Goal: Task Accomplishment & Management: Manage account settings

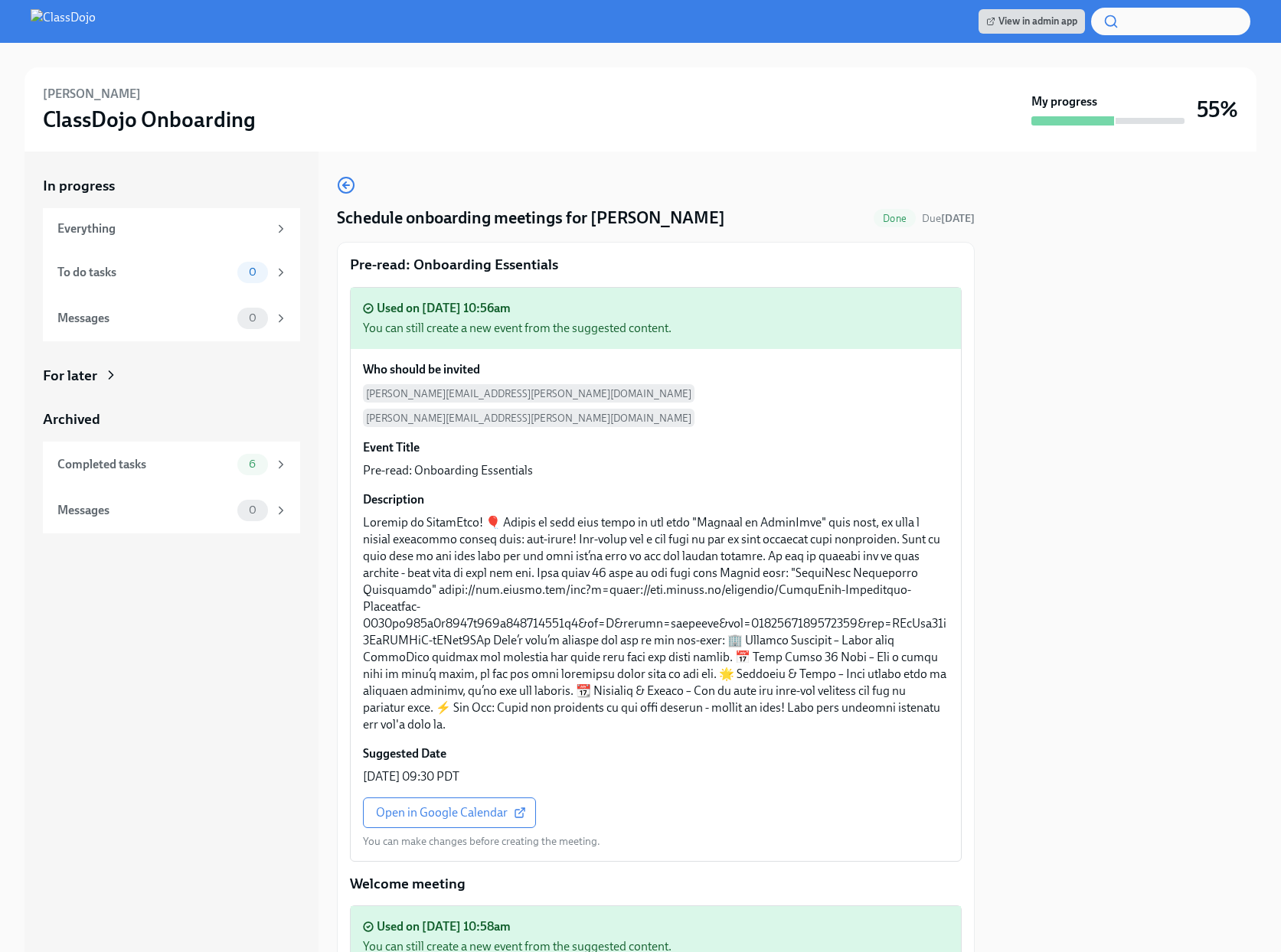
scroll to position [2353, 0]
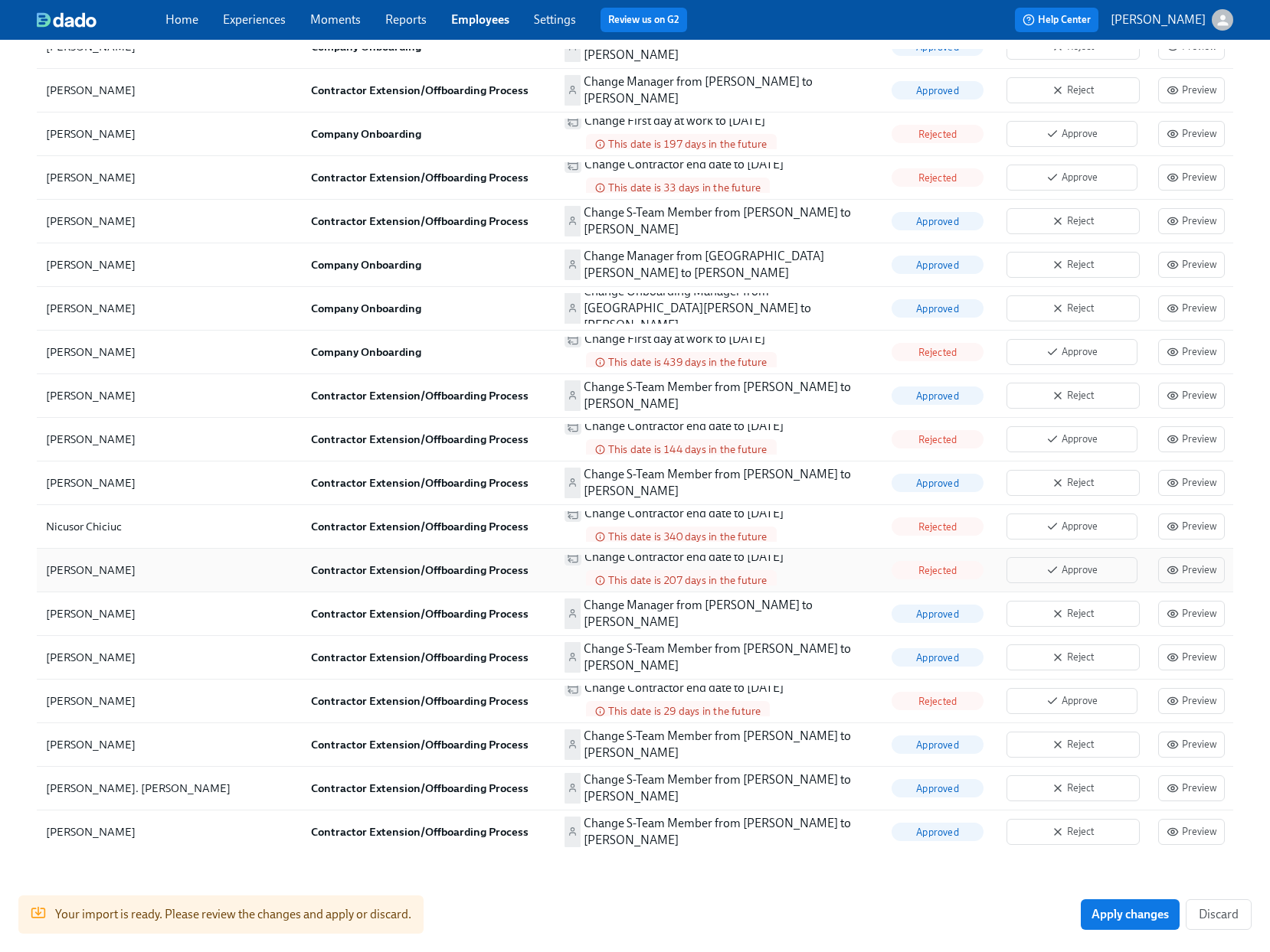
scroll to position [2808, 0]
click at [1023, 607] on span "Reject" at bounding box center [1073, 615] width 116 height 16
click at [1026, 651] on span "Reject" at bounding box center [1073, 659] width 116 height 16
click at [1039, 738] on span "Reject" at bounding box center [1073, 746] width 116 height 16
click at [1048, 782] on span "Reject" at bounding box center [1073, 790] width 116 height 16
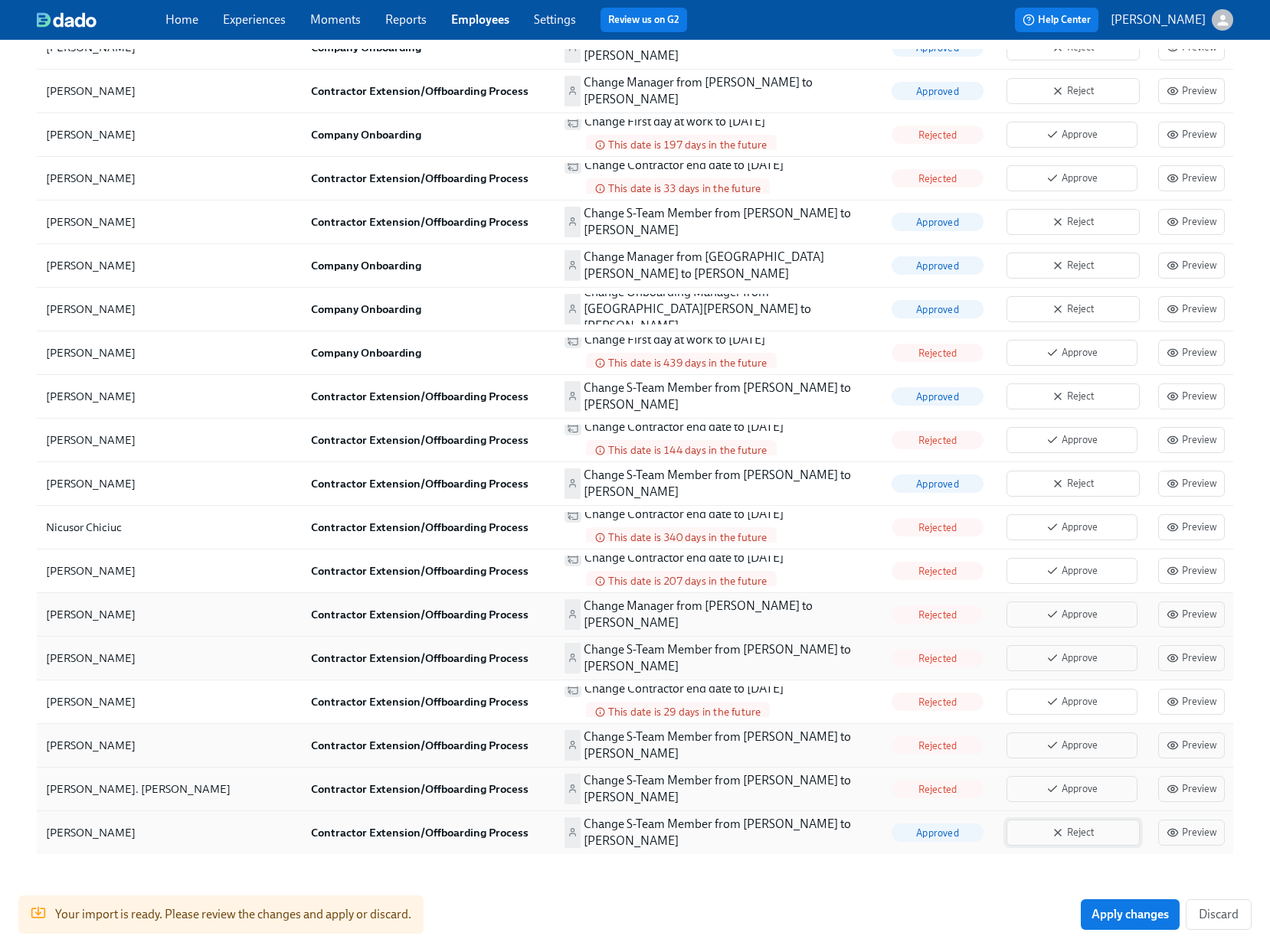
click at [1062, 826] on span "Reject" at bounding box center [1073, 833] width 116 height 16
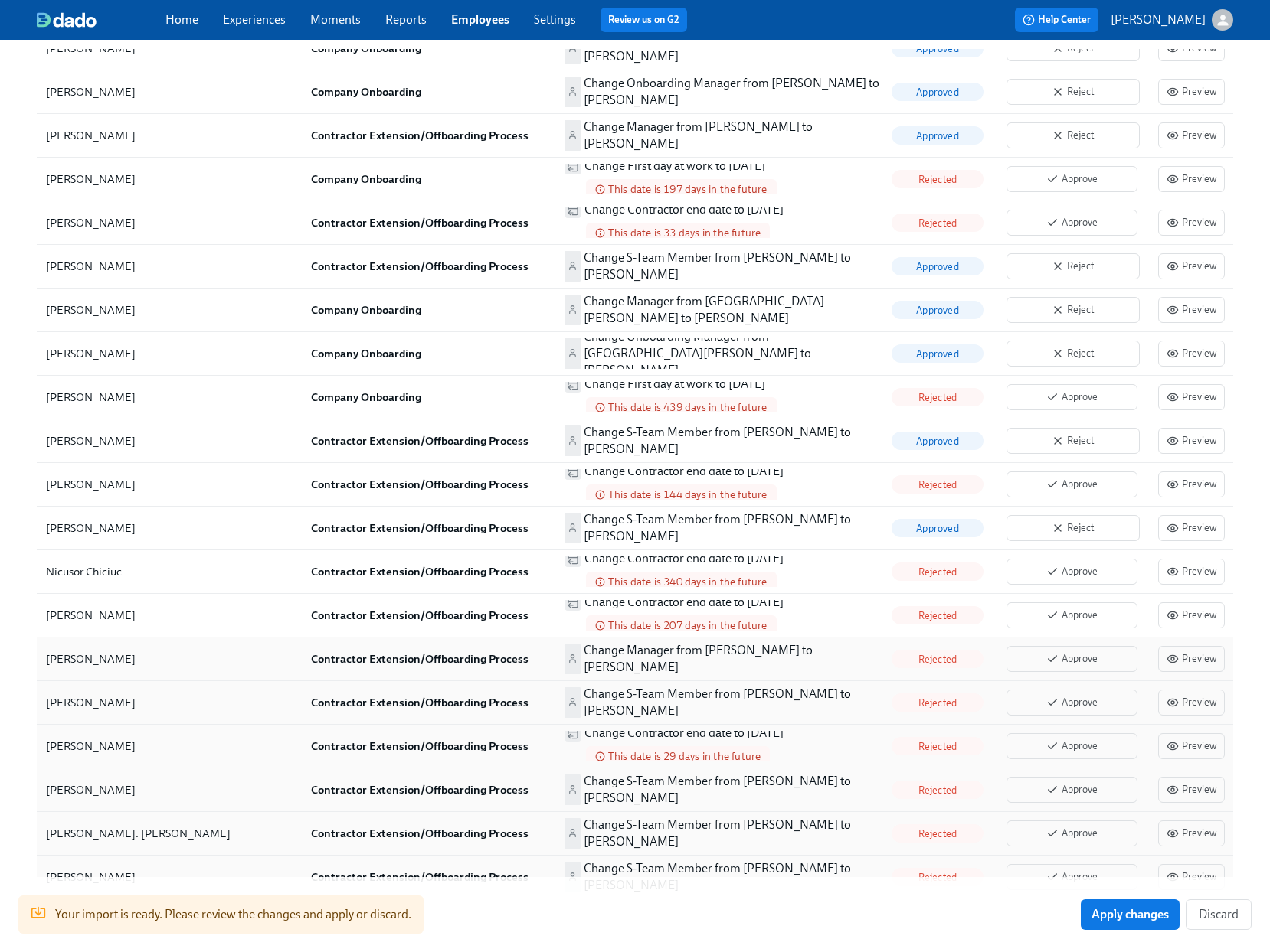
scroll to position [2764, 0]
click at [1044, 521] on span "Reject" at bounding box center [1073, 529] width 116 height 16
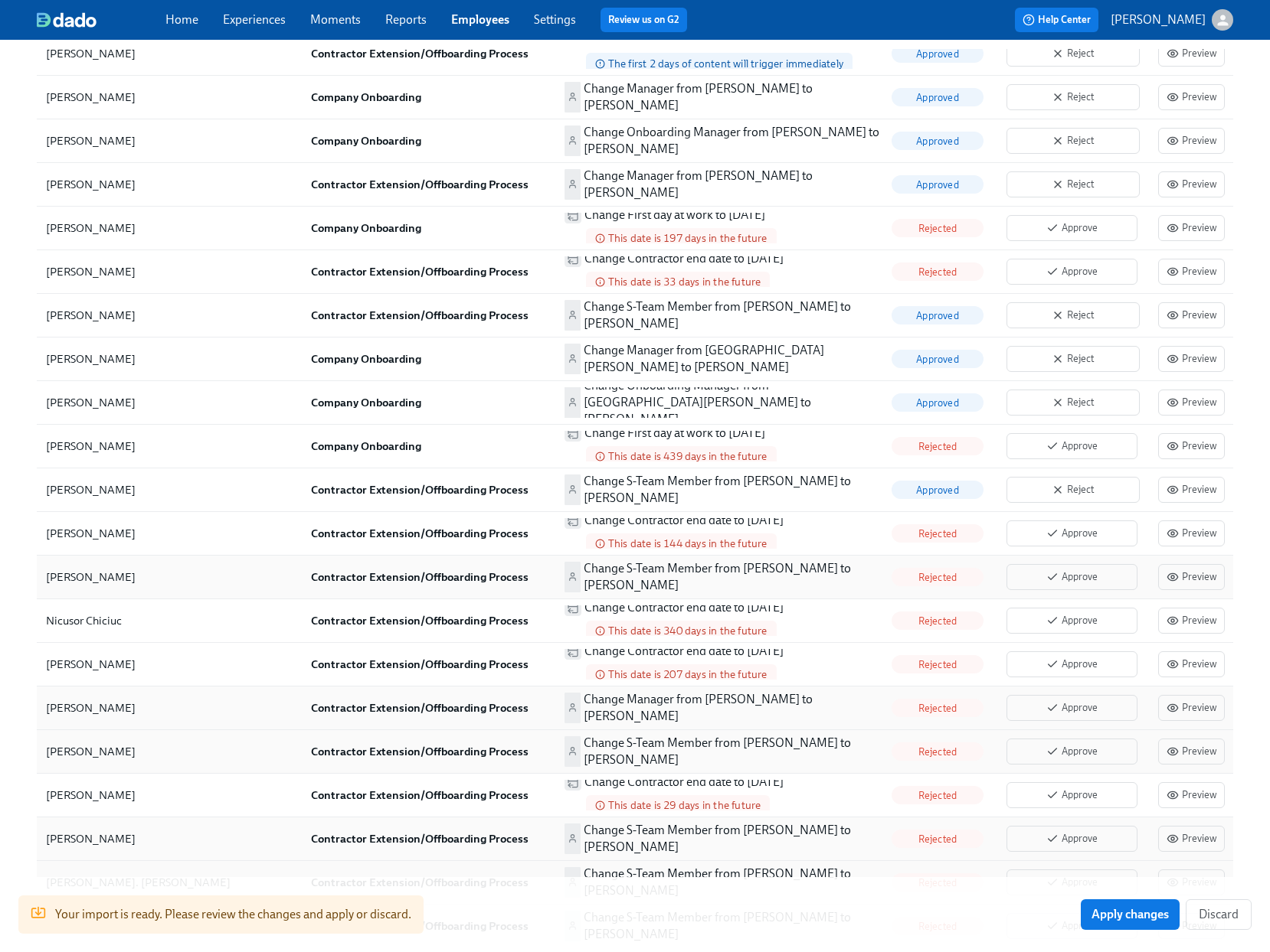
scroll to position [2661, 0]
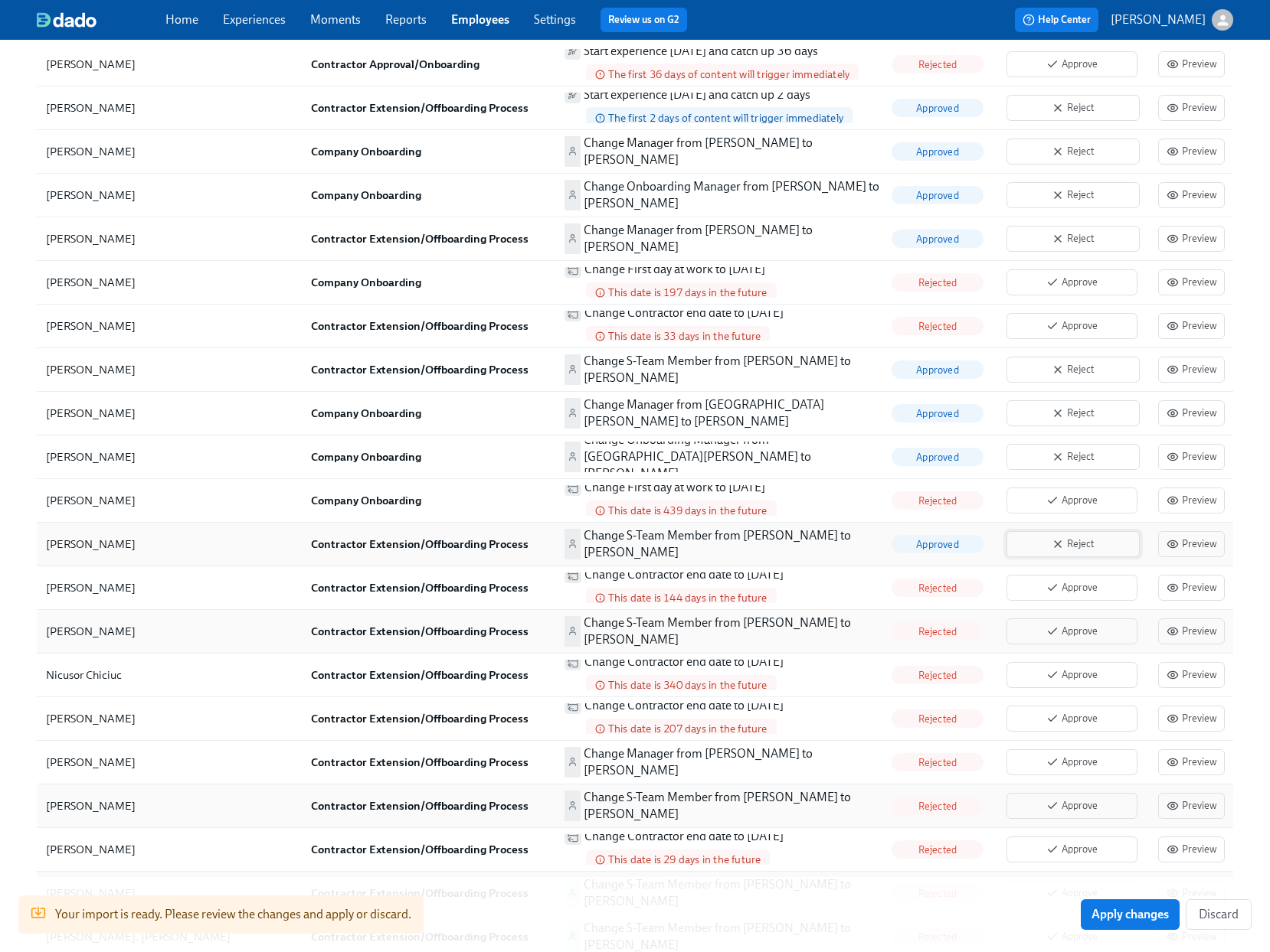
click at [1087, 537] on span "Reject" at bounding box center [1073, 545] width 116 height 16
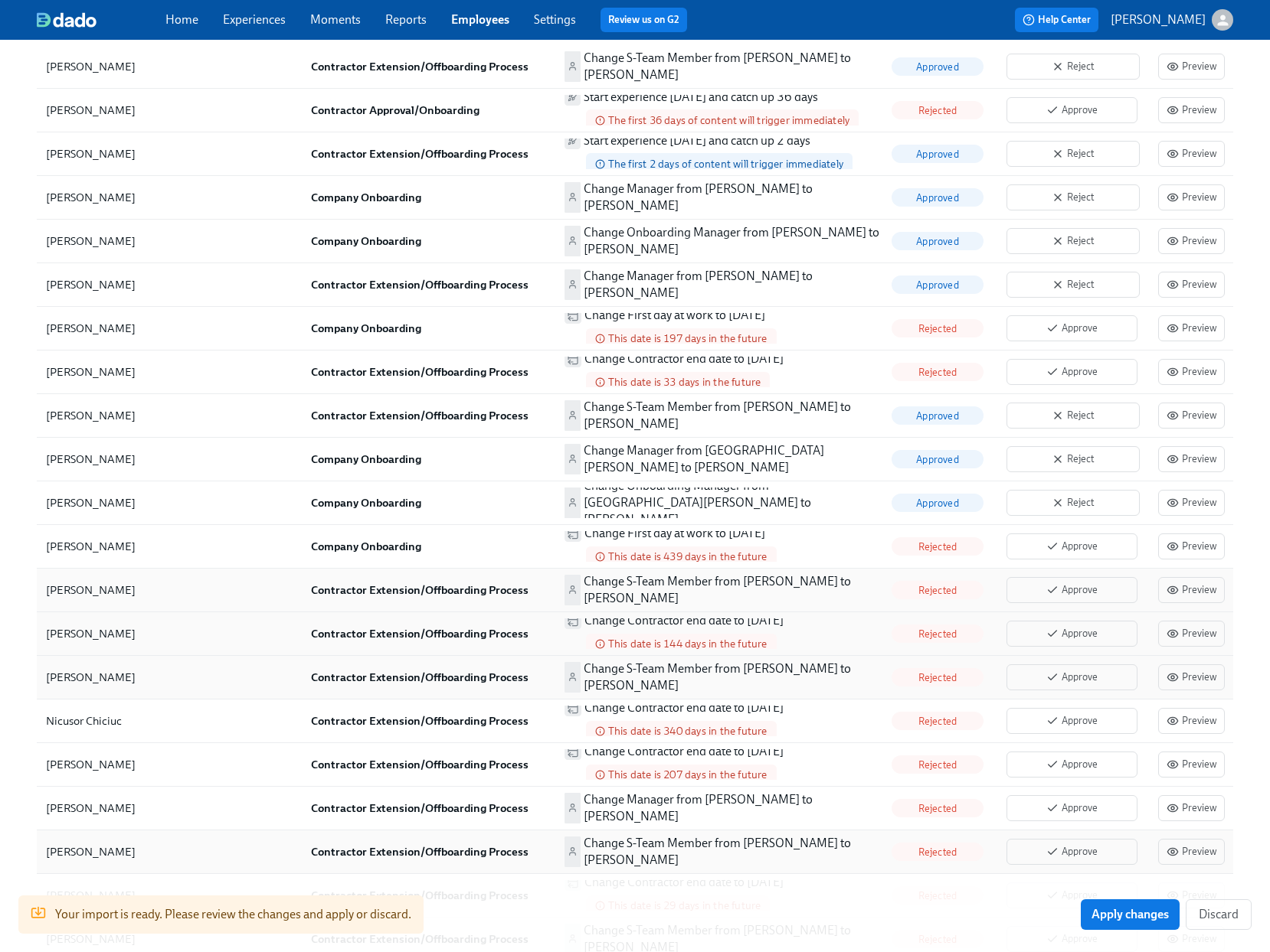
scroll to position [2602, 0]
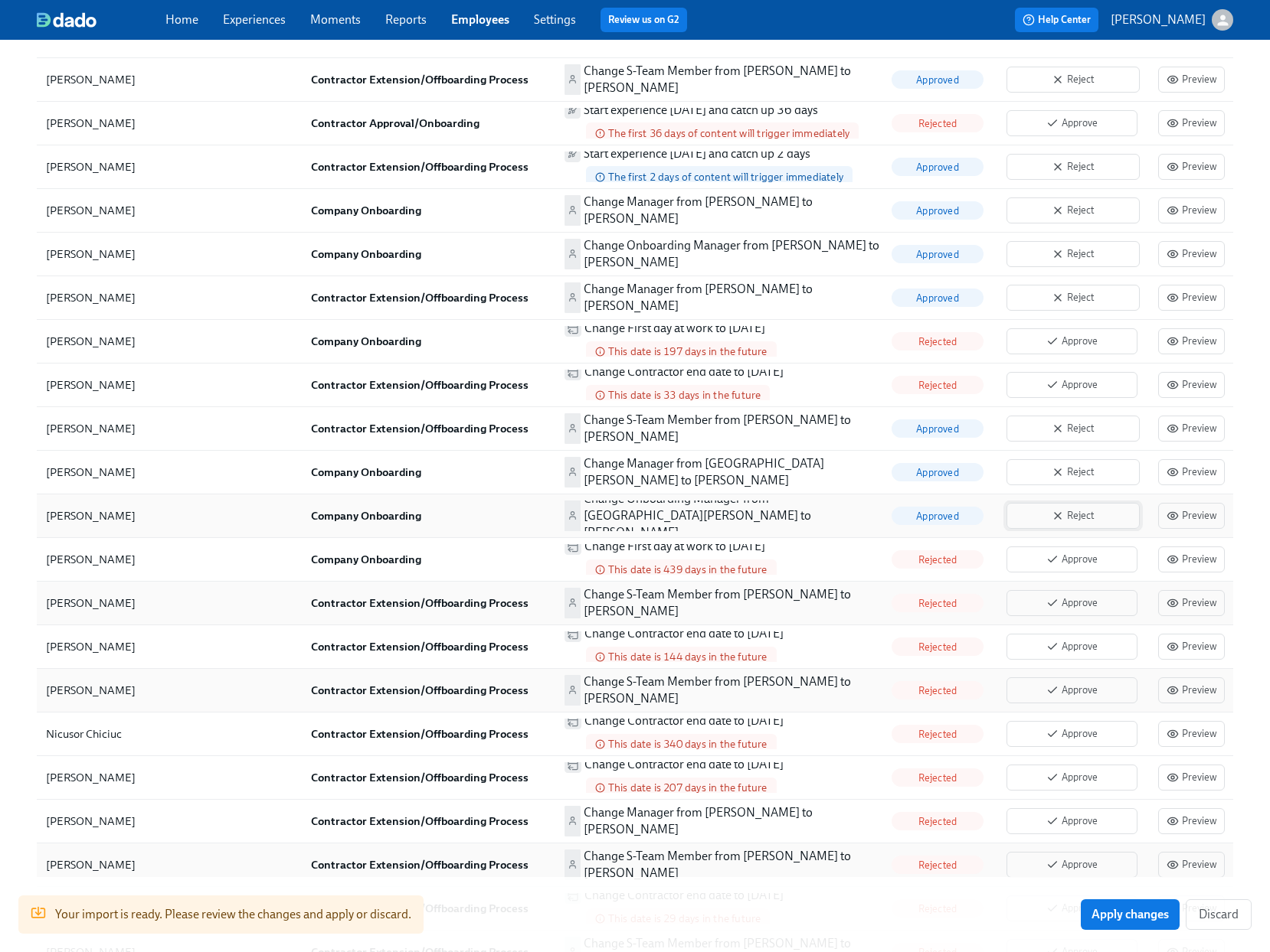
click at [1074, 508] on span "Reject" at bounding box center [1073, 516] width 116 height 16
click at [1077, 465] on span "Reject" at bounding box center [1073, 473] width 116 height 16
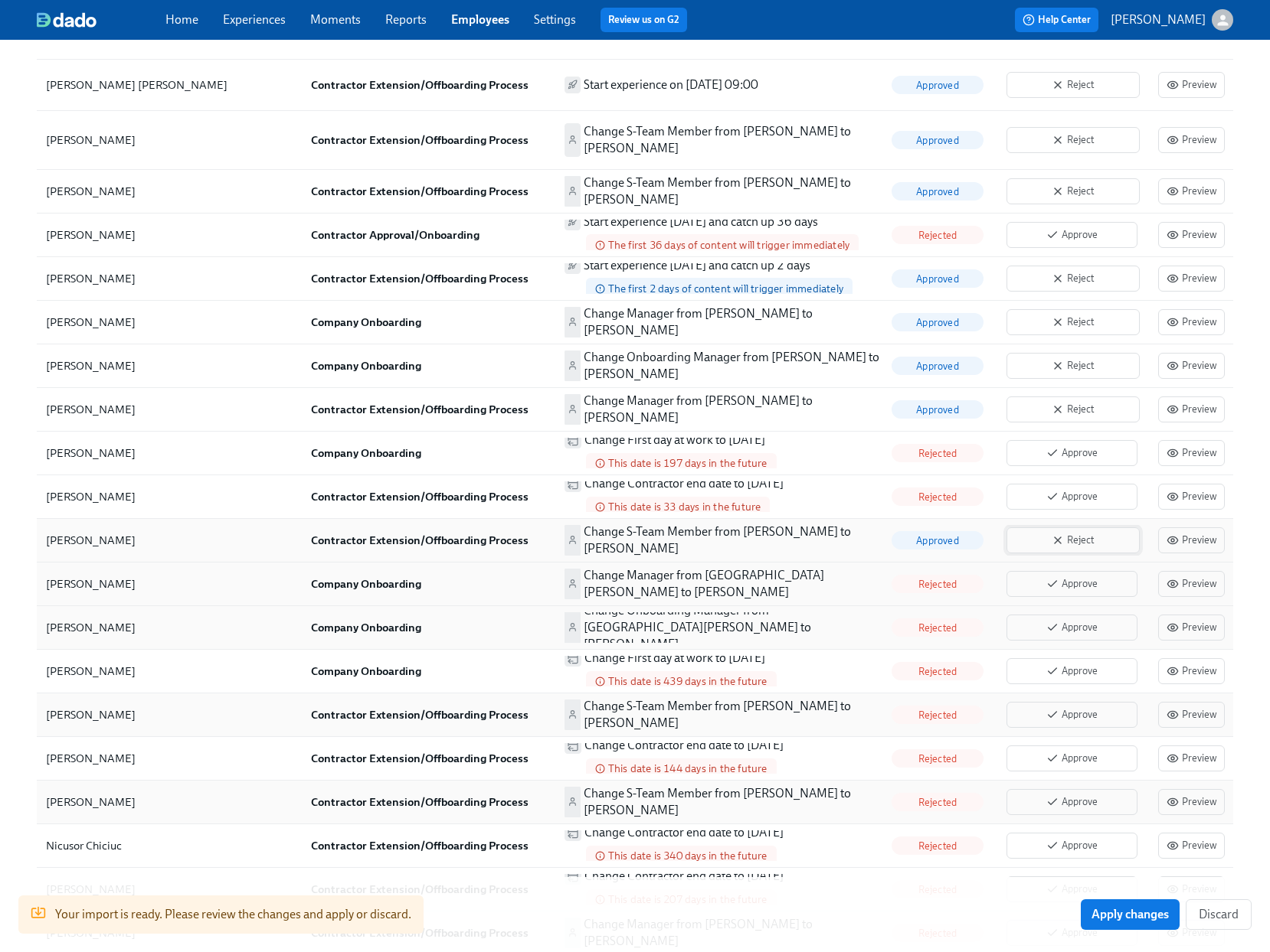
click at [1019, 533] on span "Reject" at bounding box center [1073, 541] width 116 height 16
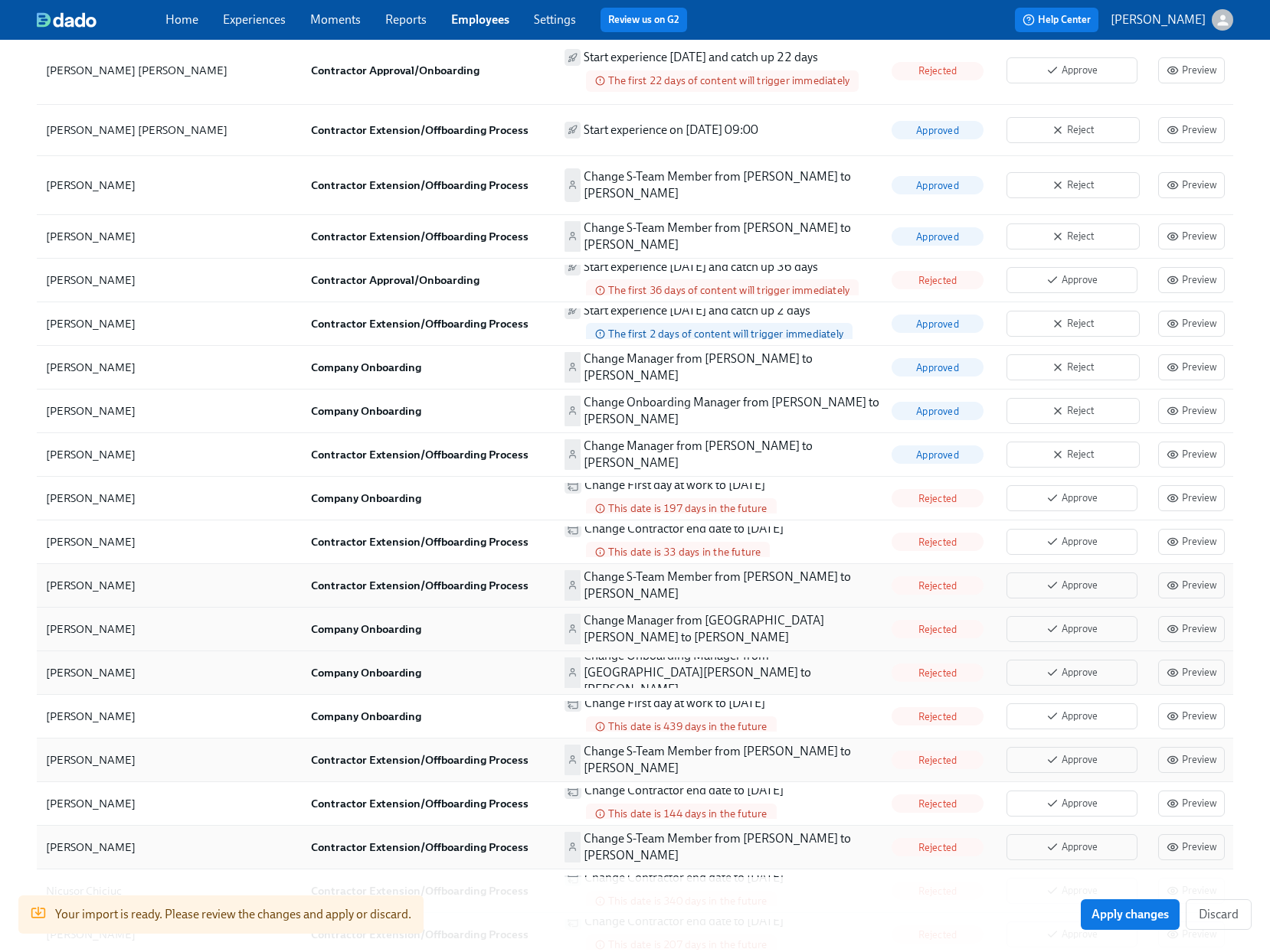
scroll to position [2364, 0]
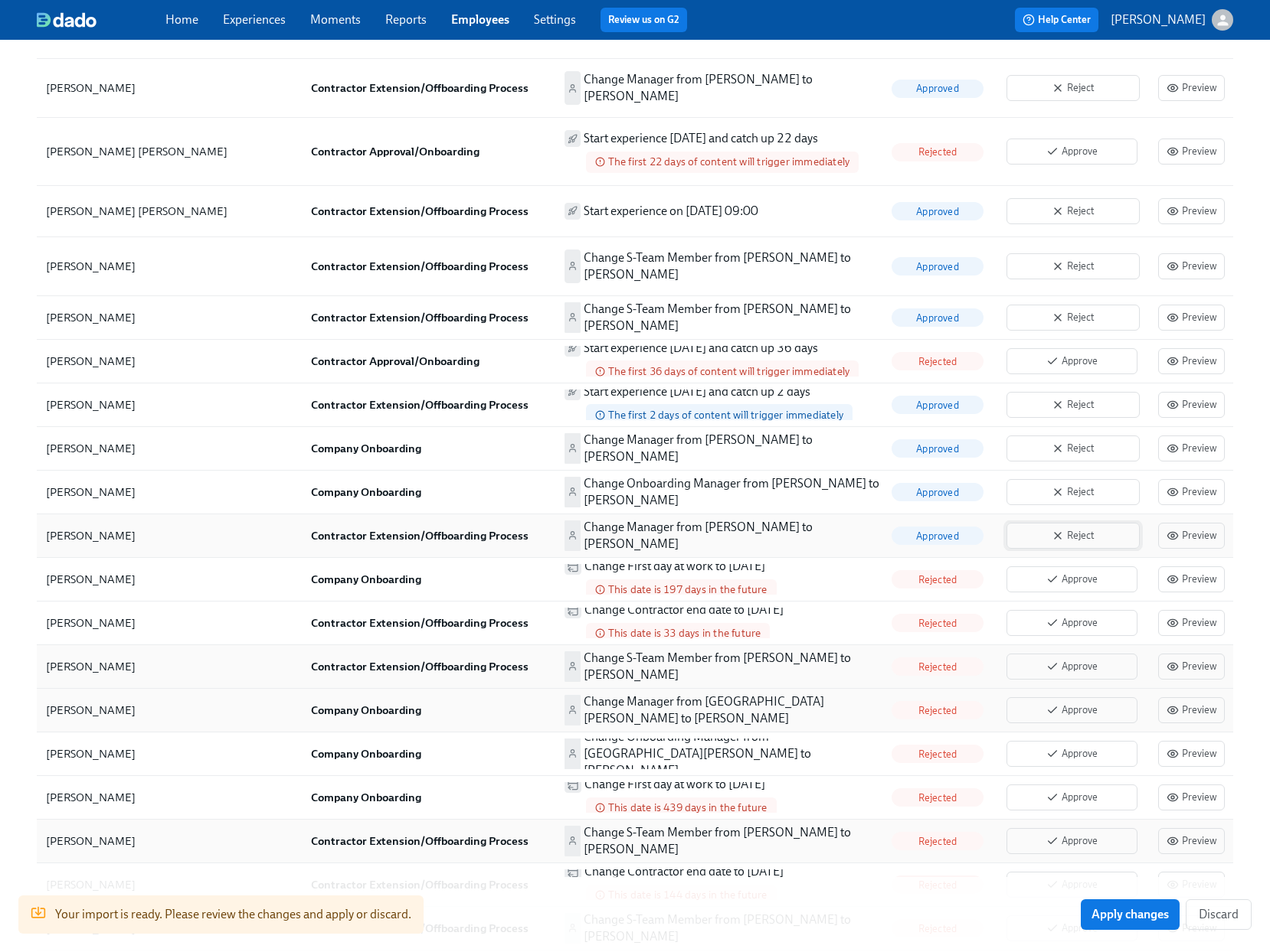
click at [1087, 528] on span "Reject" at bounding box center [1073, 536] width 116 height 16
click at [1072, 479] on button "Reject" at bounding box center [1073, 492] width 133 height 26
click at [1081, 435] on button "Reject" at bounding box center [1073, 448] width 133 height 26
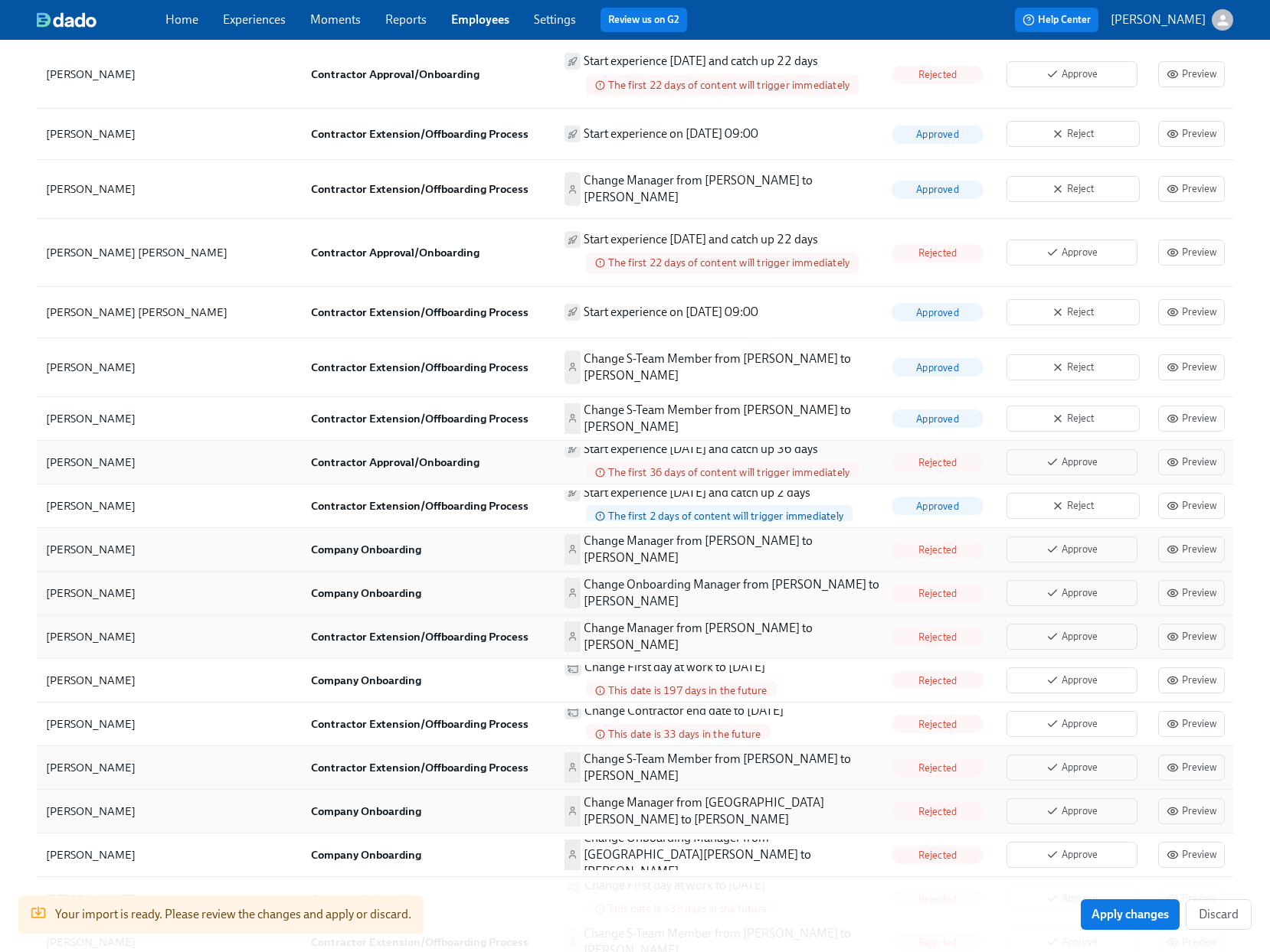
scroll to position [2265, 0]
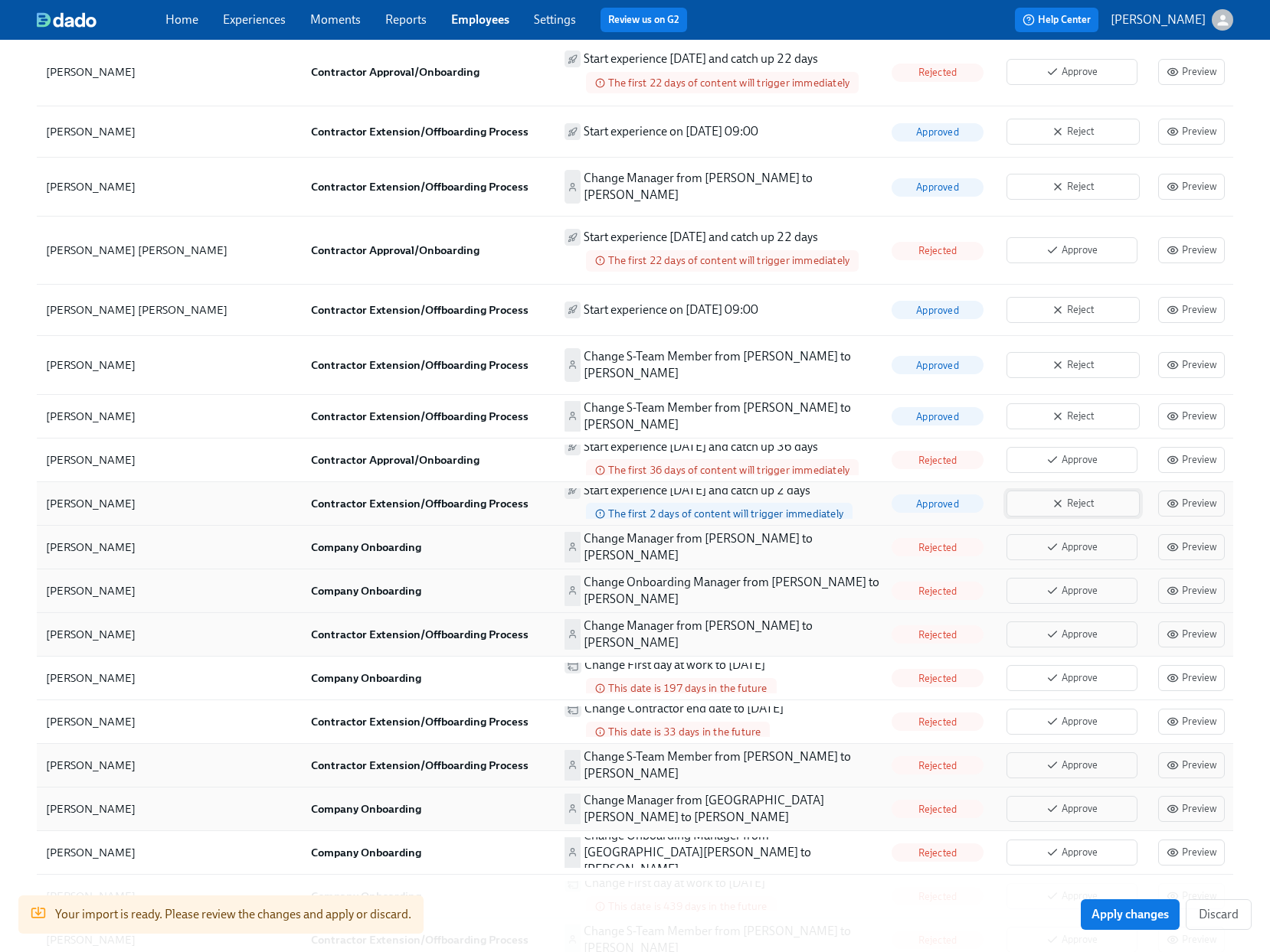
click at [1034, 496] on span "Reject" at bounding box center [1073, 504] width 116 height 16
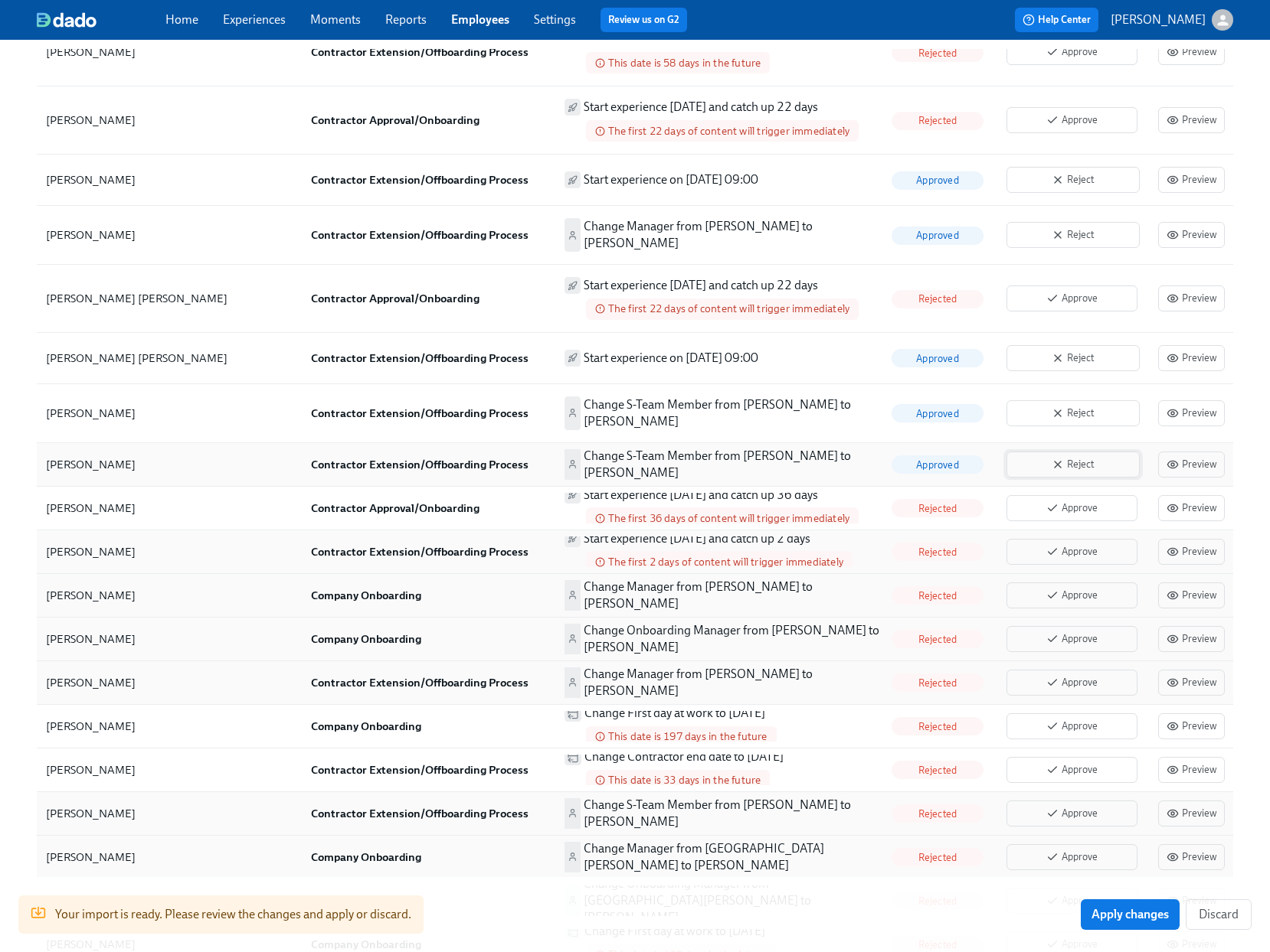
scroll to position [2213, 0]
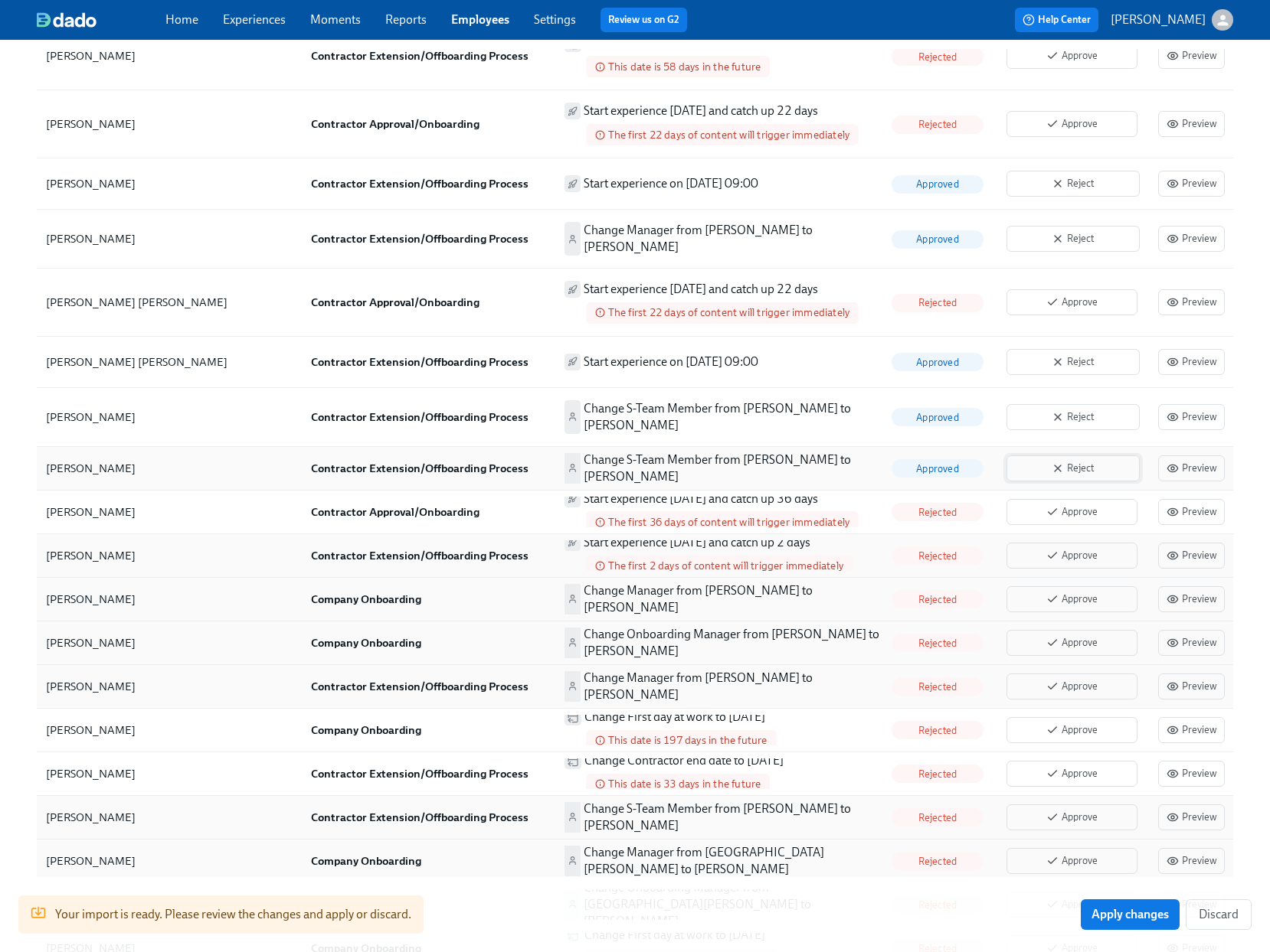
click at [1085, 461] on span "Reject" at bounding box center [1073, 469] width 116 height 16
click at [1090, 404] on button "Reject" at bounding box center [1073, 417] width 133 height 26
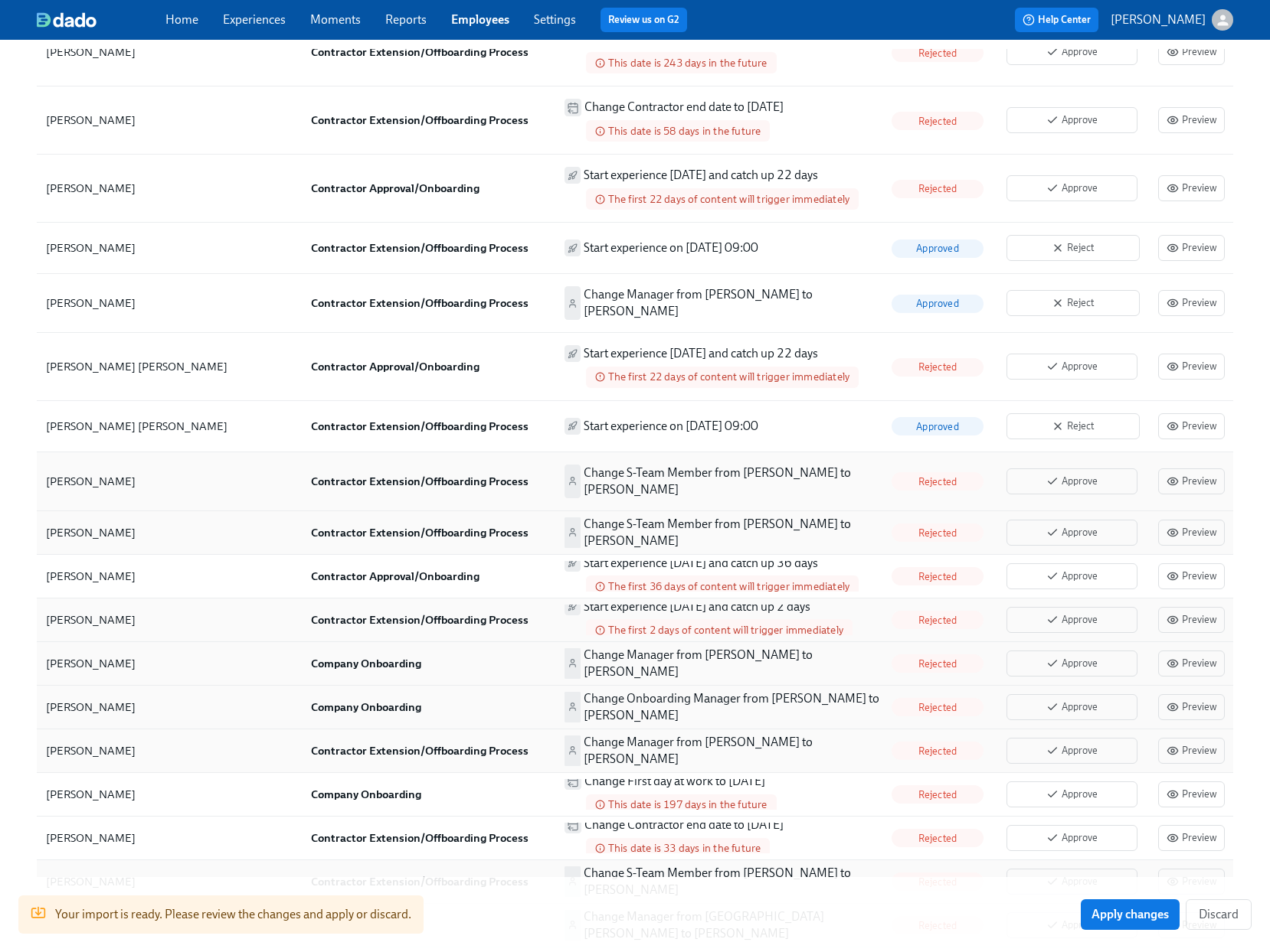
scroll to position [2122, 0]
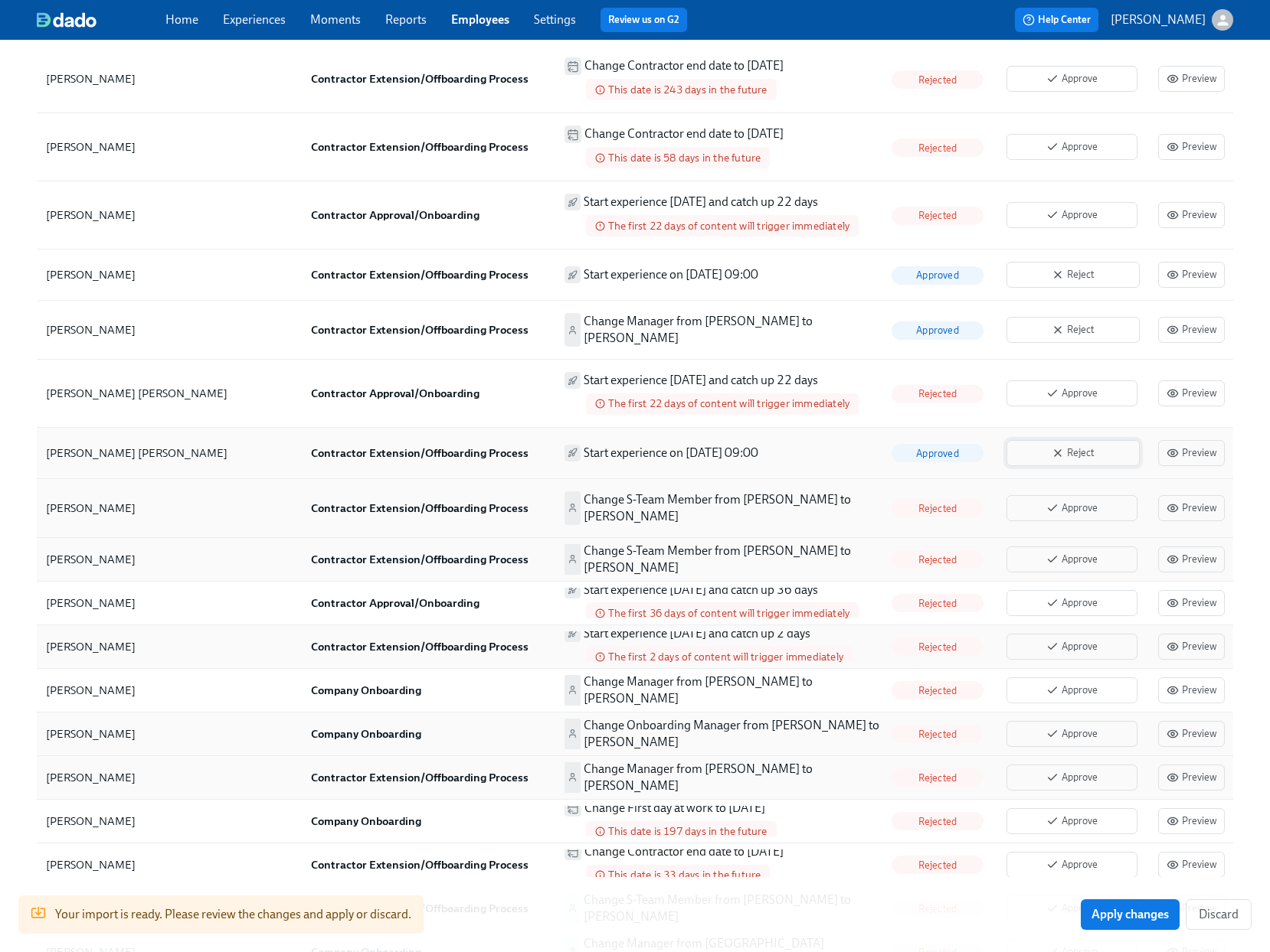
click at [1093, 446] on span "Reject" at bounding box center [1073, 453] width 116 height 16
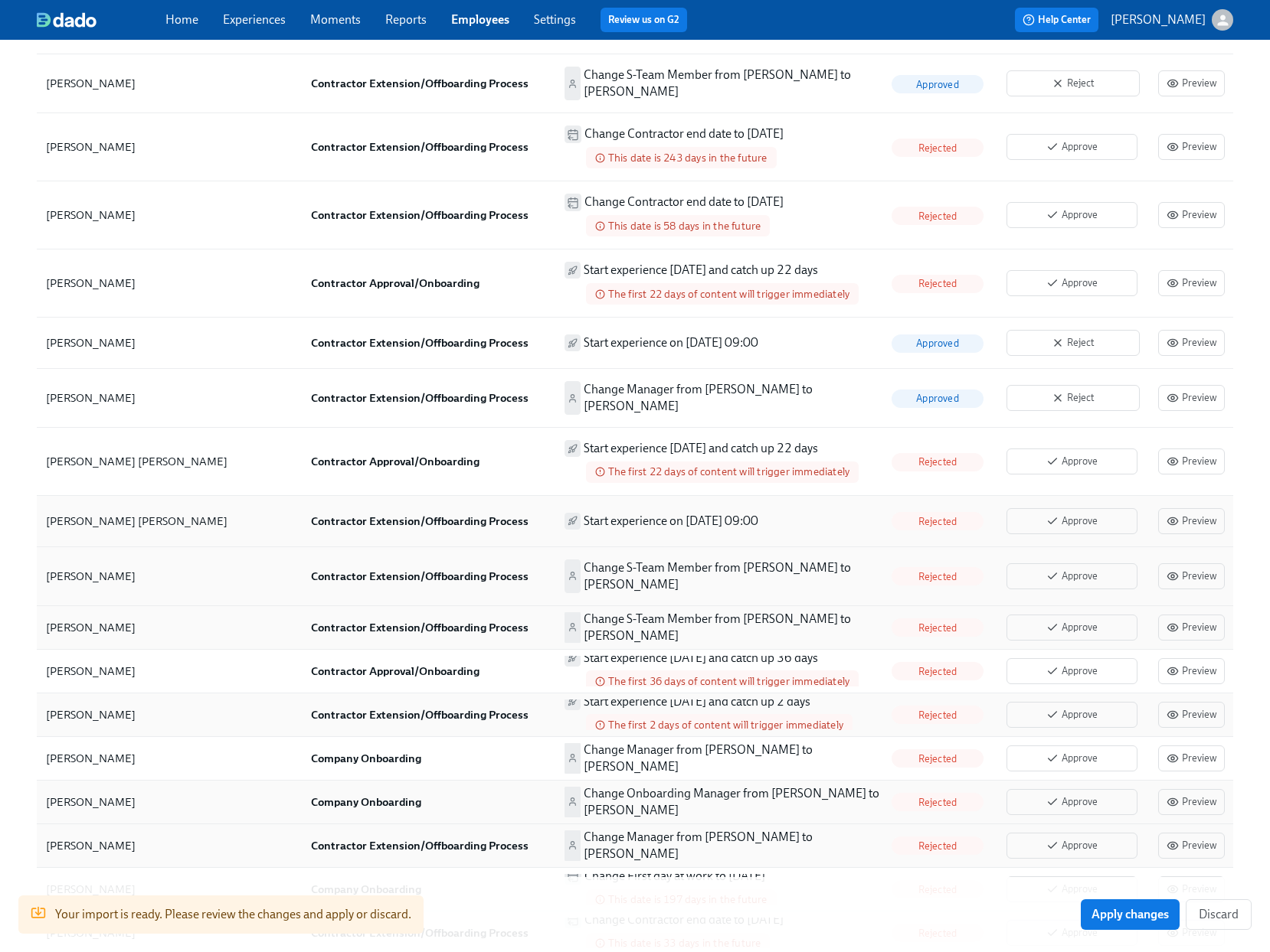
scroll to position [2019, 0]
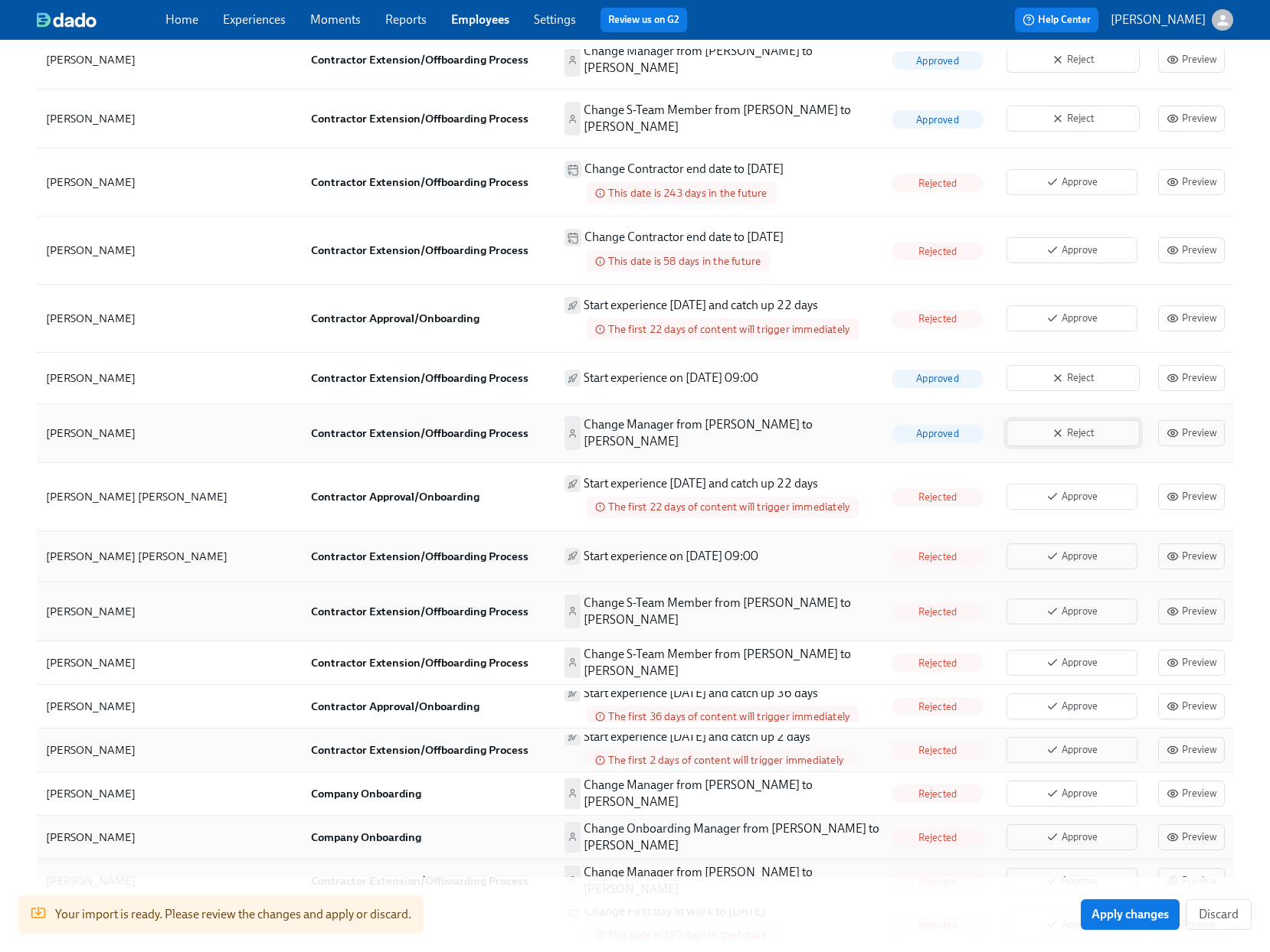
click at [1055, 427] on icon "button" at bounding box center [1058, 433] width 12 height 12
click at [1071, 371] on span "Reject" at bounding box center [1073, 378] width 116 height 16
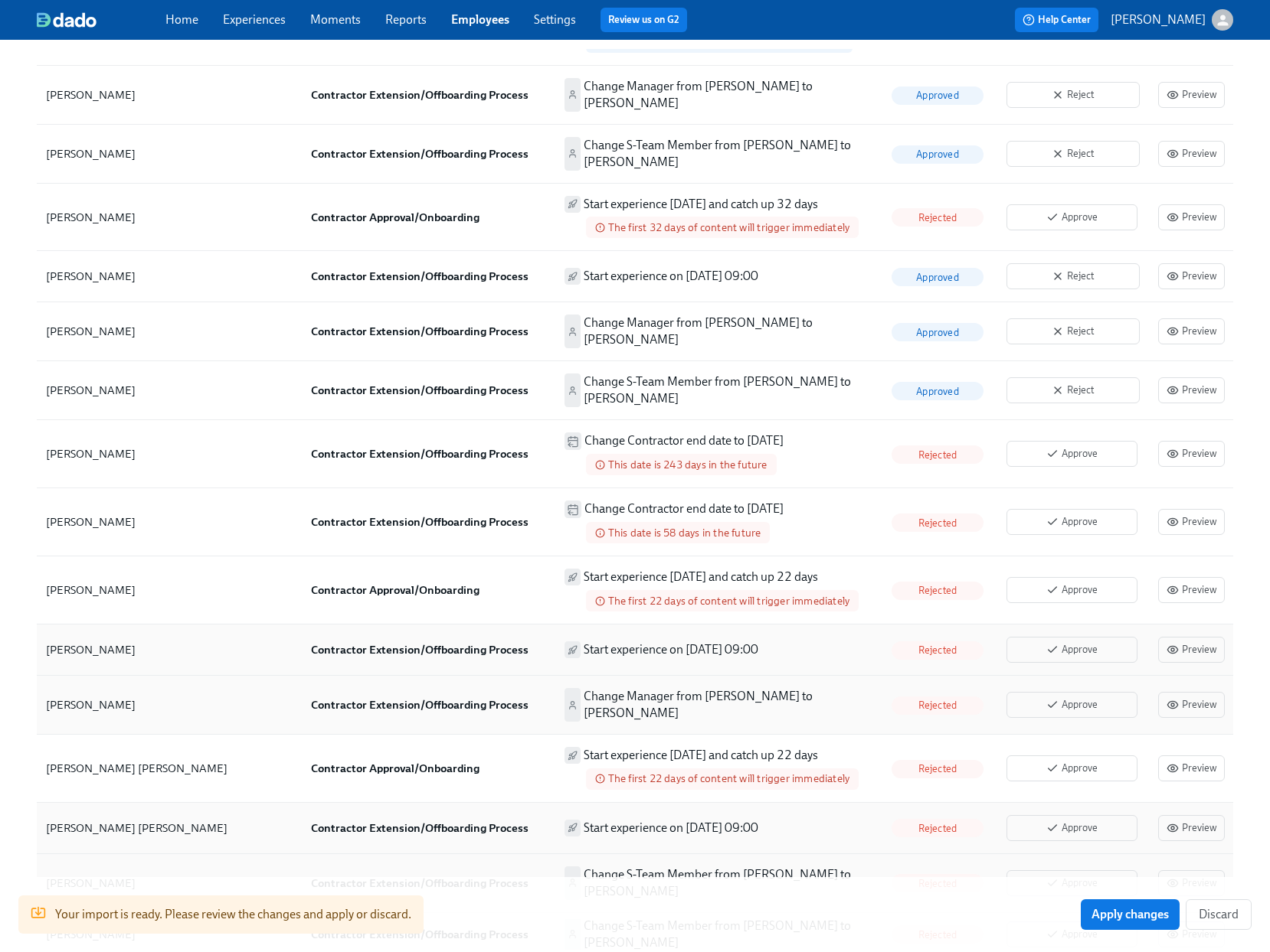
scroll to position [1695, 0]
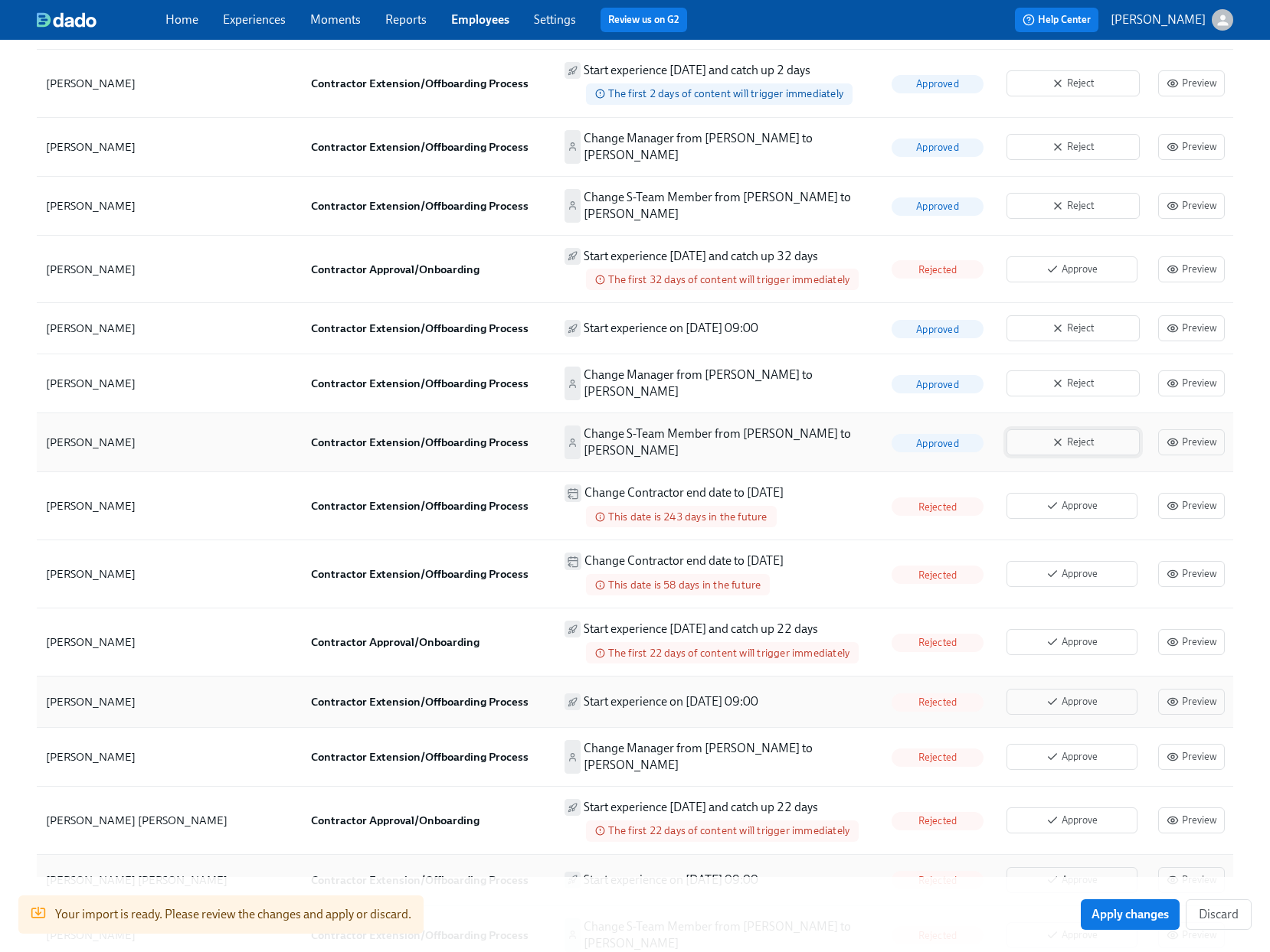
click at [1062, 436] on icon "button" at bounding box center [1058, 442] width 12 height 12
click at [1084, 376] on span "Reject" at bounding box center [1073, 384] width 116 height 16
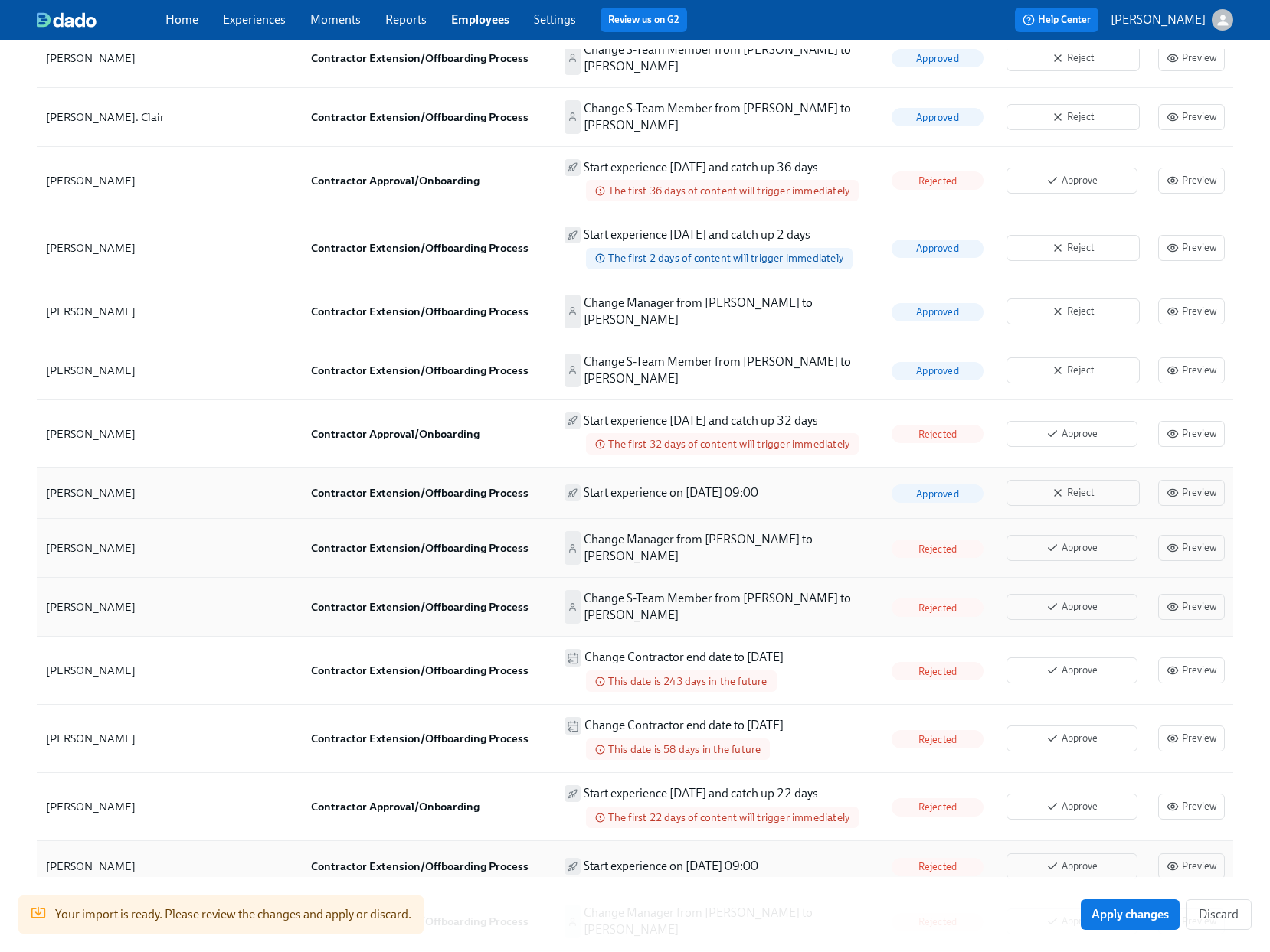
scroll to position [1511, 0]
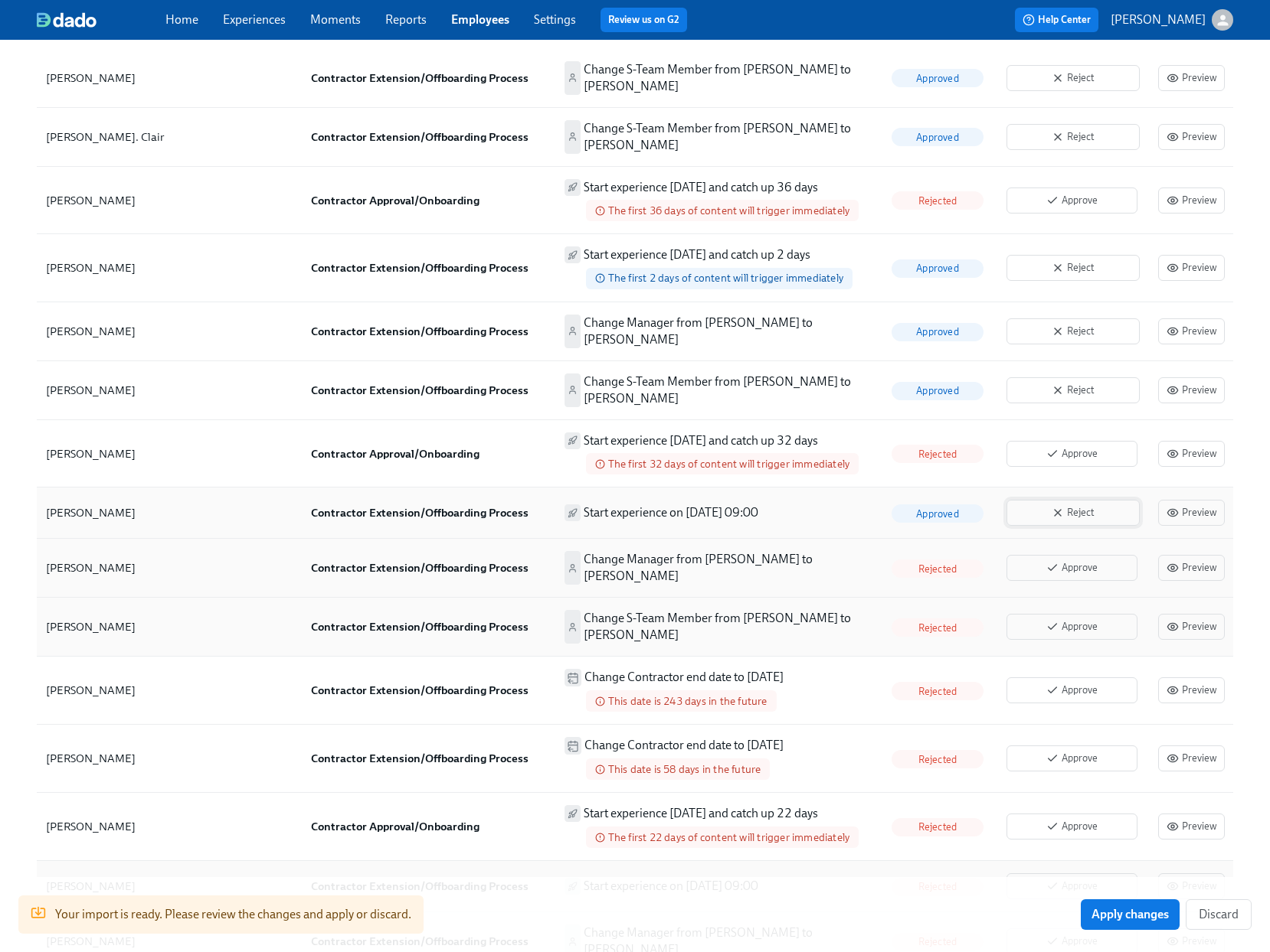
click at [1019, 505] on span "Reject" at bounding box center [1073, 513] width 116 height 16
click at [1065, 383] on span "Reject" at bounding box center [1073, 391] width 116 height 16
click at [1066, 325] on span "Reject" at bounding box center [1073, 332] width 116 height 16
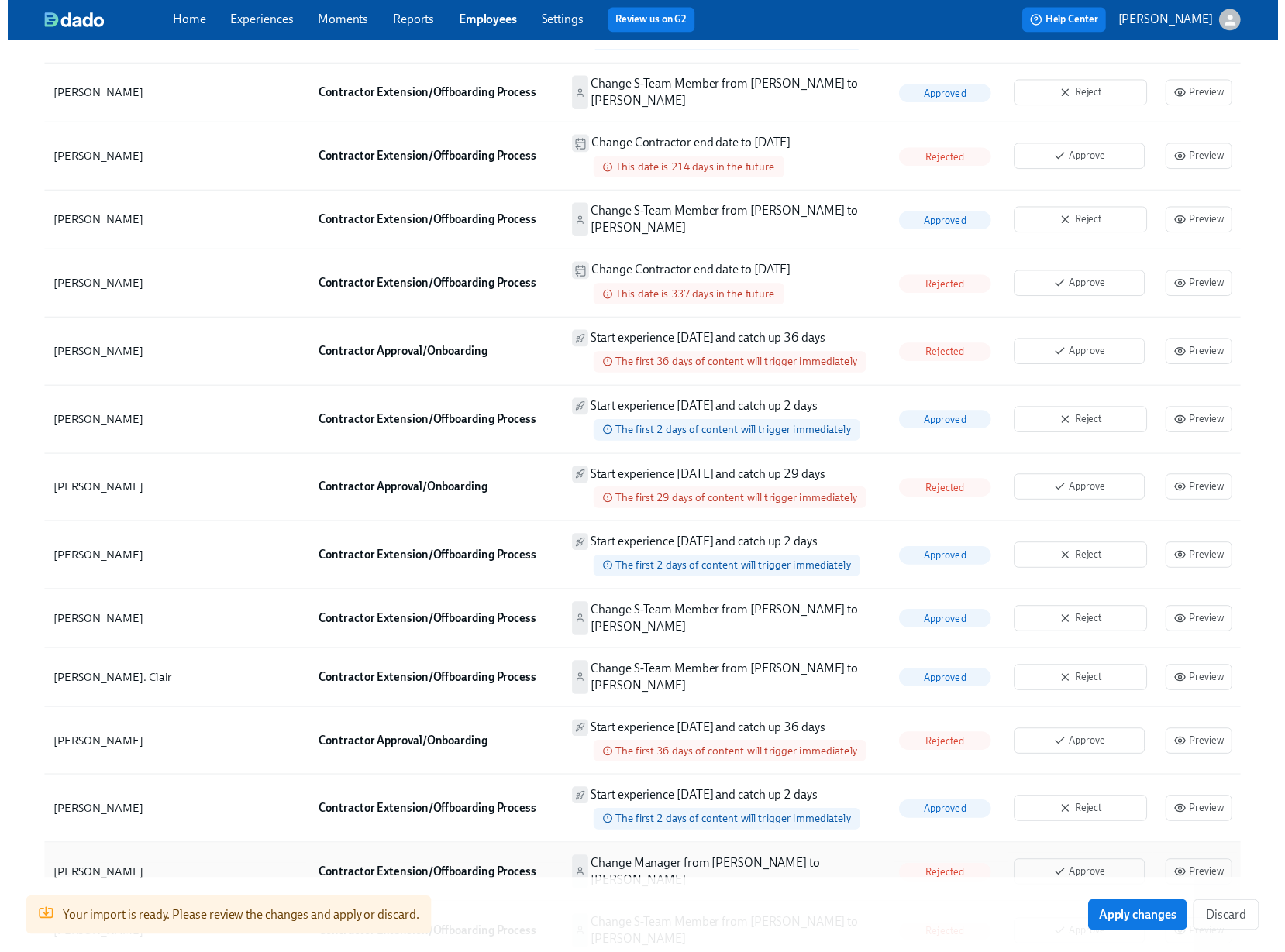
scroll to position [809, 0]
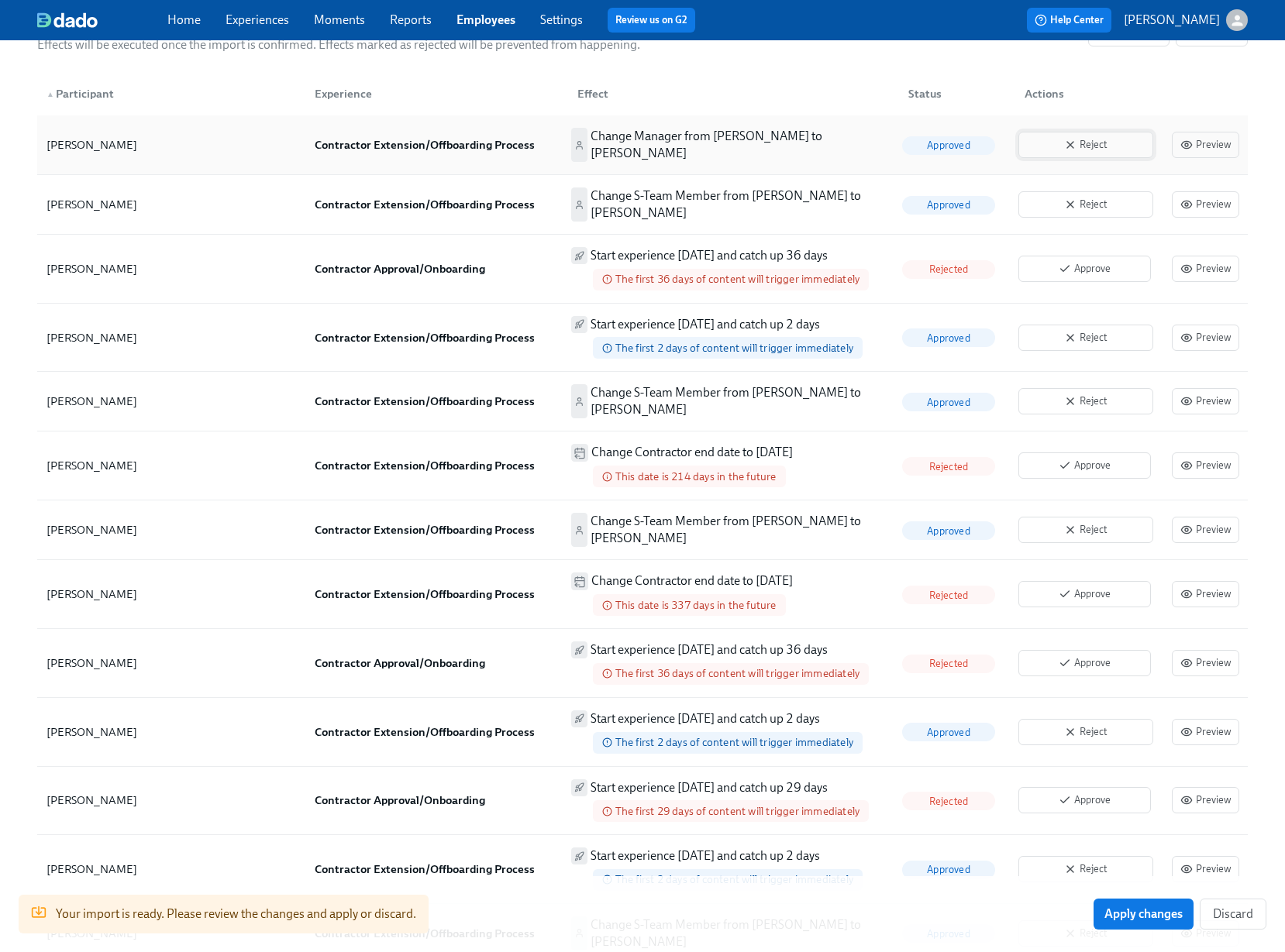
click at [1072, 137] on span "Reject" at bounding box center [1085, 145] width 118 height 16
click at [1076, 201] on icon "button" at bounding box center [1070, 204] width 13 height 13
click at [1088, 261] on span "Approve" at bounding box center [1084, 269] width 115 height 16
click at [1082, 458] on span "Approve" at bounding box center [1084, 466] width 115 height 16
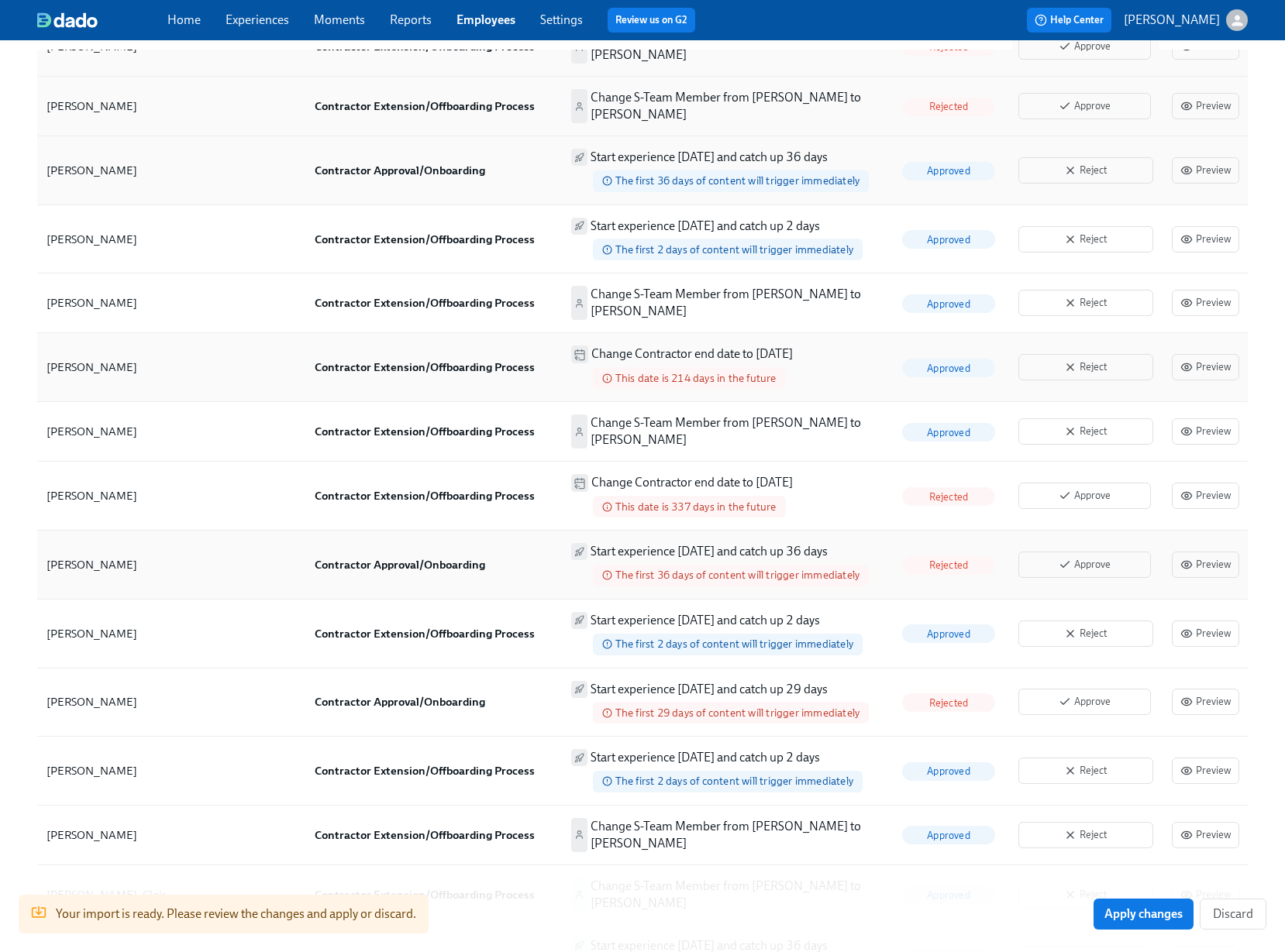
scroll to position [909, 0]
click at [1103, 486] on span "Approve" at bounding box center [1084, 494] width 115 height 16
click at [1092, 550] on button "Approve" at bounding box center [1084, 563] width 133 height 26
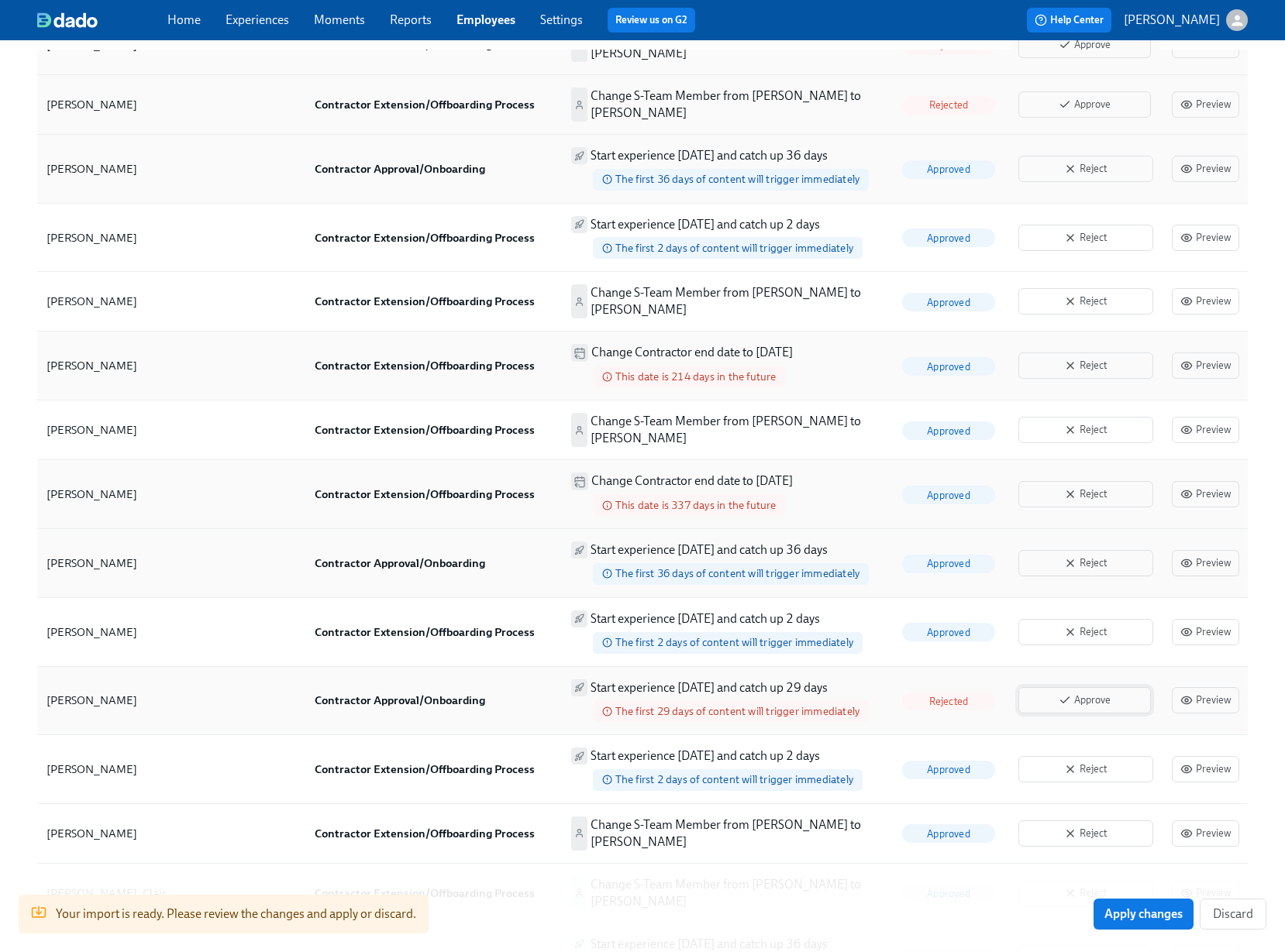
click at [1095, 692] on span "Approve" at bounding box center [1084, 700] width 115 height 16
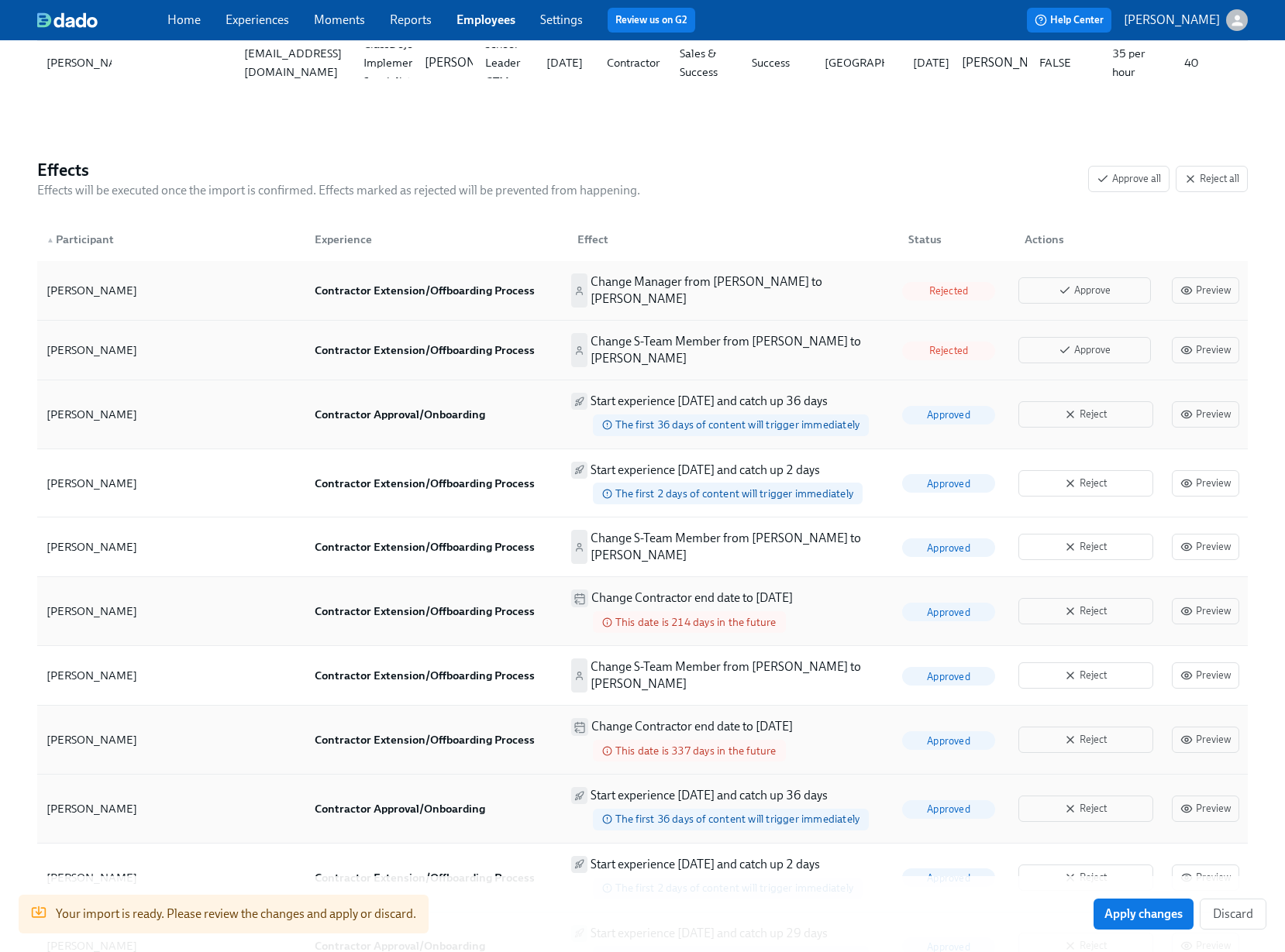
scroll to position [650, 0]
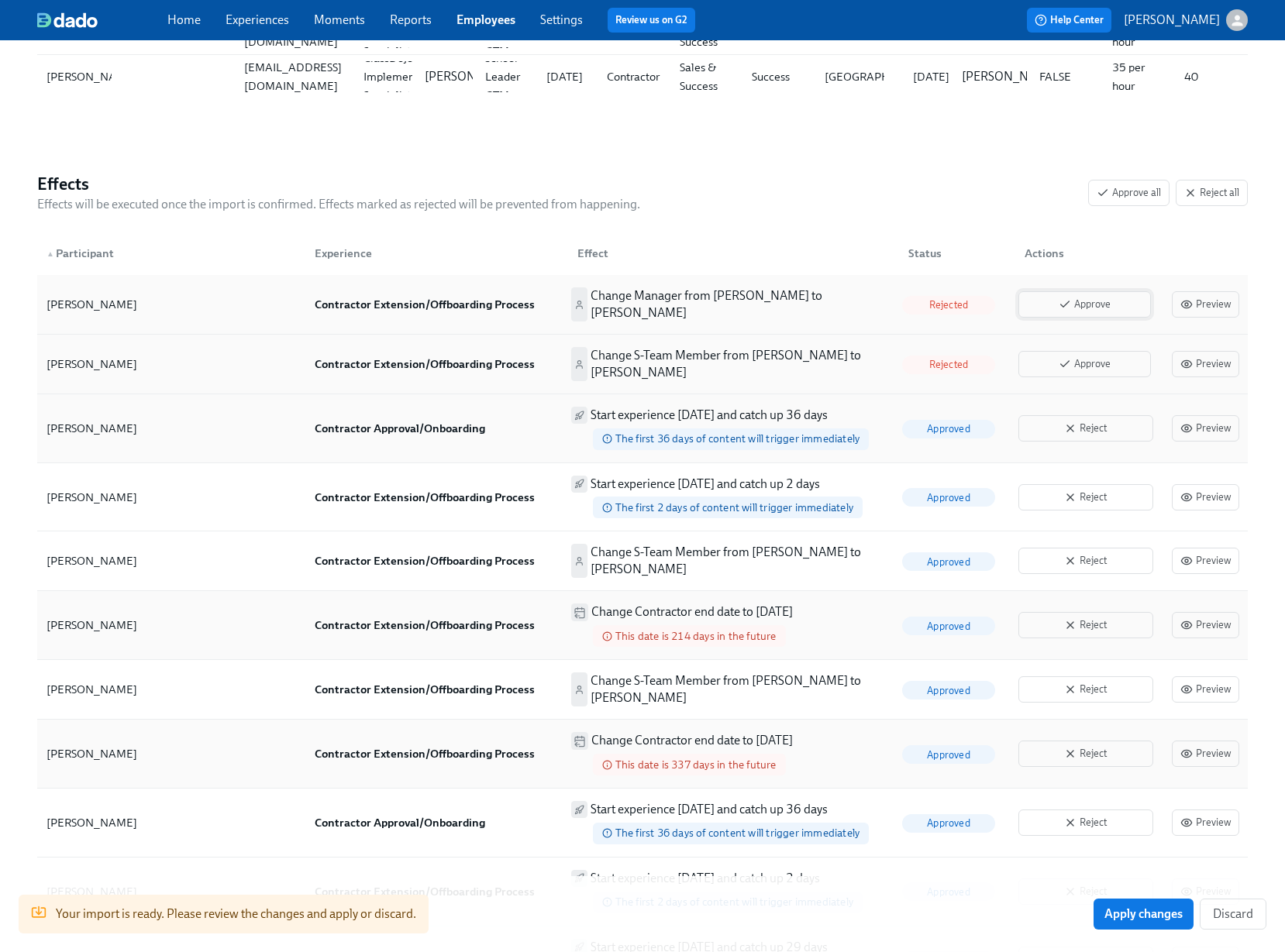
click at [1112, 302] on span "Approve" at bounding box center [1084, 305] width 115 height 16
click at [1112, 304] on span "Reject" at bounding box center [1085, 305] width 118 height 16
click at [1101, 435] on div "Reject" at bounding box center [1085, 428] width 147 height 39
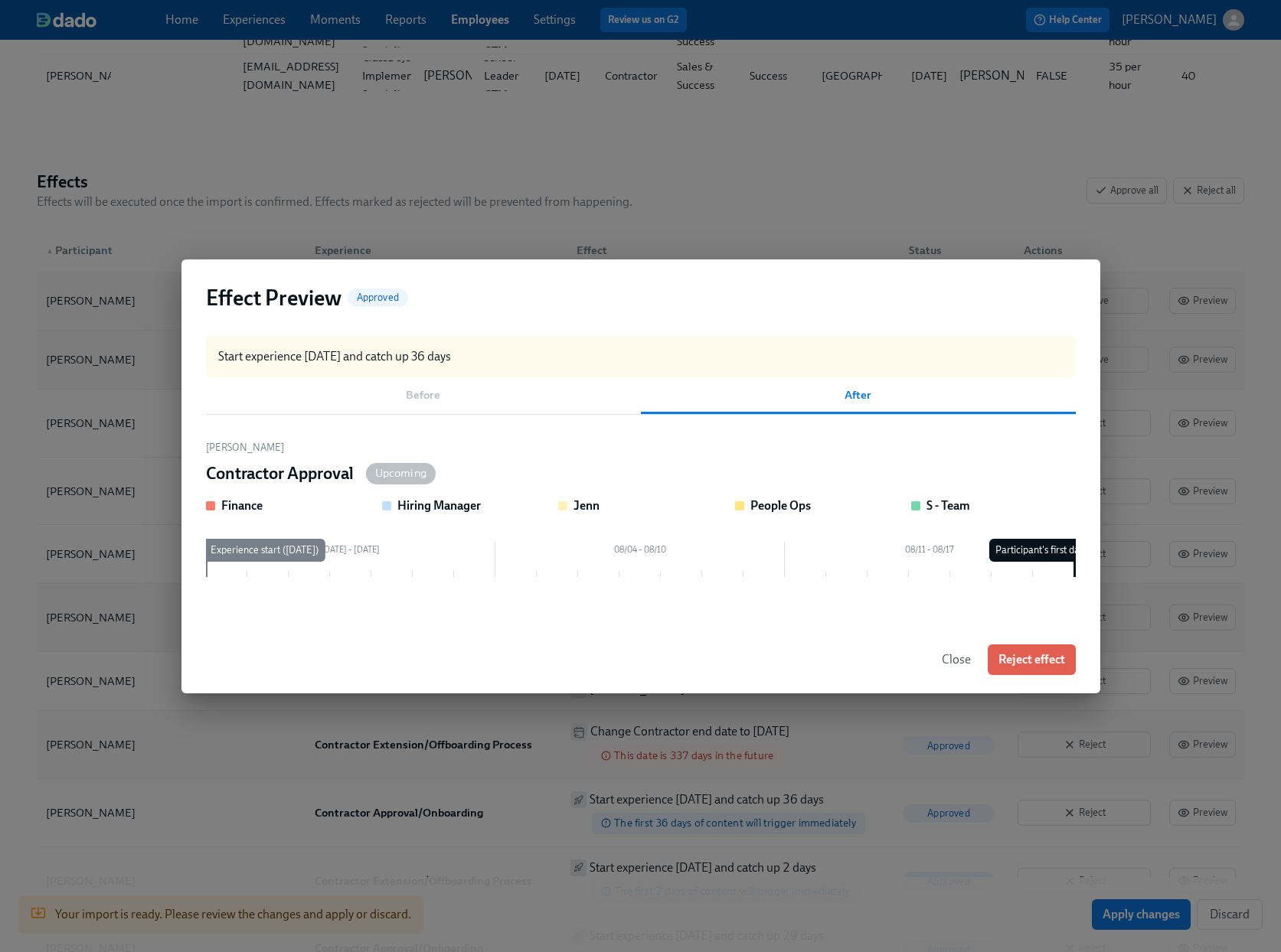
click at [961, 666] on span "Close" at bounding box center [956, 660] width 29 height 16
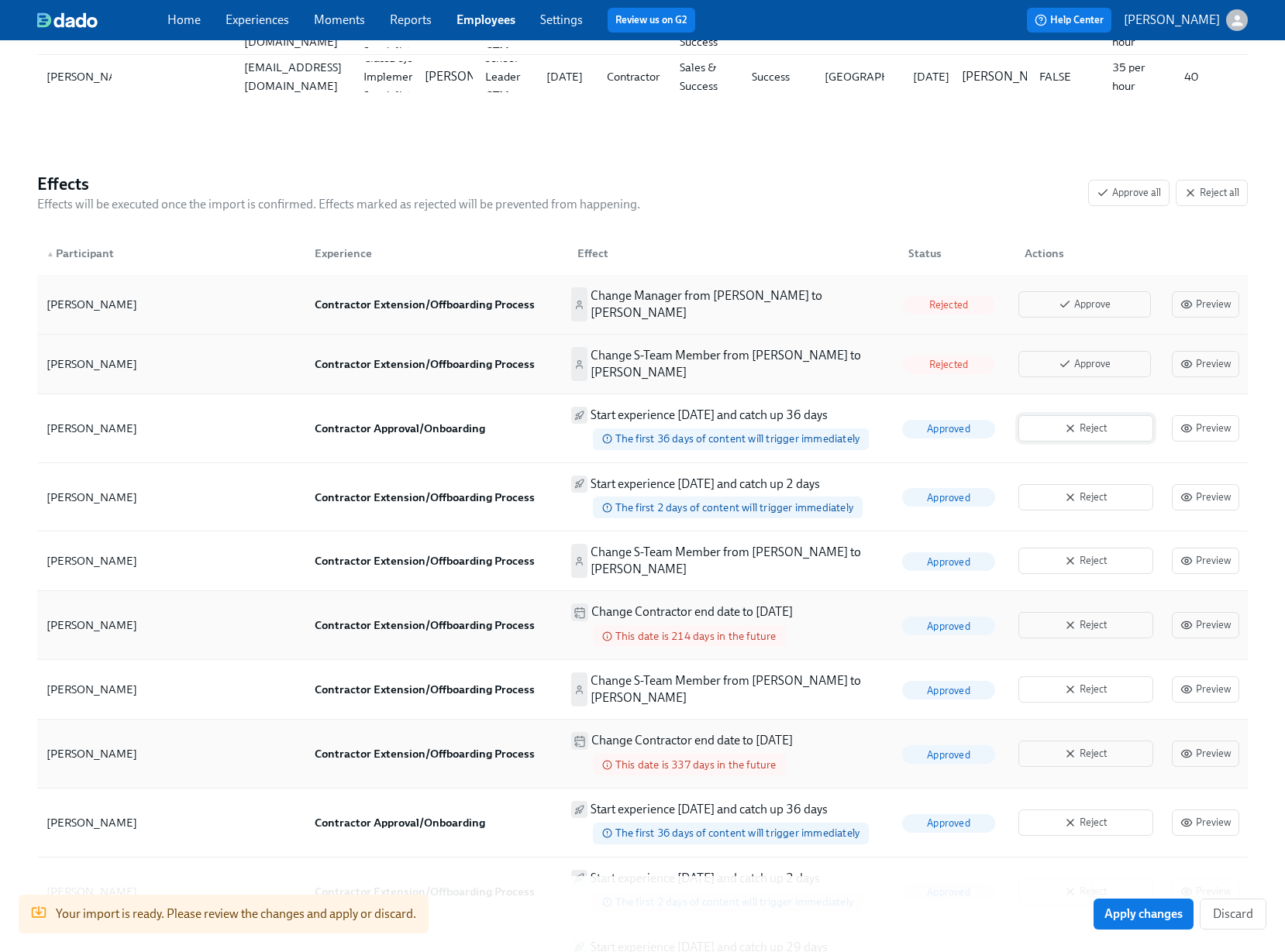
click at [1071, 426] on span "Reject" at bounding box center [1085, 429] width 118 height 16
click at [1076, 493] on icon "button" at bounding box center [1070, 497] width 13 height 13
click at [1073, 562] on button "Reject" at bounding box center [1085, 560] width 135 height 26
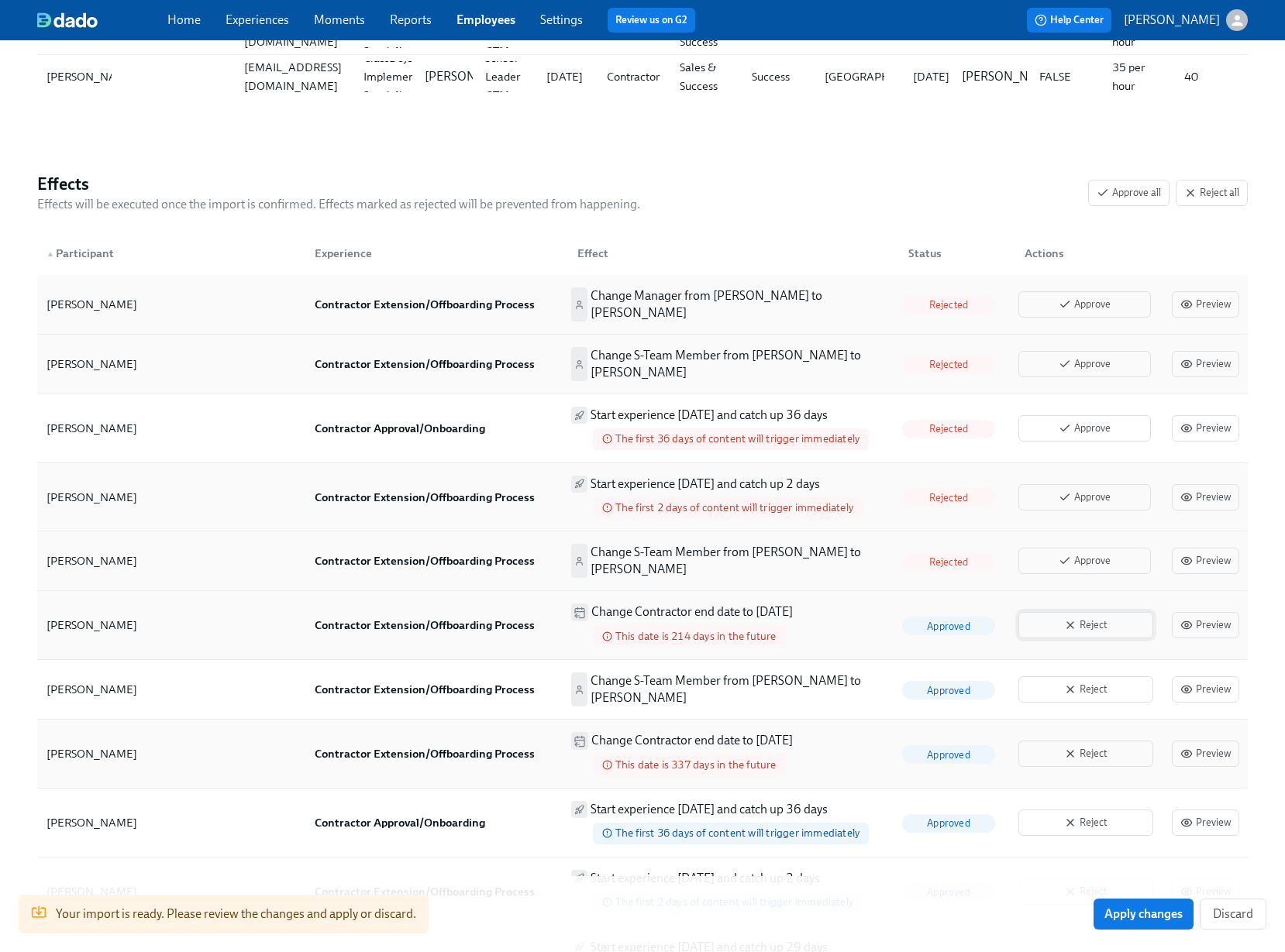
click at [1065, 624] on span "Reject" at bounding box center [1085, 625] width 118 height 16
click at [1064, 681] on span "Reject" at bounding box center [1085, 689] width 118 height 16
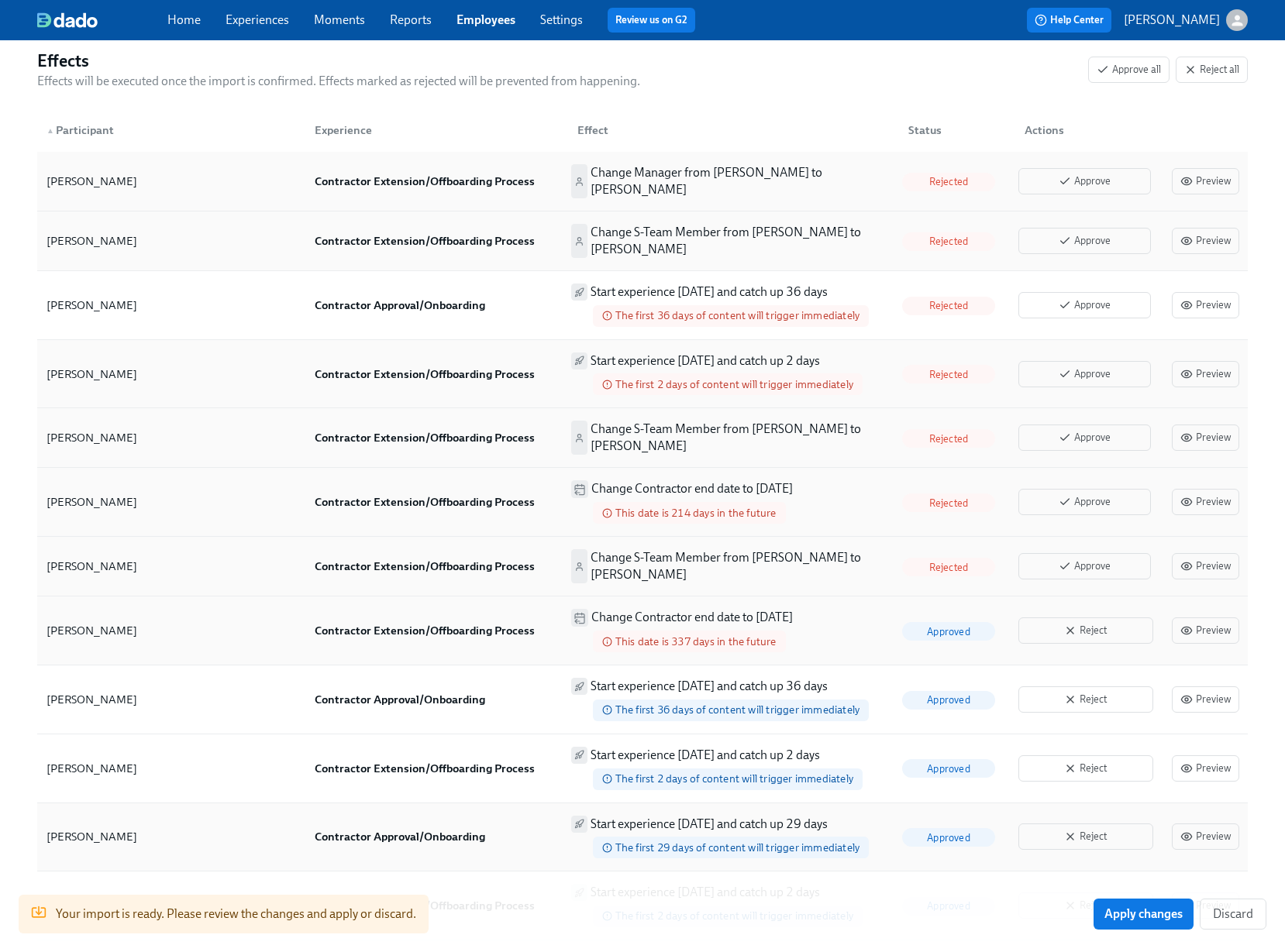
scroll to position [776, 0]
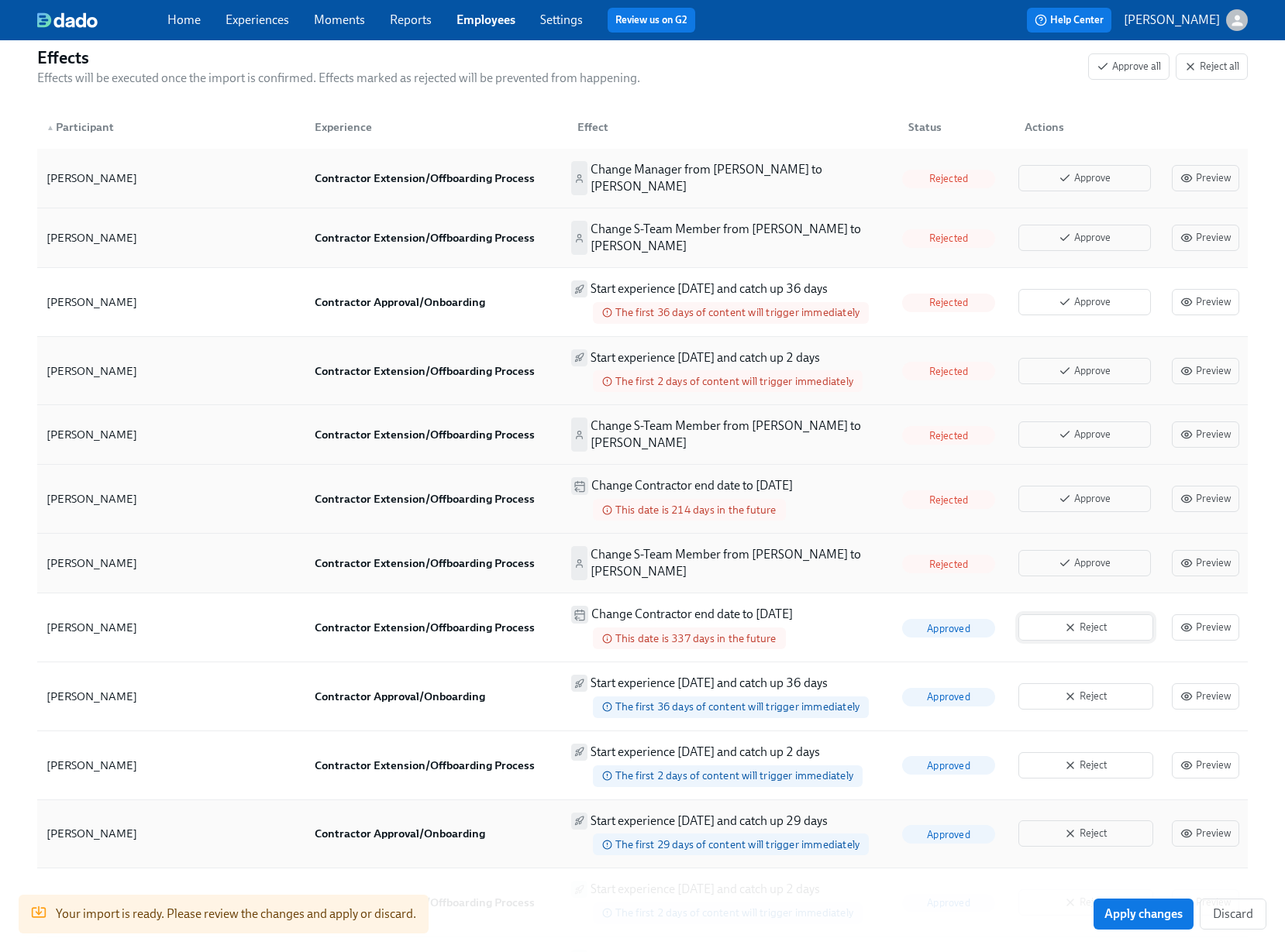
click at [1089, 620] on span "Reject" at bounding box center [1085, 628] width 118 height 16
click at [1081, 688] on span "Reject" at bounding box center [1085, 696] width 118 height 16
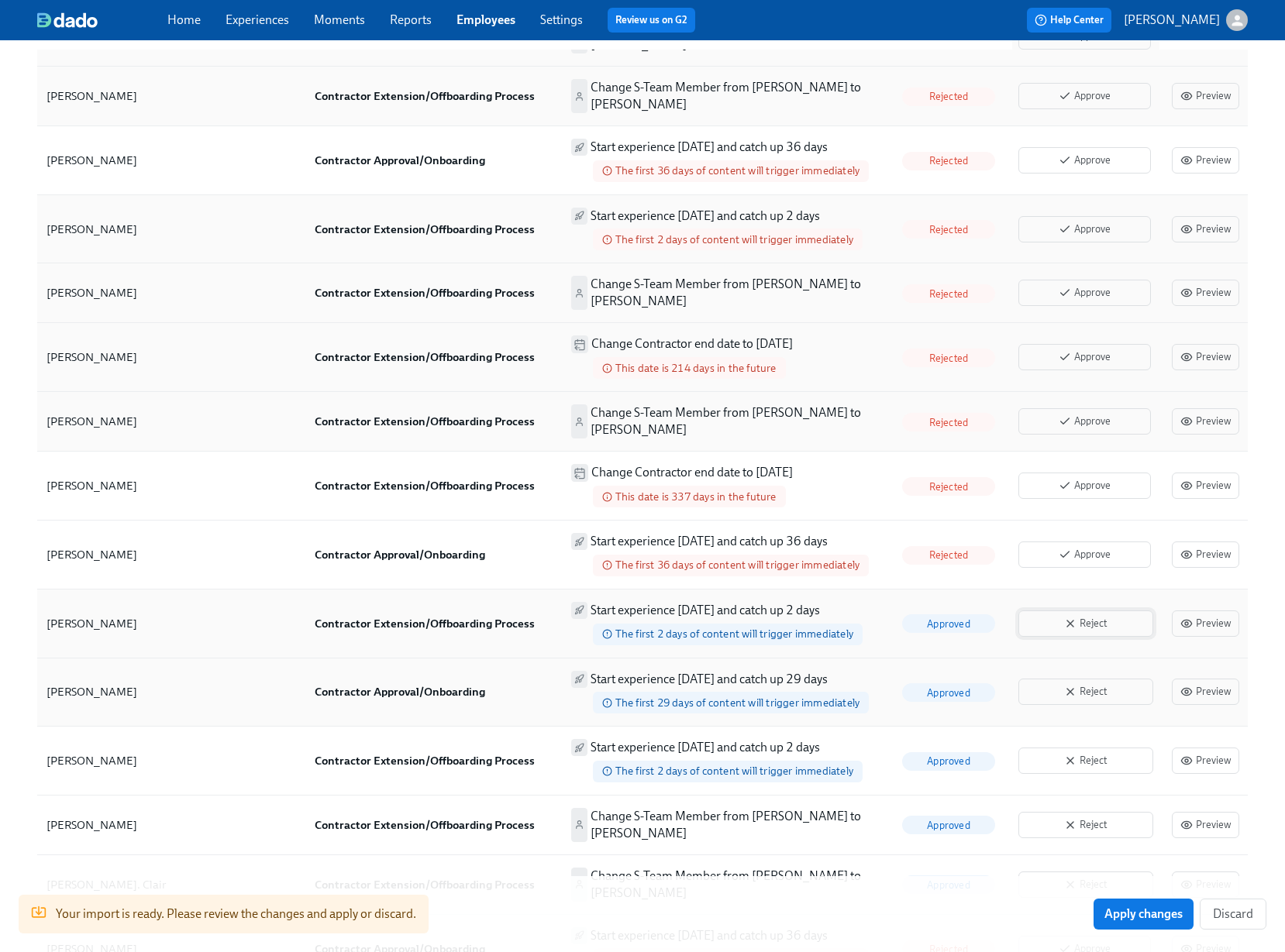
click at [1076, 620] on icon "button" at bounding box center [1070, 624] width 13 height 13
click at [1088, 684] on span "Reject" at bounding box center [1085, 692] width 118 height 16
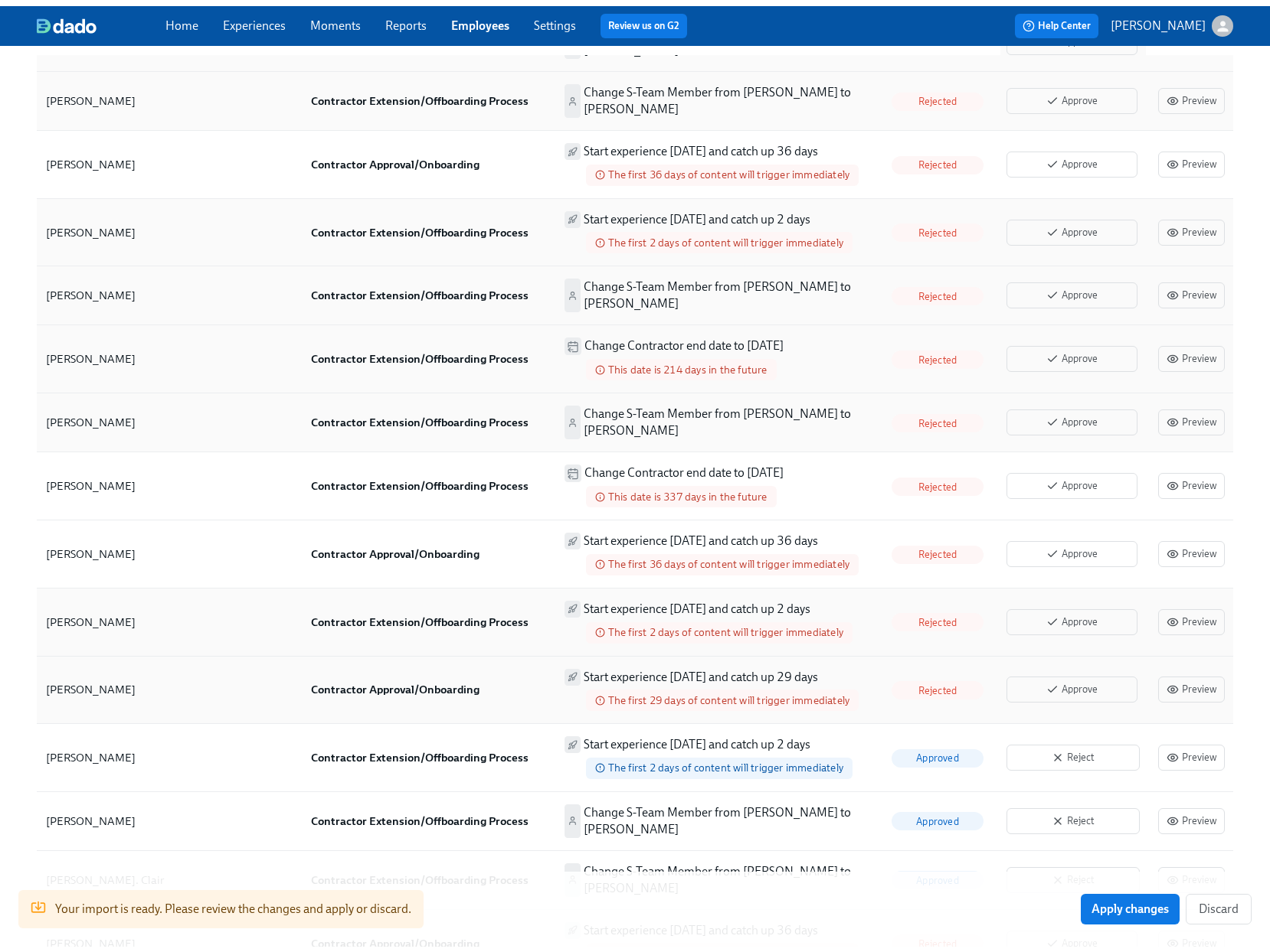
scroll to position [1089, 0]
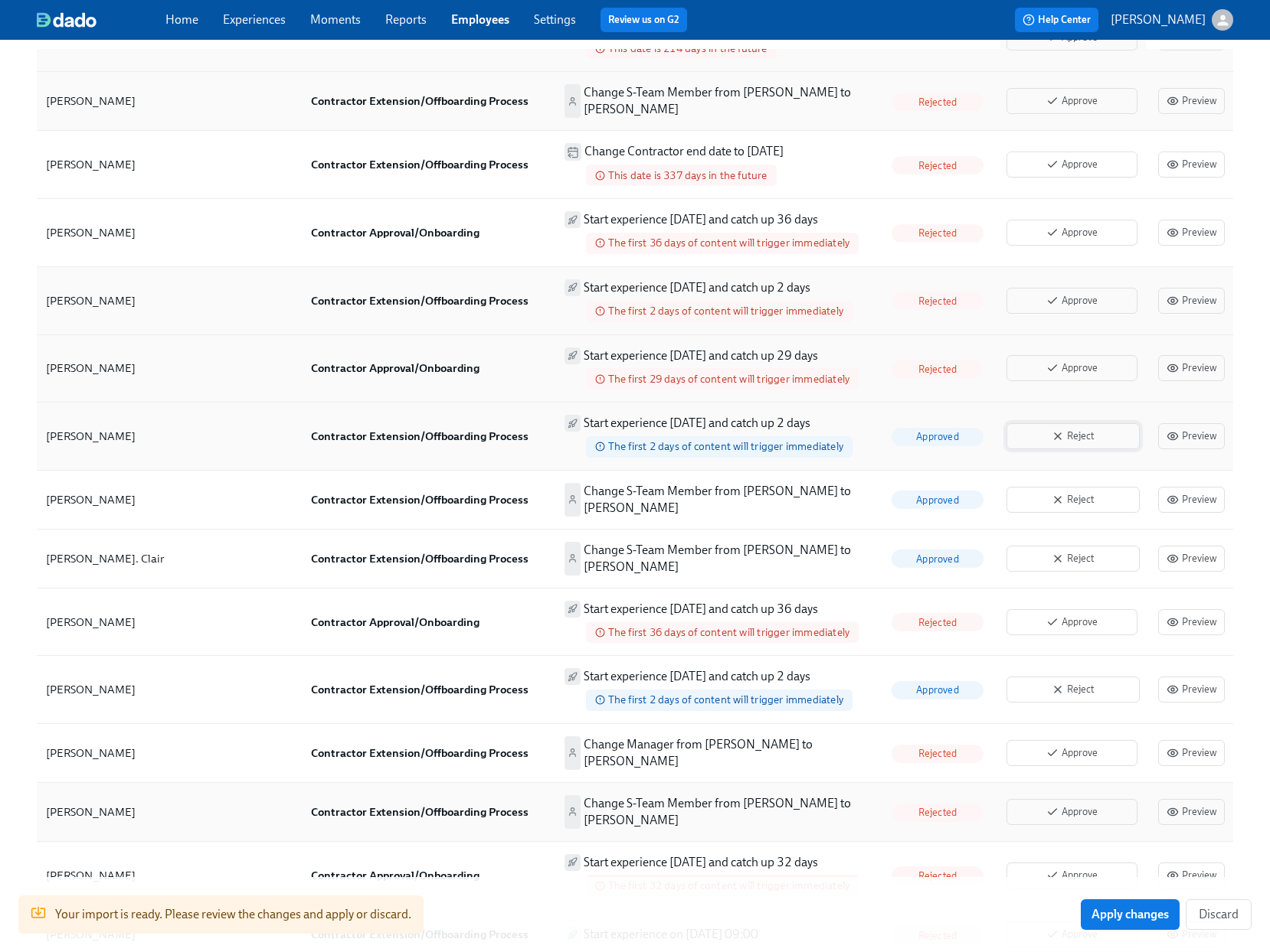
click at [1088, 428] on span "Reject" at bounding box center [1073, 436] width 116 height 16
click at [1069, 492] on span "Reject" at bounding box center [1073, 500] width 116 height 16
click at [1059, 559] on button "Reject" at bounding box center [1073, 558] width 133 height 26
click at [1048, 687] on span "Reject" at bounding box center [1073, 690] width 116 height 16
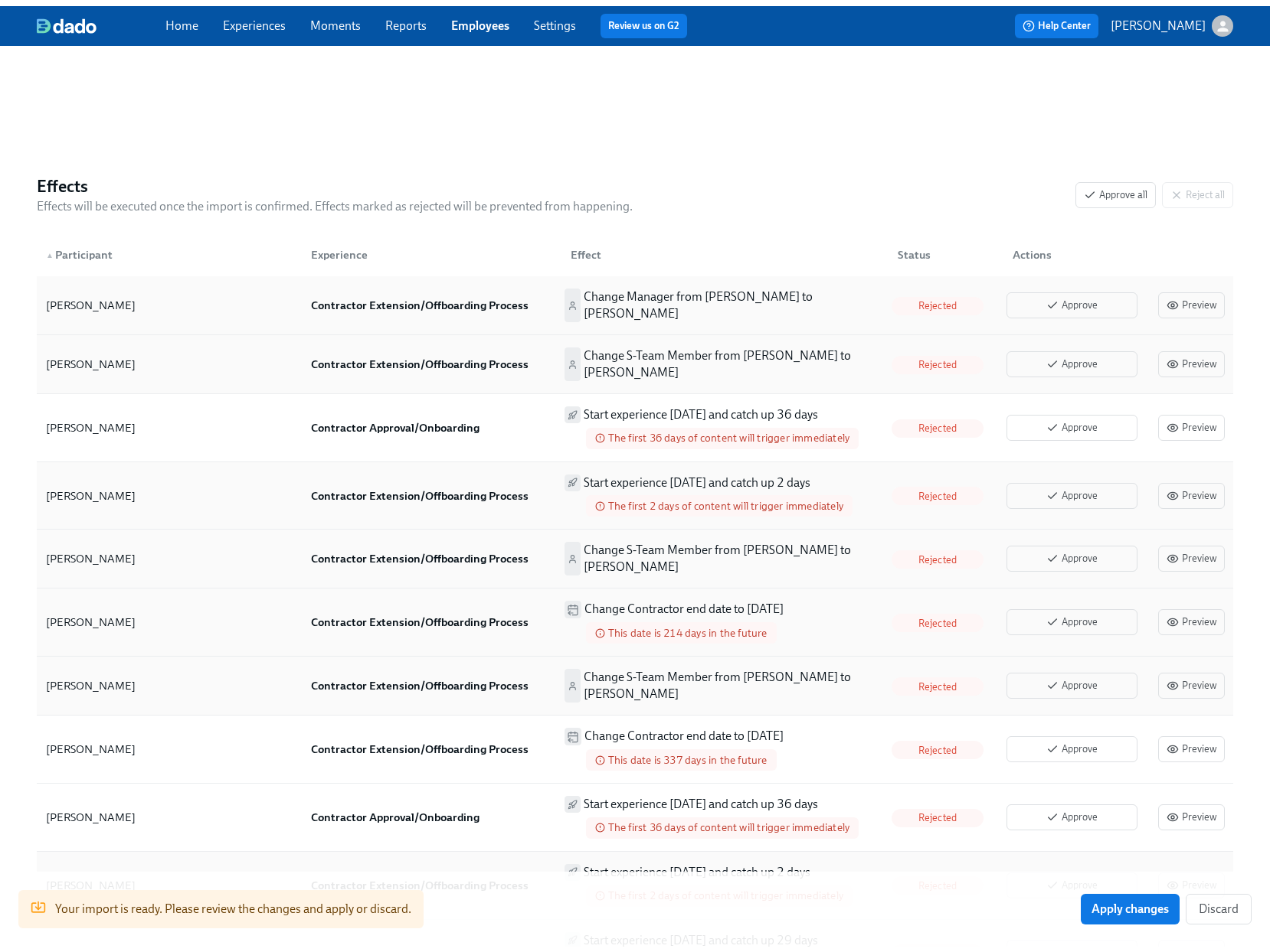
scroll to position [879, 0]
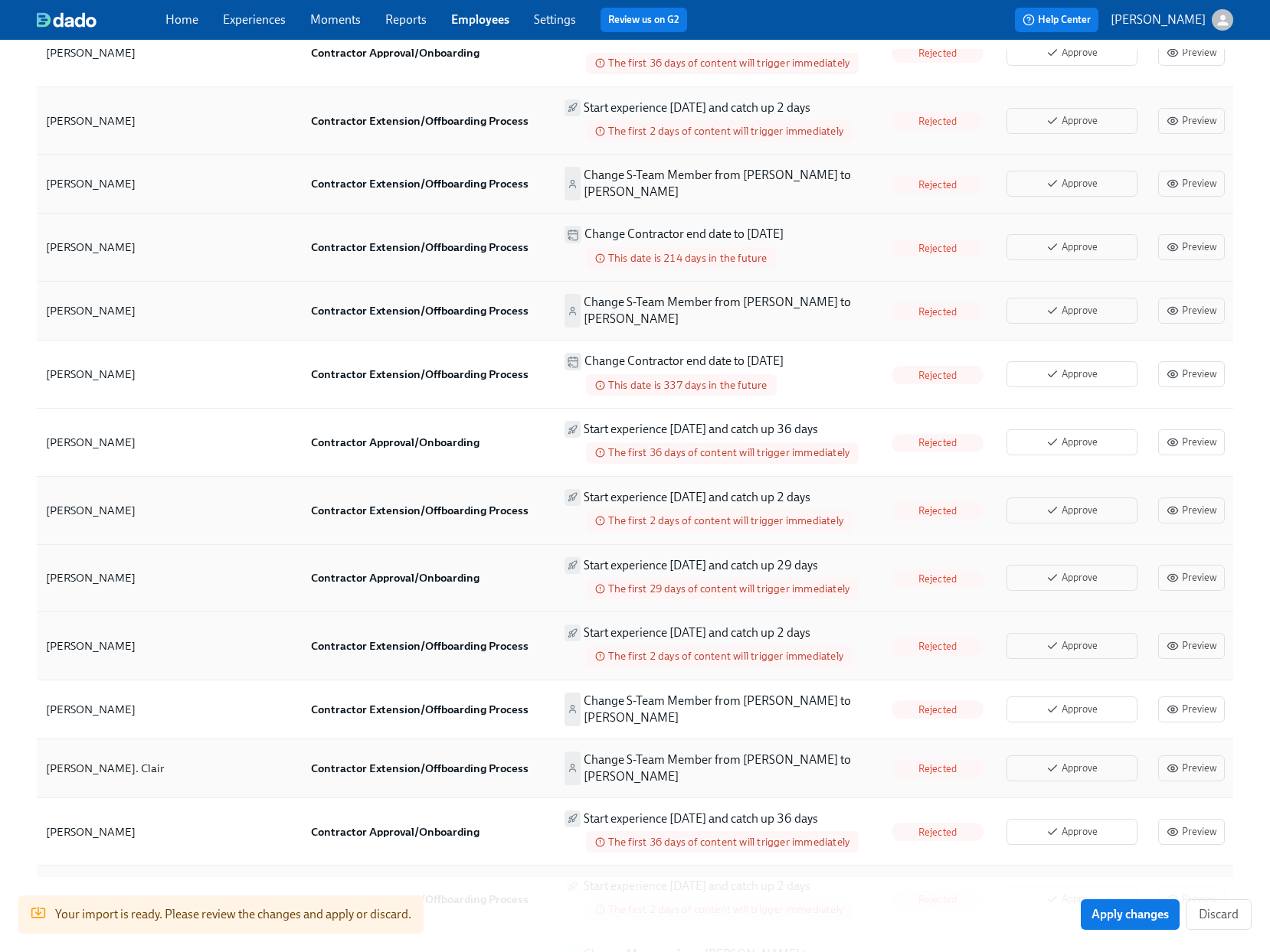
click at [1108, 908] on span "Apply changes" at bounding box center [1129, 915] width 77 height 16
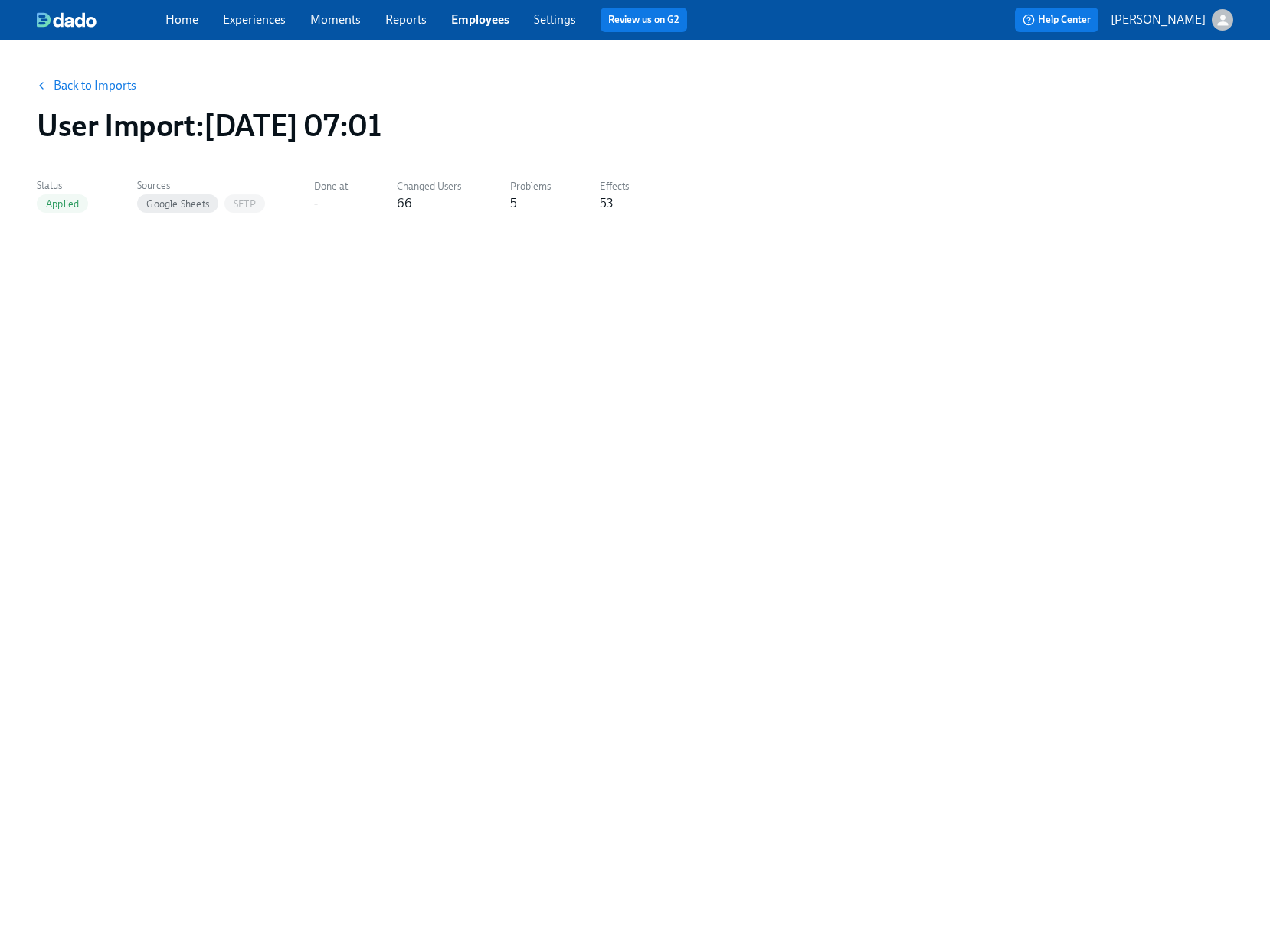
scroll to position [0, 0]
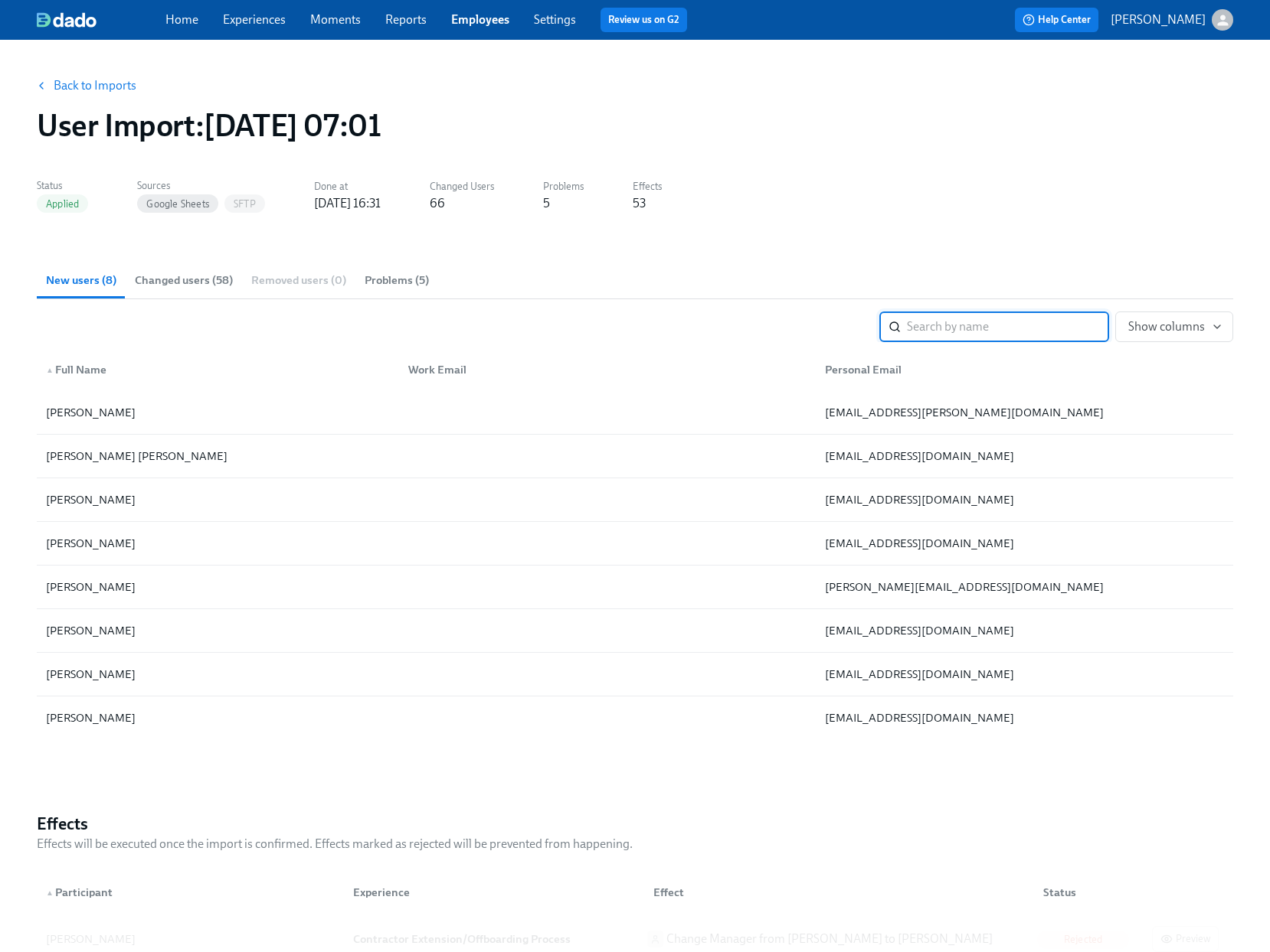
click at [88, 83] on link "Back to Imports" at bounding box center [95, 86] width 83 height 16
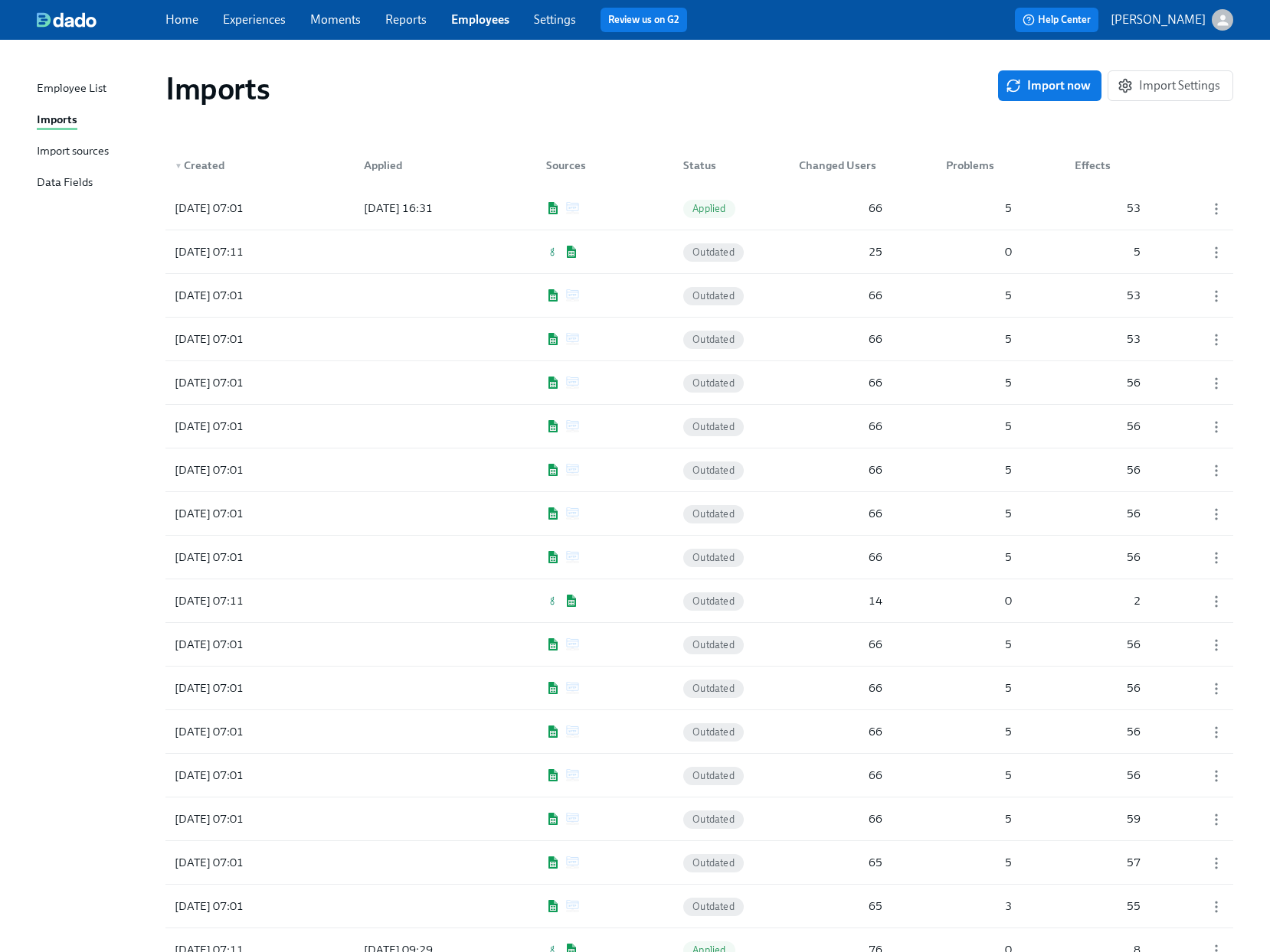
click at [59, 153] on div "Import sources" at bounding box center [73, 151] width 72 height 20
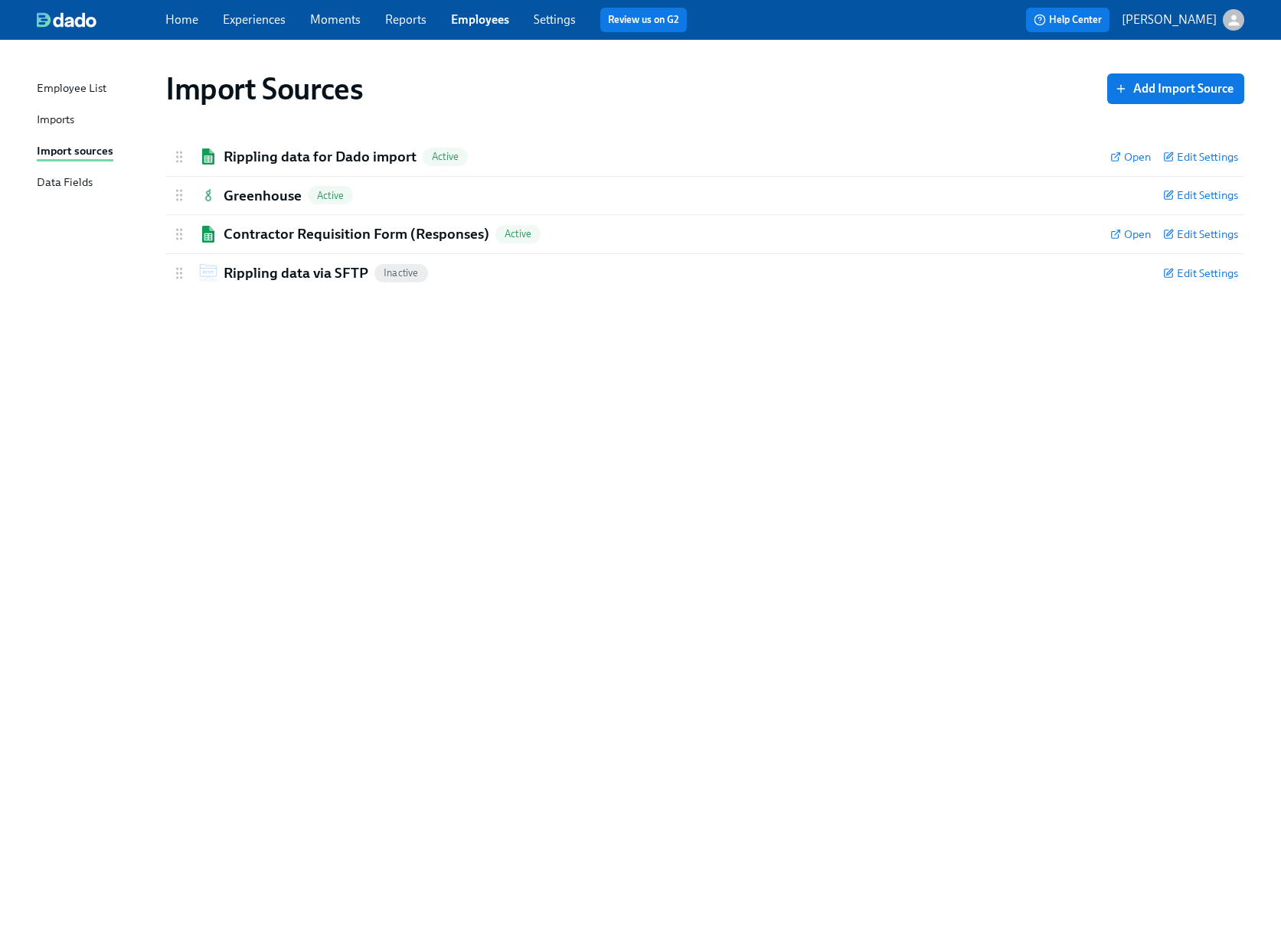
click at [61, 123] on div "Imports" at bounding box center [55, 120] width 37 height 20
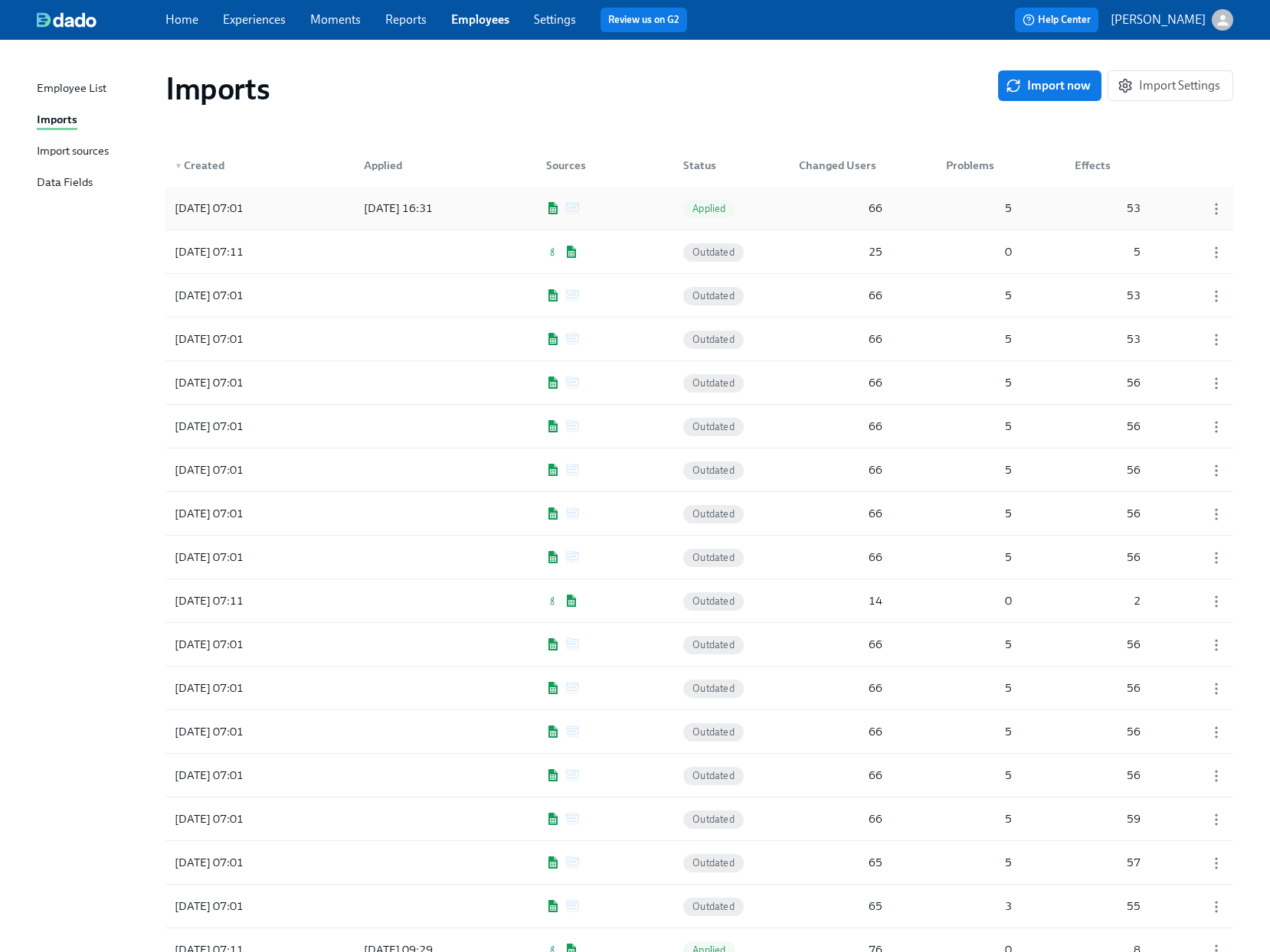
click at [508, 212] on div "2025/09/02 07:01 2025/09/02 16:31 Applied 66 5 53" at bounding box center [699, 208] width 1068 height 43
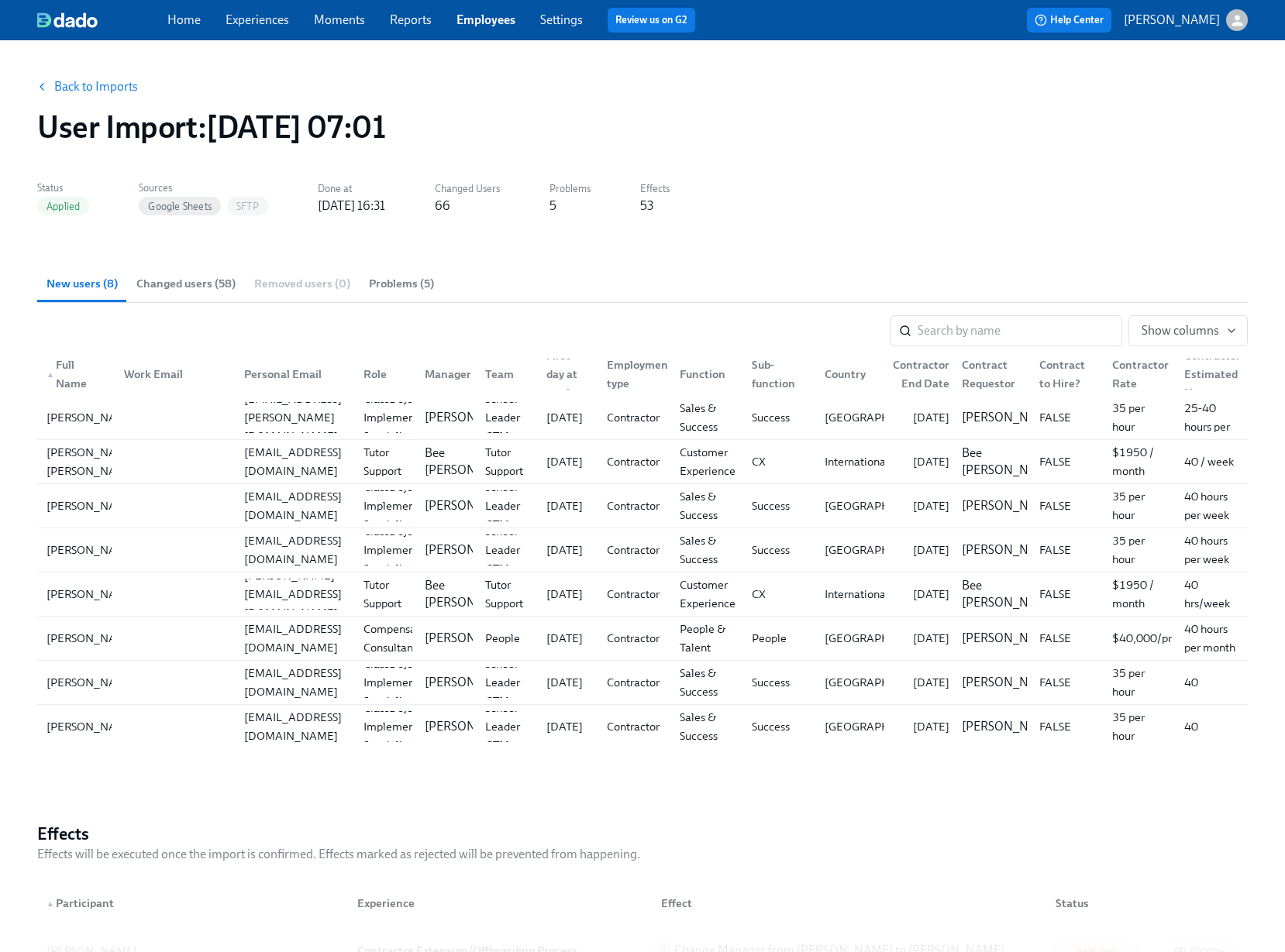
click at [103, 88] on link "Back to Imports" at bounding box center [96, 87] width 84 height 16
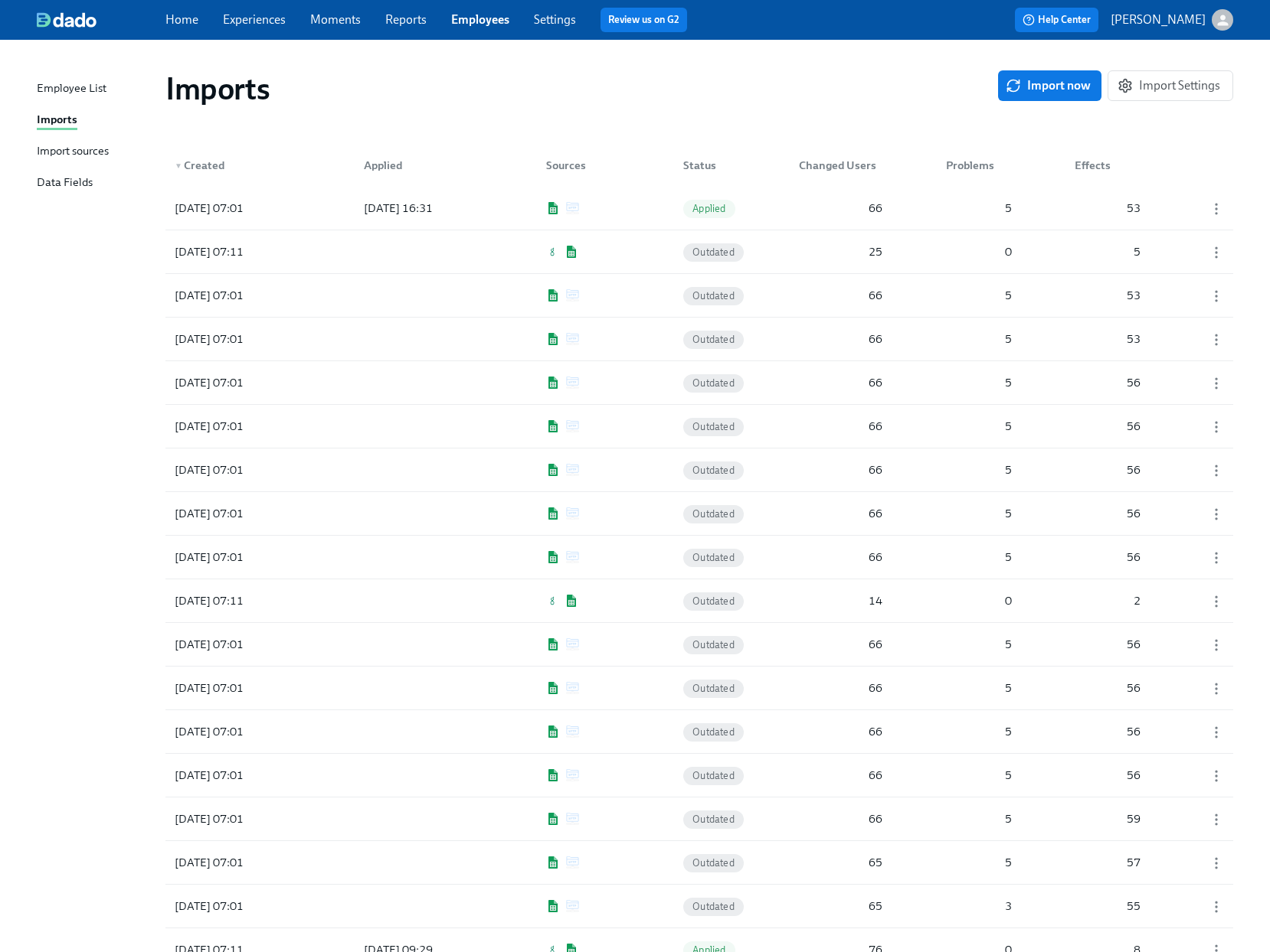
click at [62, 155] on div "Import sources" at bounding box center [73, 151] width 72 height 20
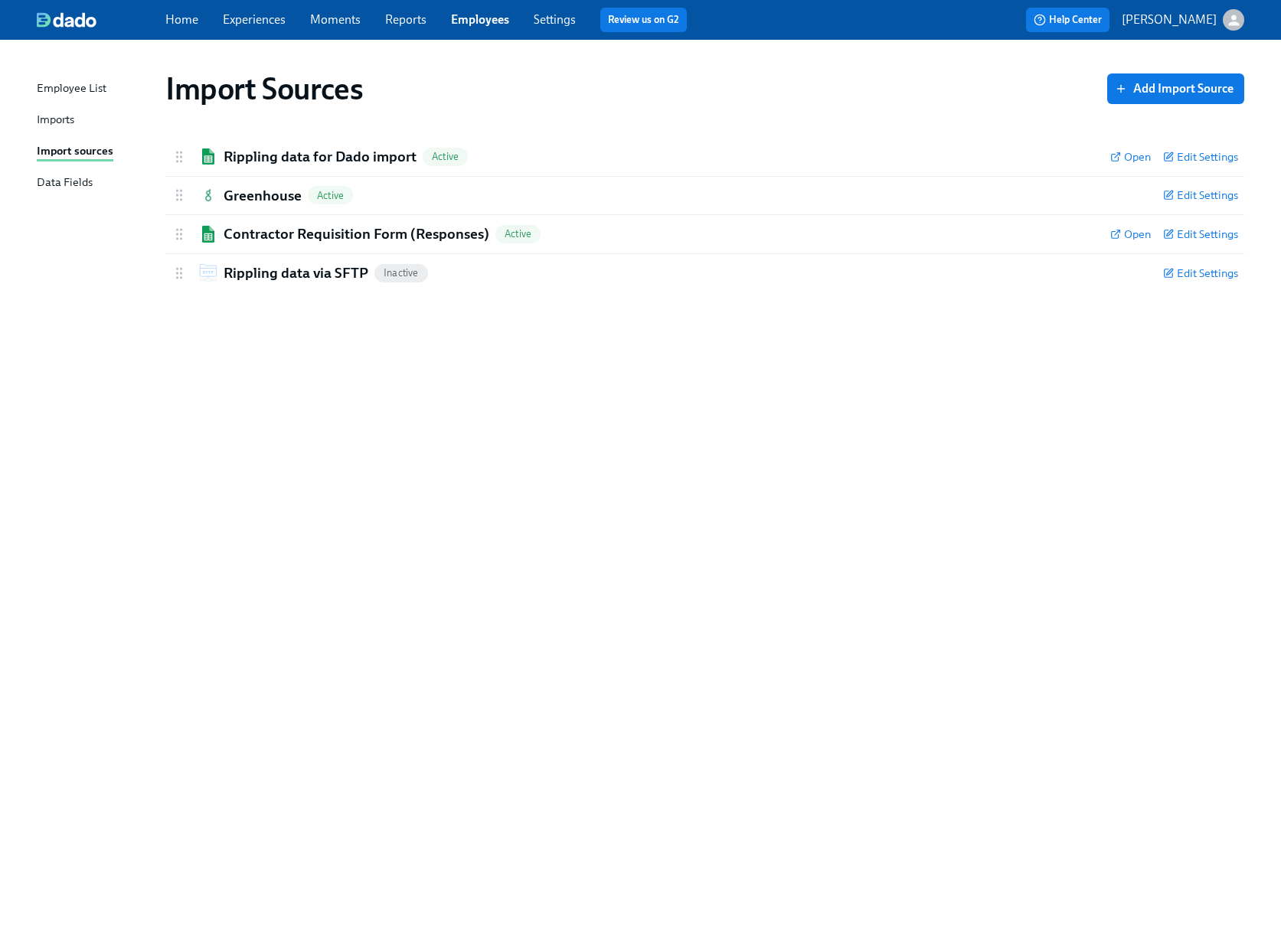
click at [61, 113] on div "Imports" at bounding box center [55, 120] width 37 height 20
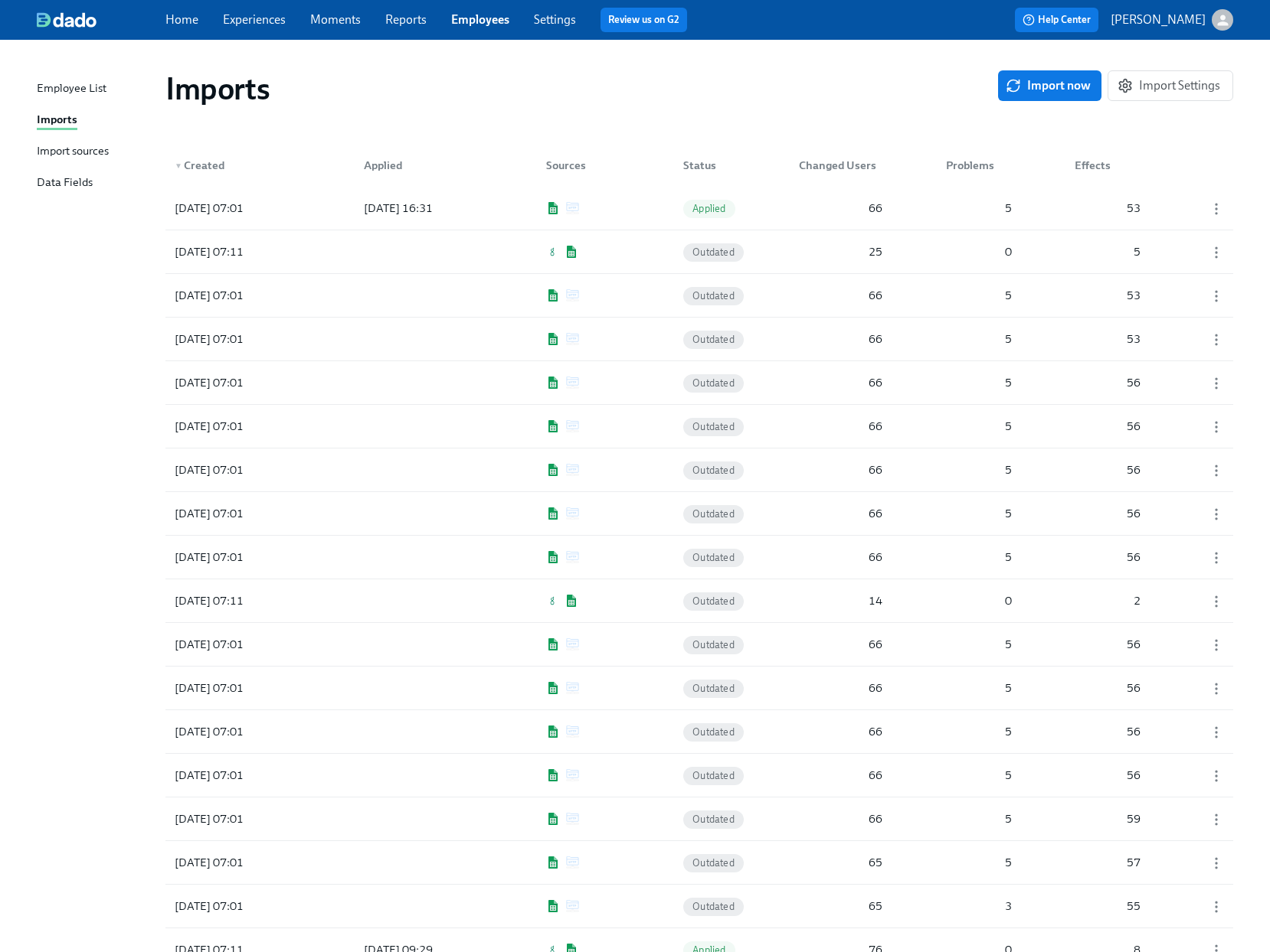
click at [355, 14] on link "Moments" at bounding box center [335, 20] width 51 height 15
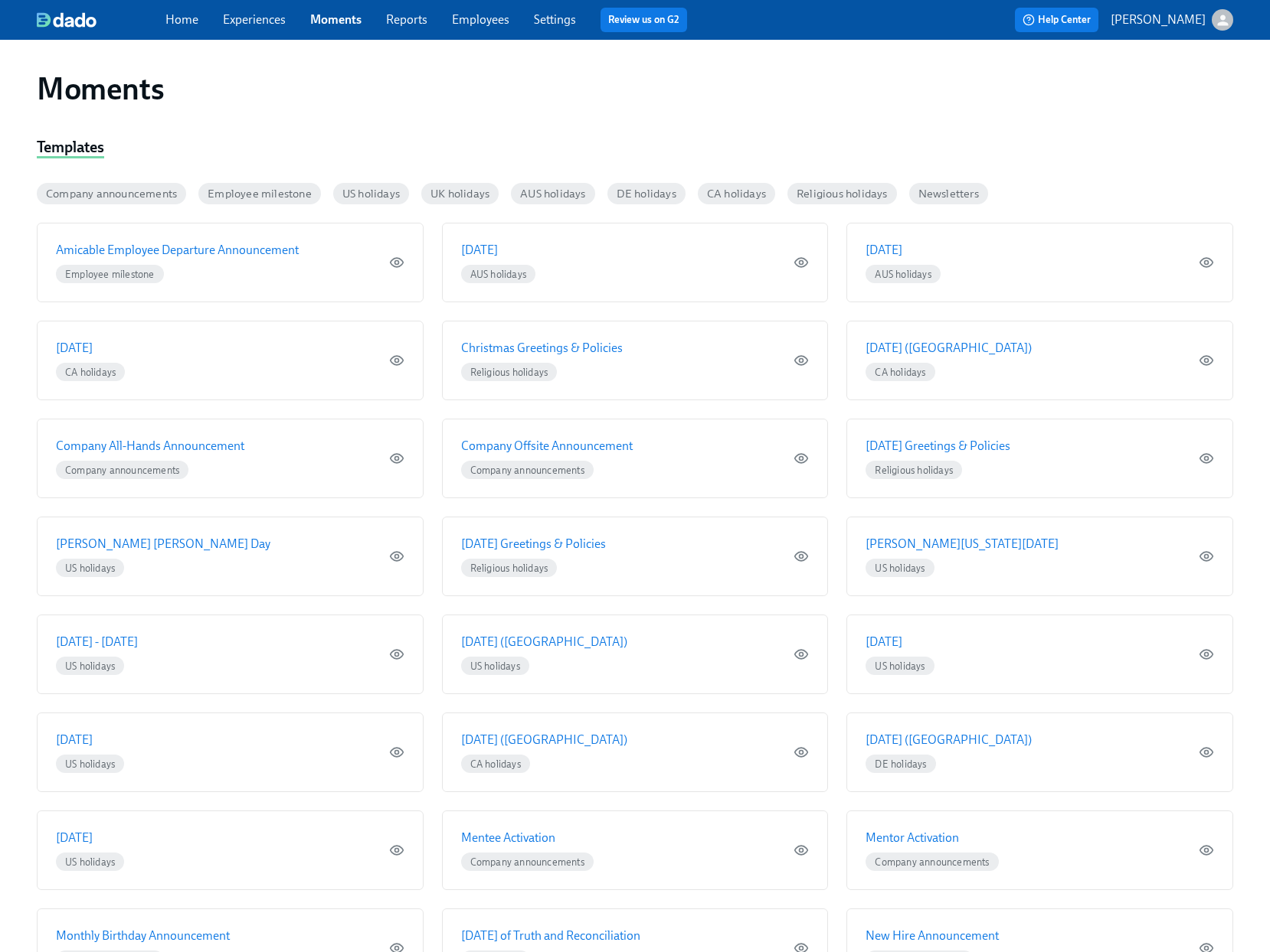
click at [244, 25] on link "Experiences" at bounding box center [254, 20] width 62 height 15
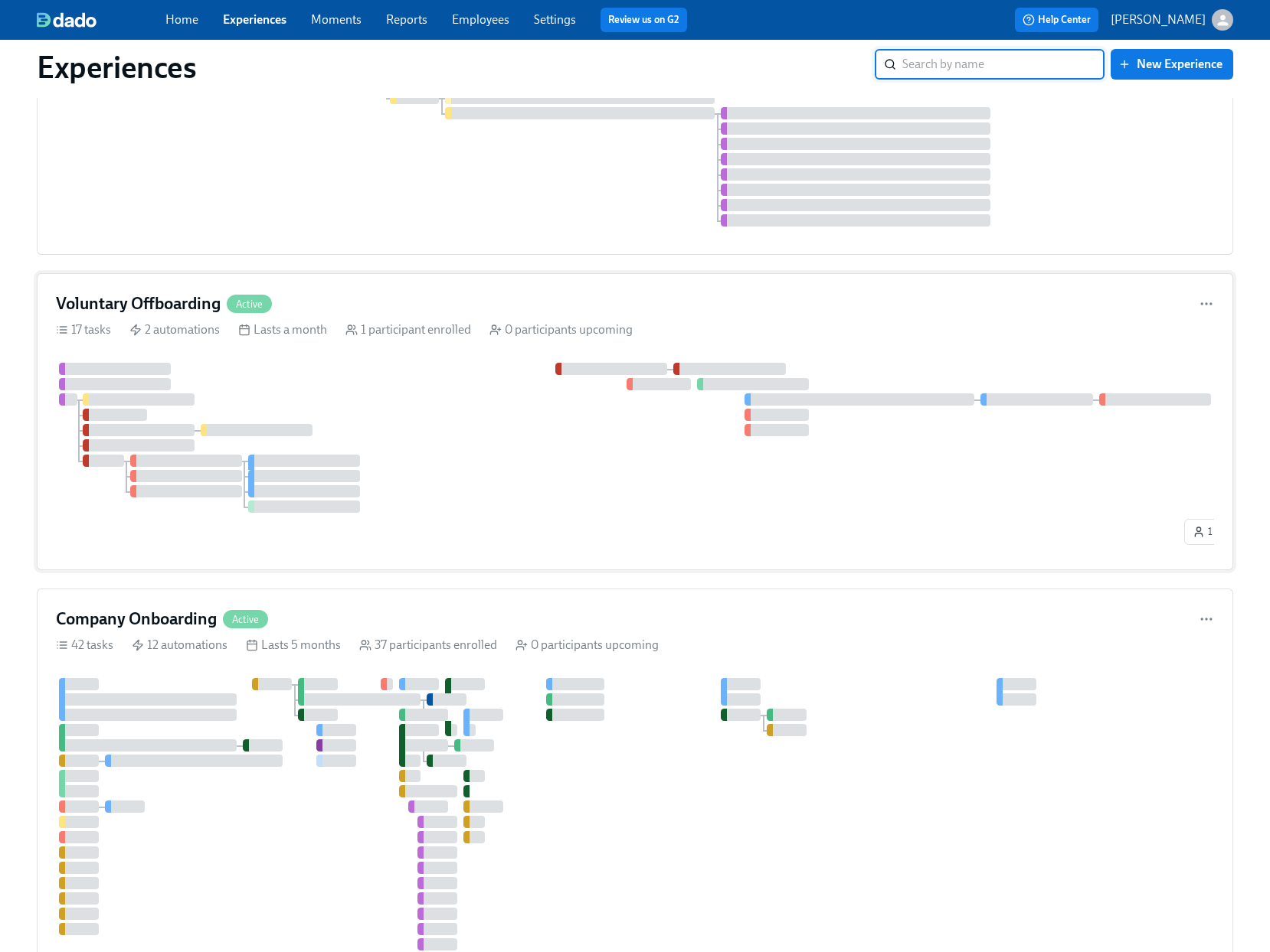
scroll to position [304, 0]
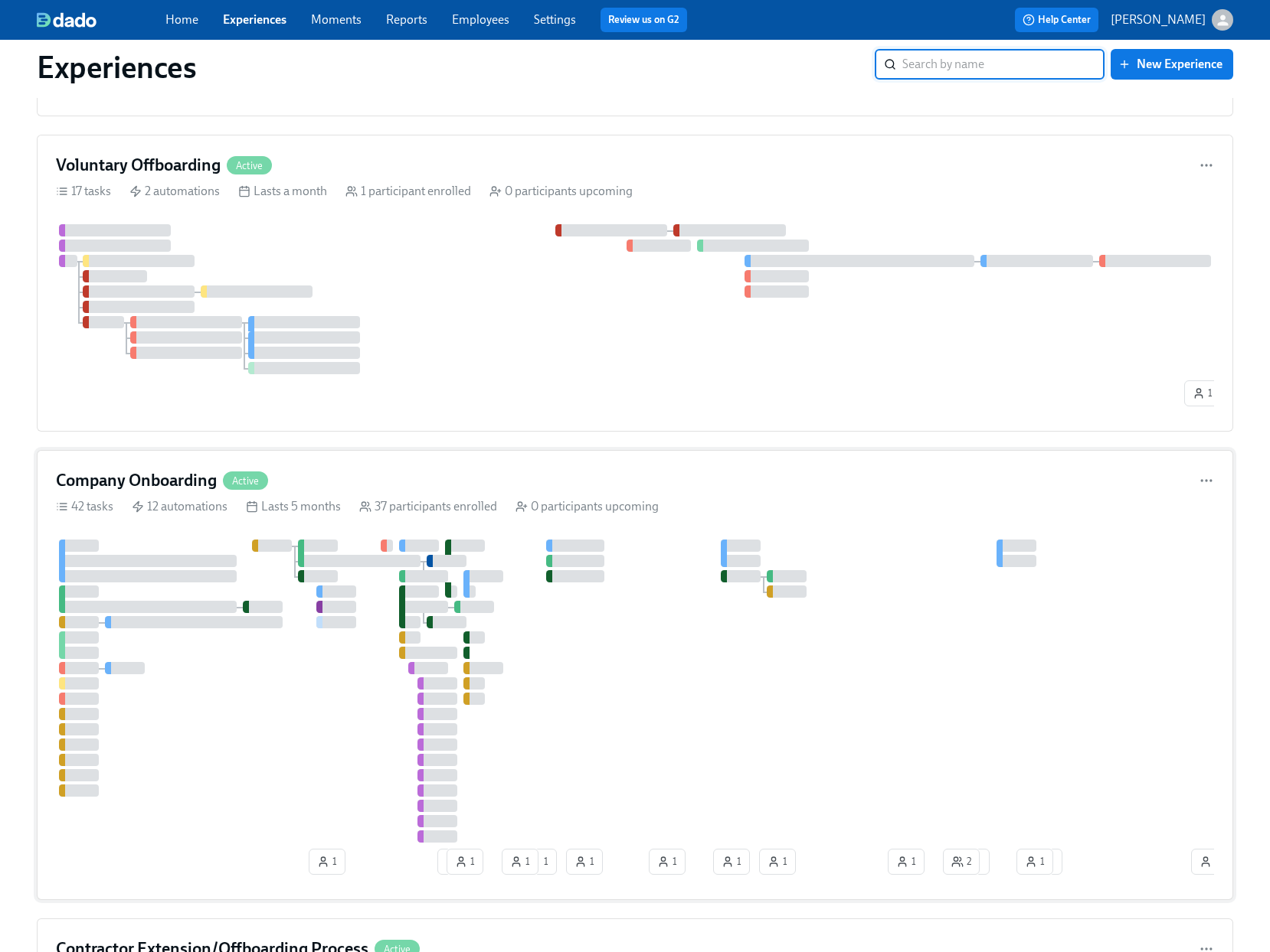
click at [912, 483] on div "Company Onboarding Active" at bounding box center [635, 480] width 1158 height 23
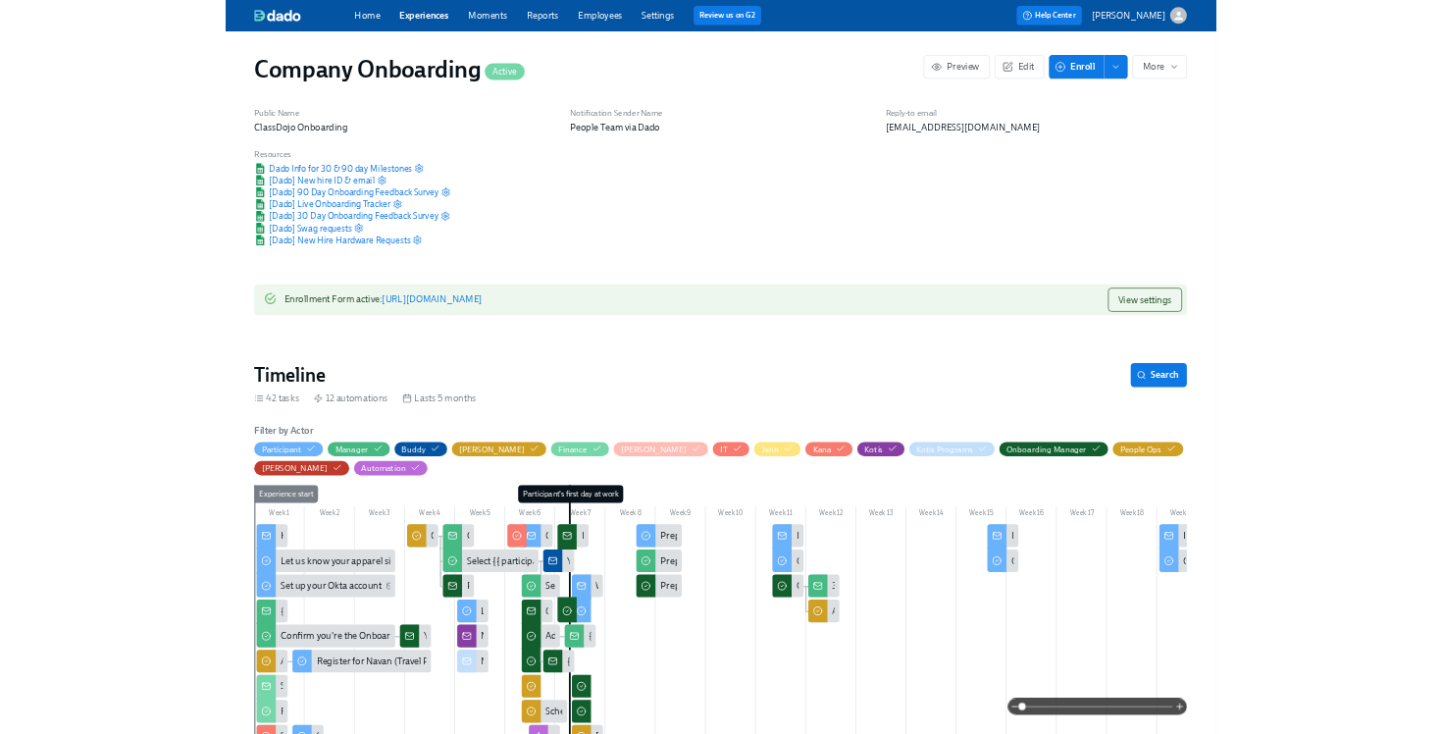
scroll to position [0, 41534]
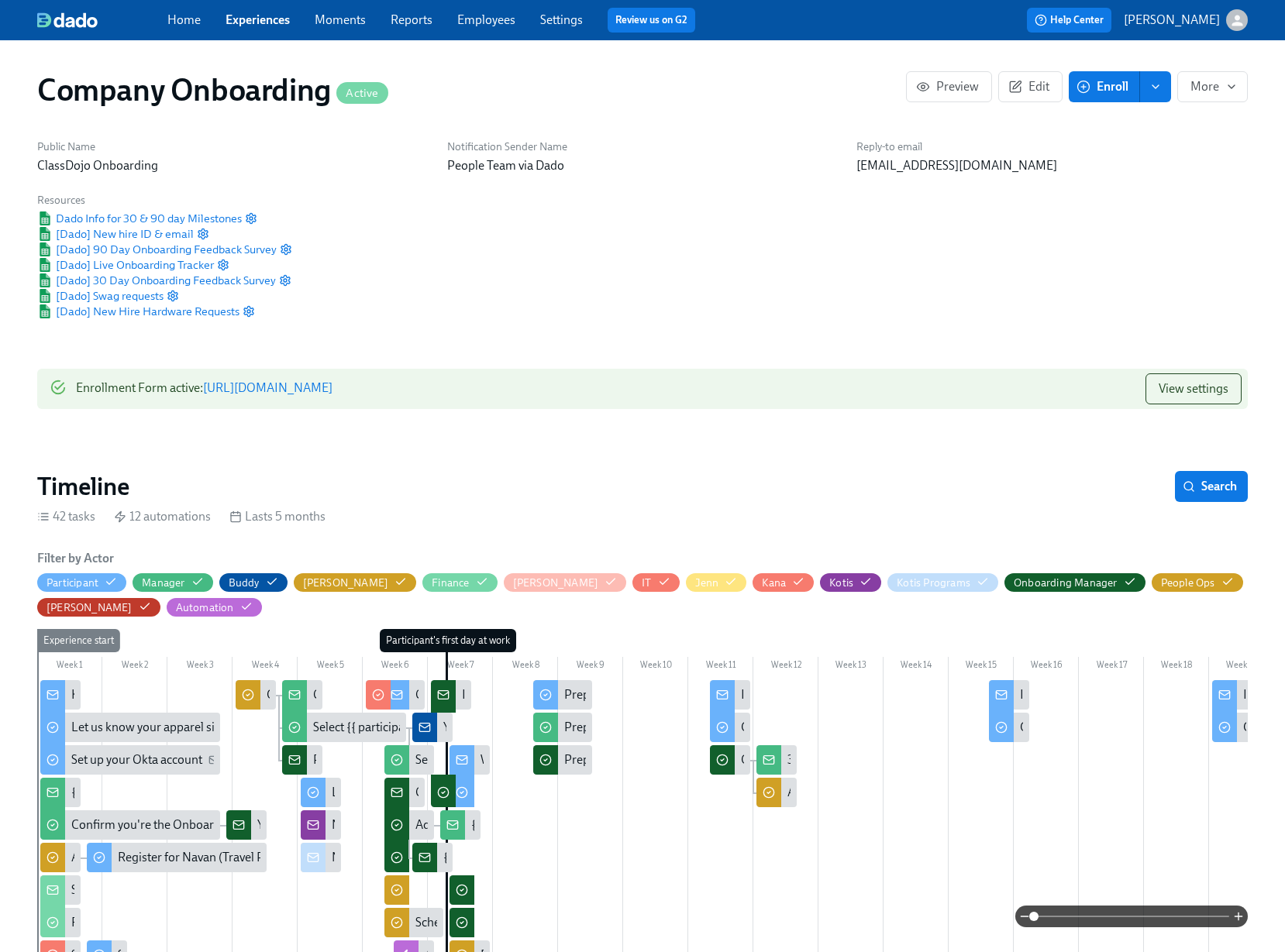
click at [1084, 87] on icon "button" at bounding box center [1084, 87] width 5 height 0
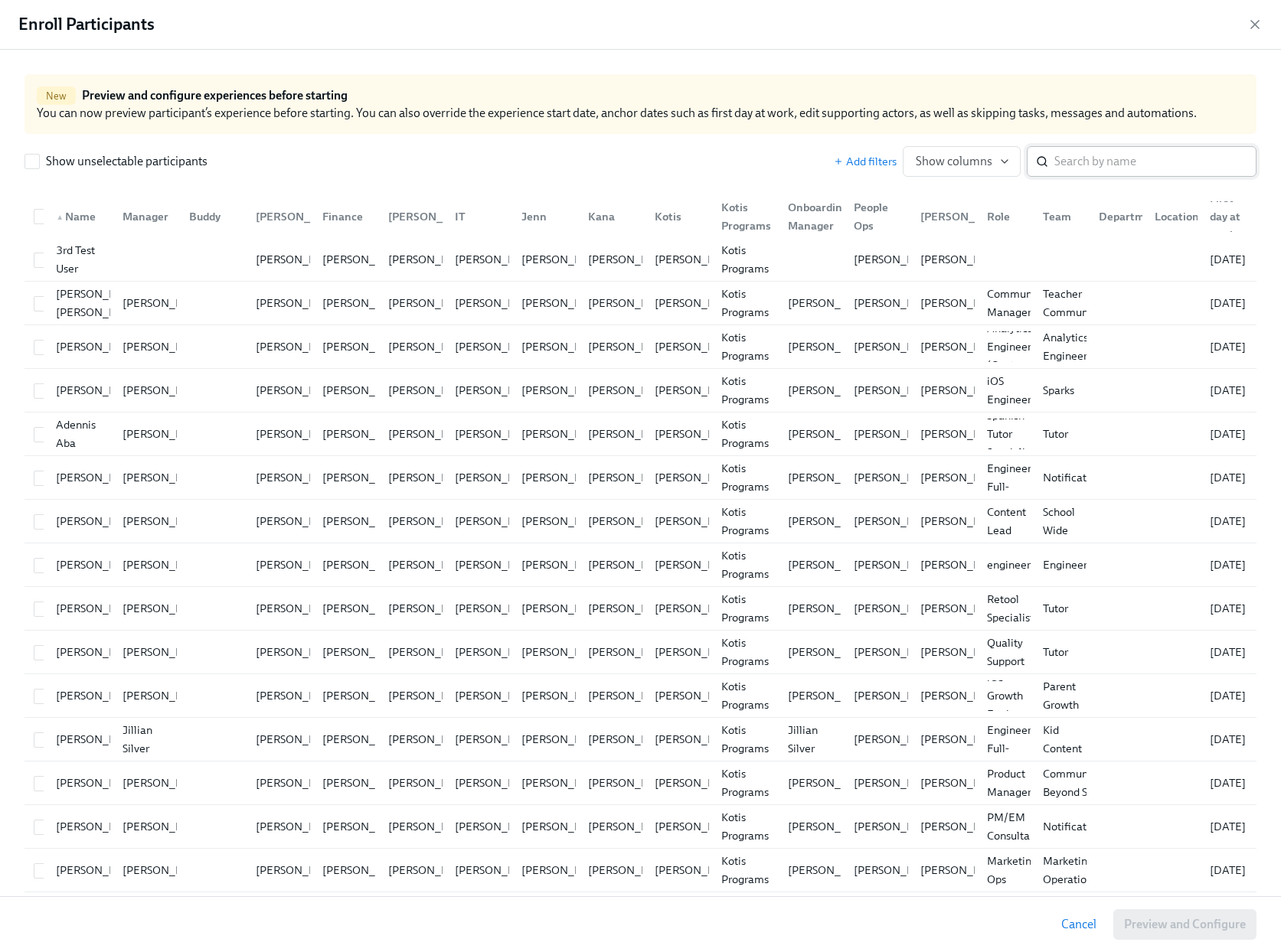
click at [1055, 155] on input "search" at bounding box center [1155, 161] width 202 height 30
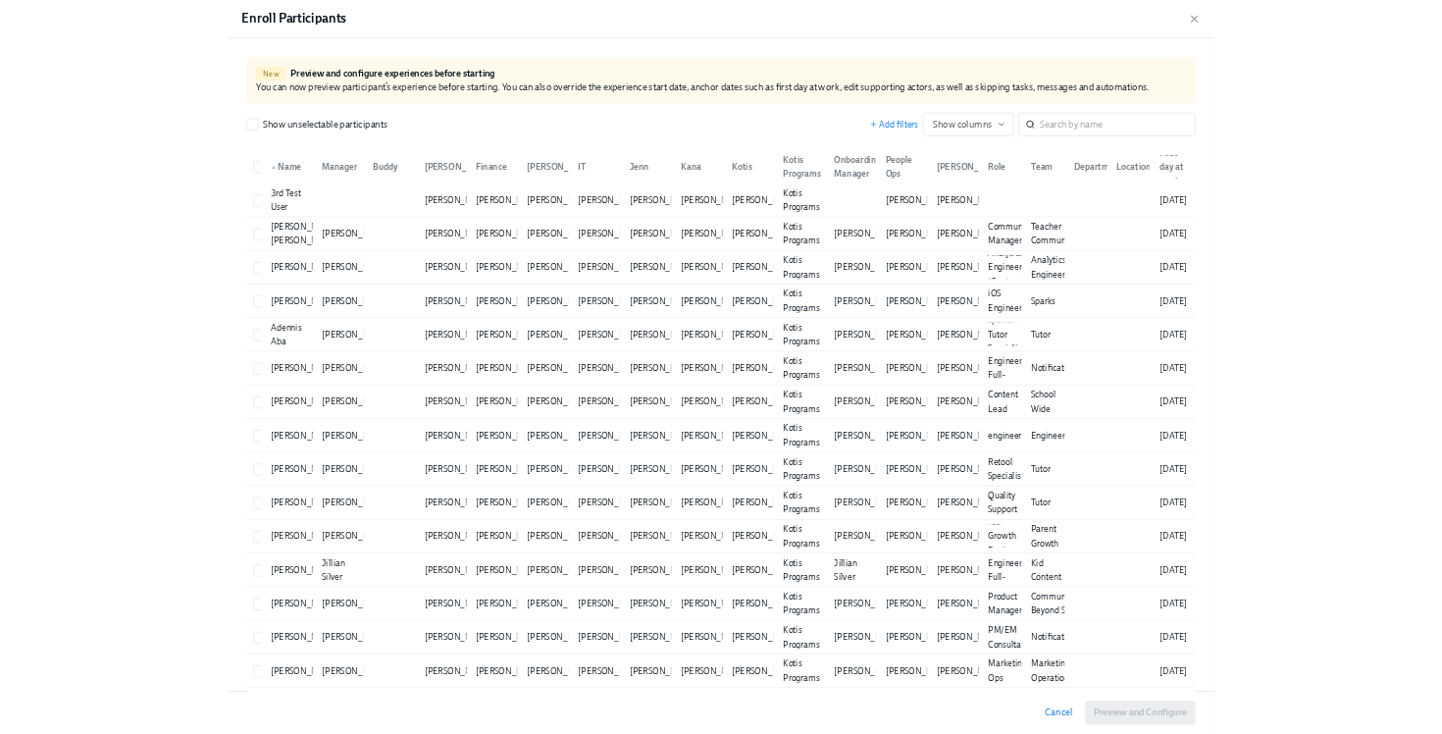
scroll to position [0, 41534]
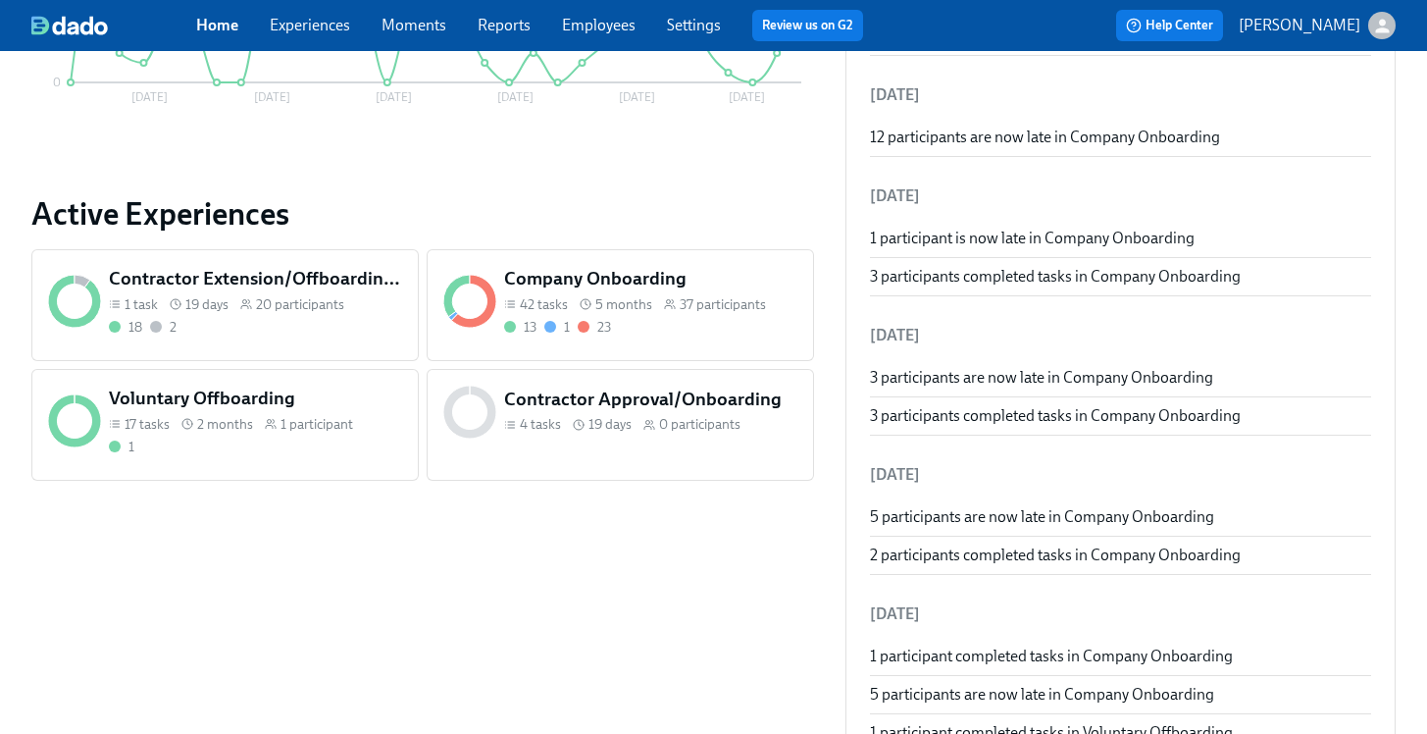
scroll to position [598, 0]
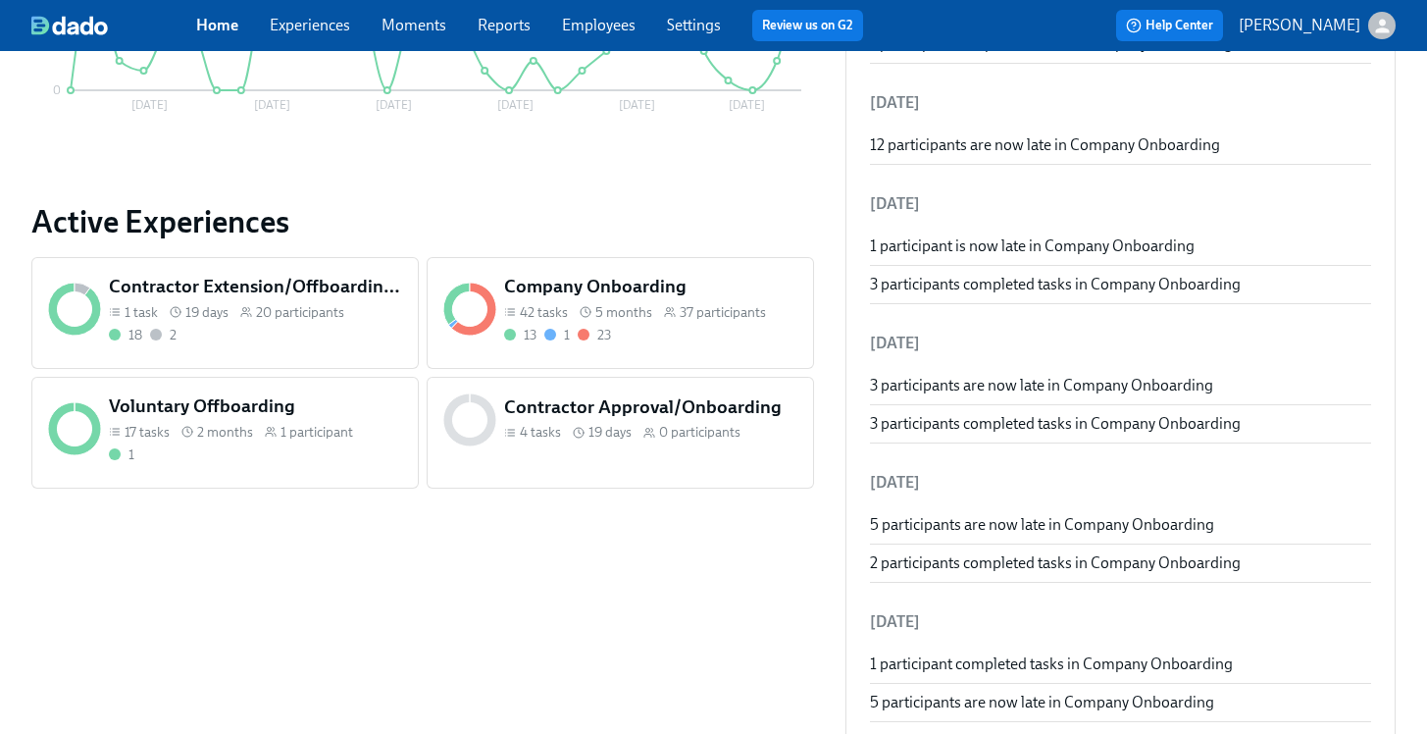
click at [726, 326] on div "13 1 23" at bounding box center [651, 335] width 294 height 19
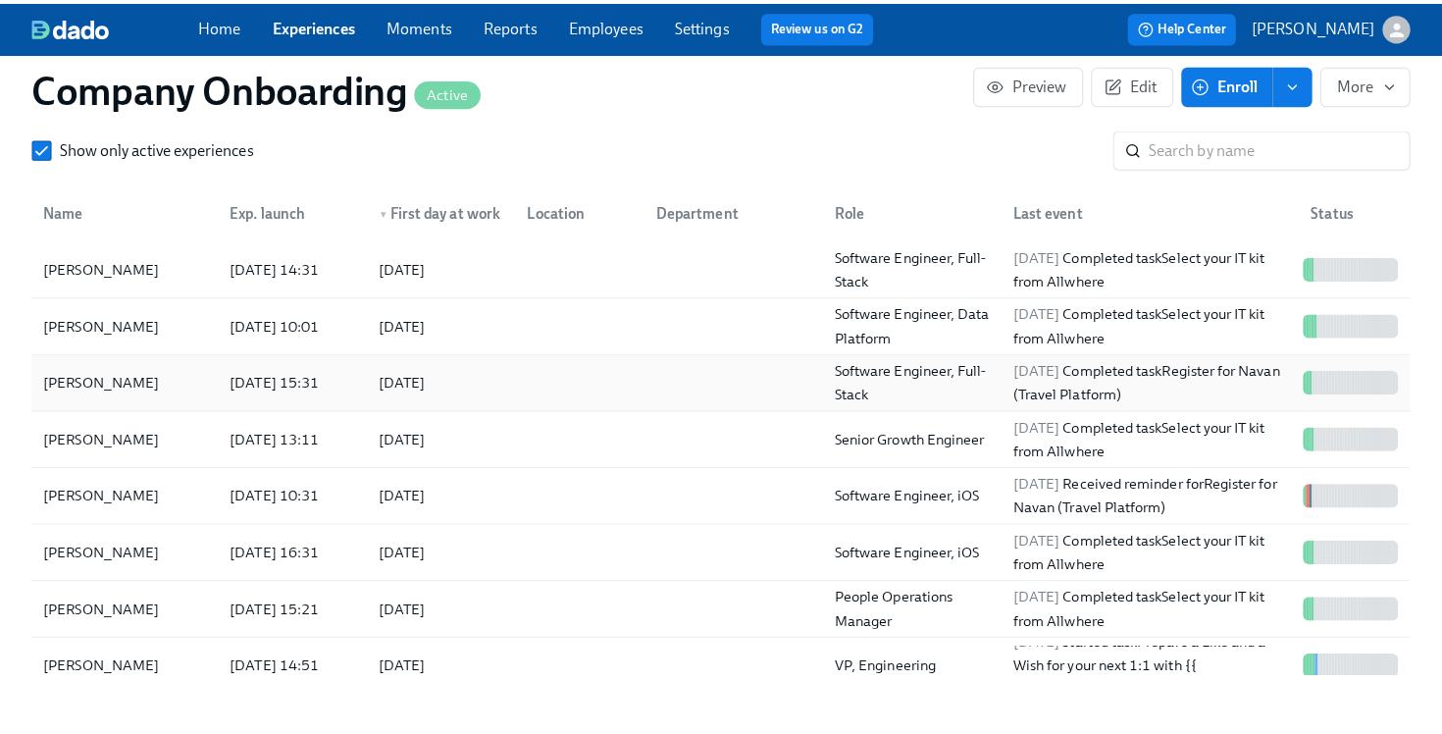
scroll to position [2484, 0]
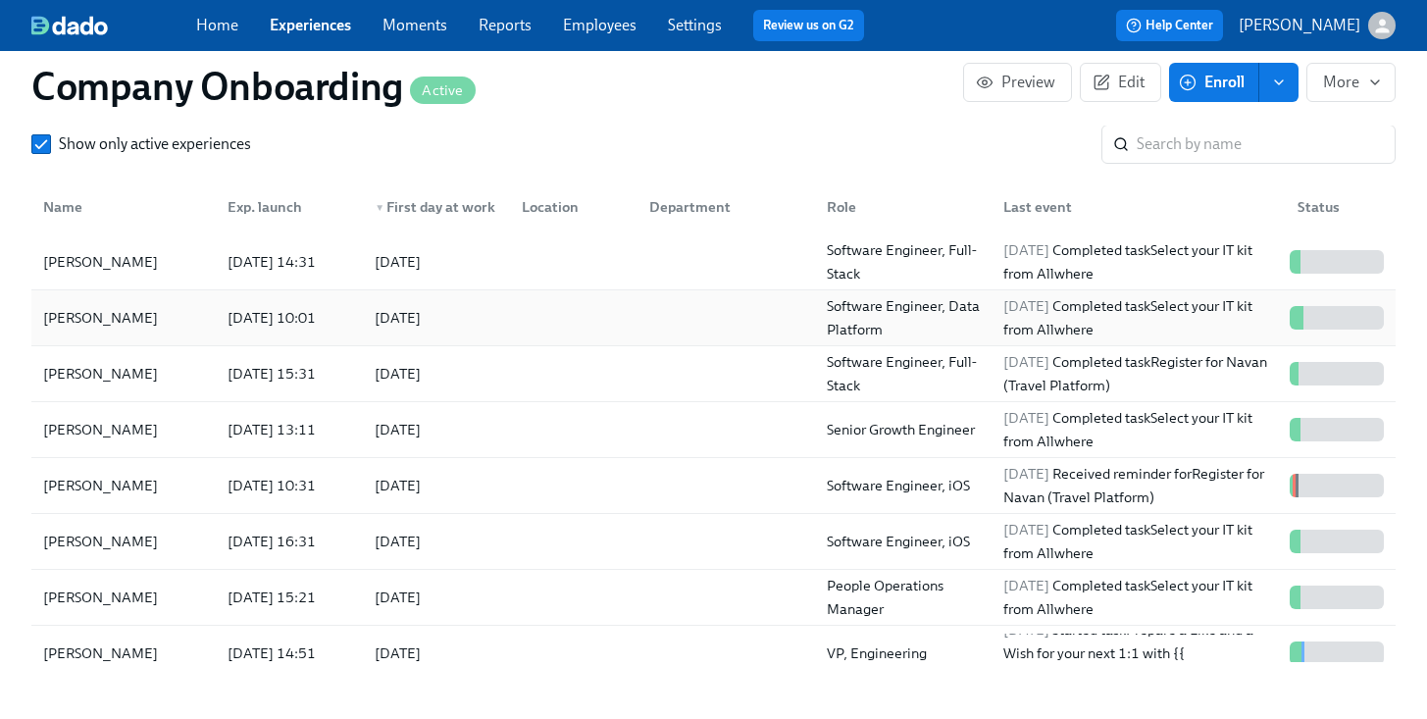
click at [700, 336] on div at bounding box center [722, 317] width 177 height 39
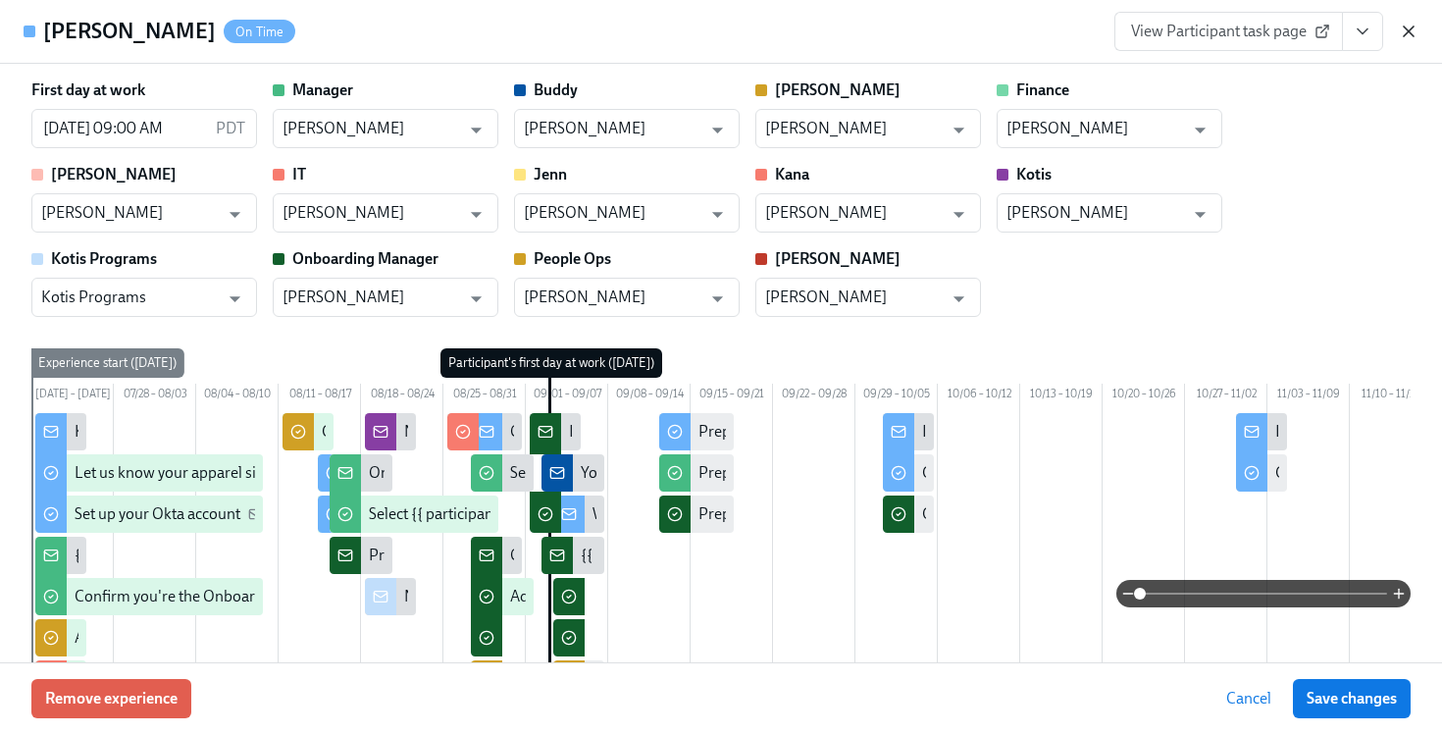
click at [1401, 30] on icon "button" at bounding box center [1409, 32] width 20 height 20
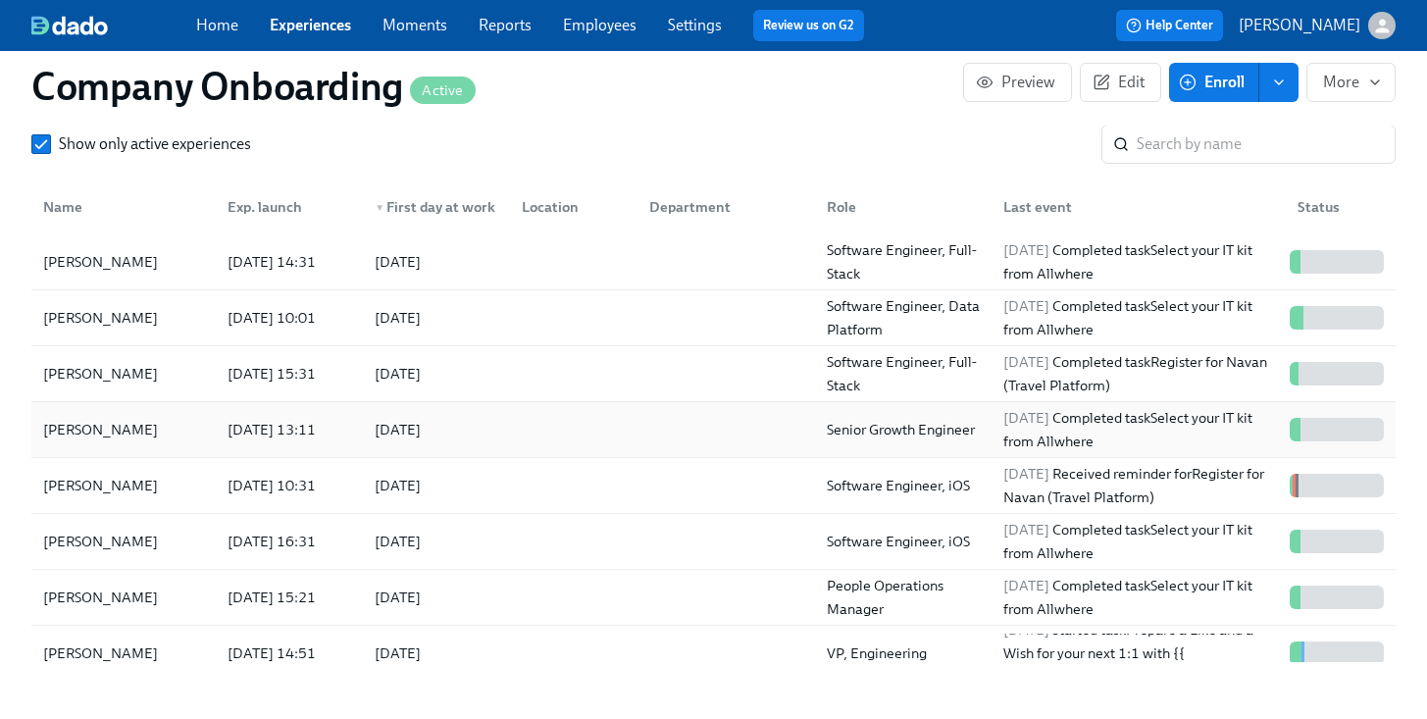
click at [618, 427] on div at bounding box center [570, 429] width 128 height 39
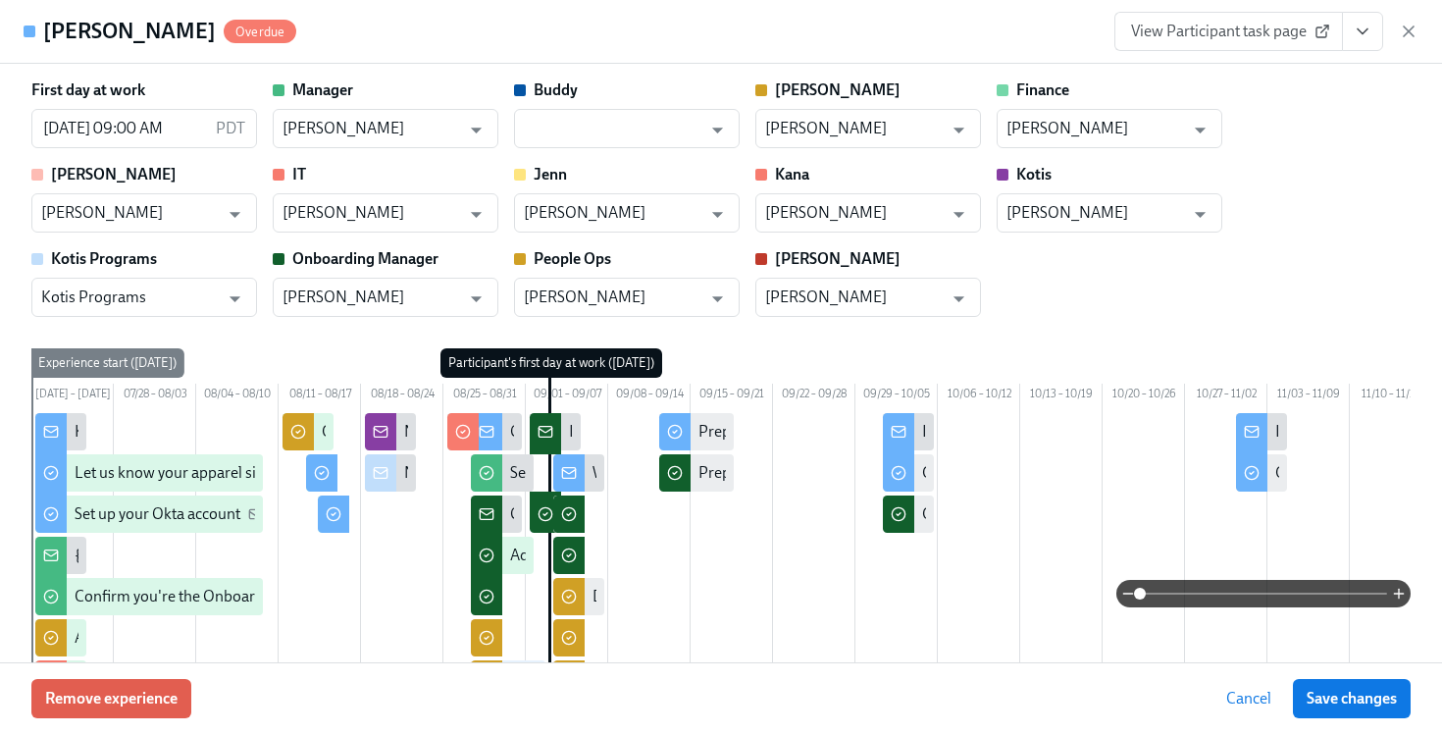
click at [1359, 34] on icon "View task page" at bounding box center [1363, 32] width 20 height 20
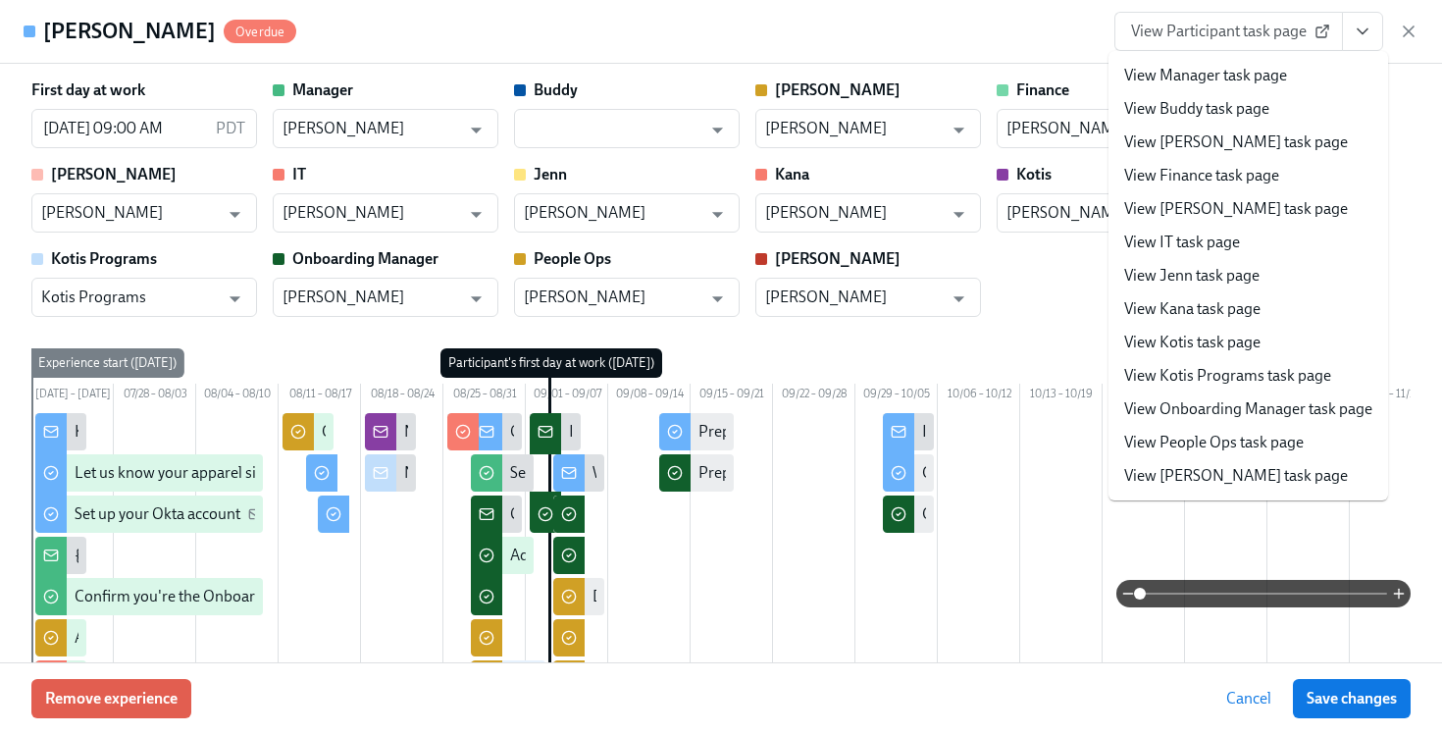
click at [1206, 435] on link "View People Ops task page" at bounding box center [1214, 443] width 180 height 22
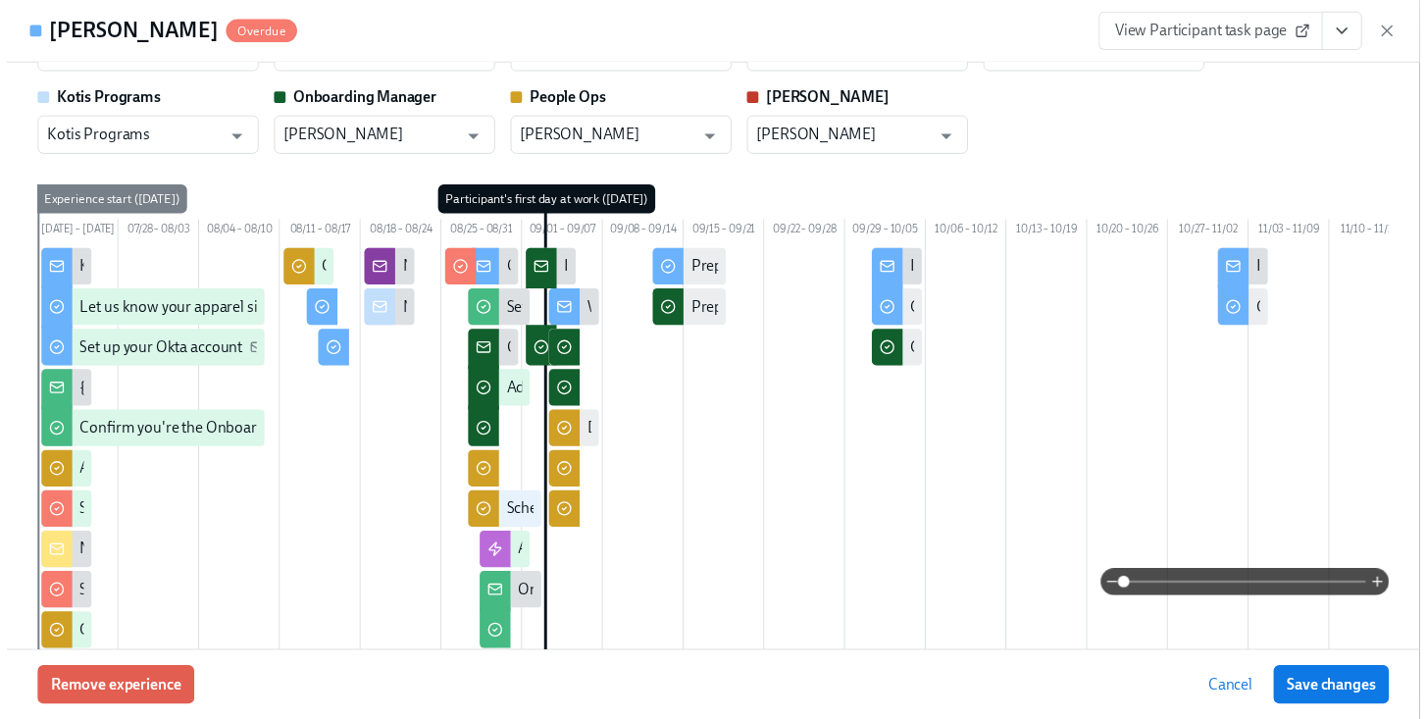
scroll to position [4, 0]
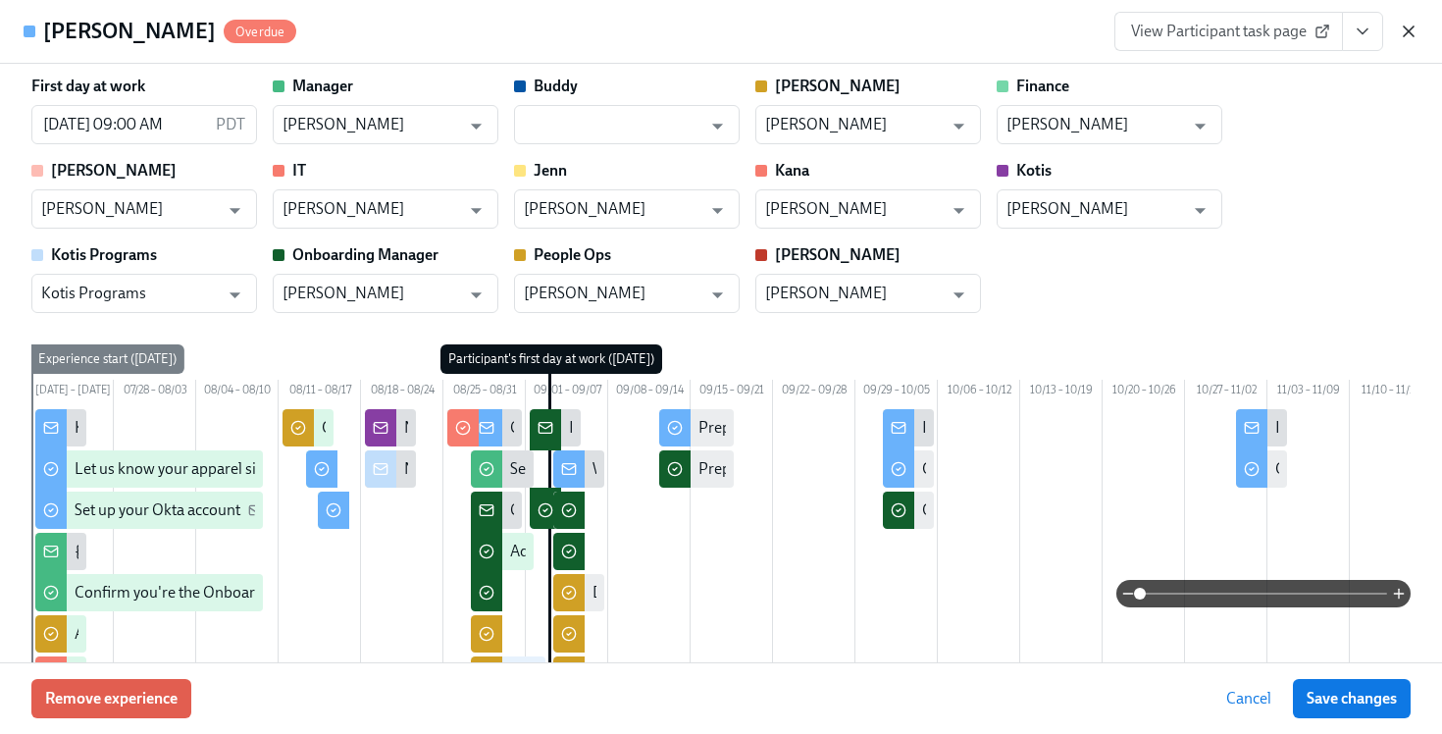
click at [1408, 34] on icon "button" at bounding box center [1409, 32] width 20 height 20
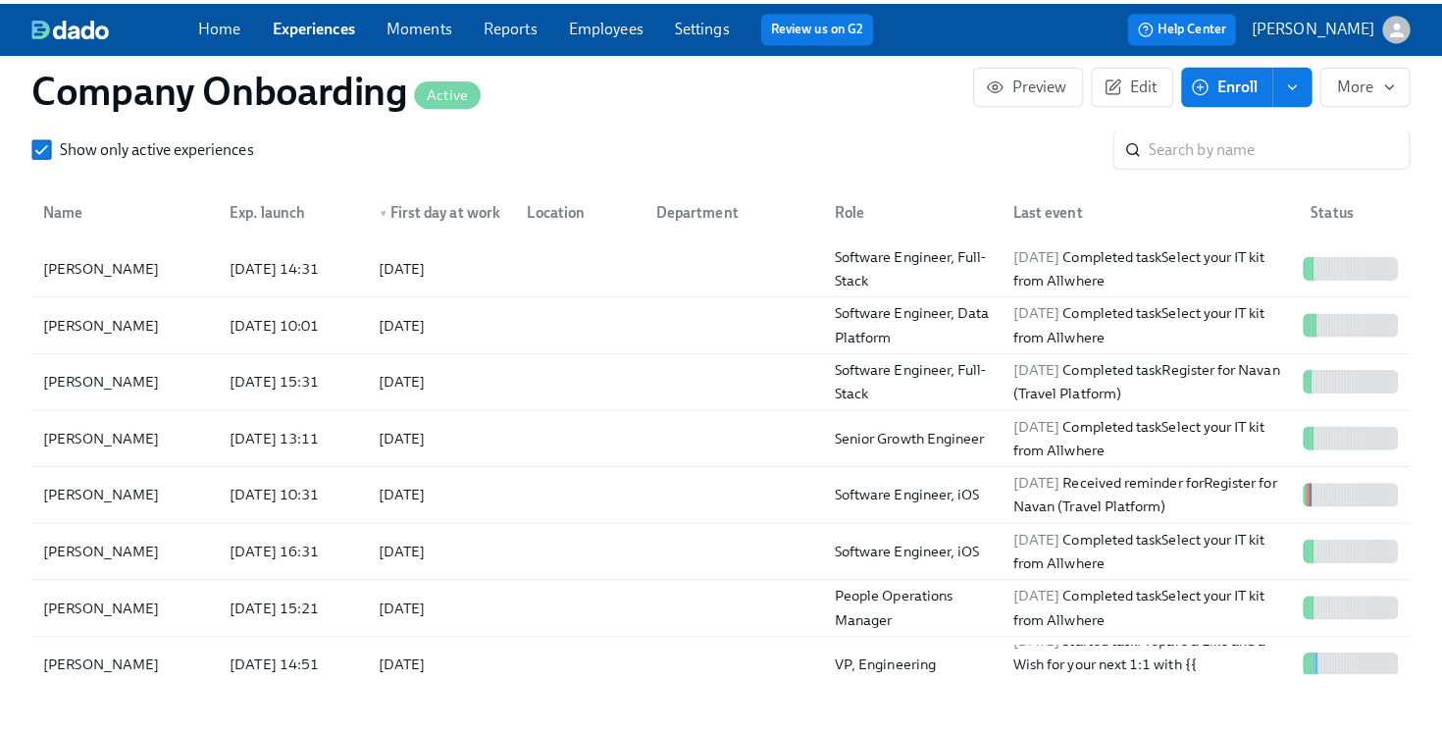
scroll to position [0, 56578]
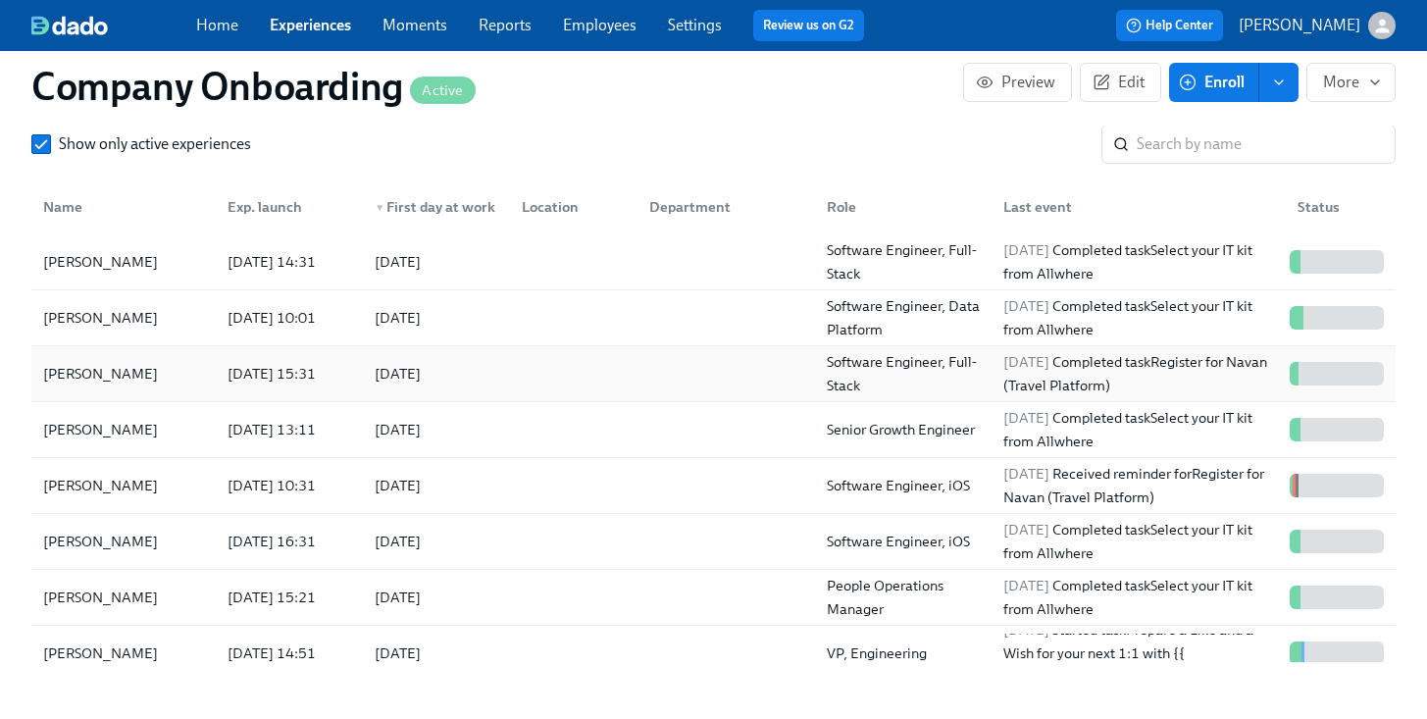
click at [670, 373] on div at bounding box center [722, 373] width 177 height 39
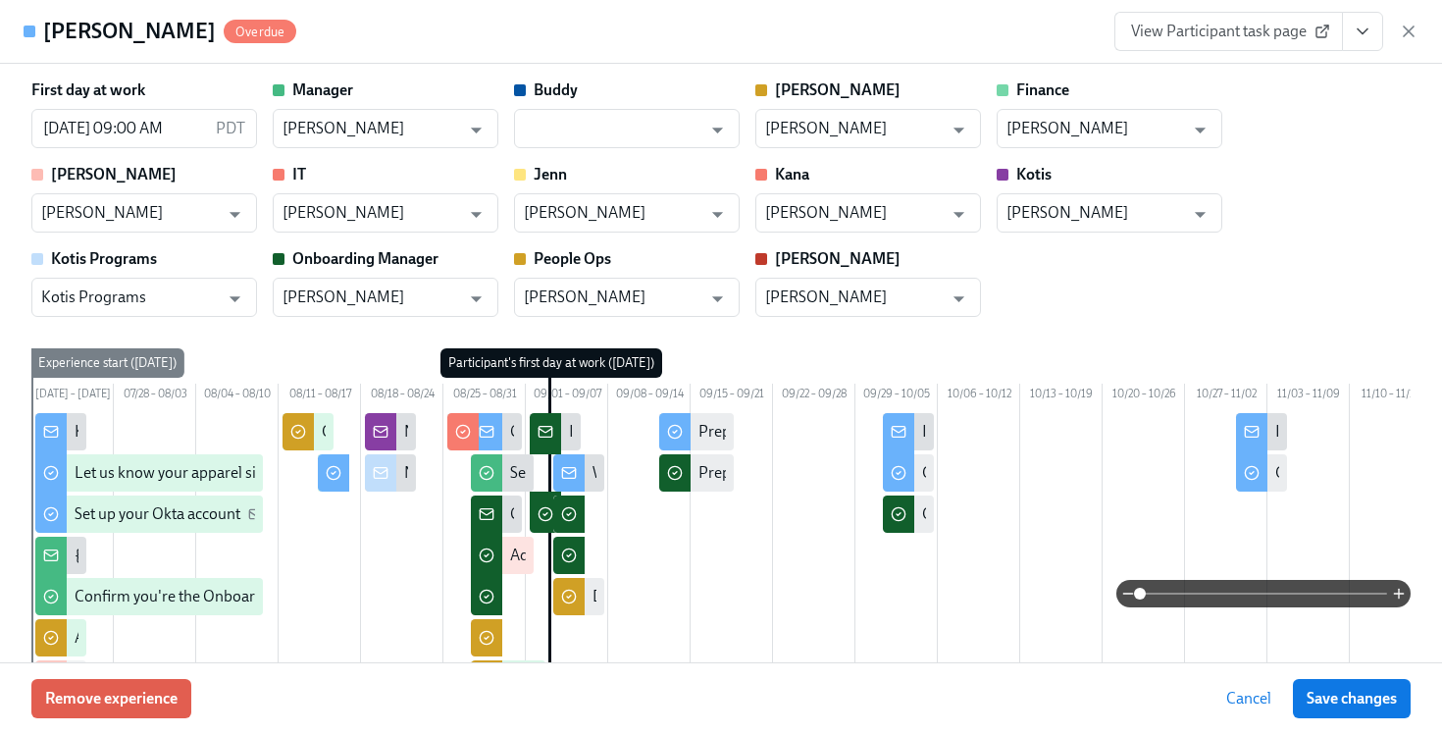
click at [1360, 39] on icon "View task page" at bounding box center [1363, 32] width 20 height 20
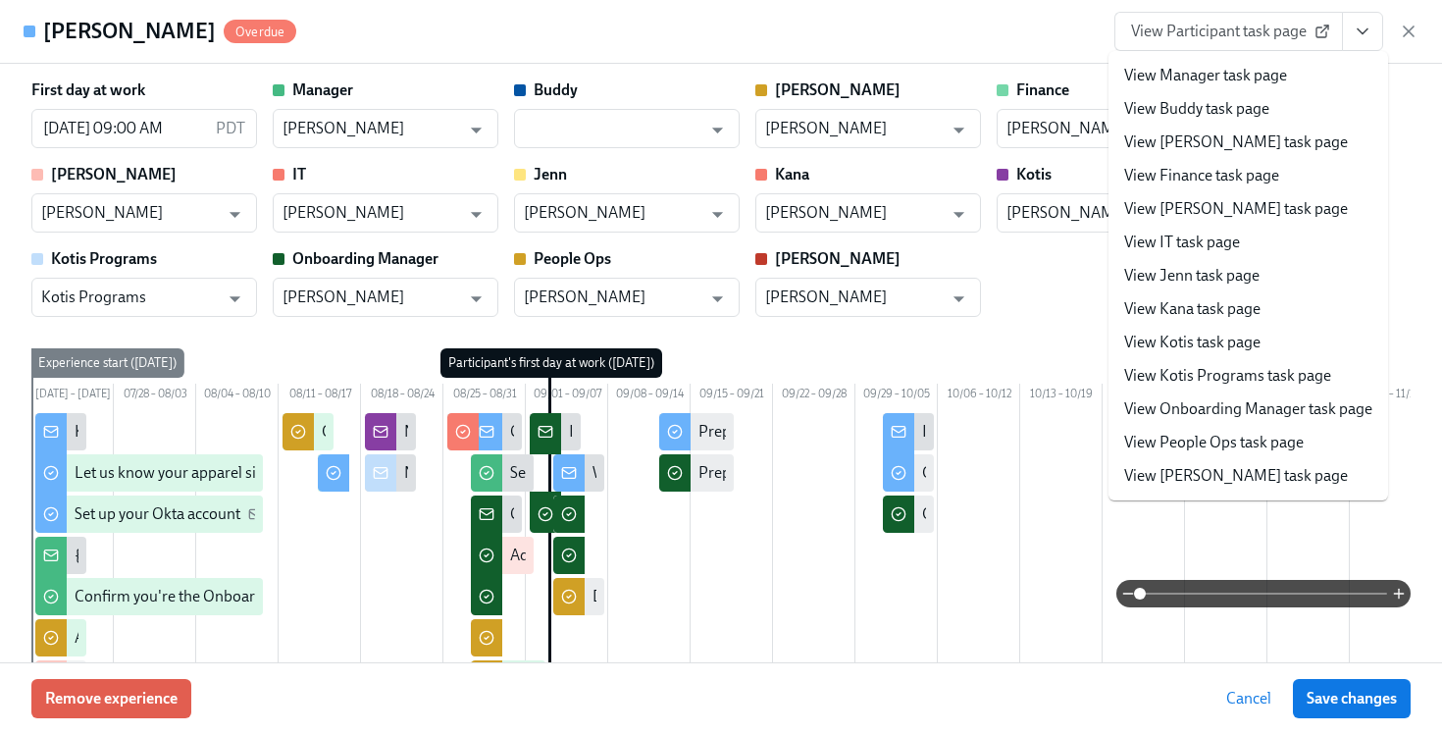
click at [1184, 430] on li "View People Ops task page" at bounding box center [1249, 442] width 280 height 33
click at [1177, 443] on link "View People Ops task page" at bounding box center [1214, 443] width 180 height 22
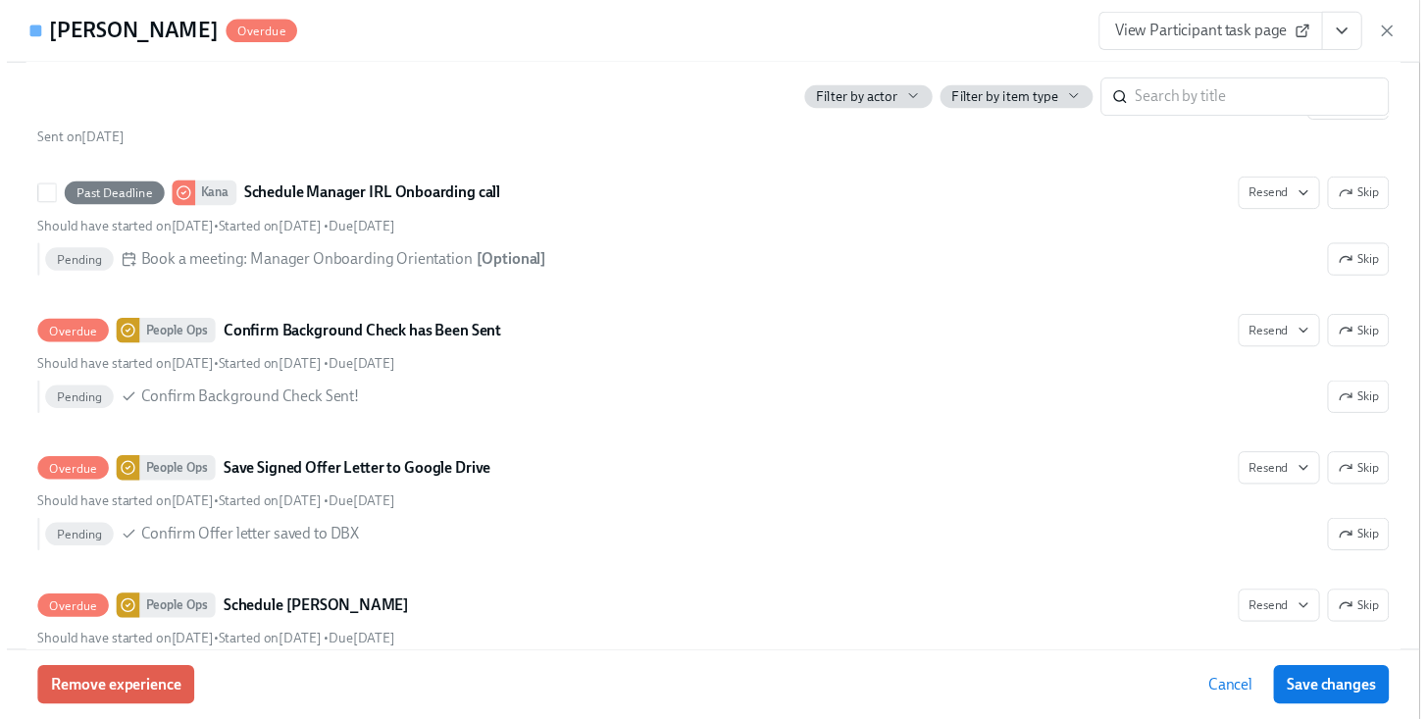
scroll to position [2009, 0]
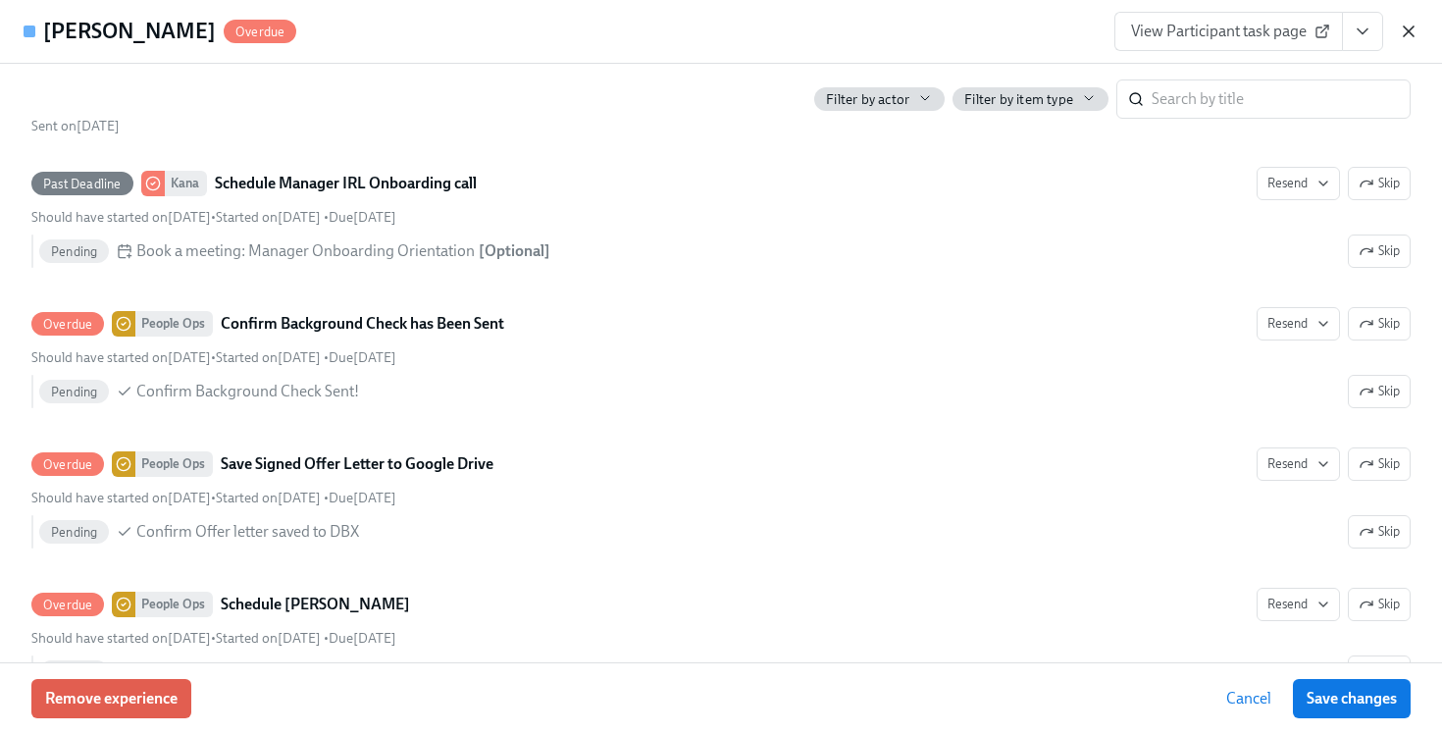
click at [1411, 30] on icon "button" at bounding box center [1409, 32] width 20 height 20
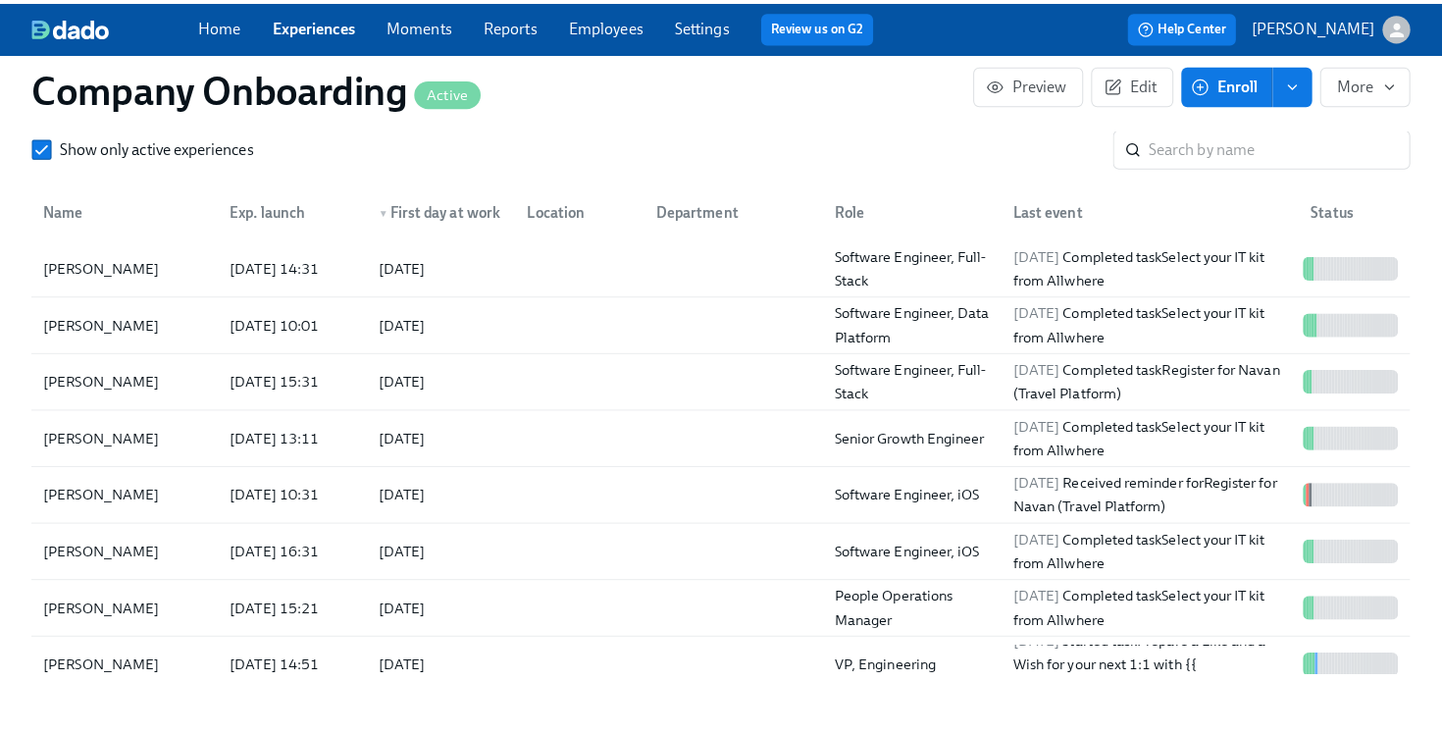
scroll to position [0, 56578]
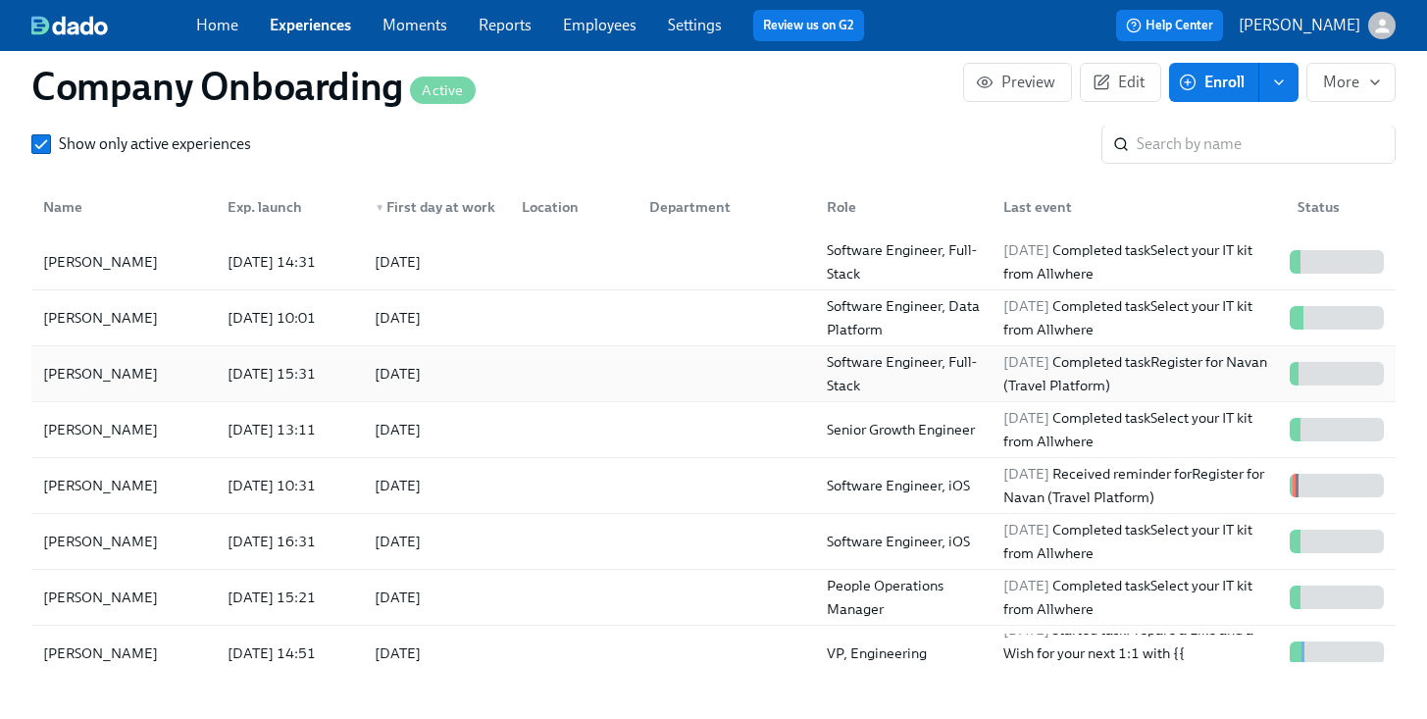
click at [639, 366] on div at bounding box center [722, 373] width 177 height 39
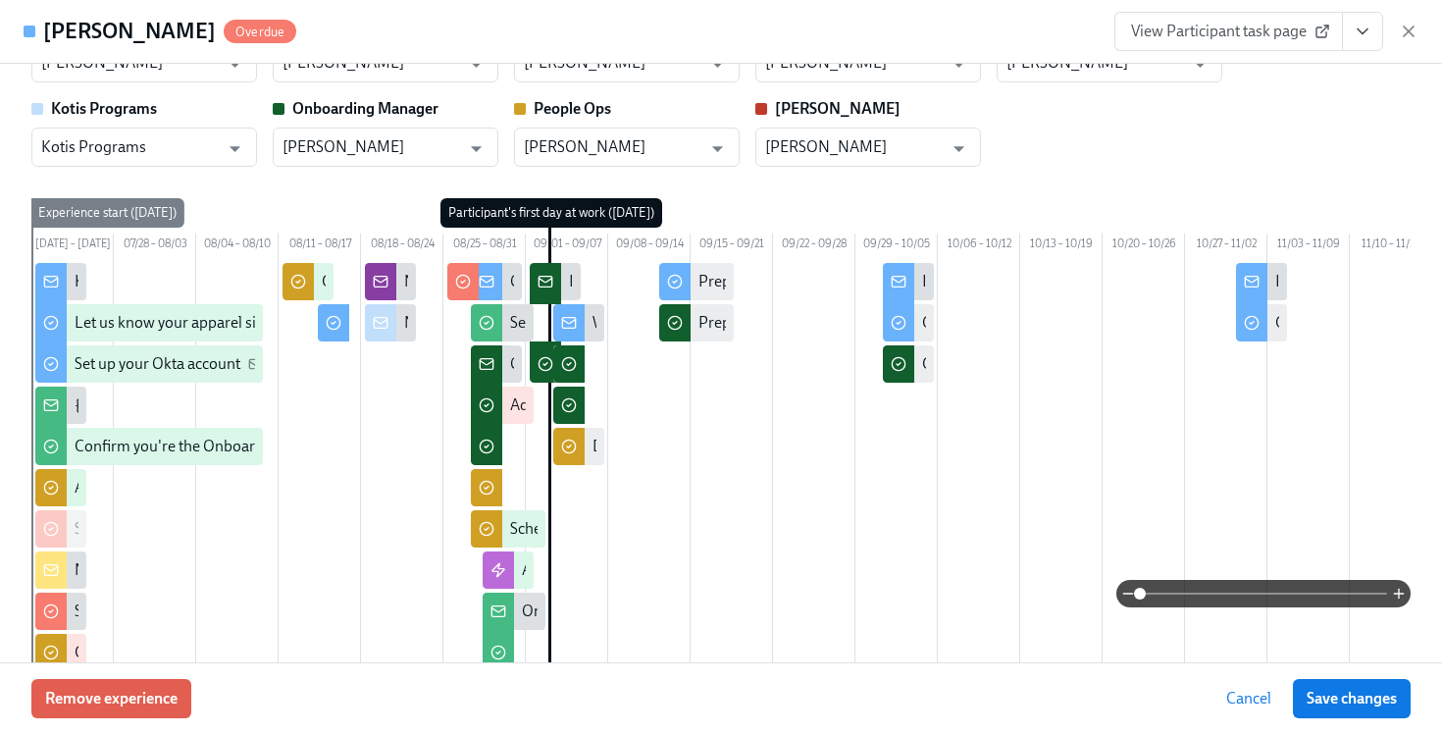
scroll to position [149, 0]
click at [1362, 34] on icon "View task page" at bounding box center [1363, 32] width 20 height 20
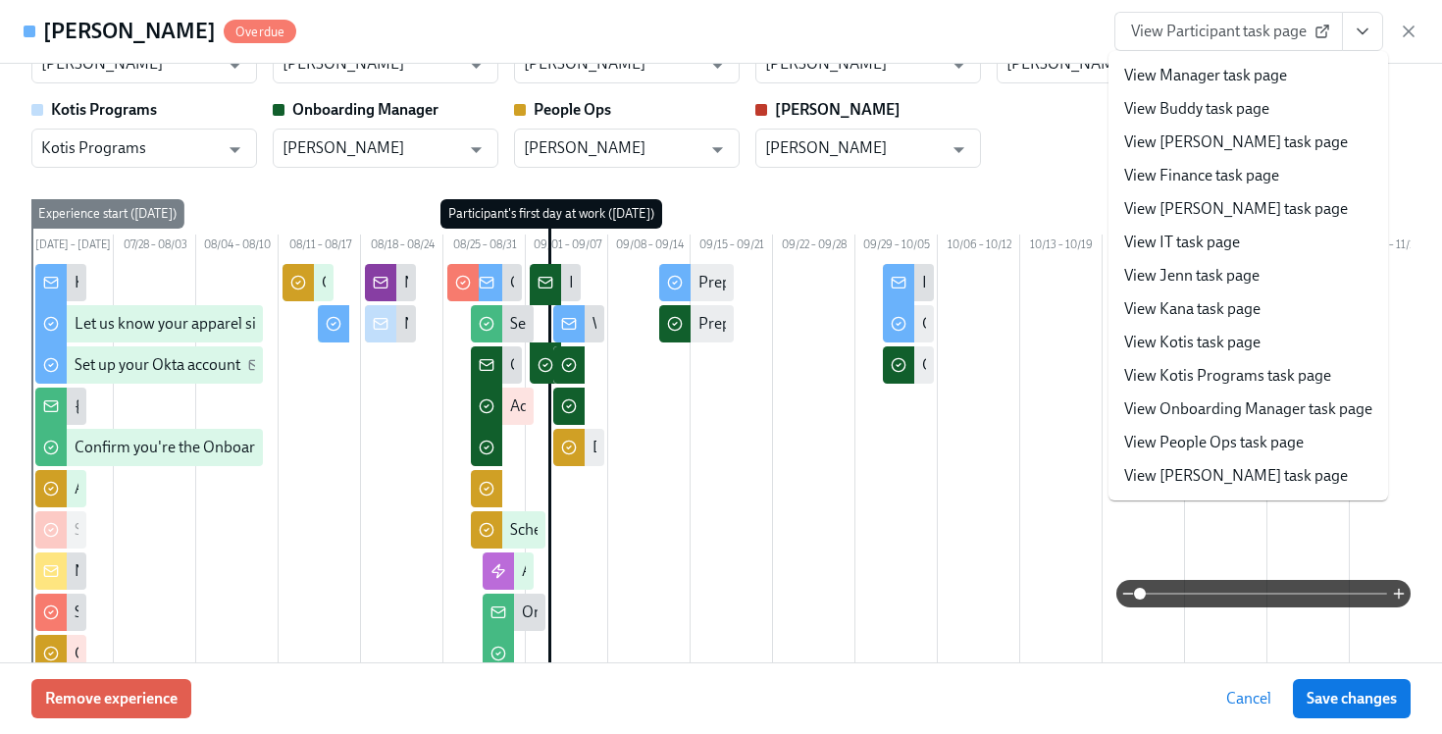
click at [1200, 439] on link "View People Ops task page" at bounding box center [1214, 443] width 180 height 22
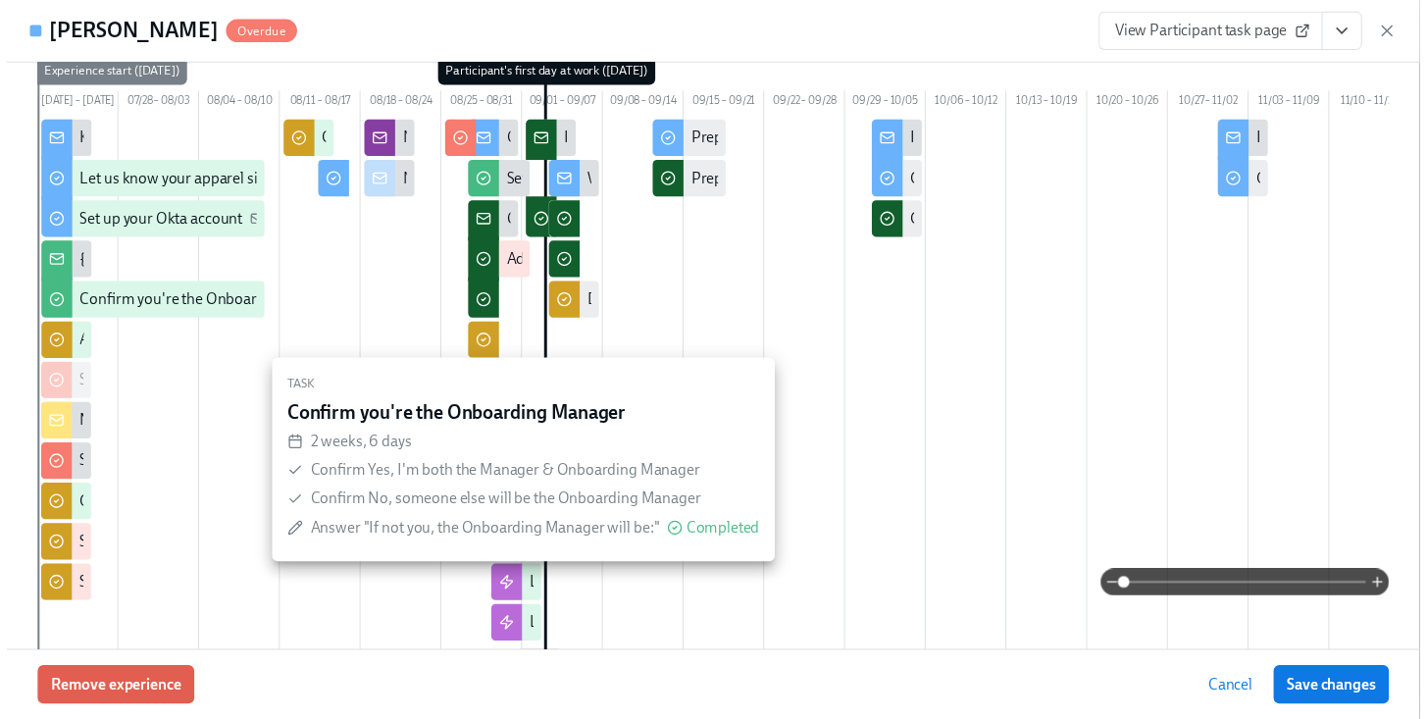
scroll to position [292, 0]
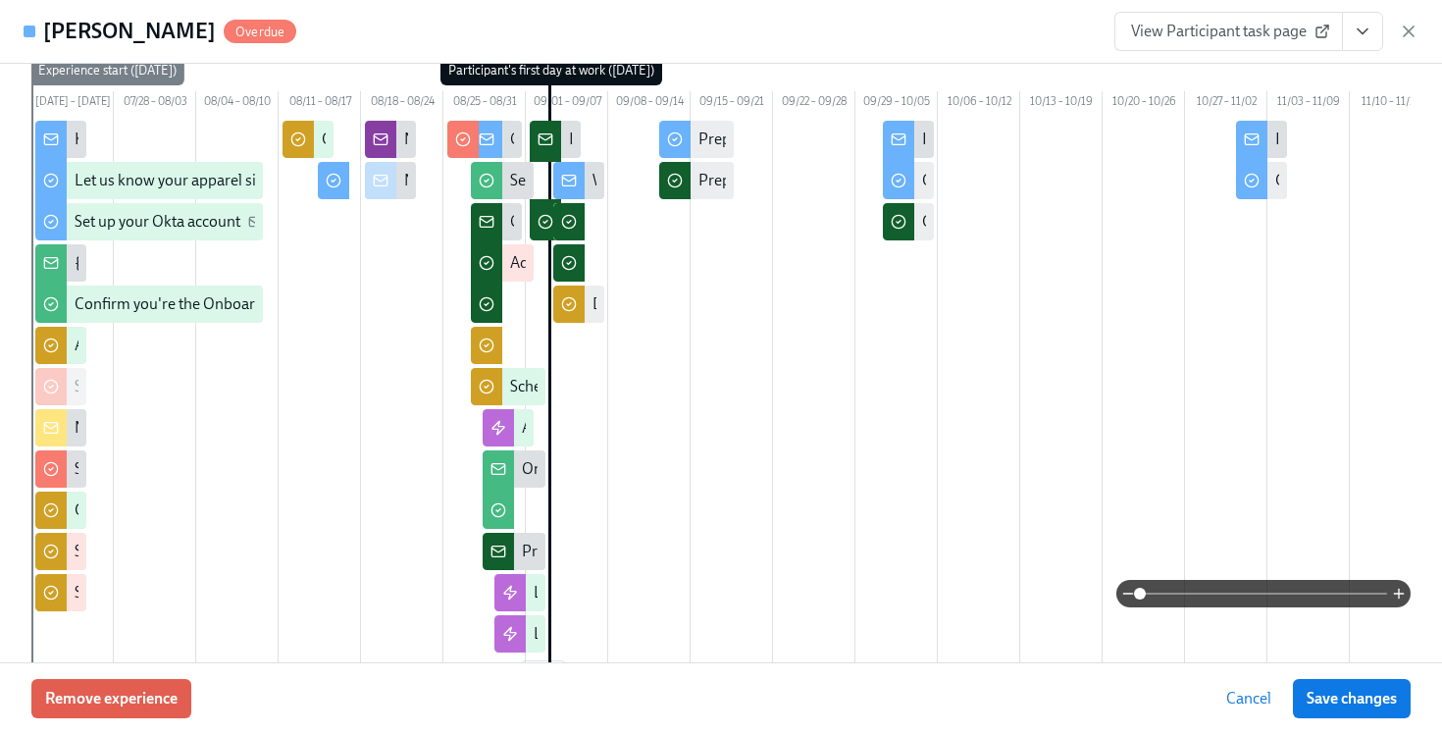
click at [1358, 29] on icon "View task page" at bounding box center [1363, 31] width 10 height 5
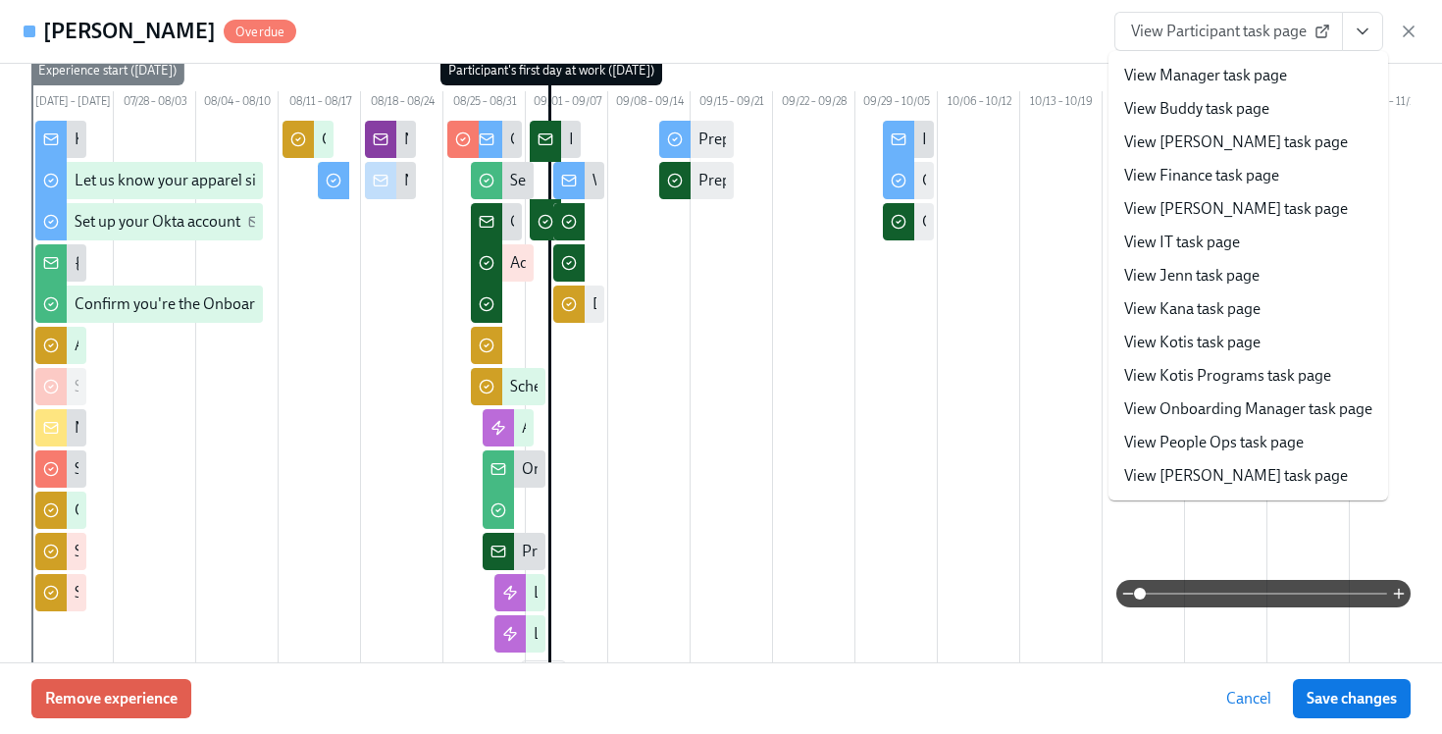
click at [1186, 78] on link "View Manager task page" at bounding box center [1205, 76] width 163 height 22
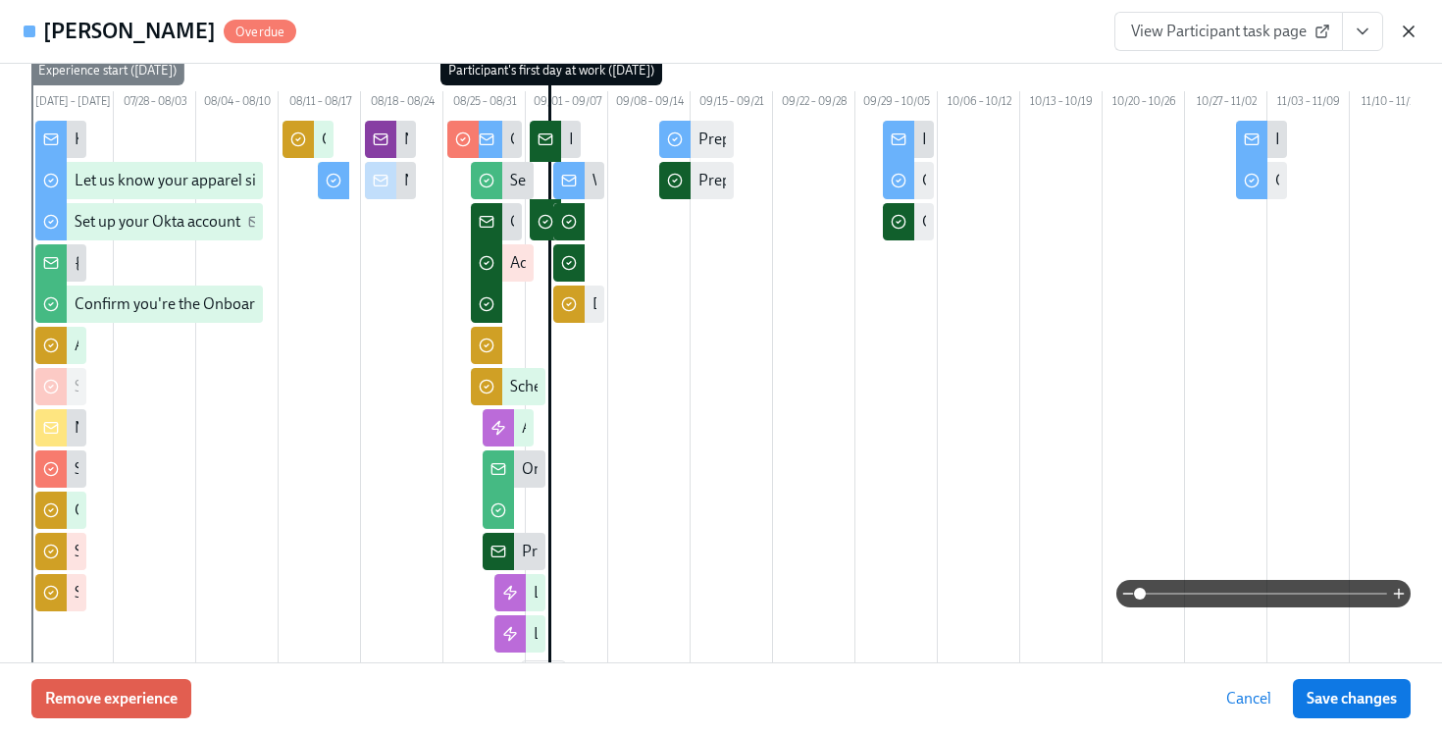
click at [1409, 32] on icon "button" at bounding box center [1409, 31] width 10 height 10
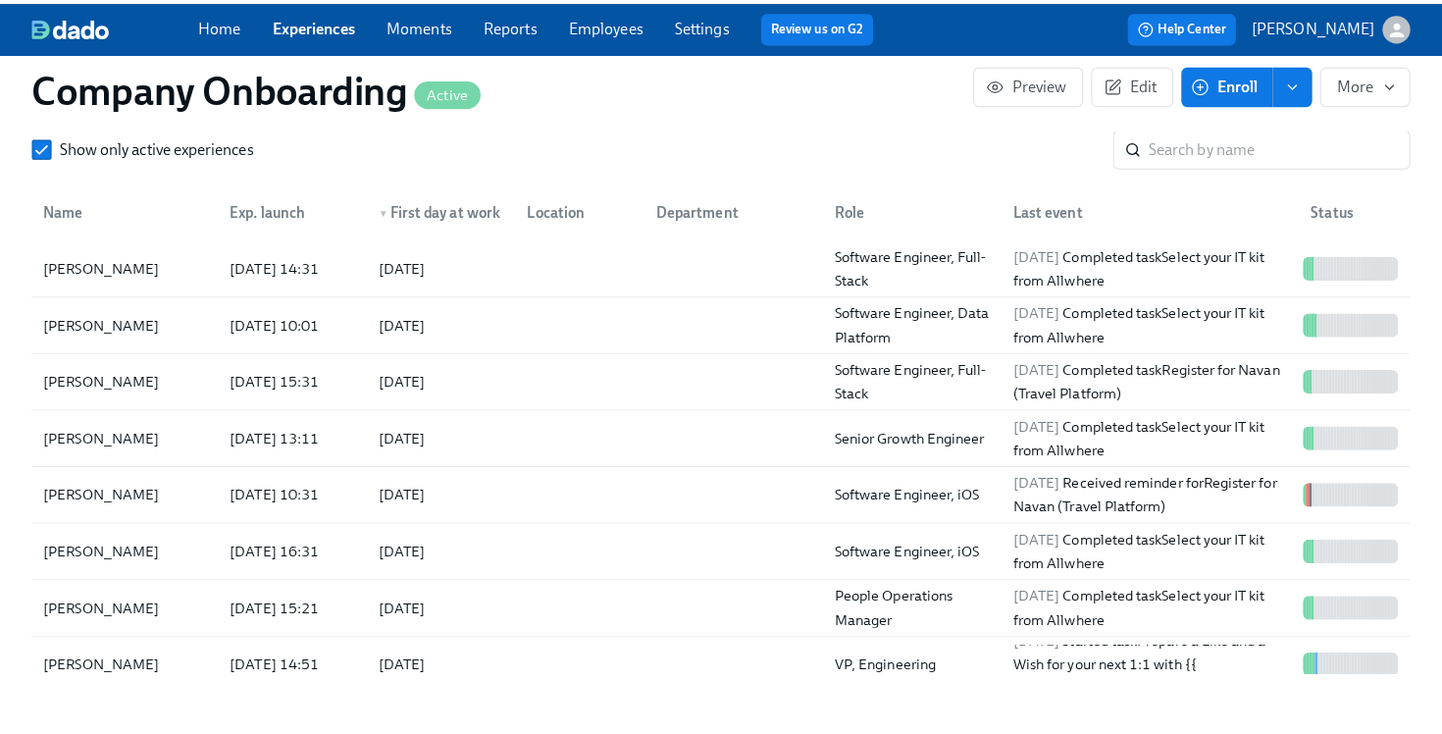
scroll to position [0, 56578]
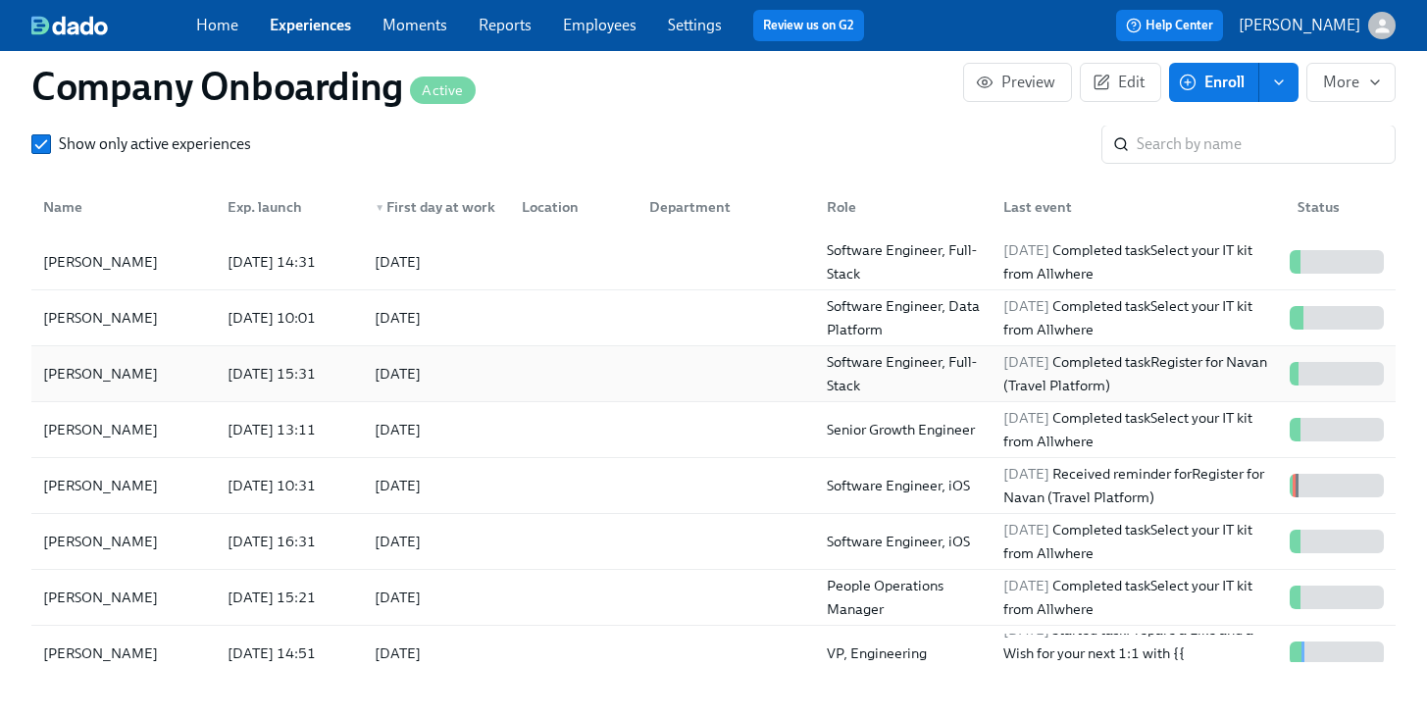
click at [503, 379] on div "2025/09/03" at bounding box center [432, 373] width 147 height 39
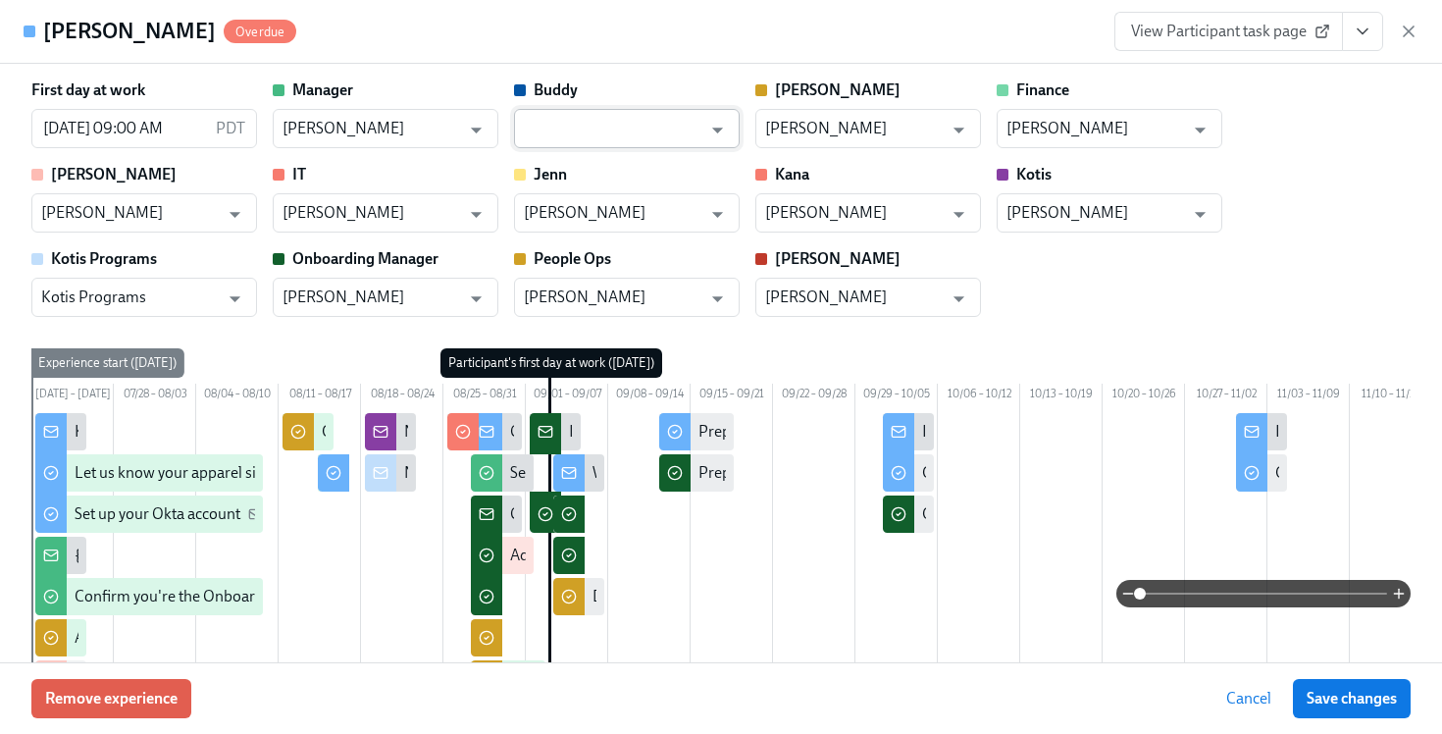
click at [620, 127] on input "text" at bounding box center [613, 128] width 178 height 39
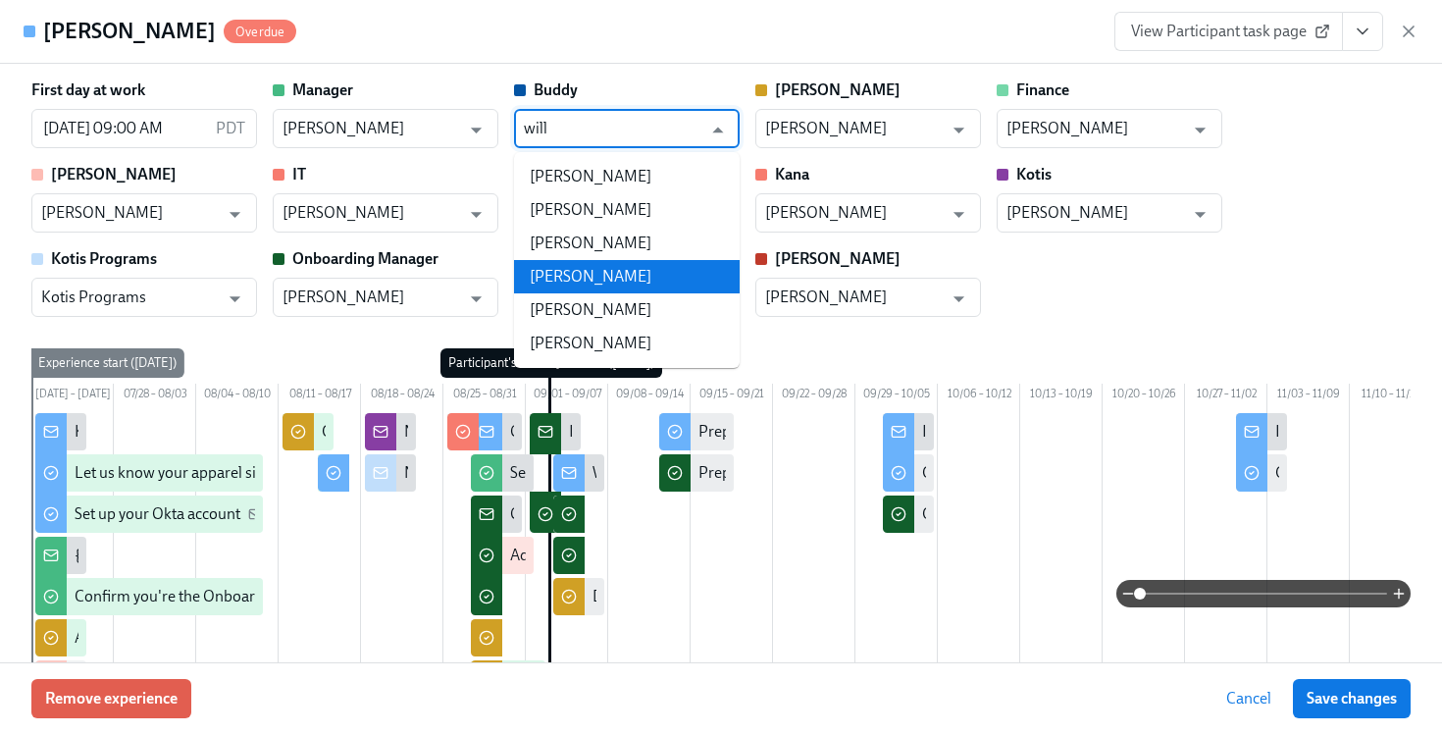
click at [628, 283] on li "Will Bastian" at bounding box center [627, 276] width 226 height 33
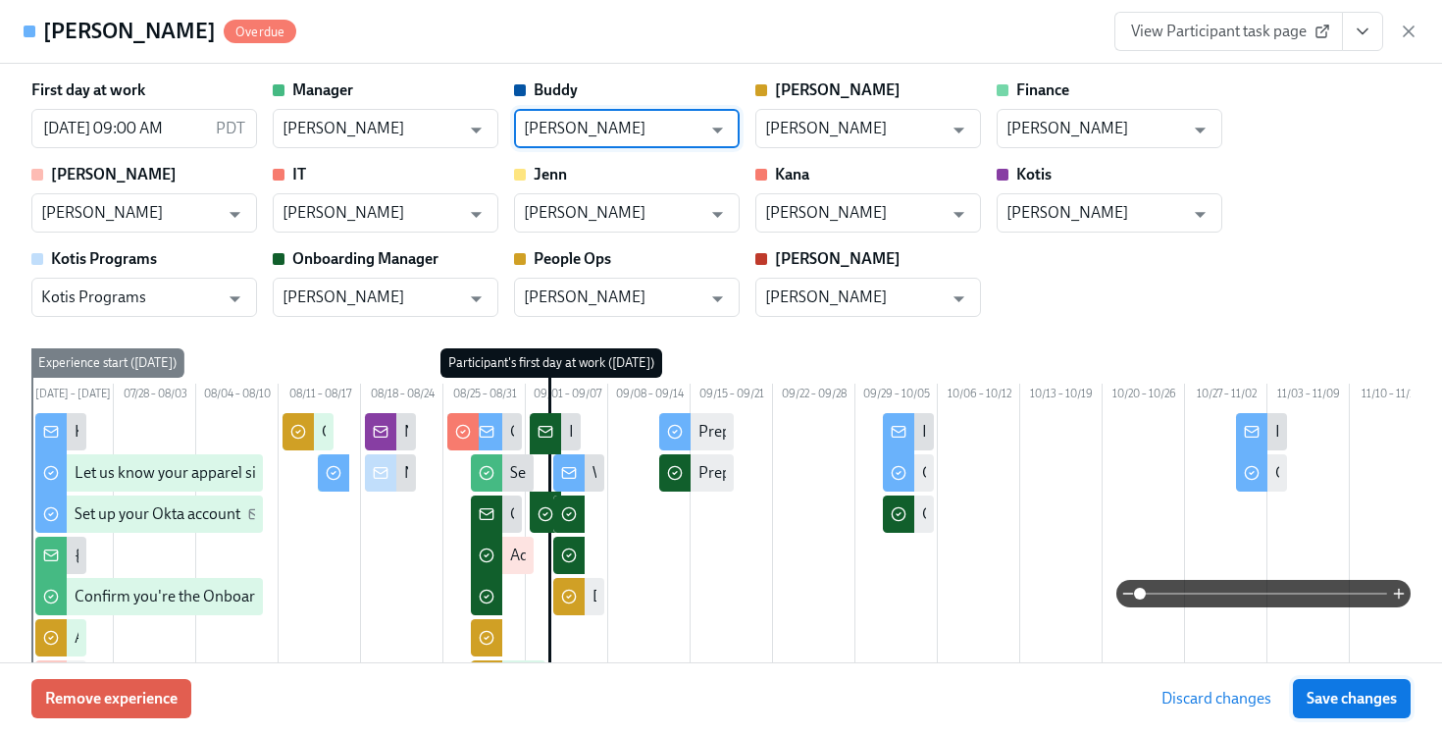
type input "Will Bastian"
click at [1324, 699] on span "Save changes" at bounding box center [1352, 699] width 90 height 20
type input "Will Bastian"
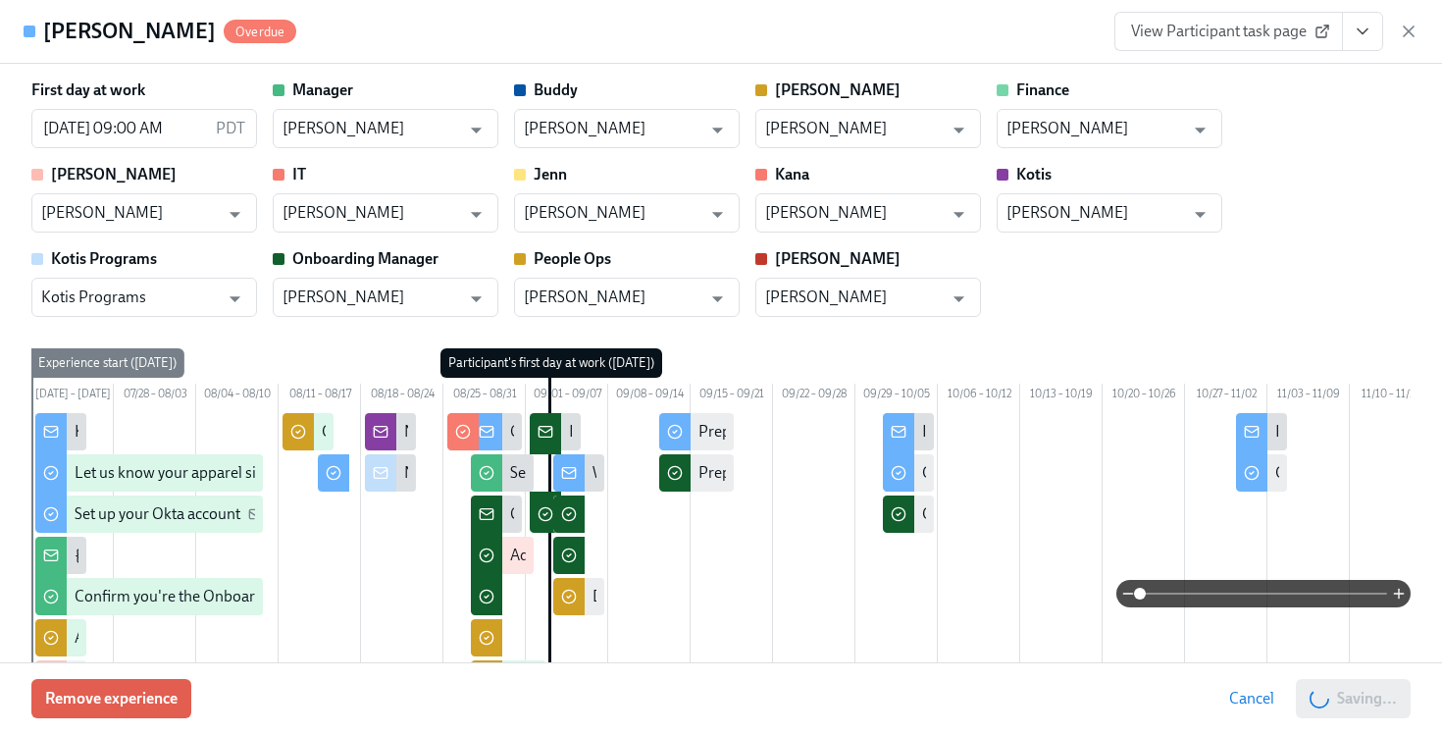
scroll to position [0, 56592]
click at [1356, 41] on button "View task page" at bounding box center [1362, 31] width 41 height 39
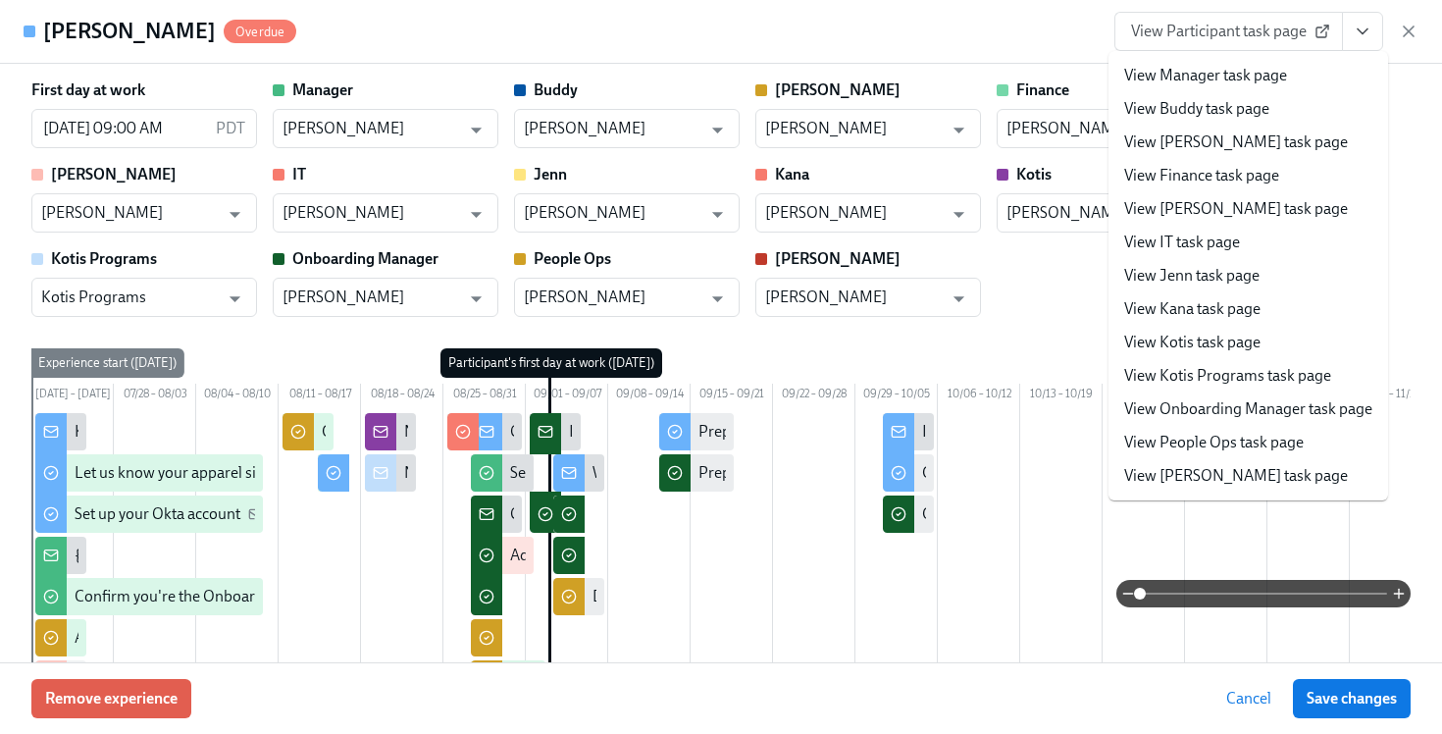
click at [1233, 438] on link "View People Ops task page" at bounding box center [1214, 443] width 180 height 22
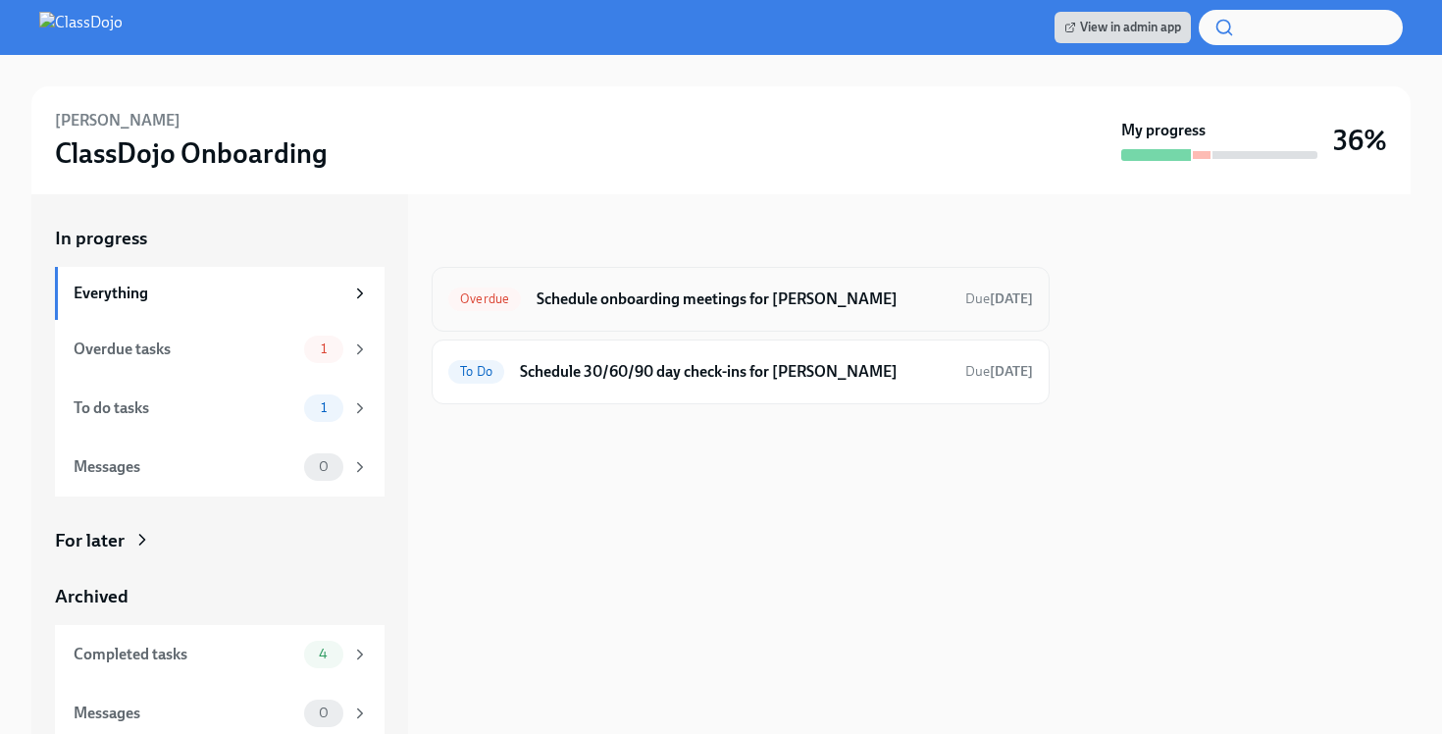
click at [705, 294] on h6 "Schedule onboarding meetings for Solomon Bisker" at bounding box center [743, 299] width 413 height 22
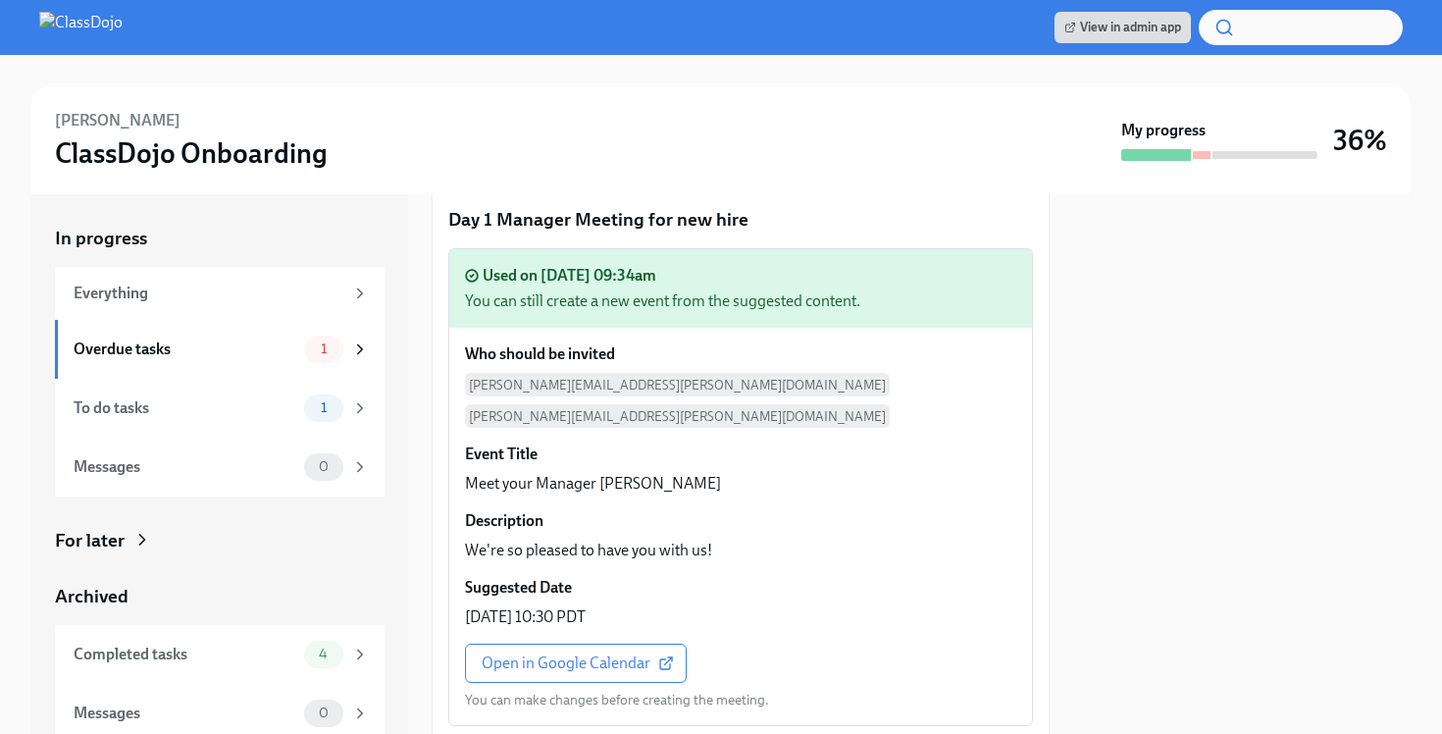
scroll to position [1551, 0]
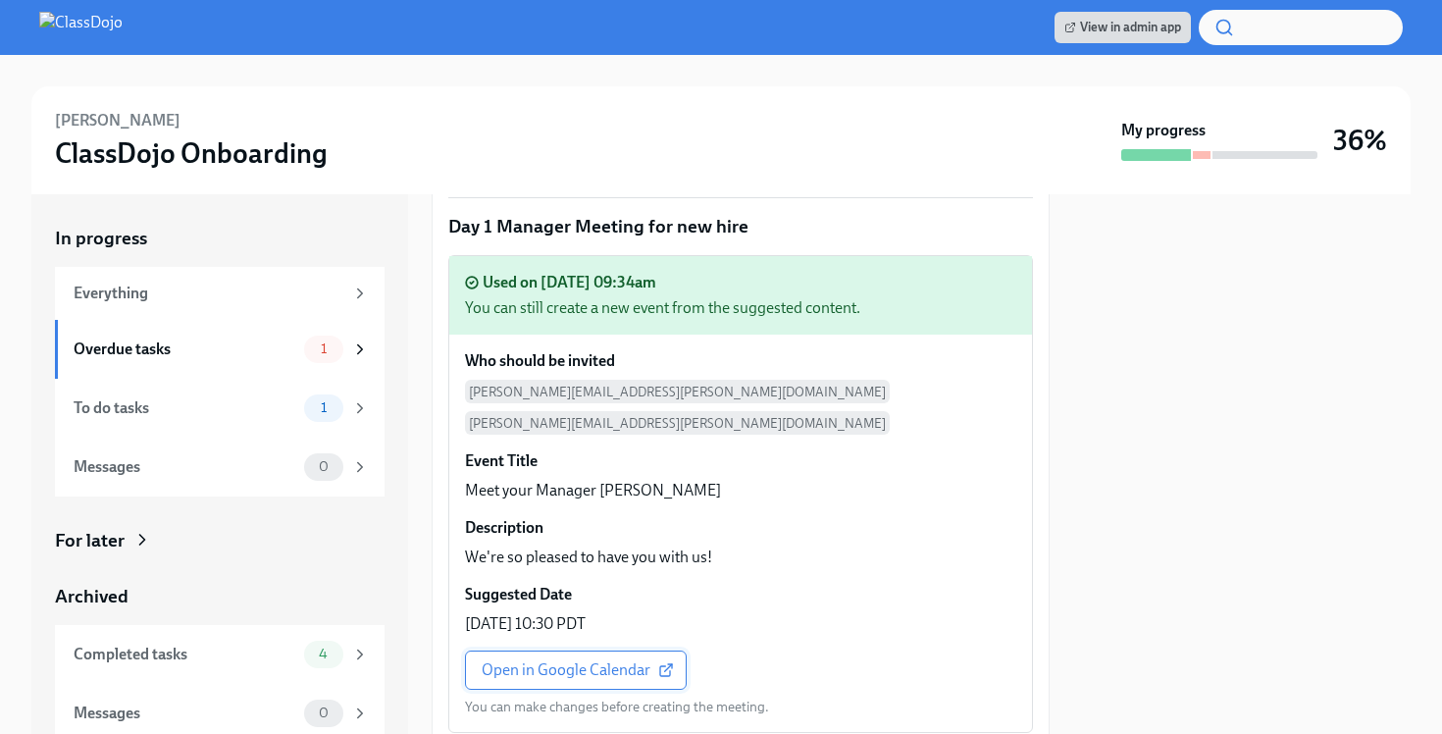
click at [607, 660] on span "Open in Google Calendar" at bounding box center [576, 670] width 188 height 20
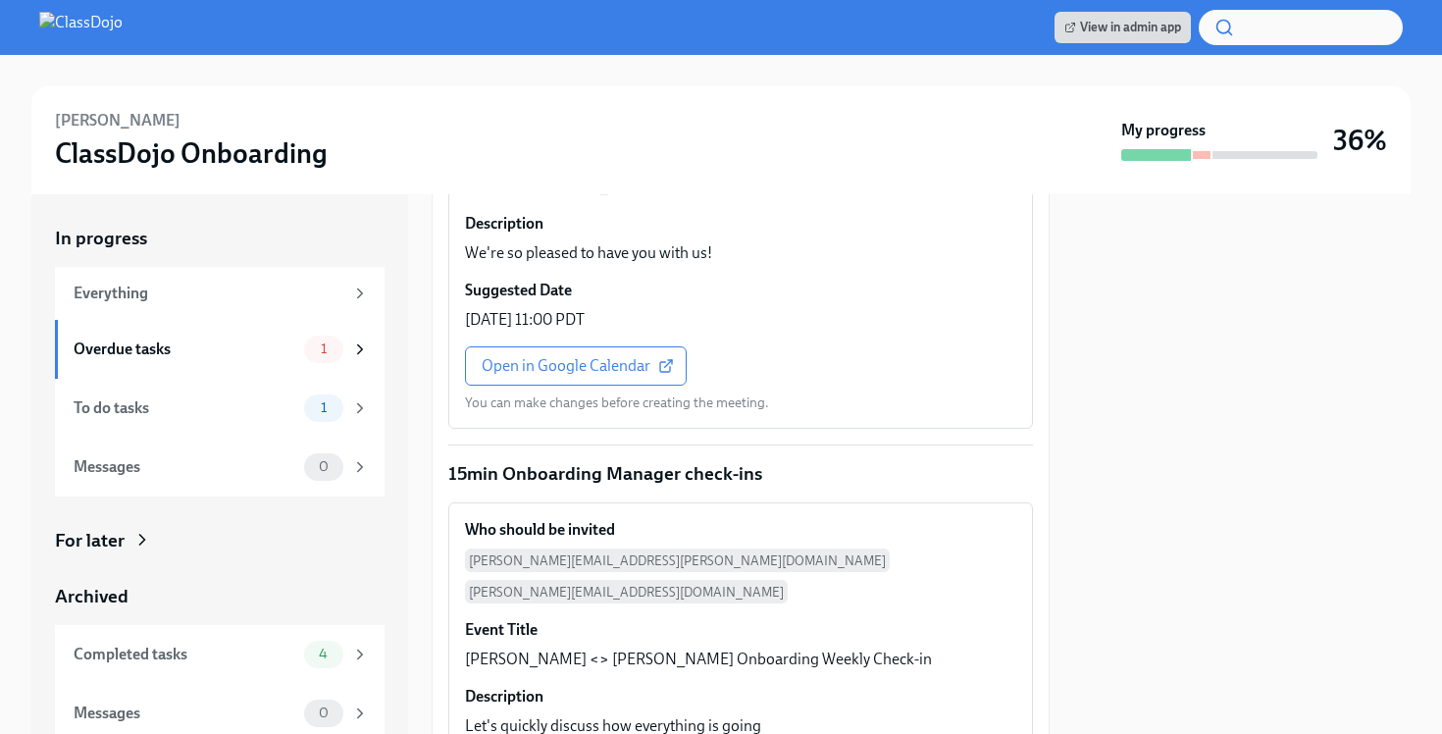
scroll to position [3503, 0]
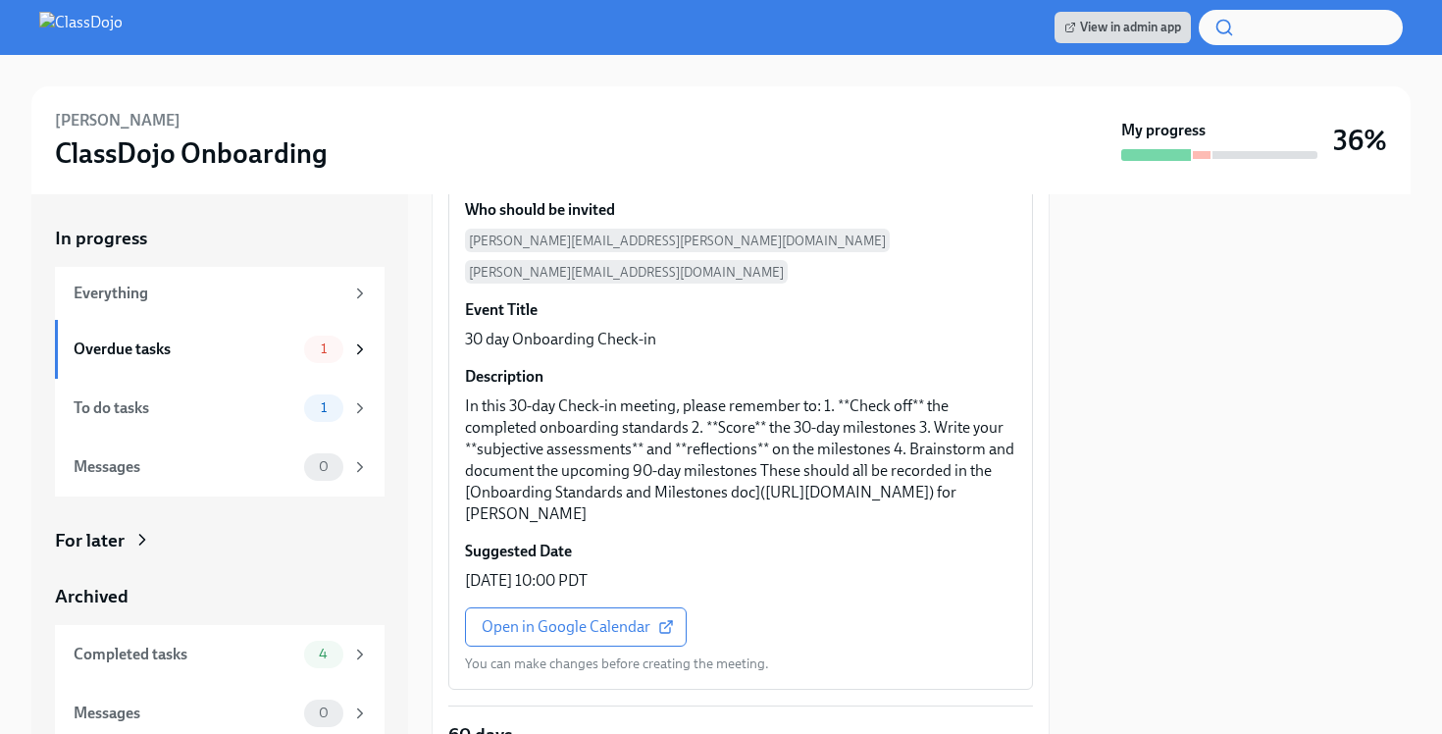
scroll to position [230, 0]
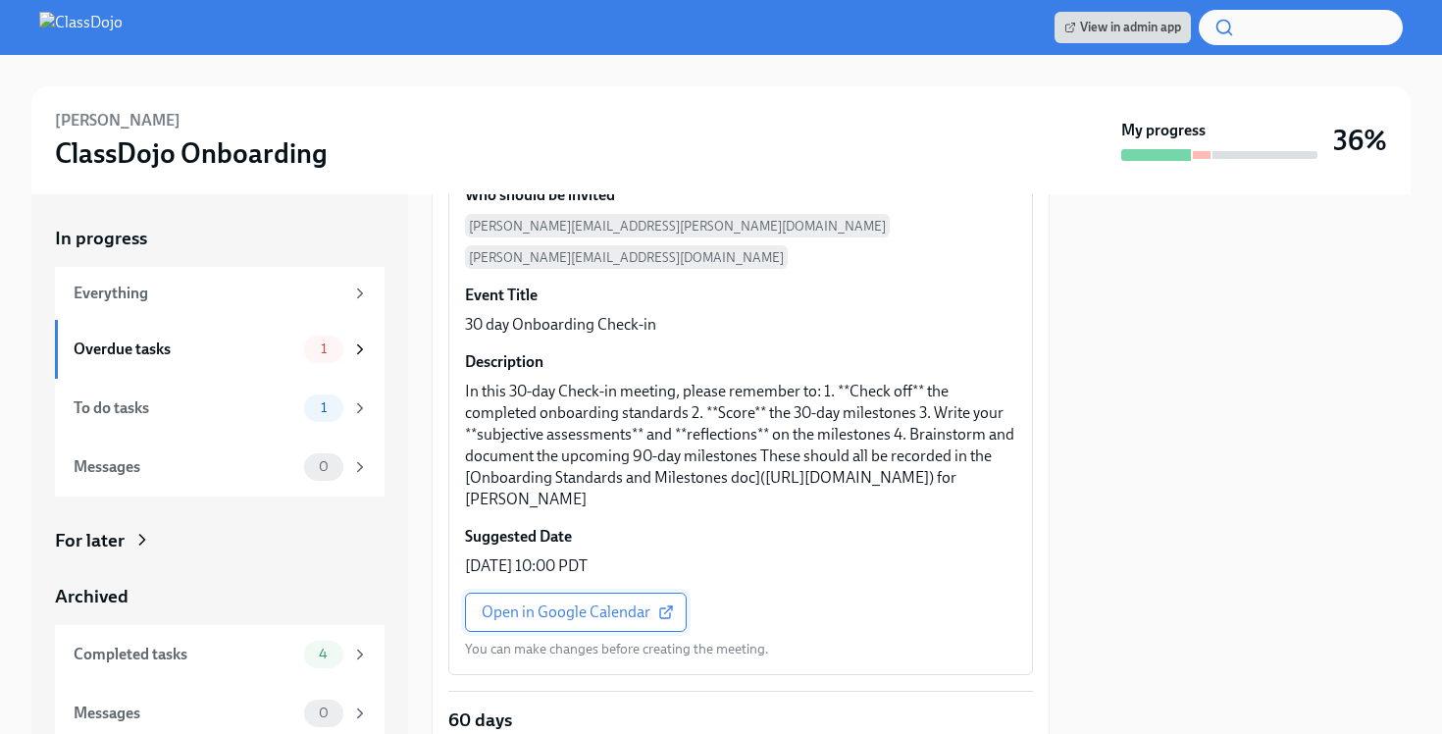
click at [566, 604] on span "Open in Google Calendar" at bounding box center [576, 612] width 188 height 20
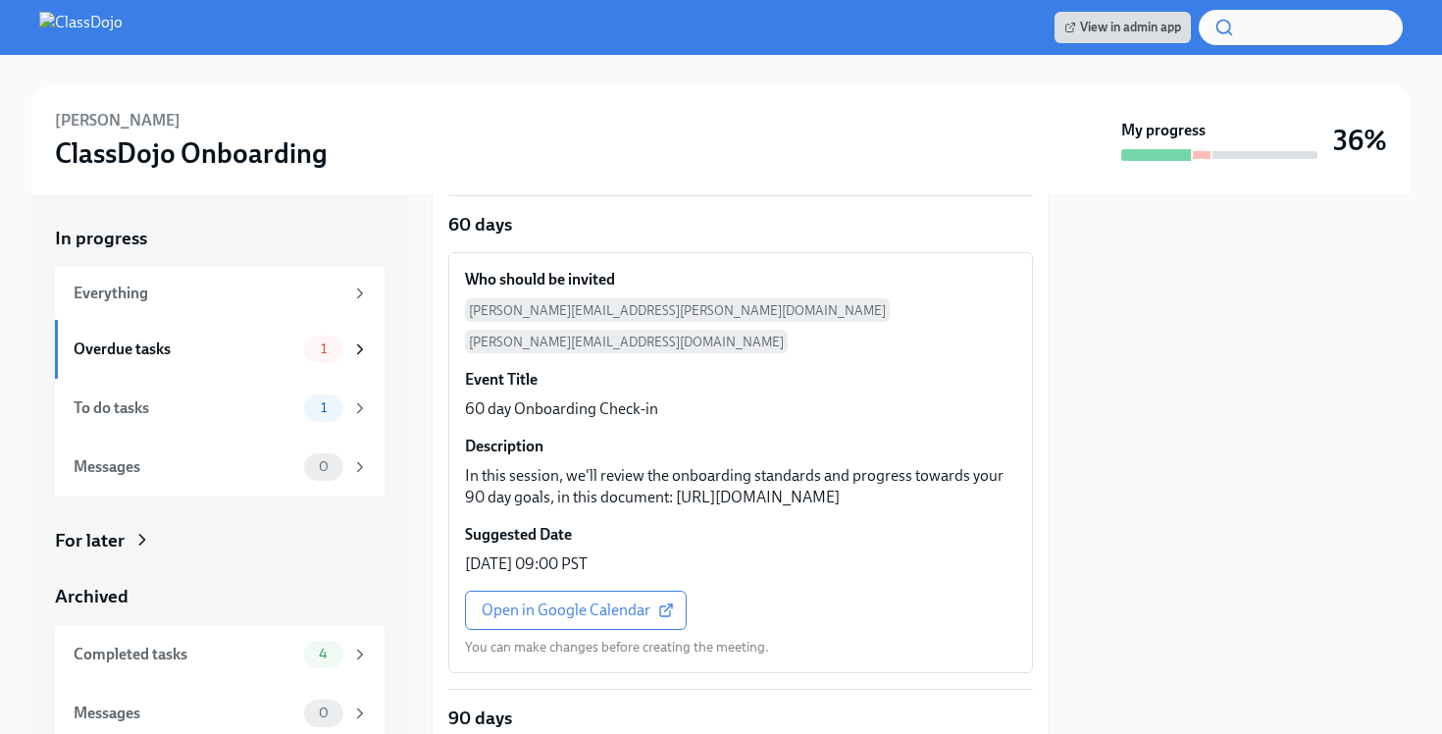
scroll to position [806, 0]
click at [537, 605] on span "Open in Google Calendar" at bounding box center [576, 607] width 188 height 20
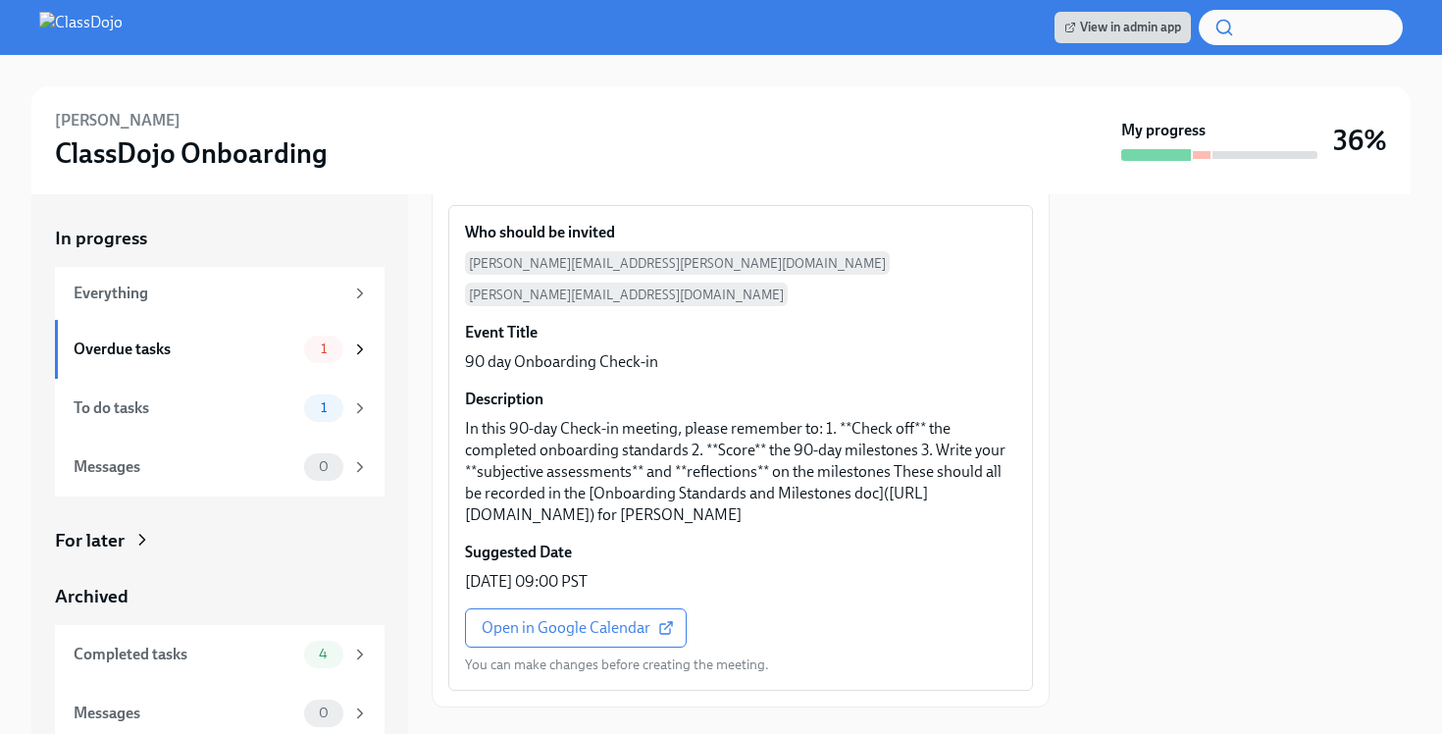
scroll to position [1452, 0]
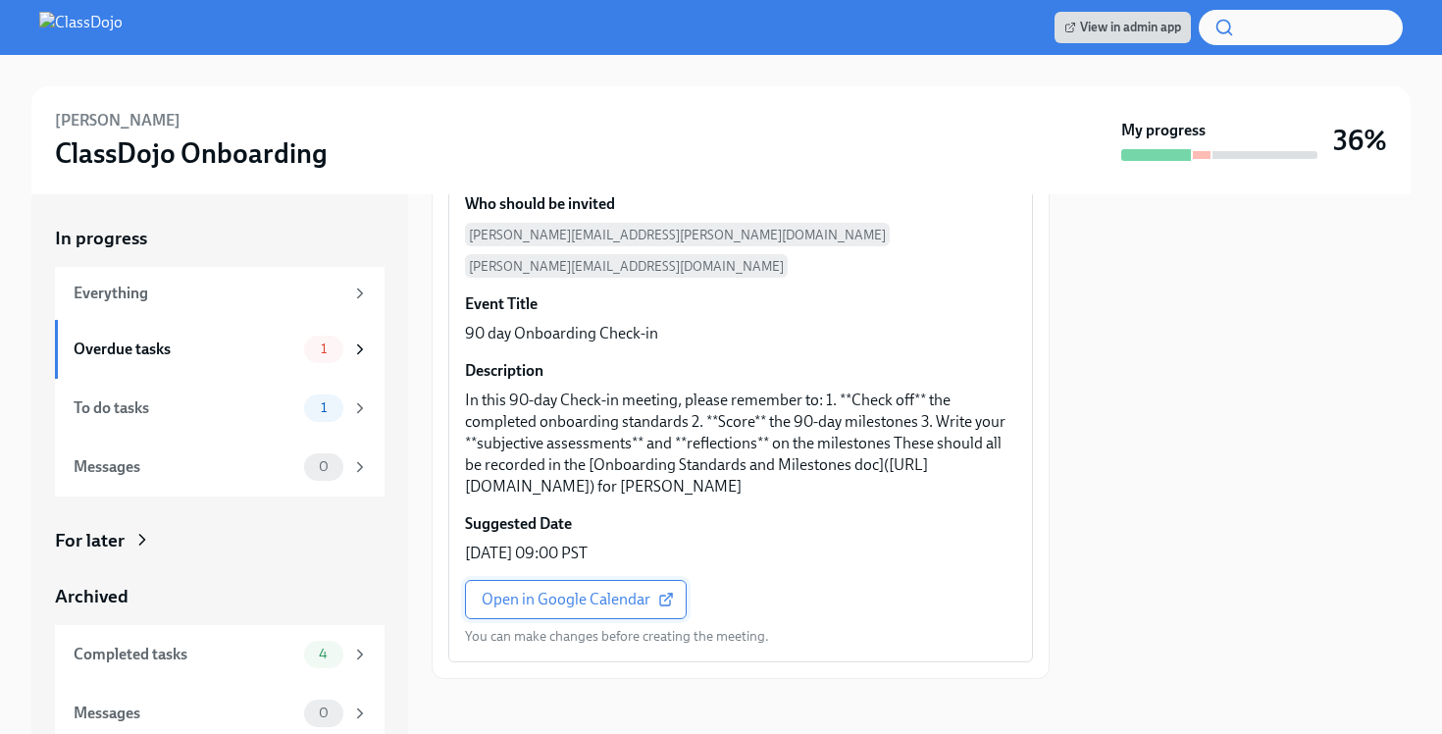
click at [554, 590] on span "Open in Google Calendar" at bounding box center [576, 600] width 188 height 20
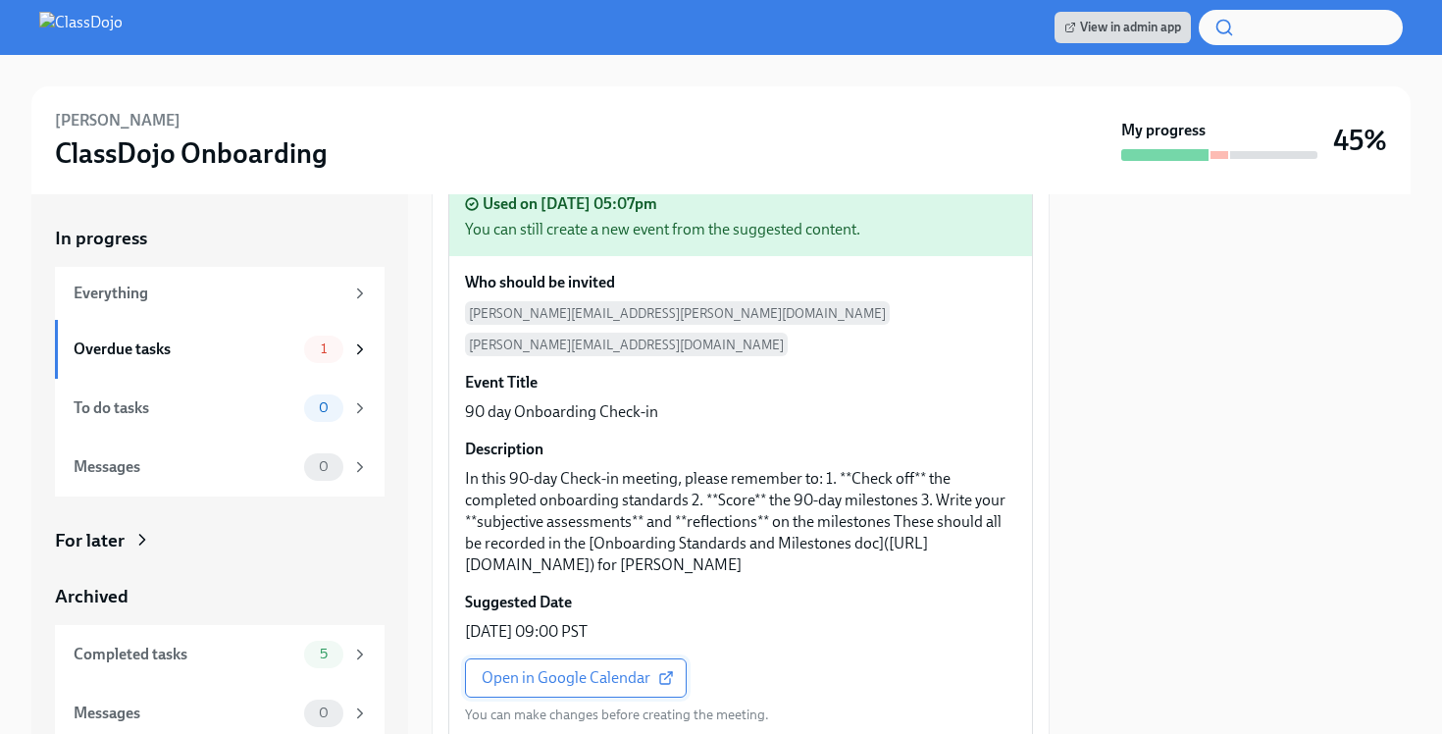
scroll to position [1530, 0]
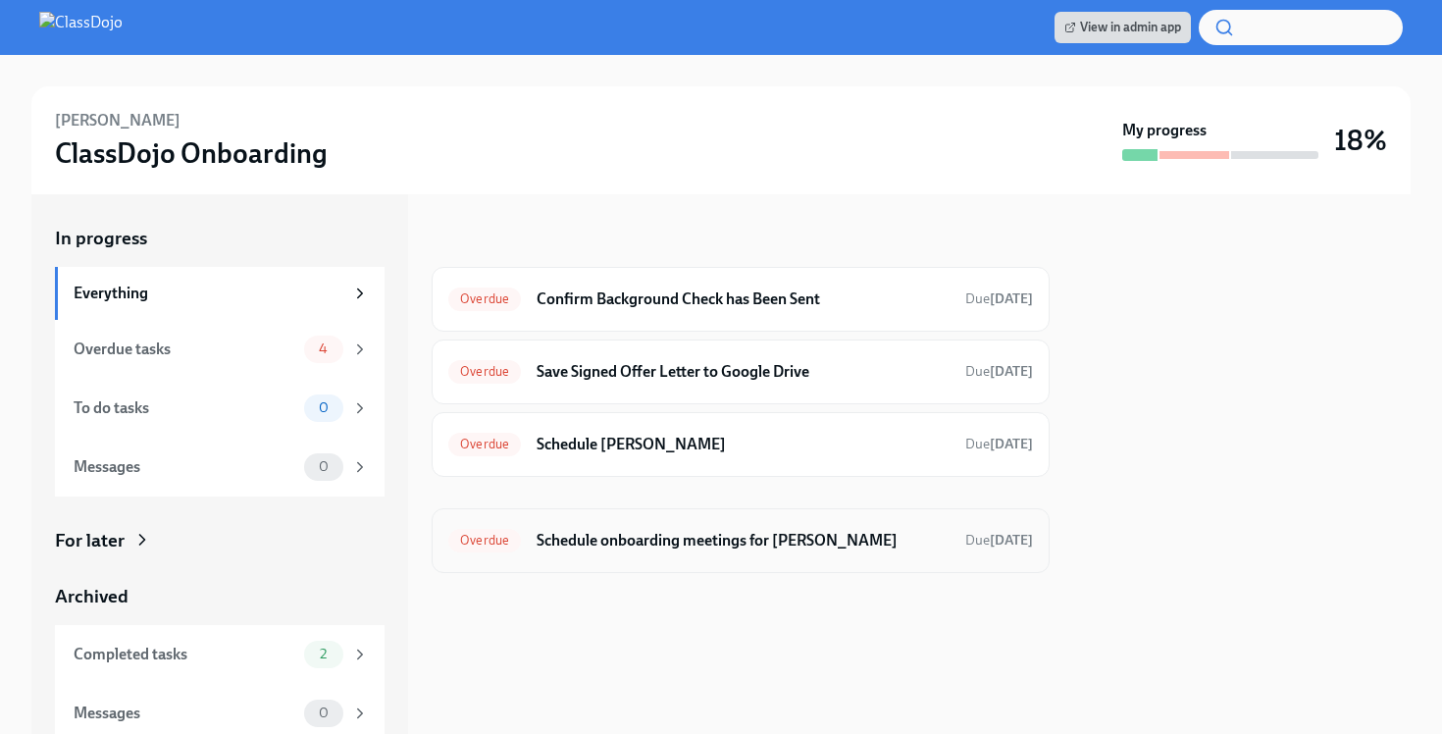
click at [739, 544] on h6 "Schedule onboarding meetings for [PERSON_NAME]" at bounding box center [743, 541] width 413 height 22
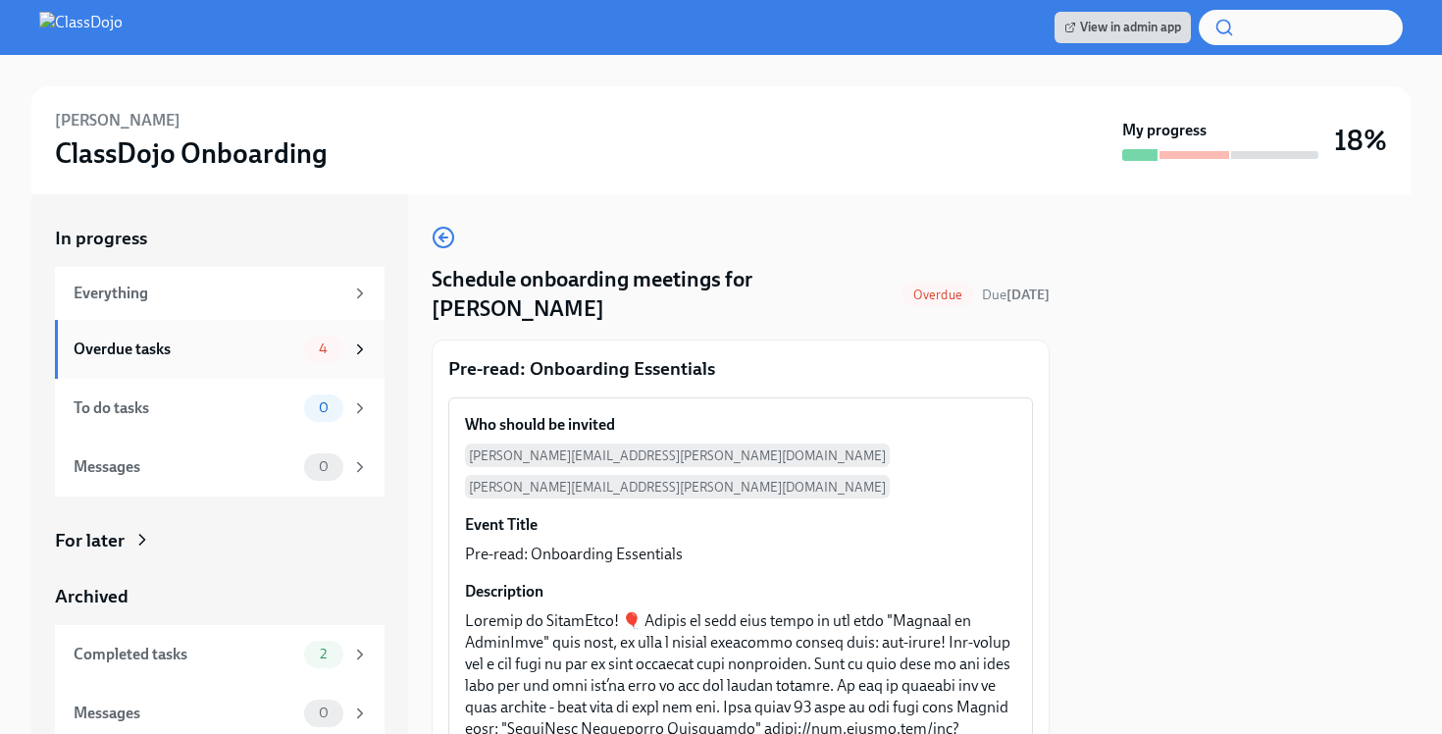
click at [181, 340] on div "Overdue tasks" at bounding box center [185, 349] width 223 height 22
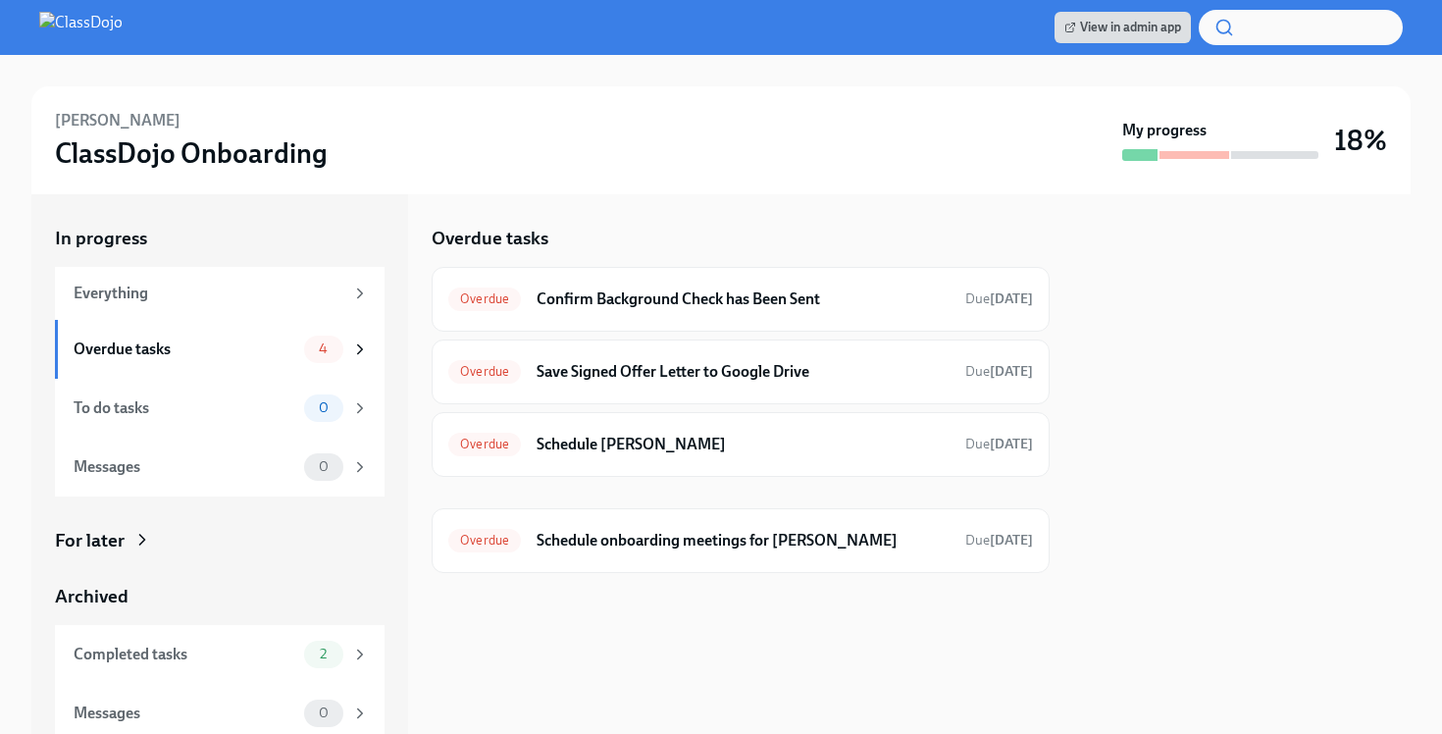
click at [638, 637] on div "Overdue tasks Overdue Confirm Background Check has Been Sent Due [DATE] Overdue…" at bounding box center [741, 464] width 618 height 540
click at [680, 549] on h6 "Schedule onboarding meetings for [PERSON_NAME]" at bounding box center [743, 541] width 413 height 22
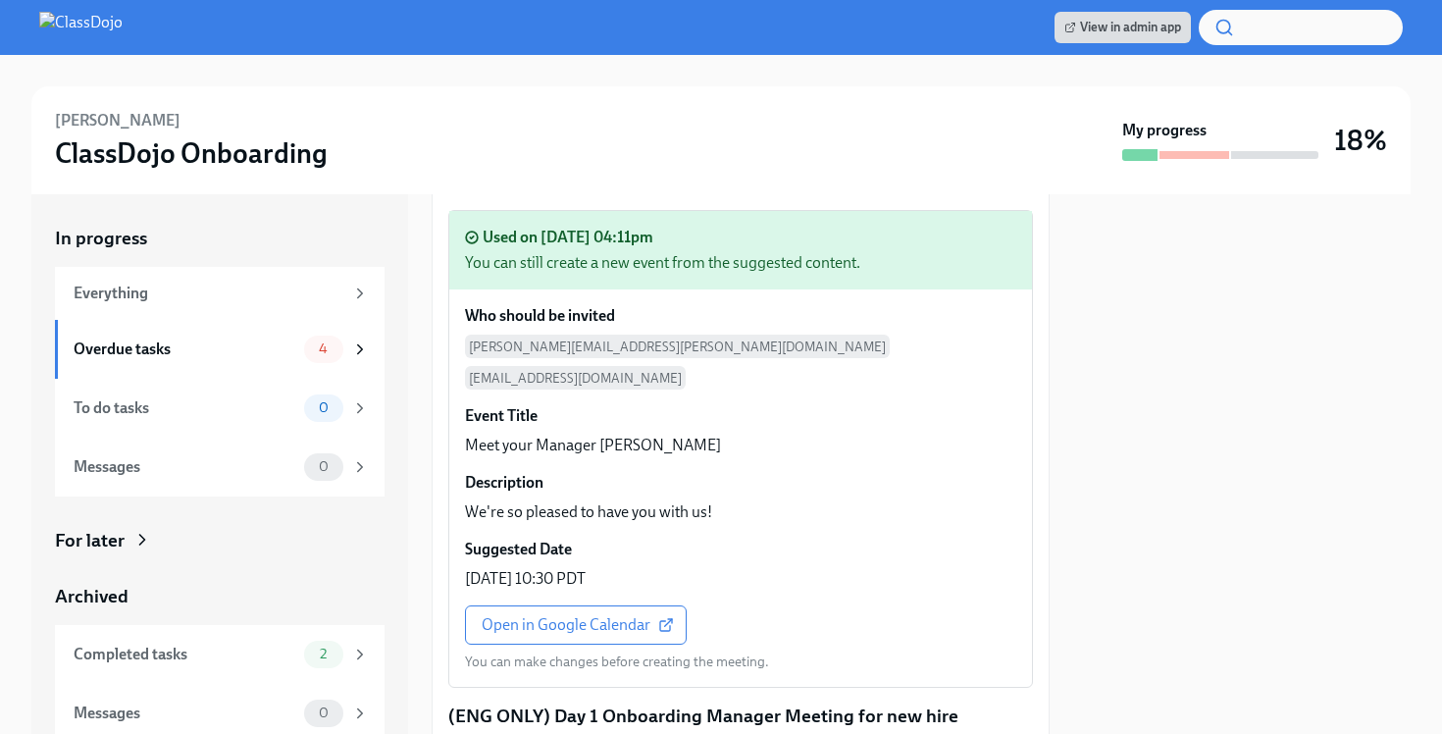
scroll to position [1467, 0]
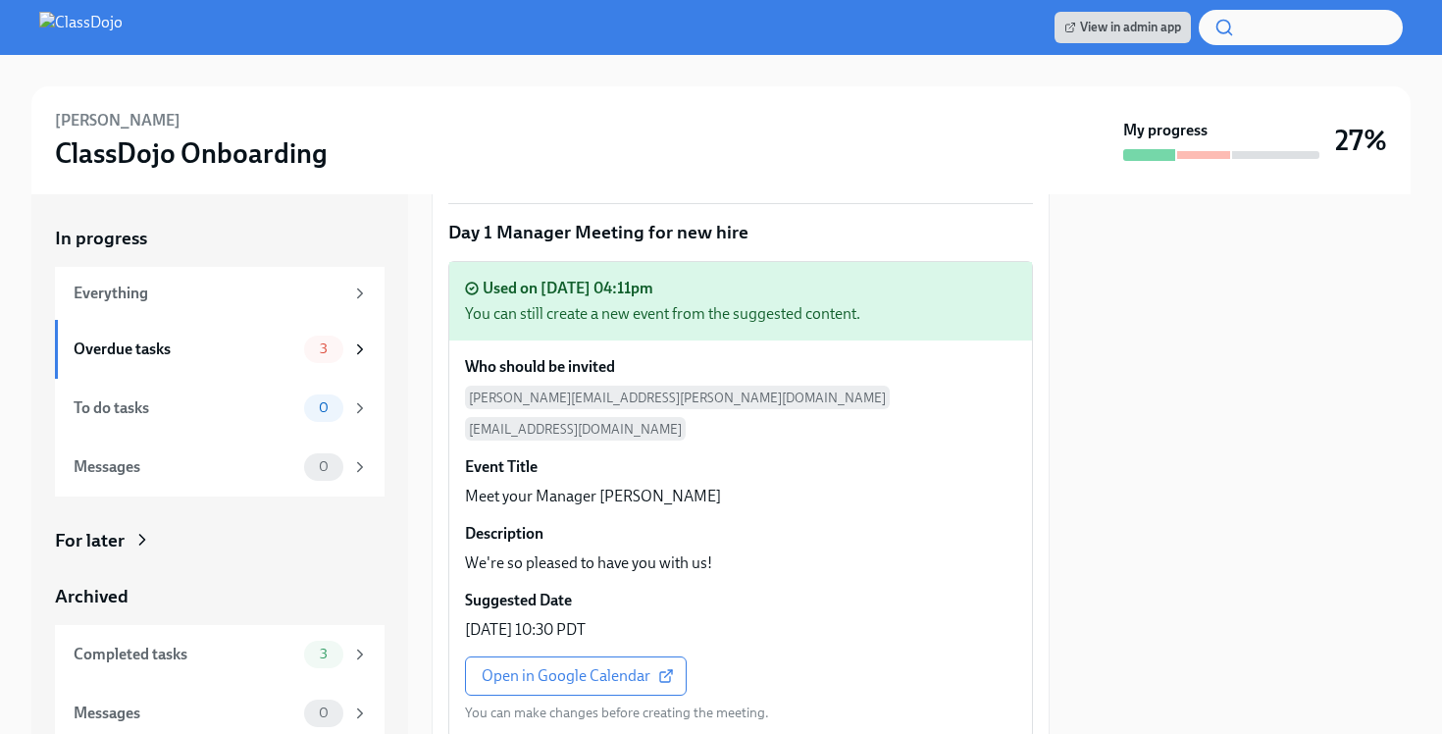
drag, startPoint x: 179, startPoint y: 119, endPoint x: 57, endPoint y: 120, distance: 121.7
click at [57, 120] on div "[PERSON_NAME] ClassDojo Onboarding" at bounding box center [585, 140] width 1061 height 61
copy h6 "[PERSON_NAME]"
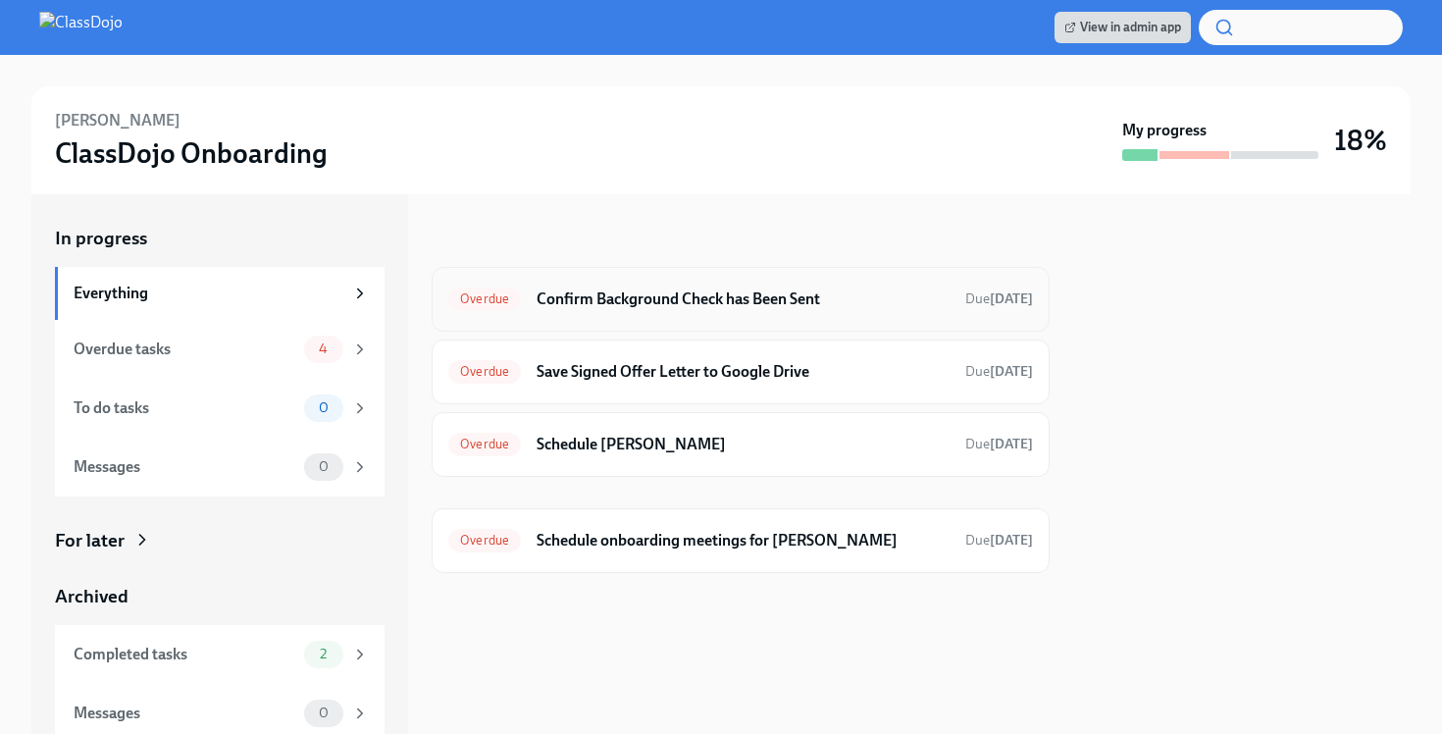
click at [761, 285] on div "Overdue Confirm Background Check has Been Sent Due Jul 26th" at bounding box center [740, 299] width 585 height 31
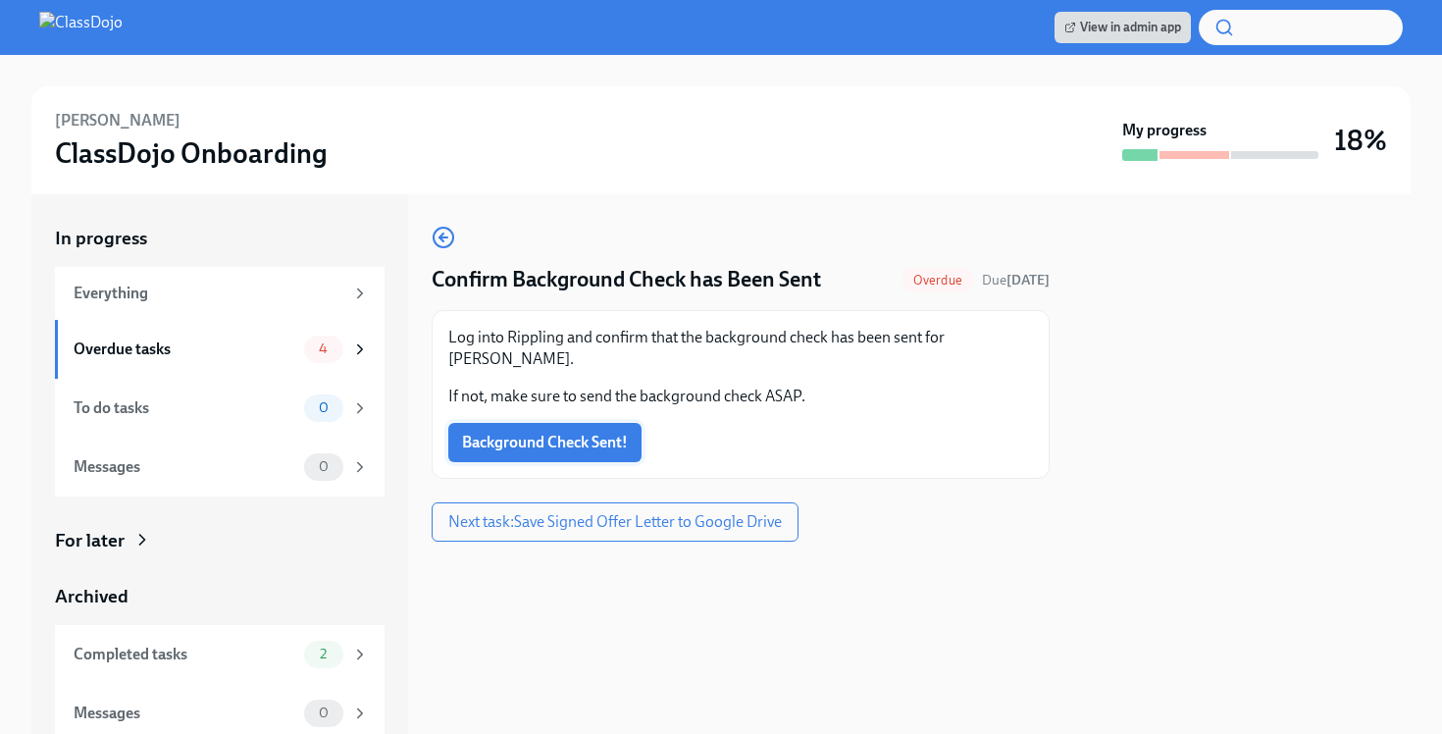
click at [558, 432] on button "Background Check Sent!" at bounding box center [544, 442] width 193 height 39
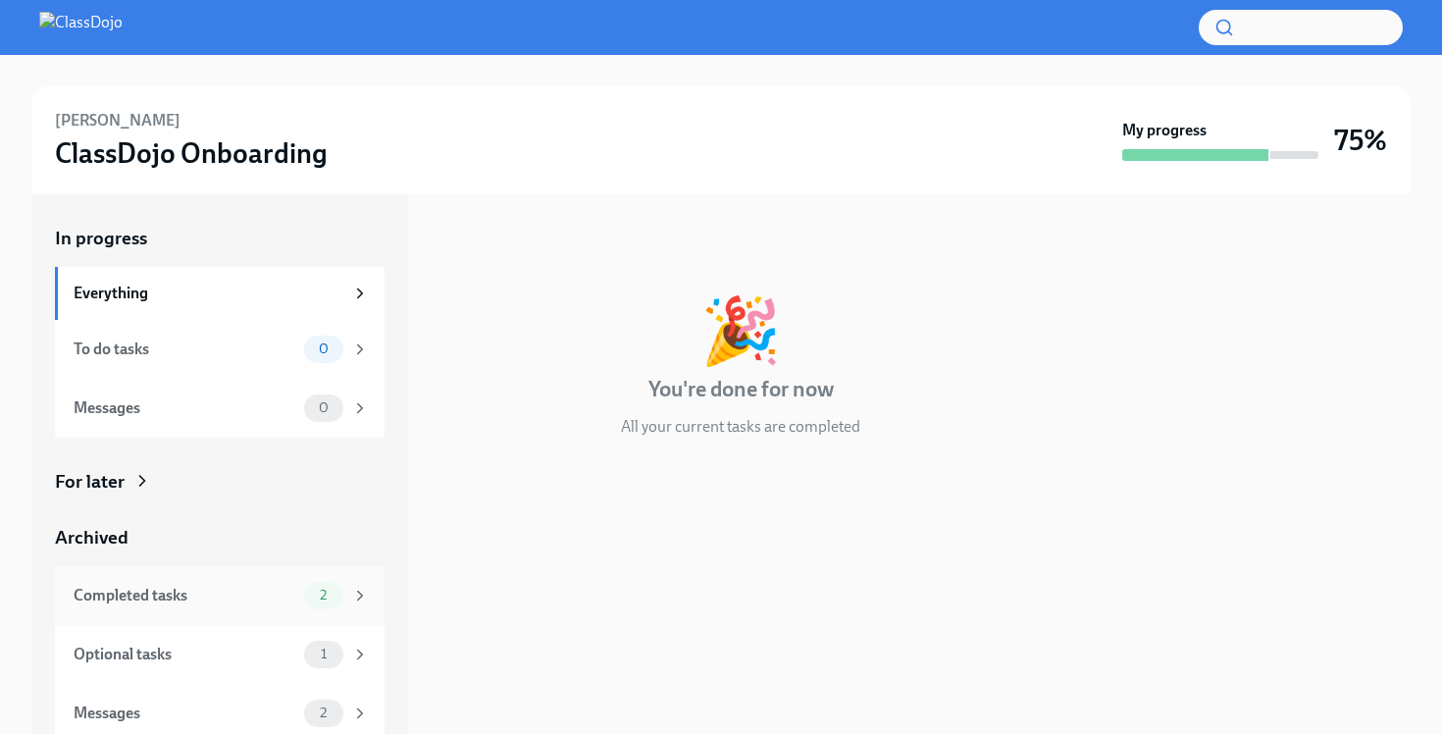
click at [217, 591] on div "Completed tasks" at bounding box center [185, 596] width 223 height 22
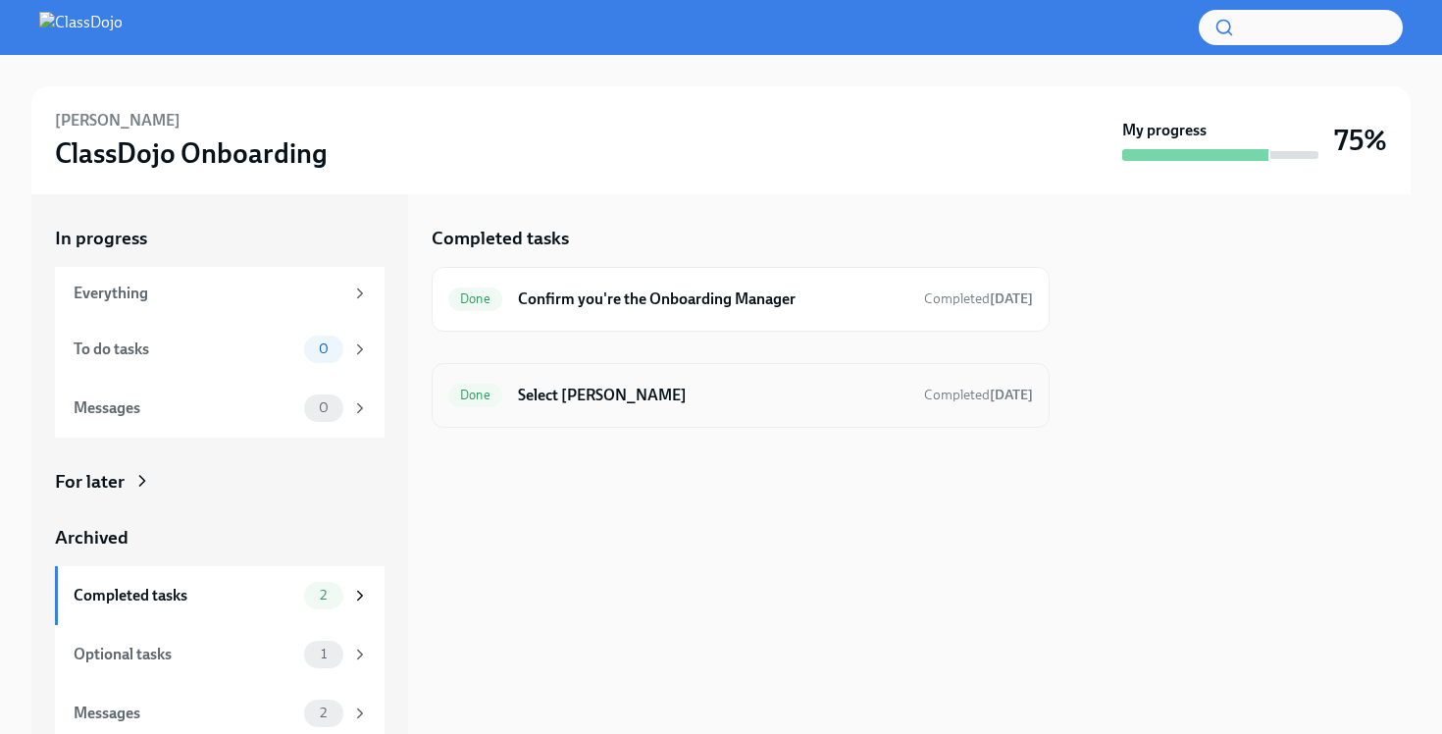
click at [637, 388] on h6 "Select [PERSON_NAME]" at bounding box center [713, 396] width 390 height 22
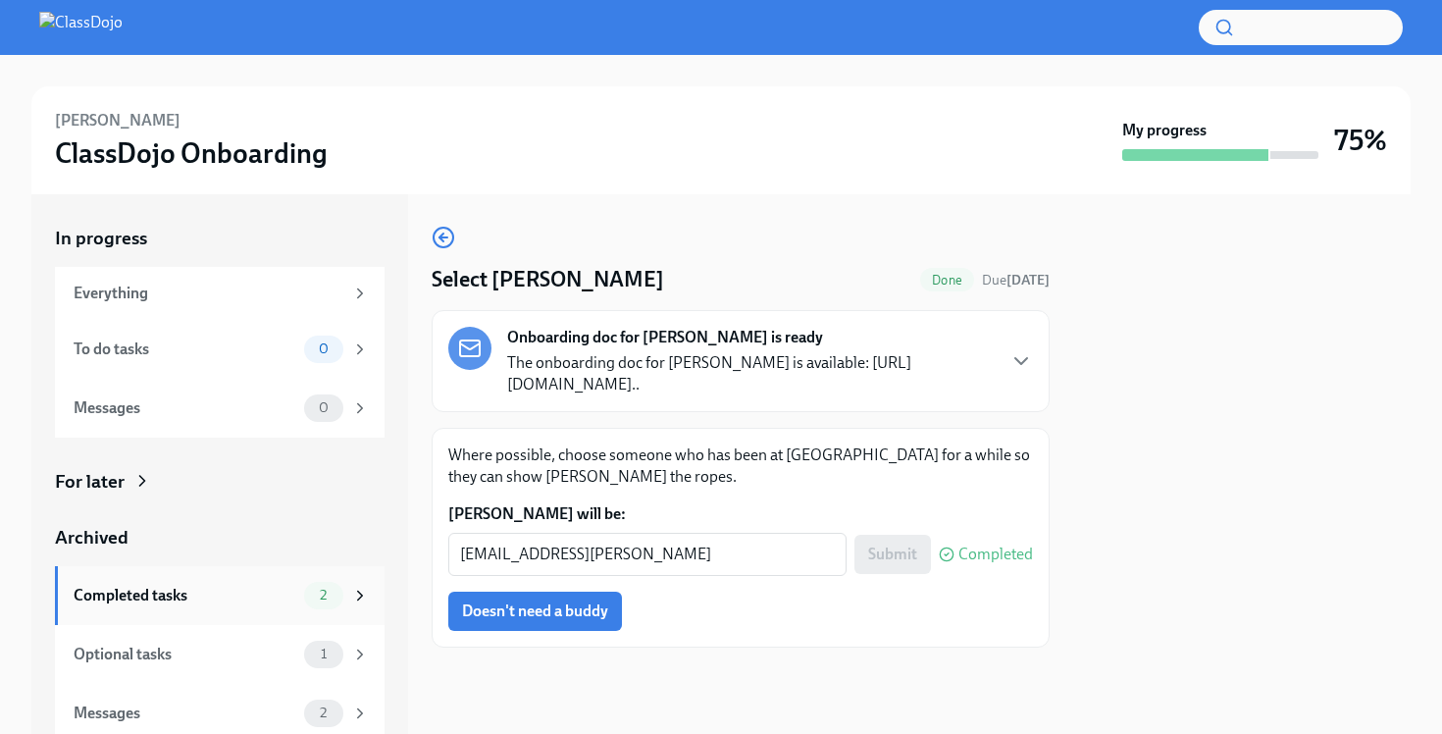
click at [226, 604] on div "Completed tasks" at bounding box center [185, 596] width 223 height 22
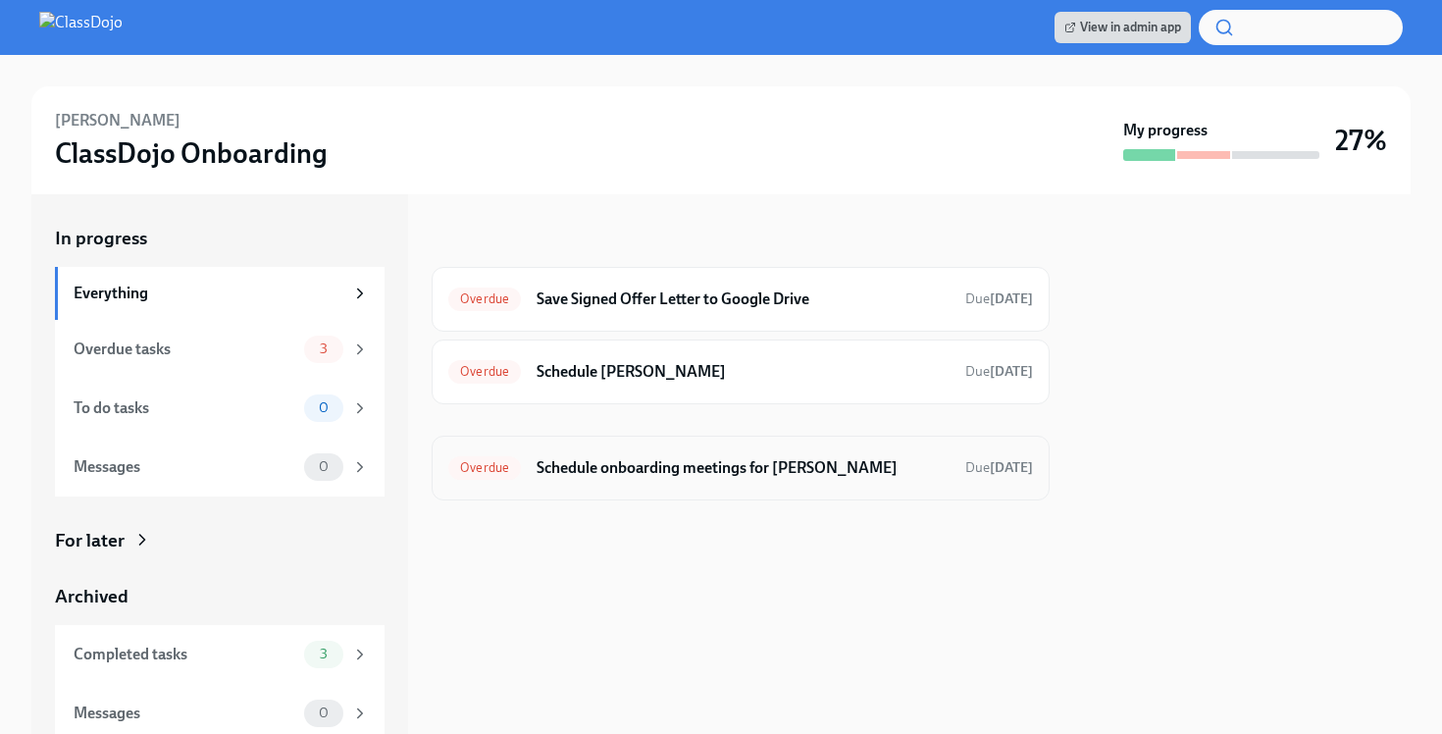
click at [642, 458] on h6 "Schedule onboarding meetings for [PERSON_NAME]" at bounding box center [743, 468] width 413 height 22
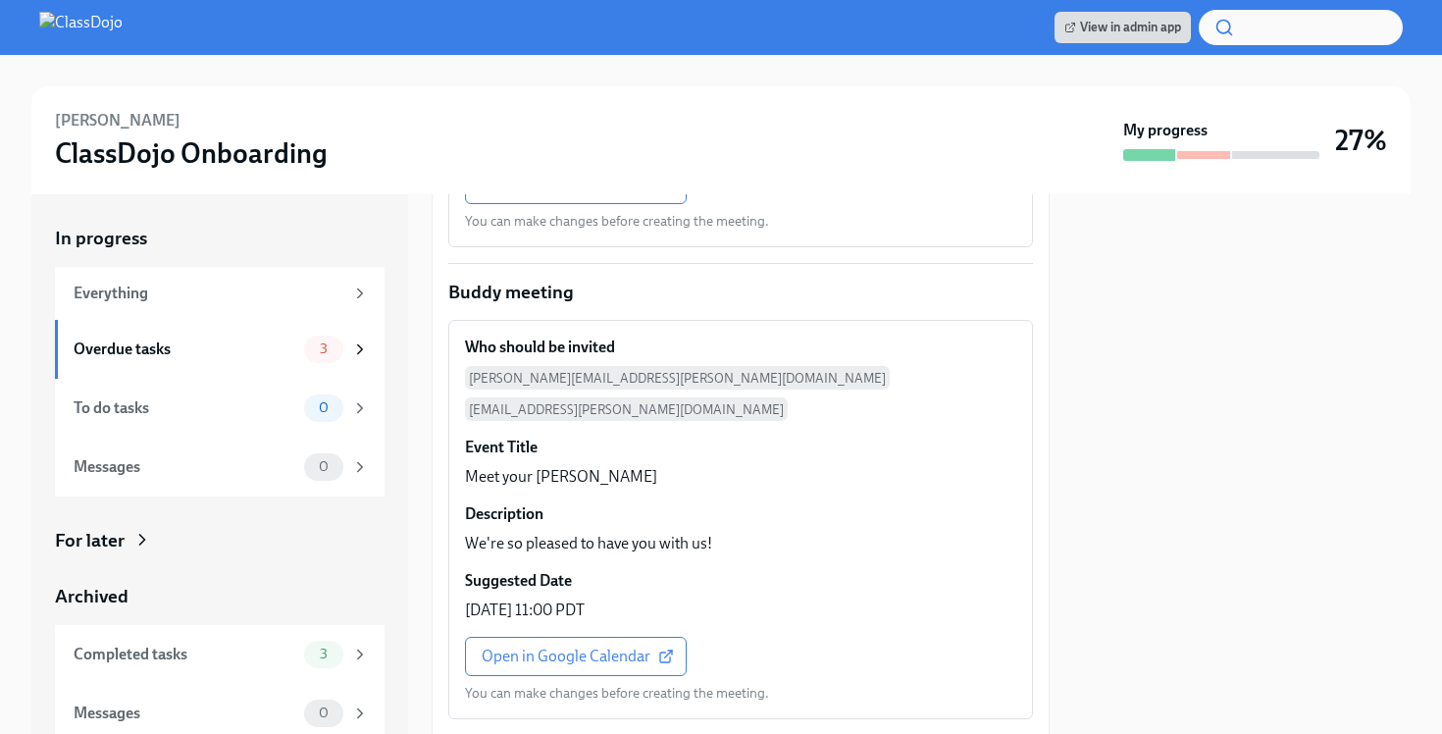
scroll to position [2475, 0]
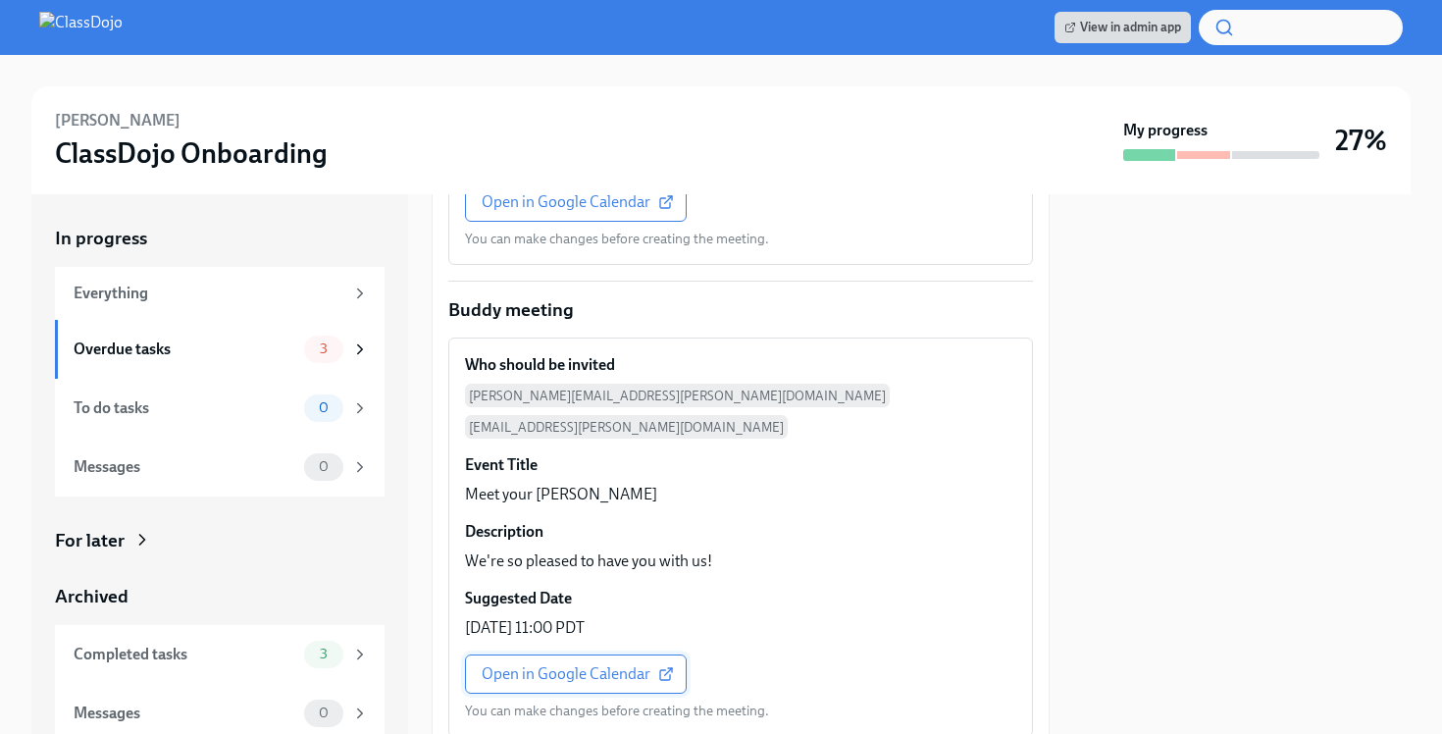
click at [584, 664] on span "Open in Google Calendar" at bounding box center [576, 674] width 188 height 20
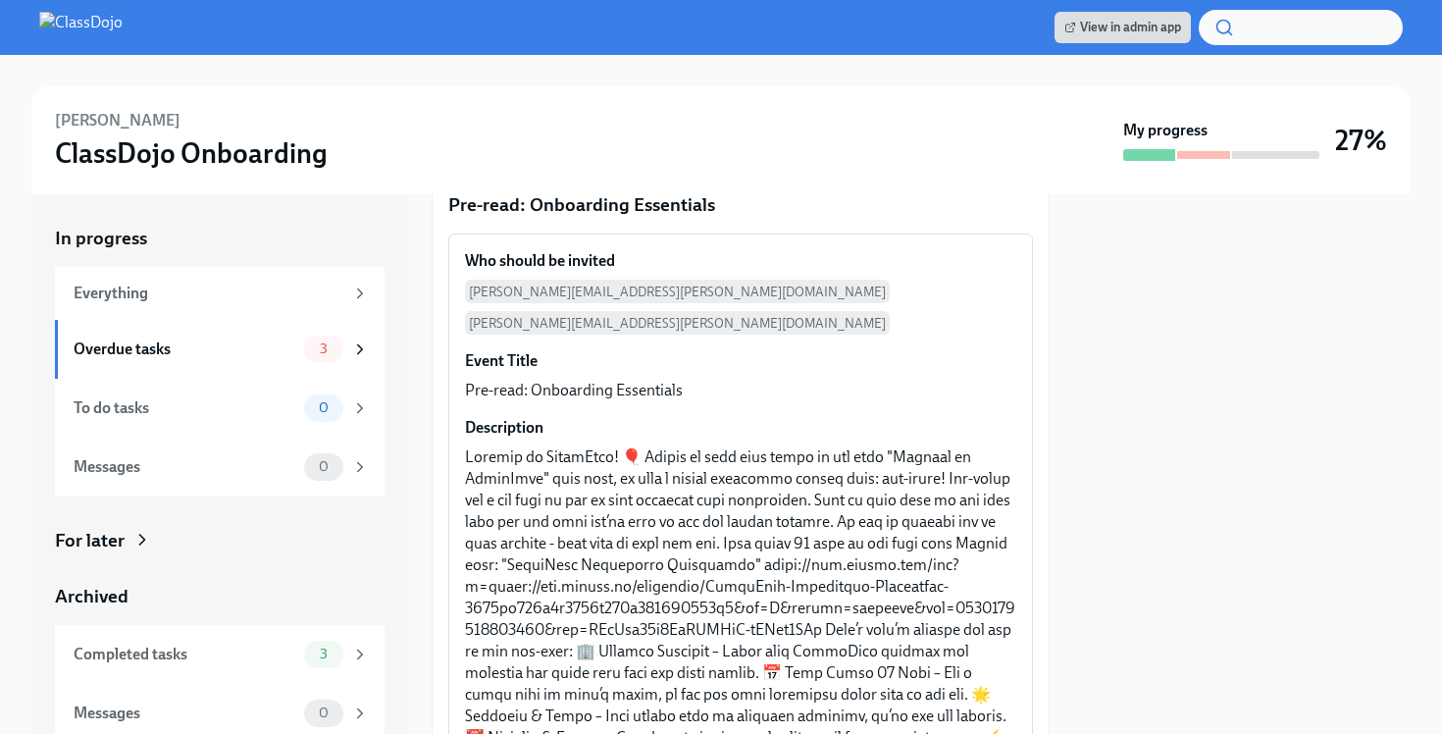
scroll to position [0, 0]
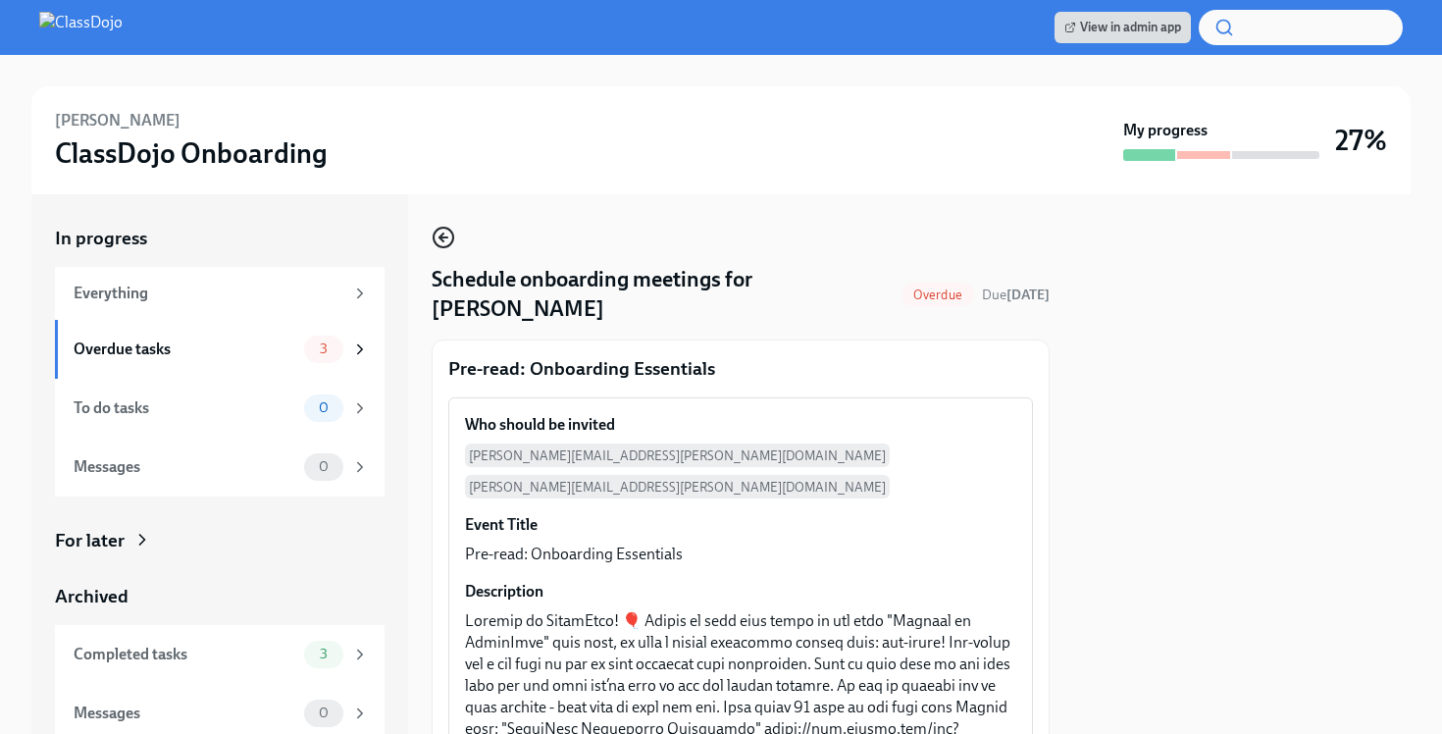
click at [440, 233] on icon "button" at bounding box center [444, 238] width 24 height 24
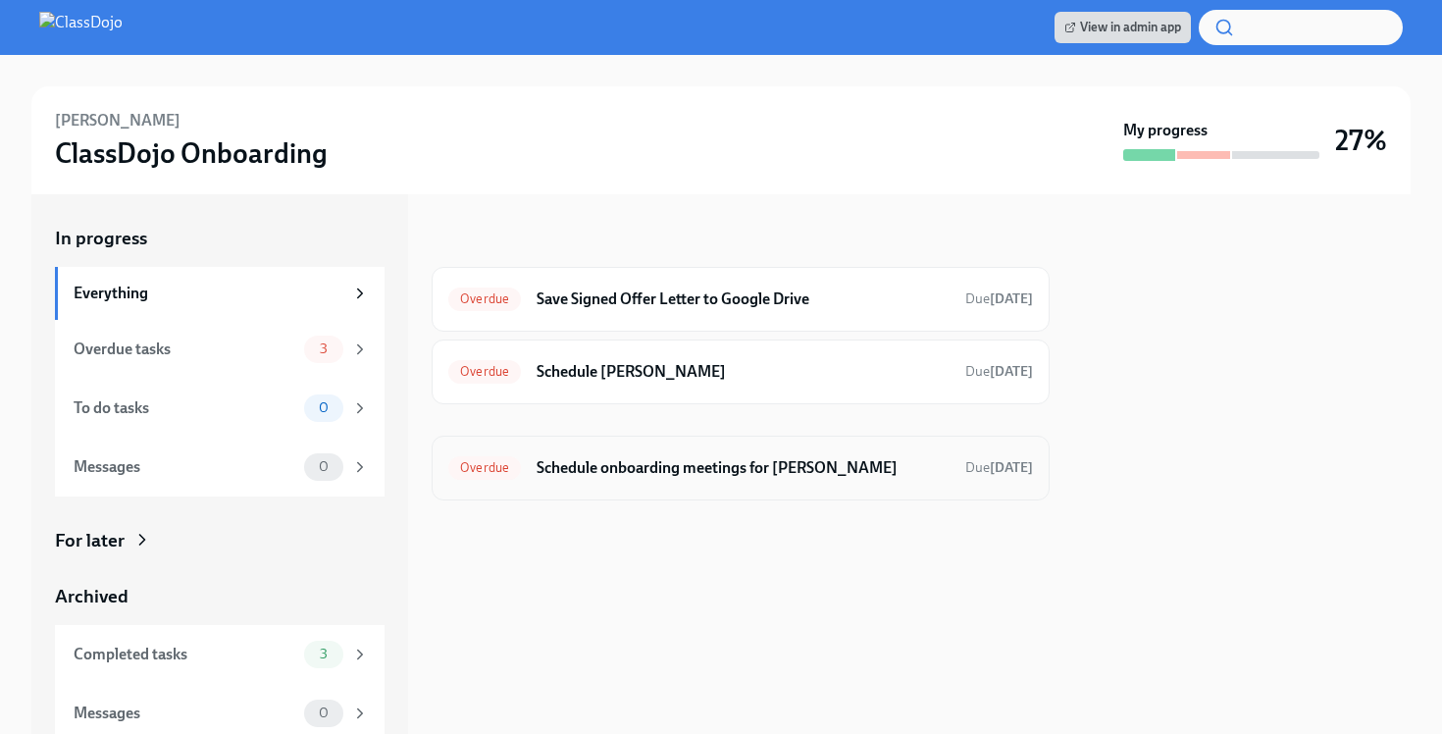
click at [626, 472] on h6 "Schedule onboarding meetings for Nicolás Gargano" at bounding box center [743, 468] width 413 height 22
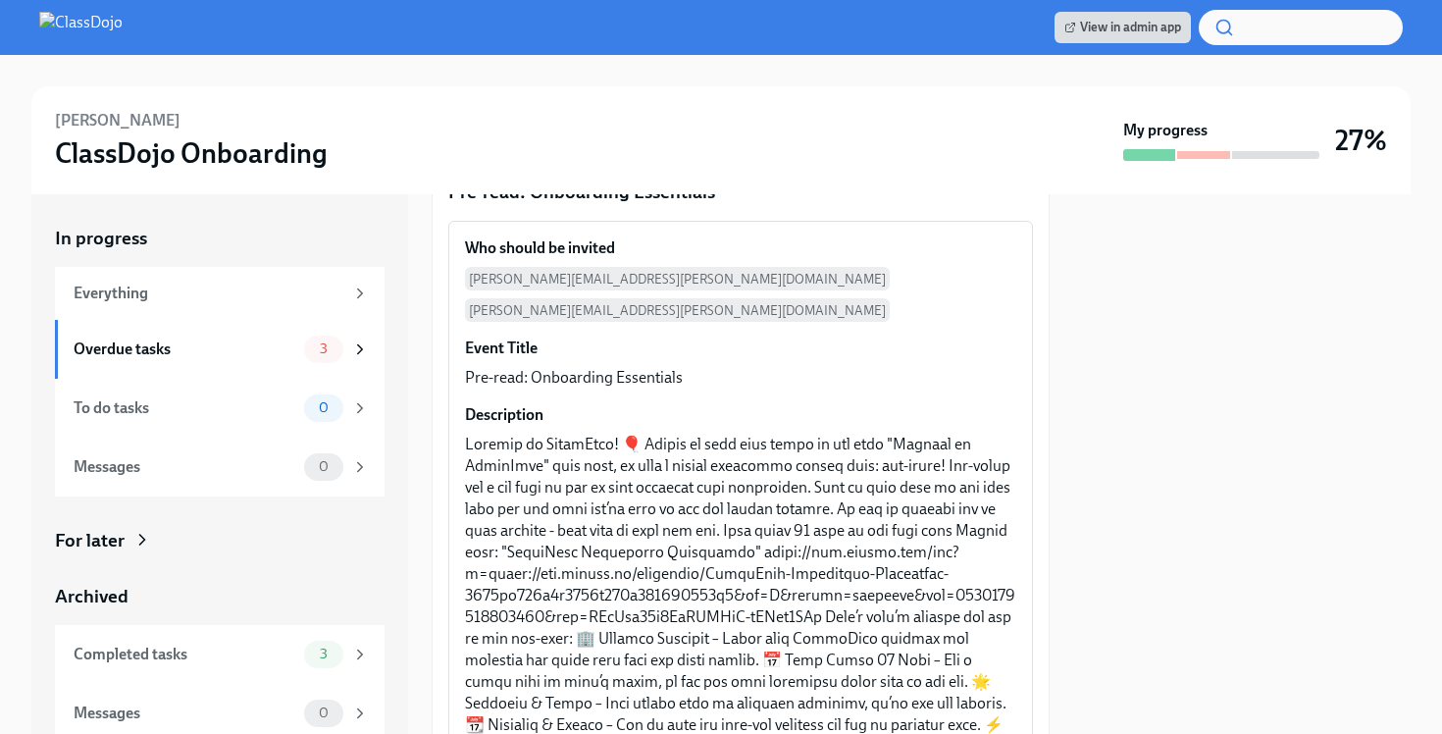
scroll to position [553, 0]
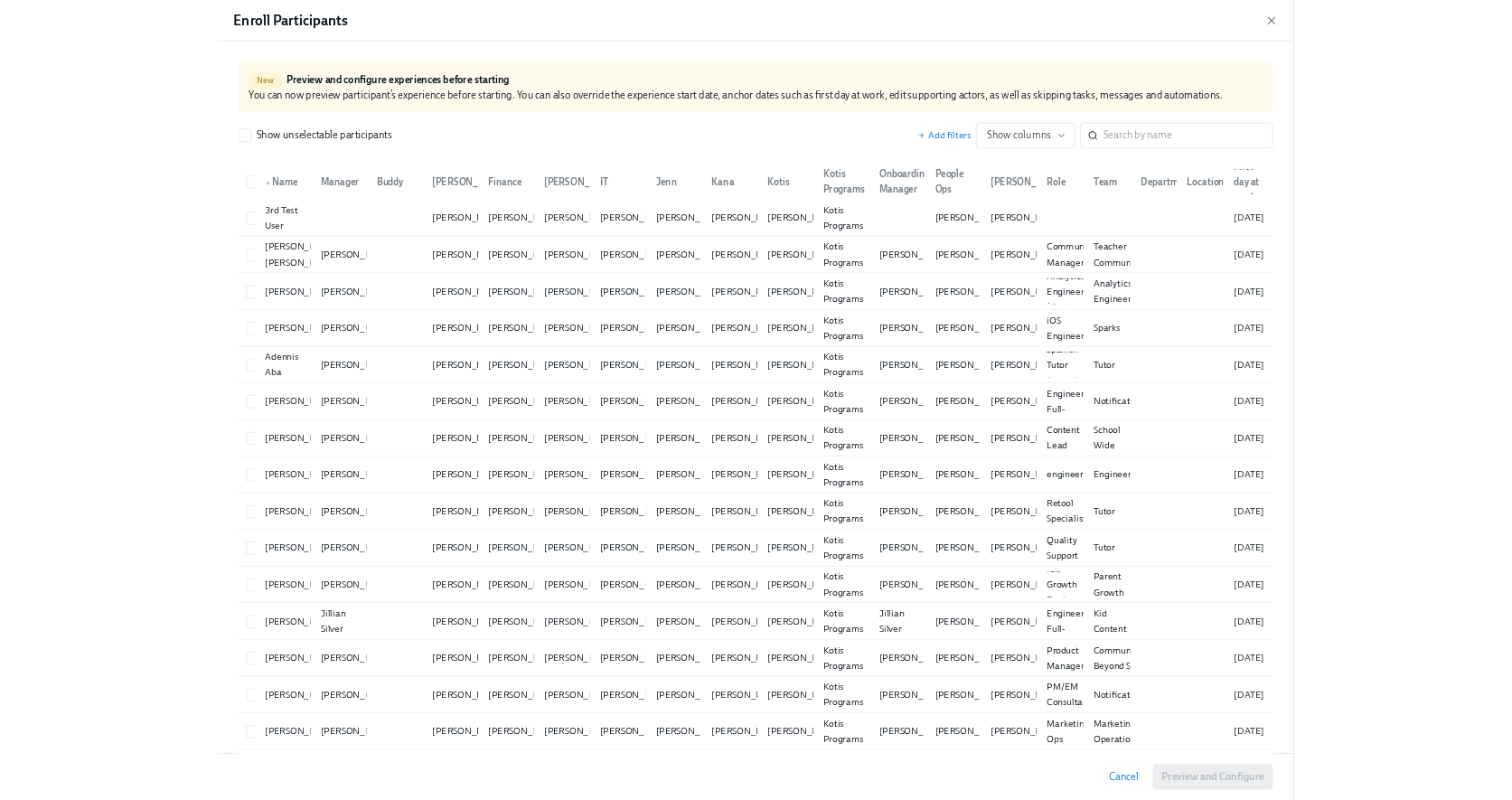
scroll to position [0, 51989]
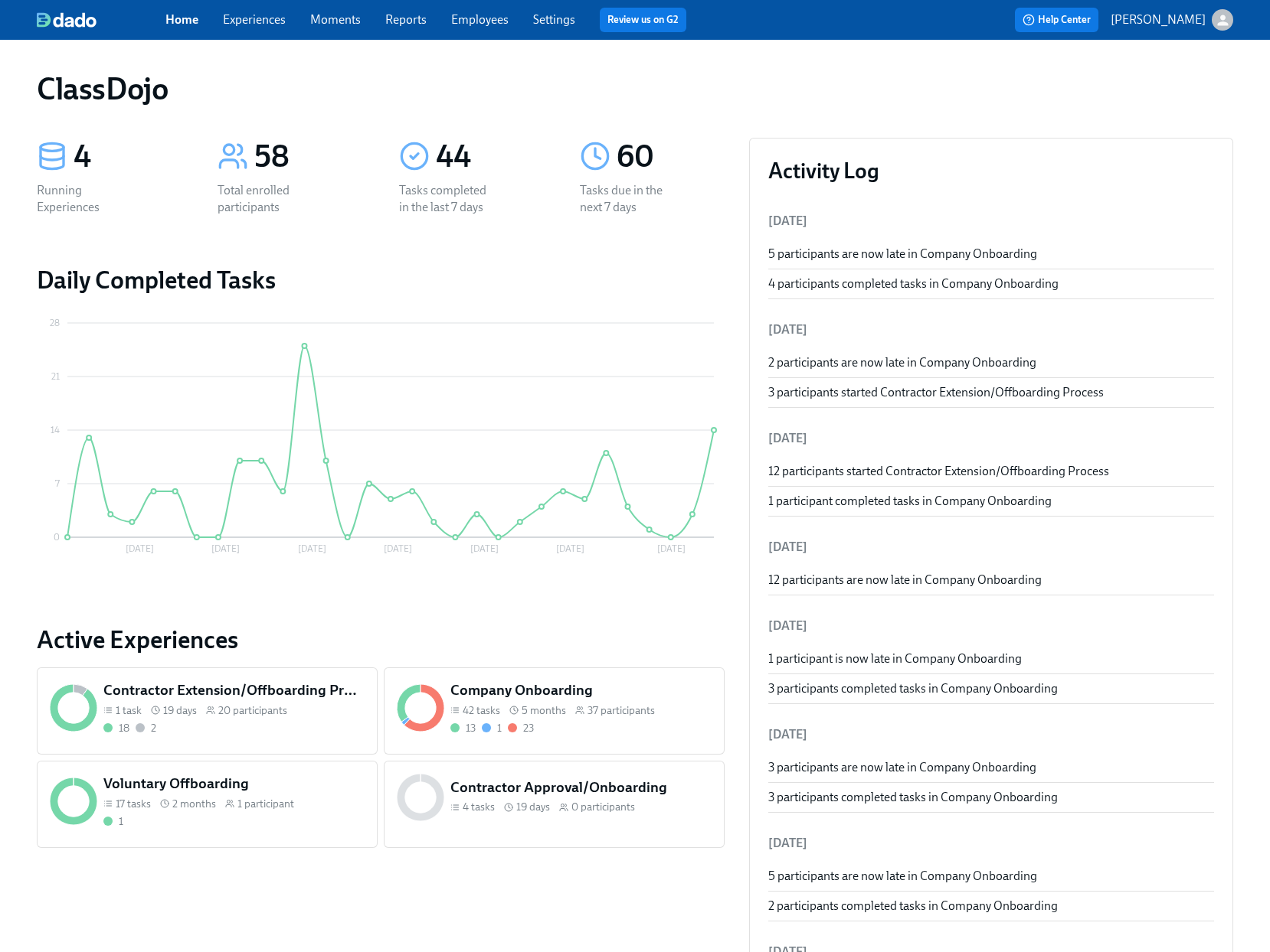
click at [621, 746] on div "Company Onboarding 42 tasks 5 months 37 participants 13 1 23" at bounding box center [554, 711] width 341 height 87
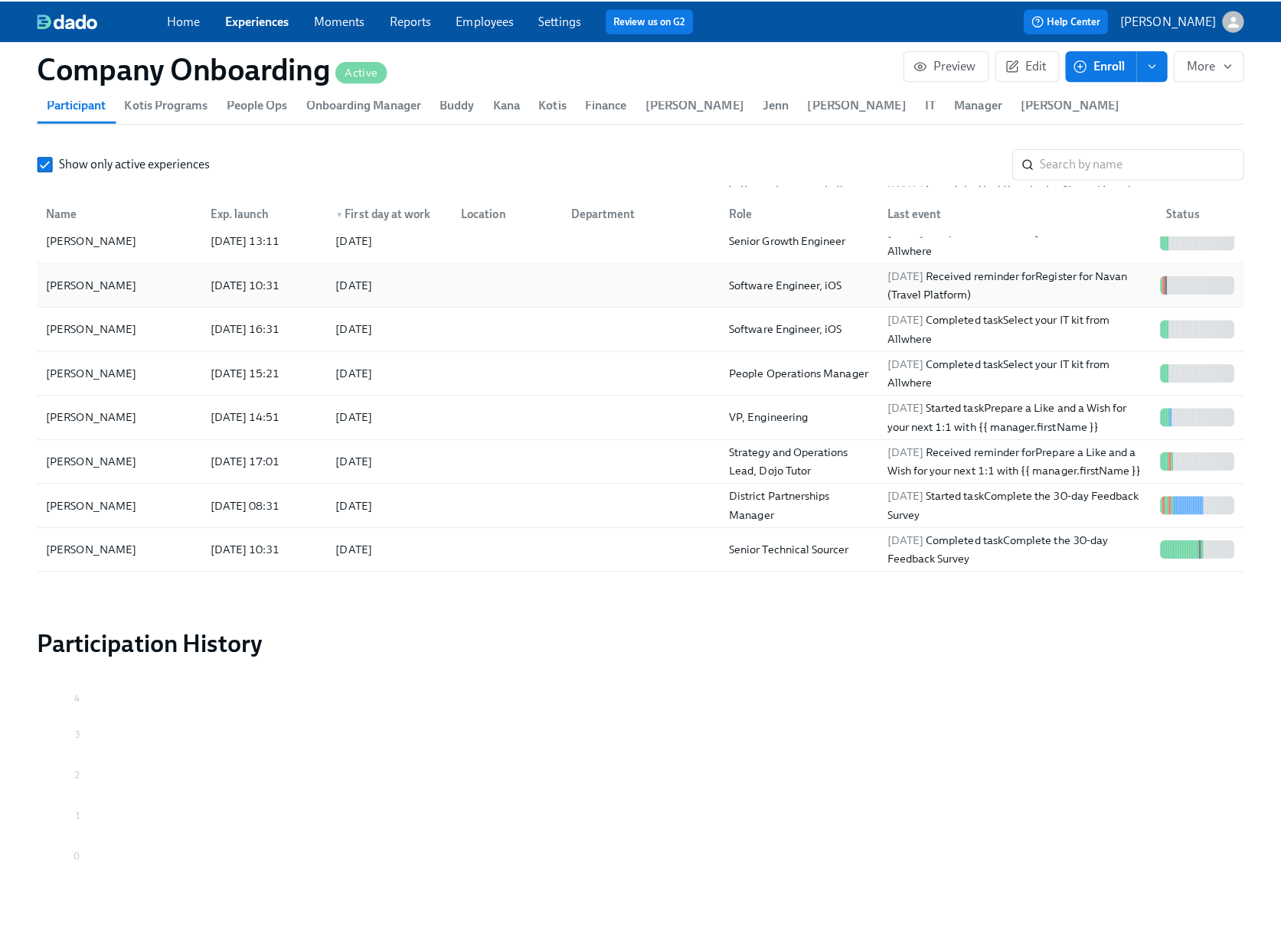
scroll to position [461, 0]
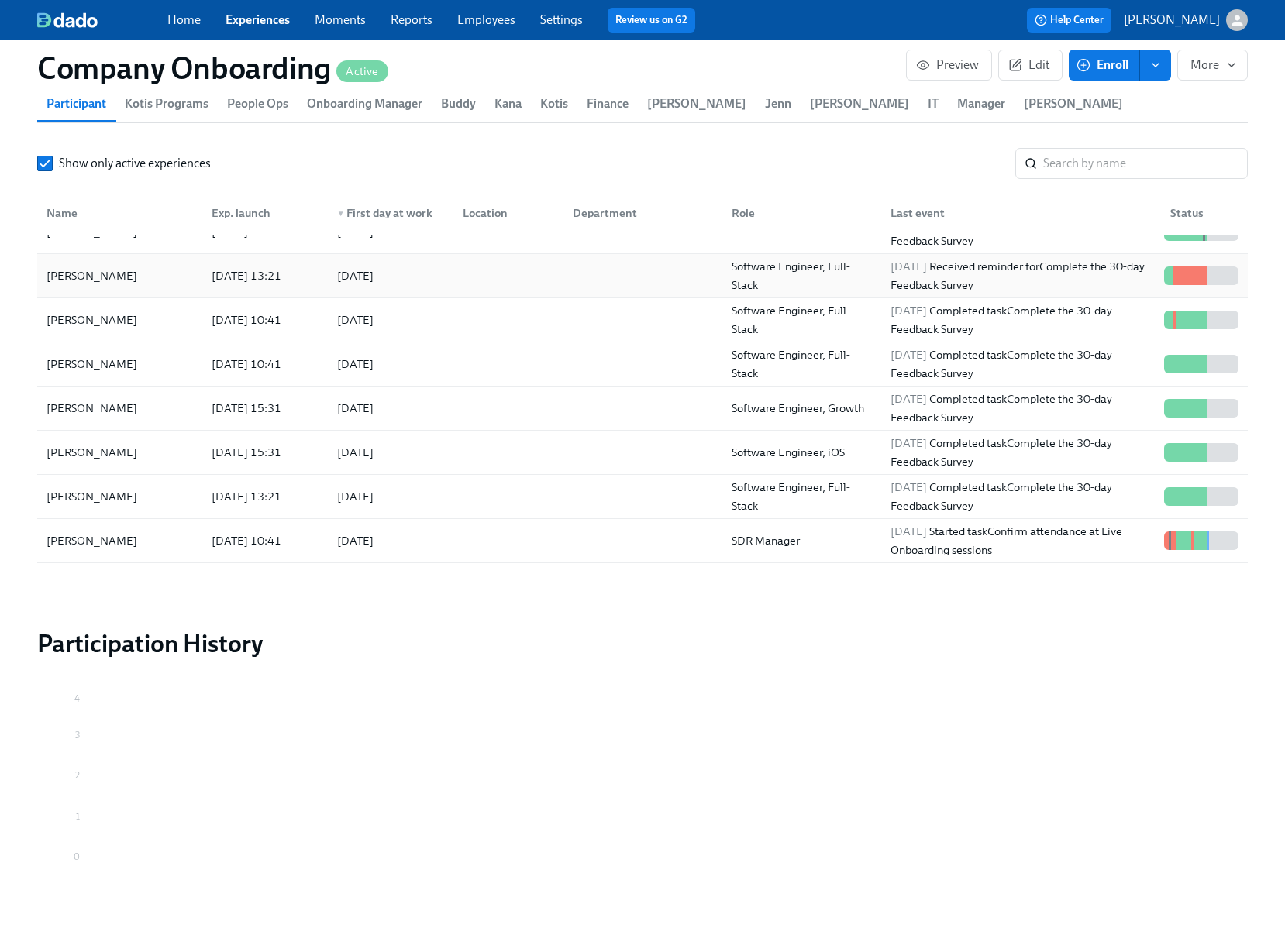
click at [562, 288] on div at bounding box center [639, 275] width 159 height 31
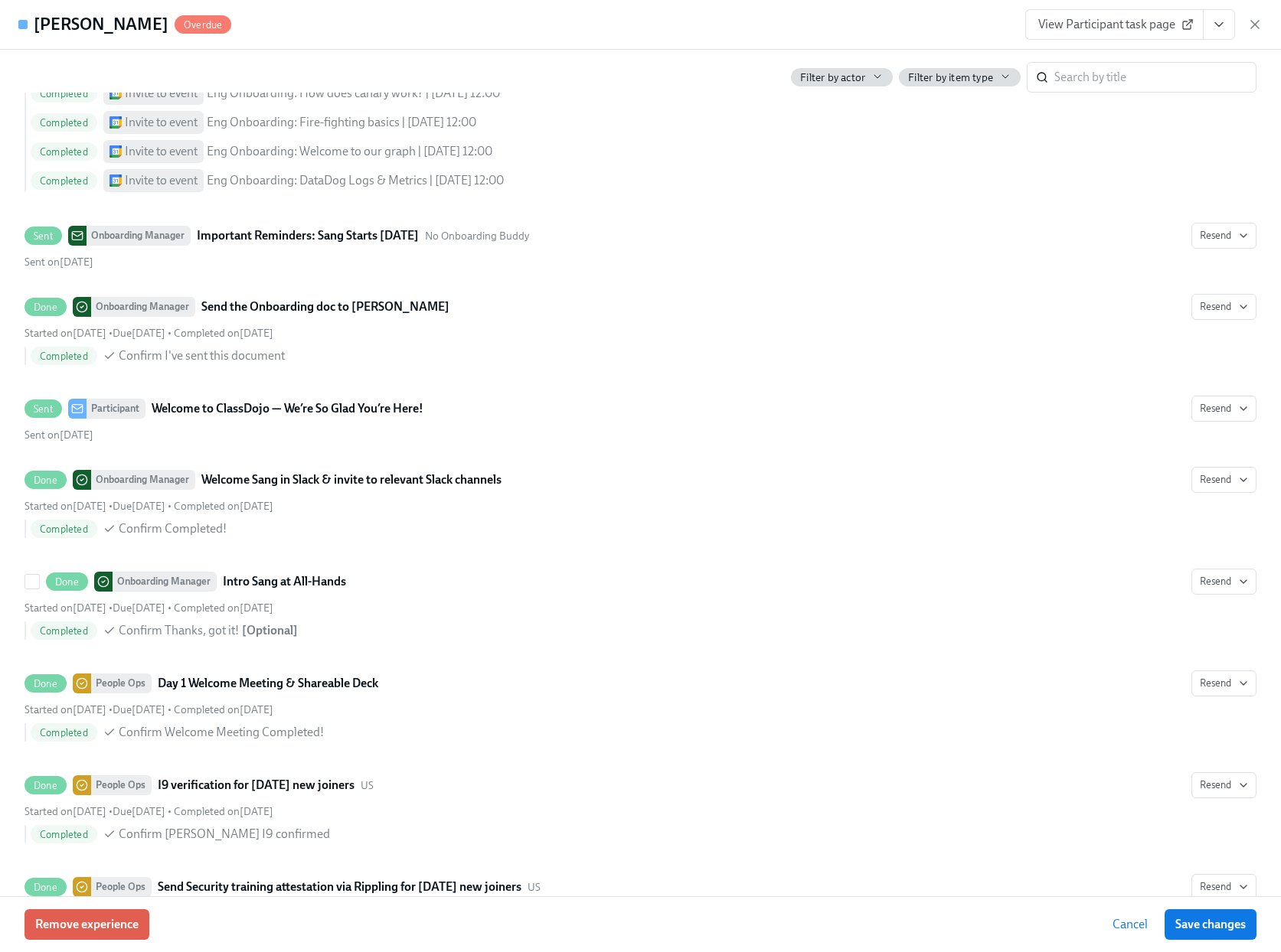
scroll to position [5791, 0]
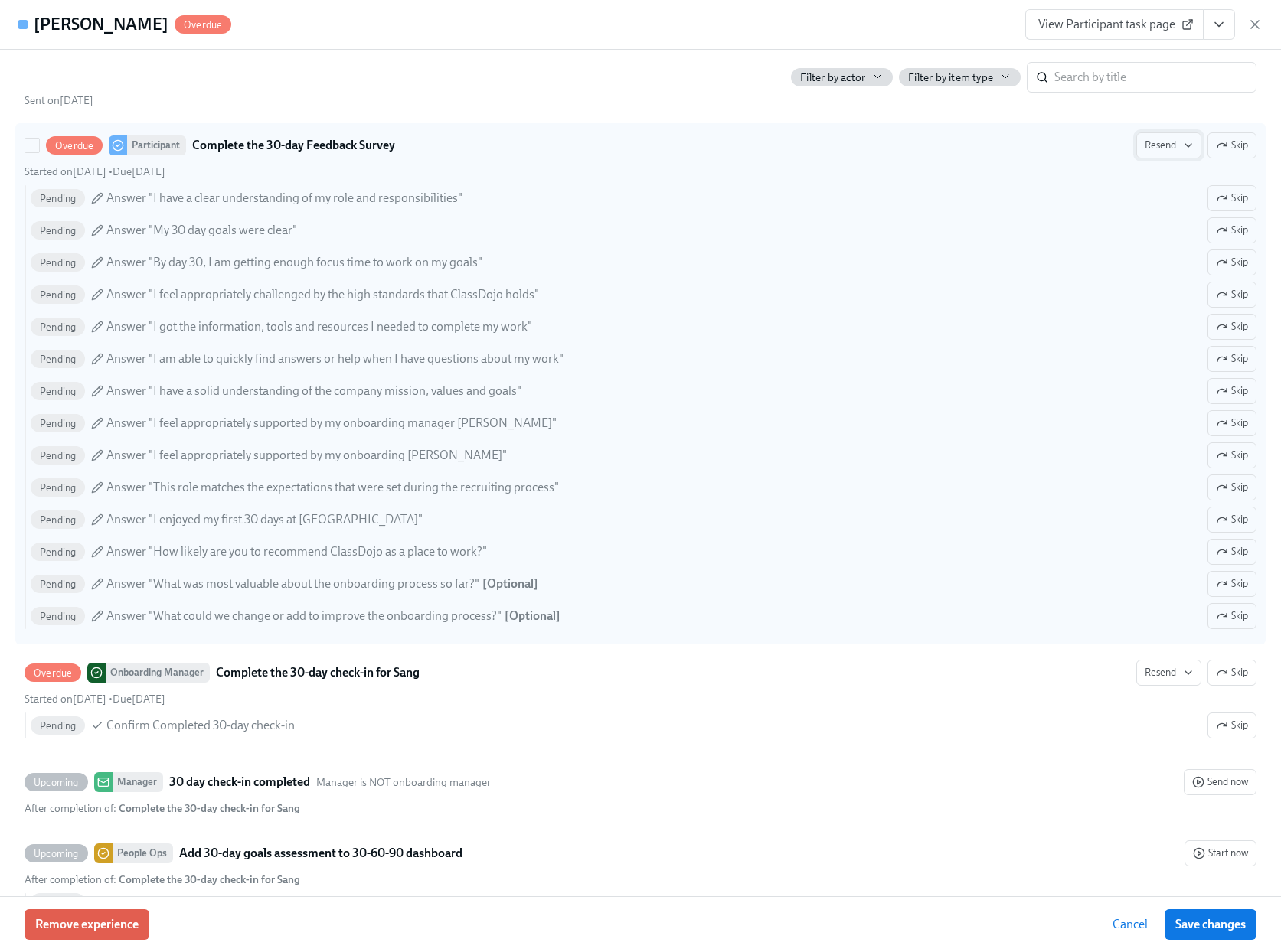
click at [1152, 153] on span "Resend" at bounding box center [1169, 146] width 48 height 16
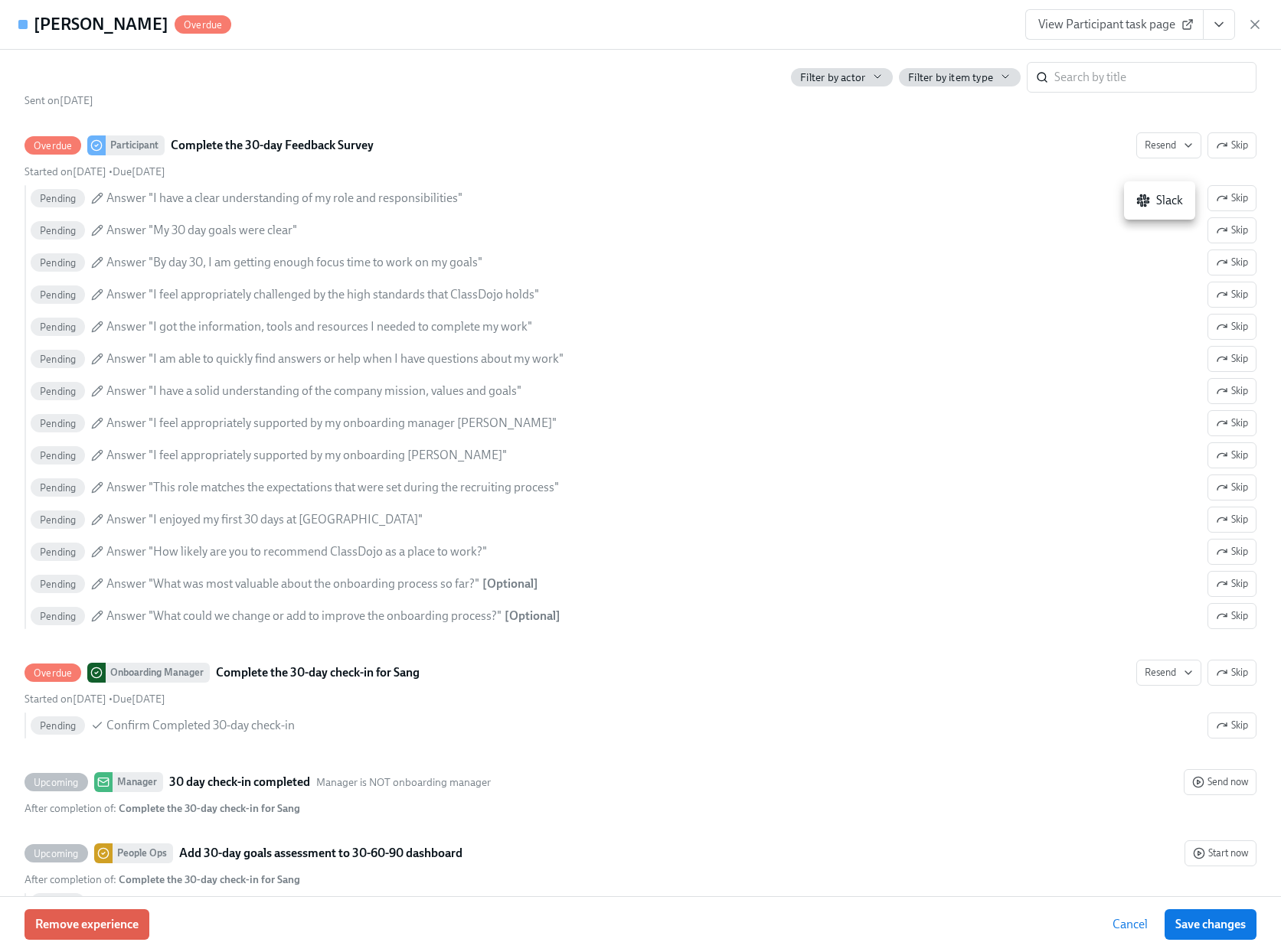
click at [546, 180] on div at bounding box center [640, 476] width 1281 height 952
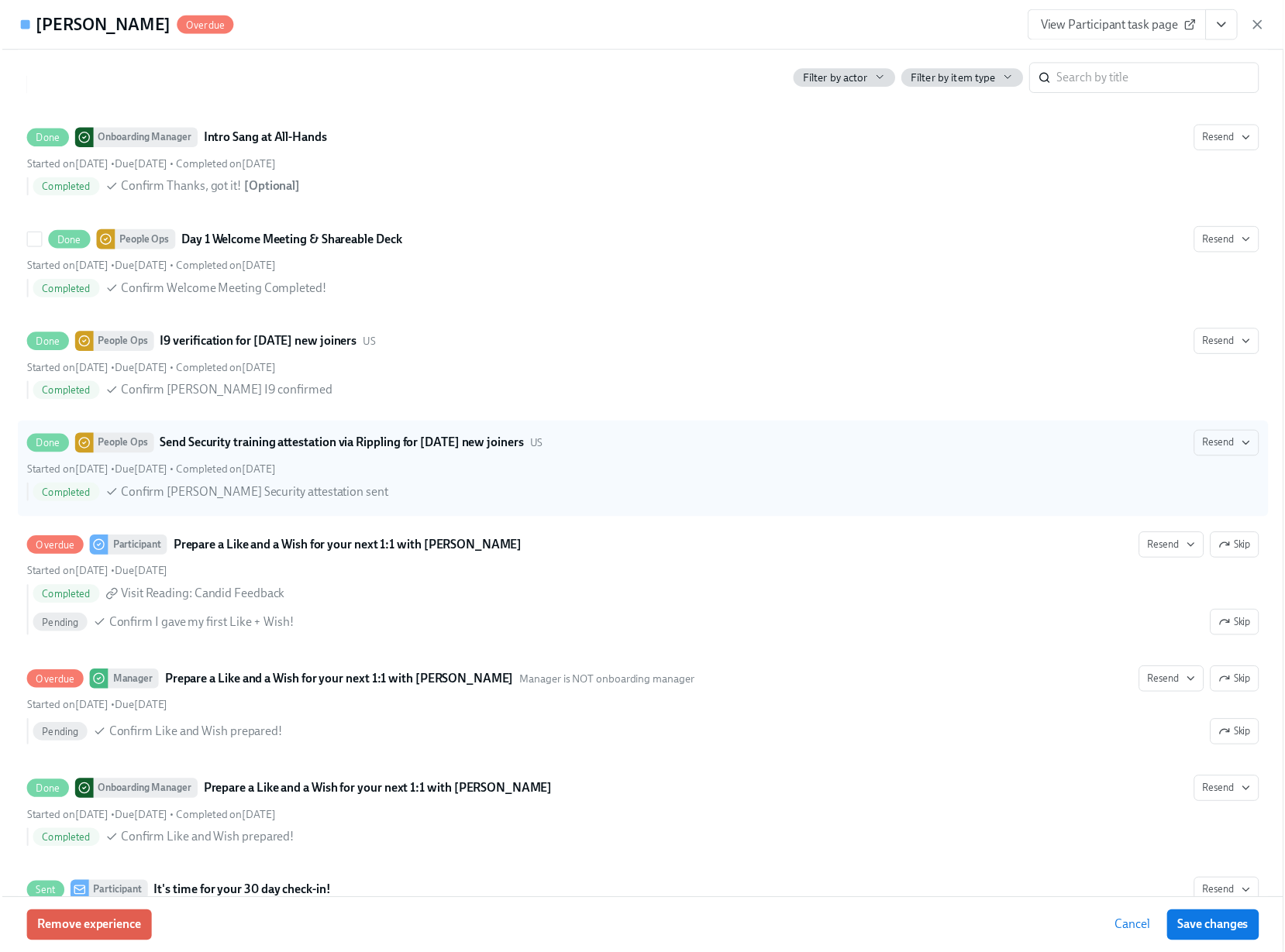
scroll to position [5443, 0]
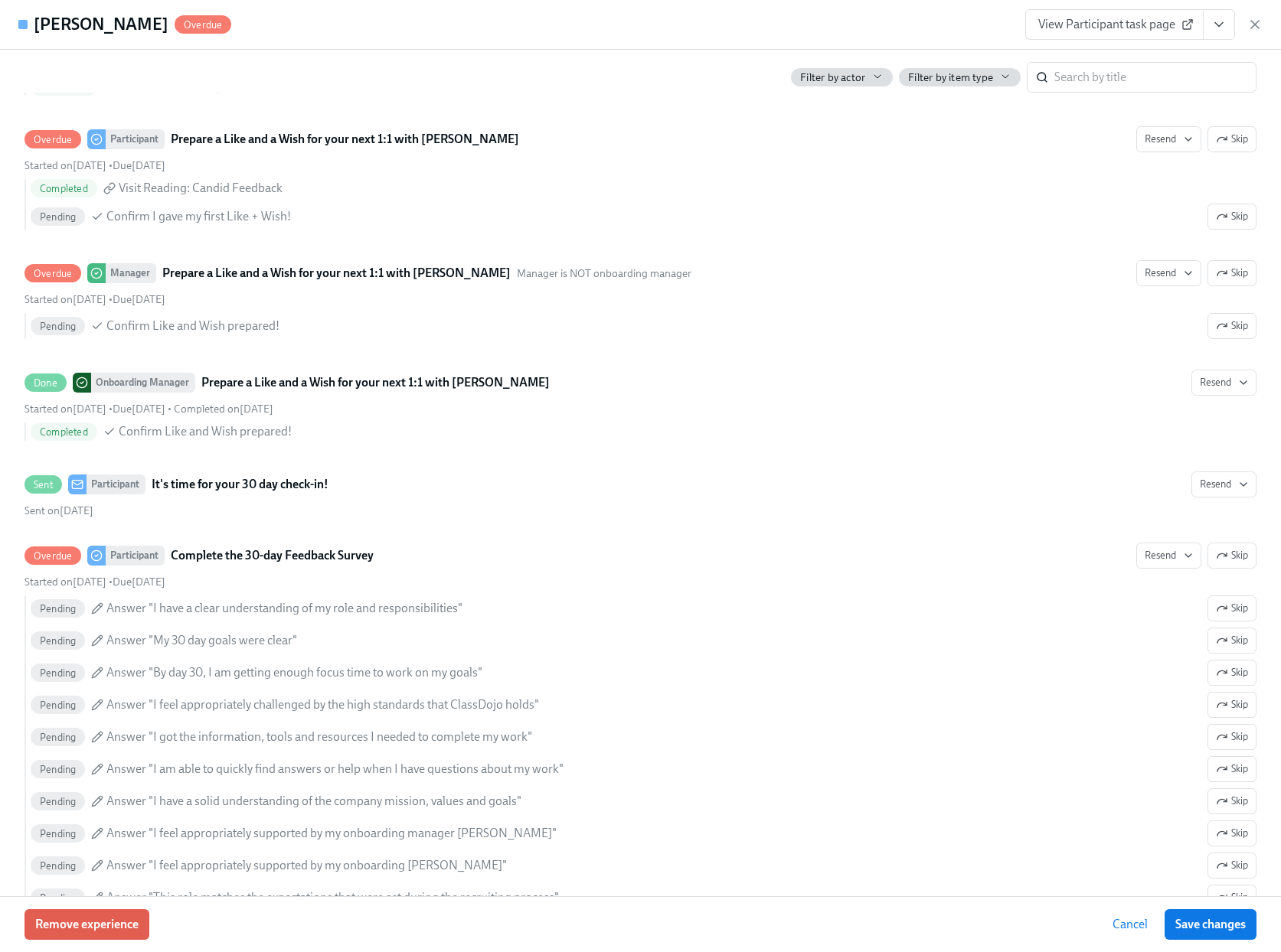
click at [1247, 26] on icon "button" at bounding box center [1255, 25] width 16 height 16
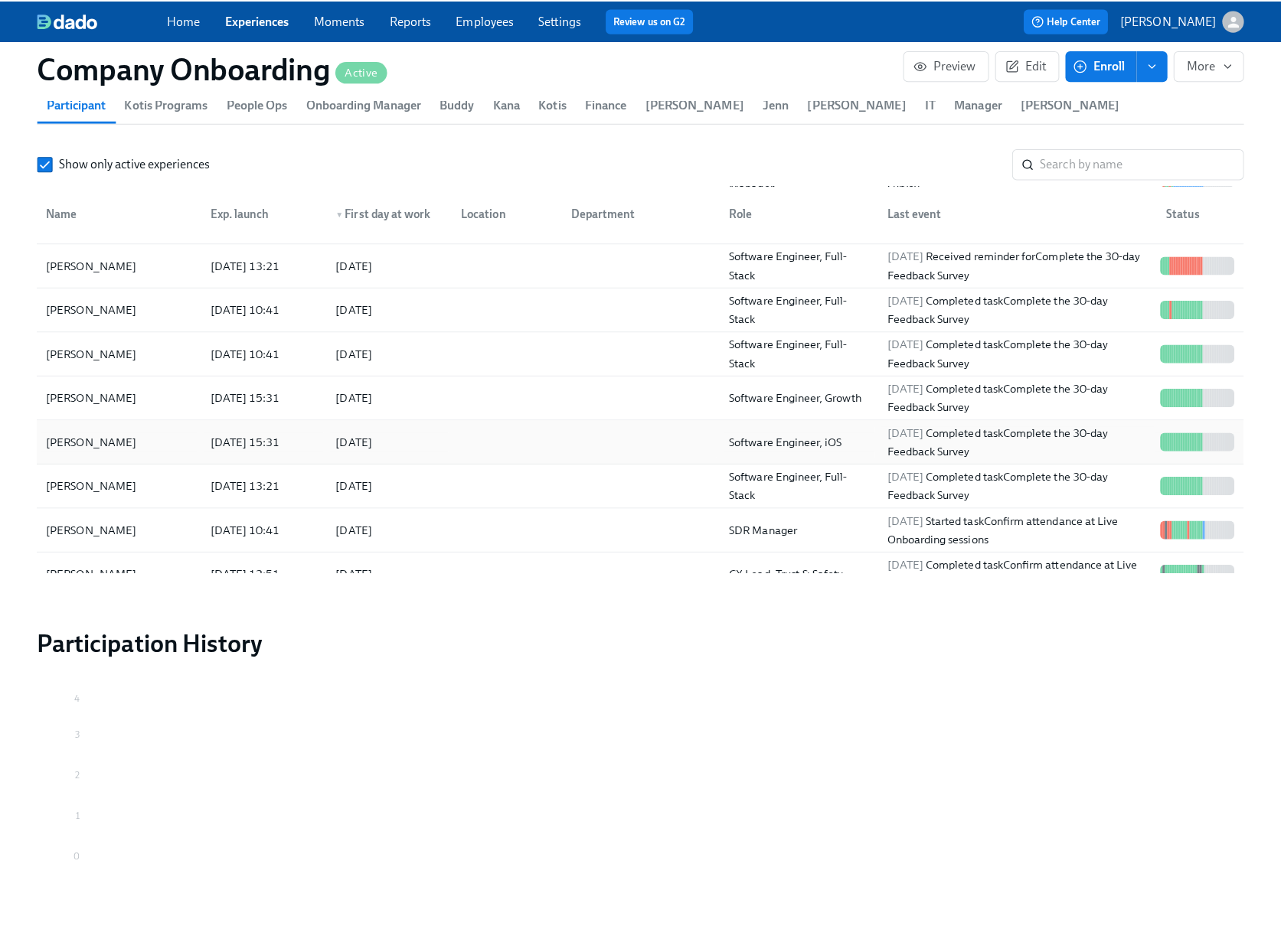
scroll to position [486, 0]
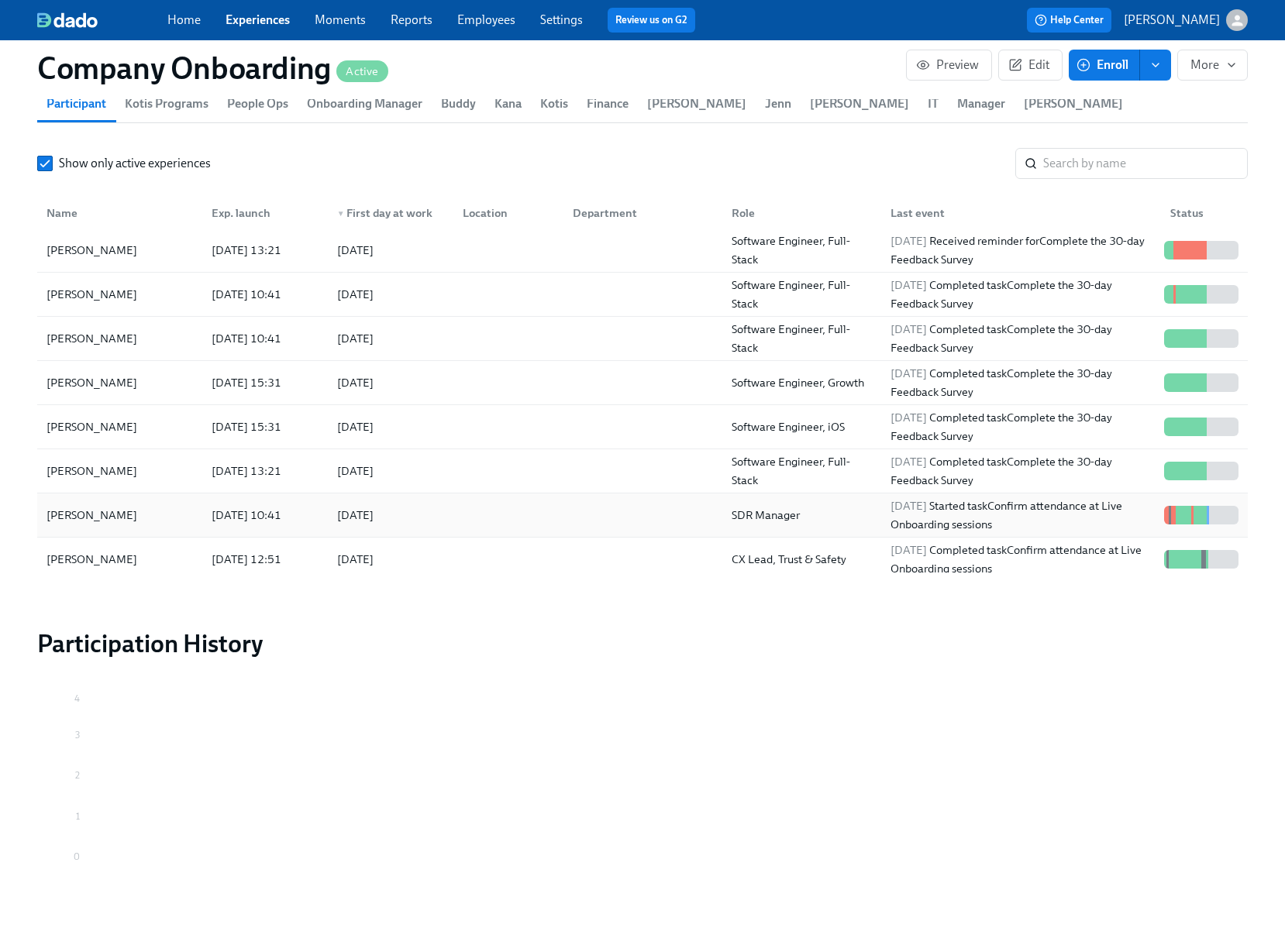
click at [538, 507] on div at bounding box center [505, 515] width 110 height 31
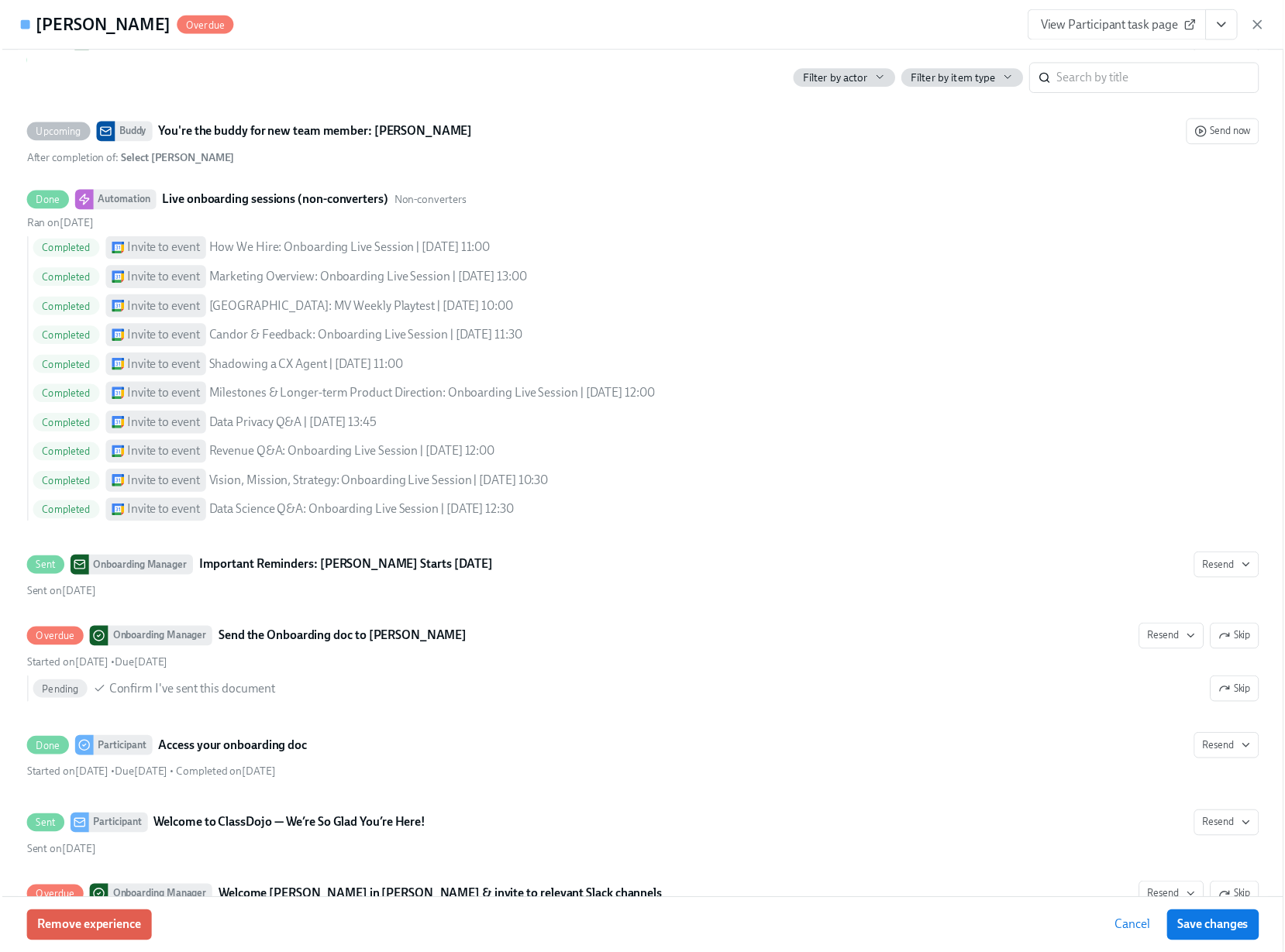
scroll to position [3022, 0]
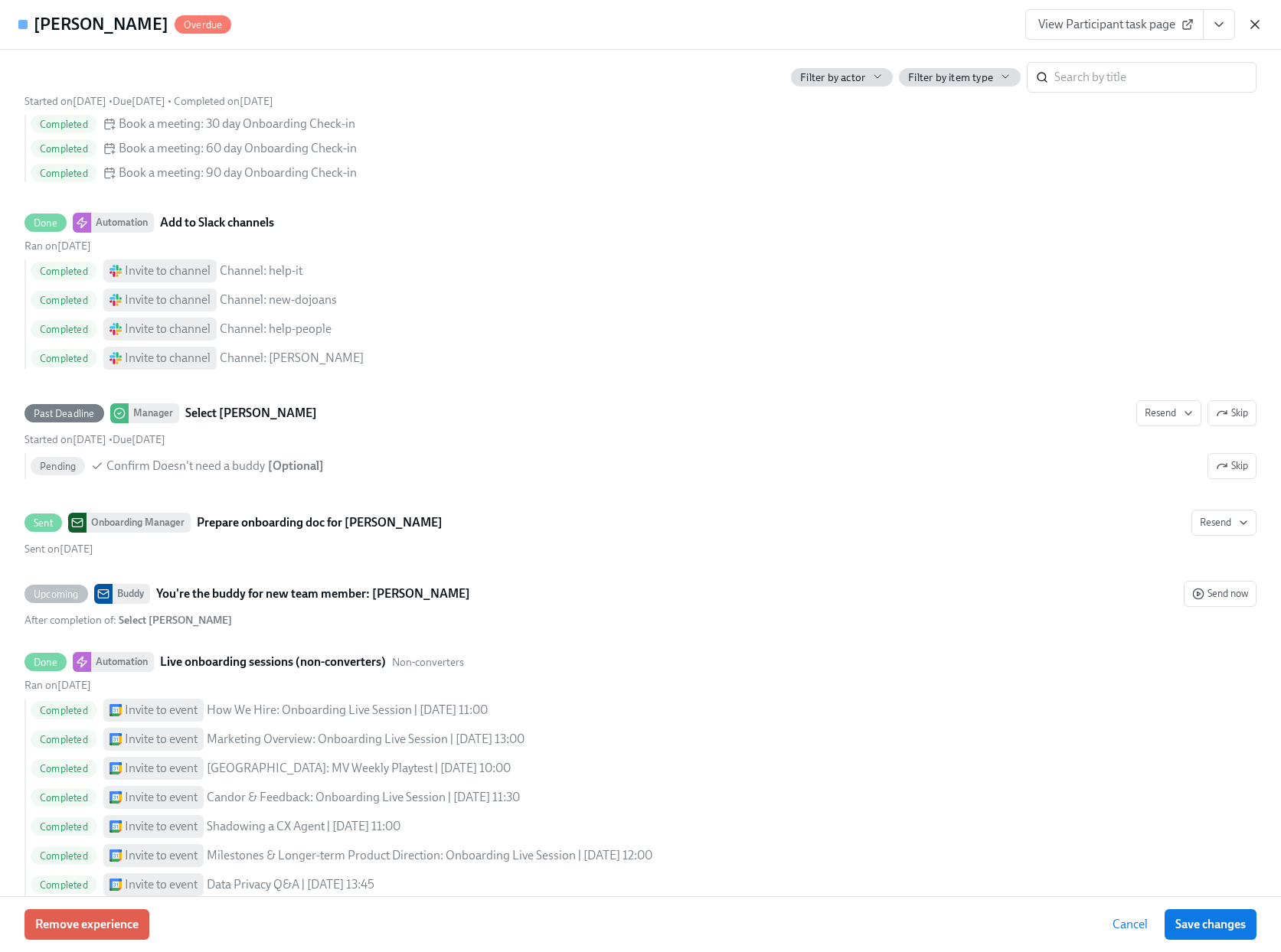
click at [1250, 26] on icon "button" at bounding box center [1255, 25] width 16 height 16
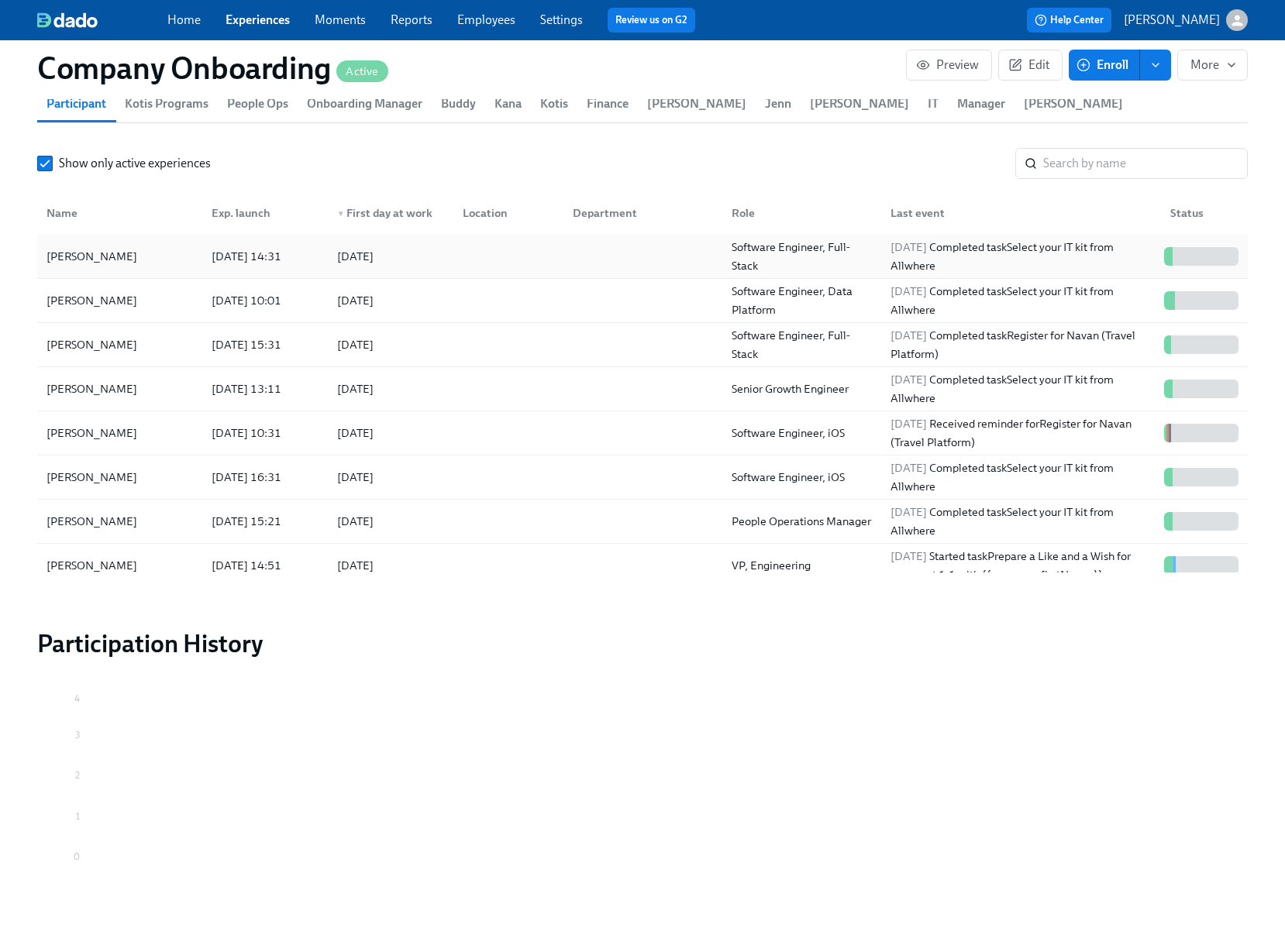
click at [584, 279] on div "Jeff Martin 2025/08/13 14:31 2025/09/17 Software Engineer, Full-Stack 2025/08/1…" at bounding box center [642, 257] width 1210 height 44
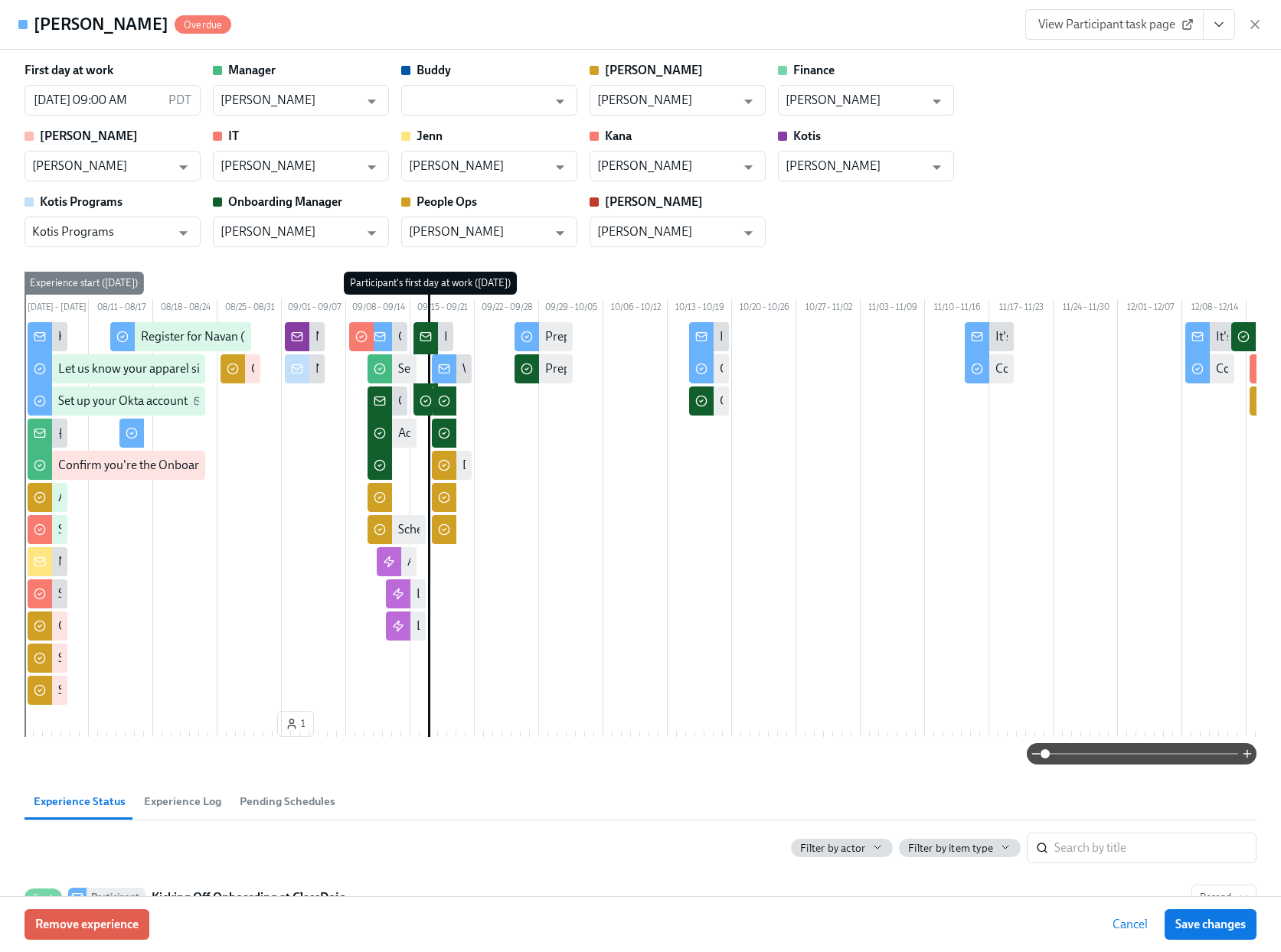
click at [1214, 27] on icon "View task page" at bounding box center [1219, 25] width 16 height 16
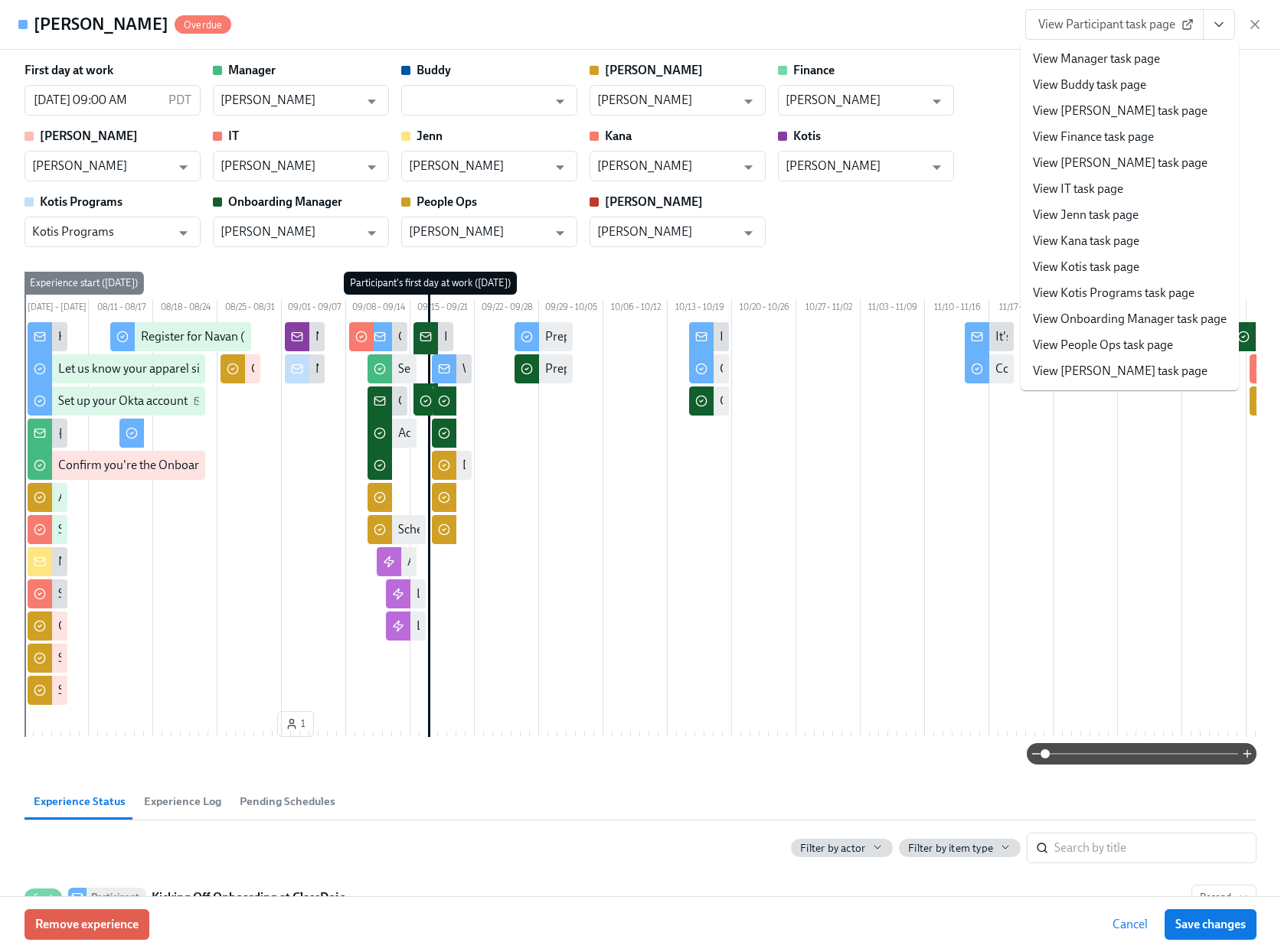
click at [1097, 343] on link "View People Ops task page" at bounding box center [1103, 346] width 141 height 17
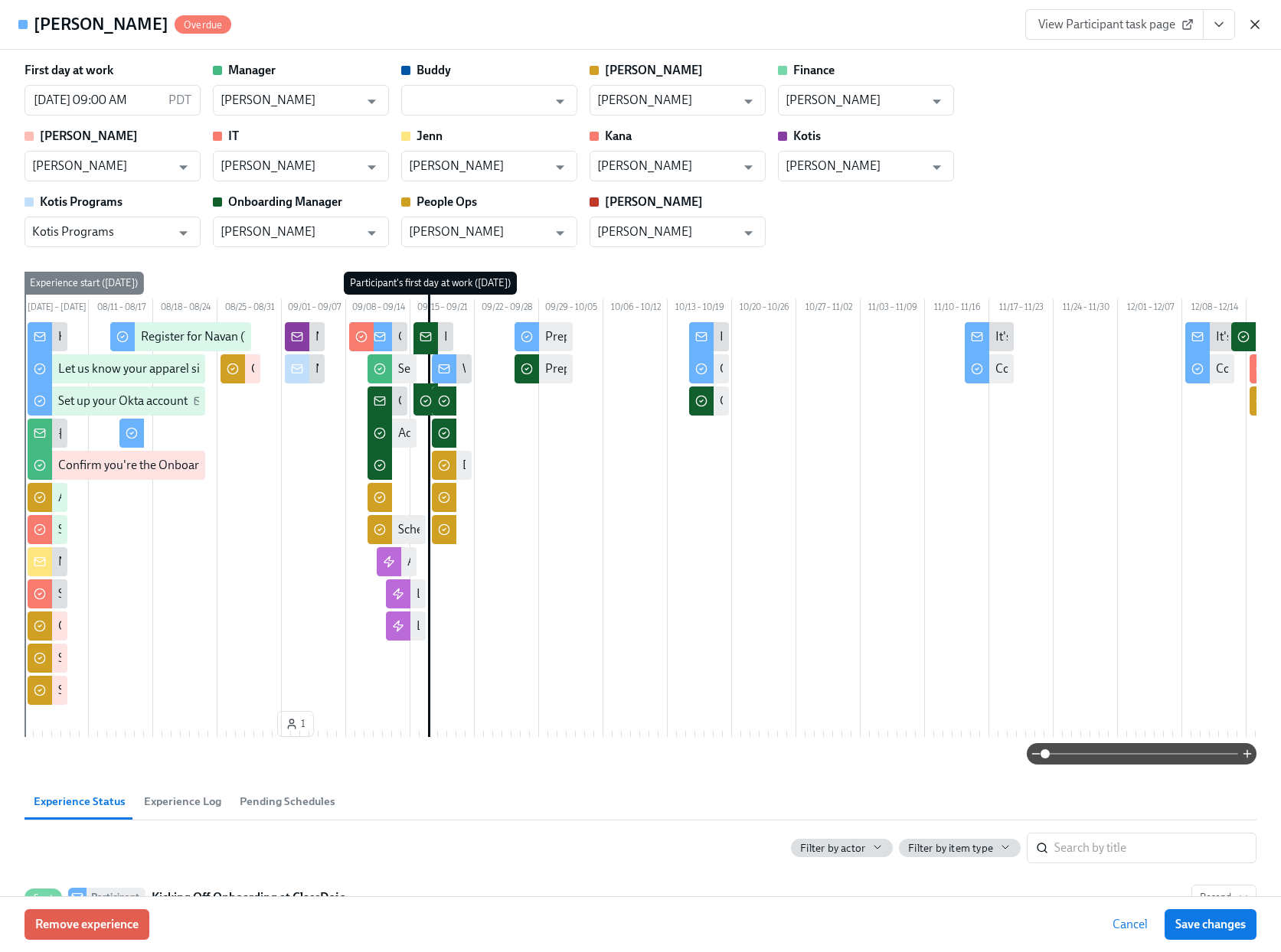
click at [1254, 18] on icon "button" at bounding box center [1255, 25] width 16 height 16
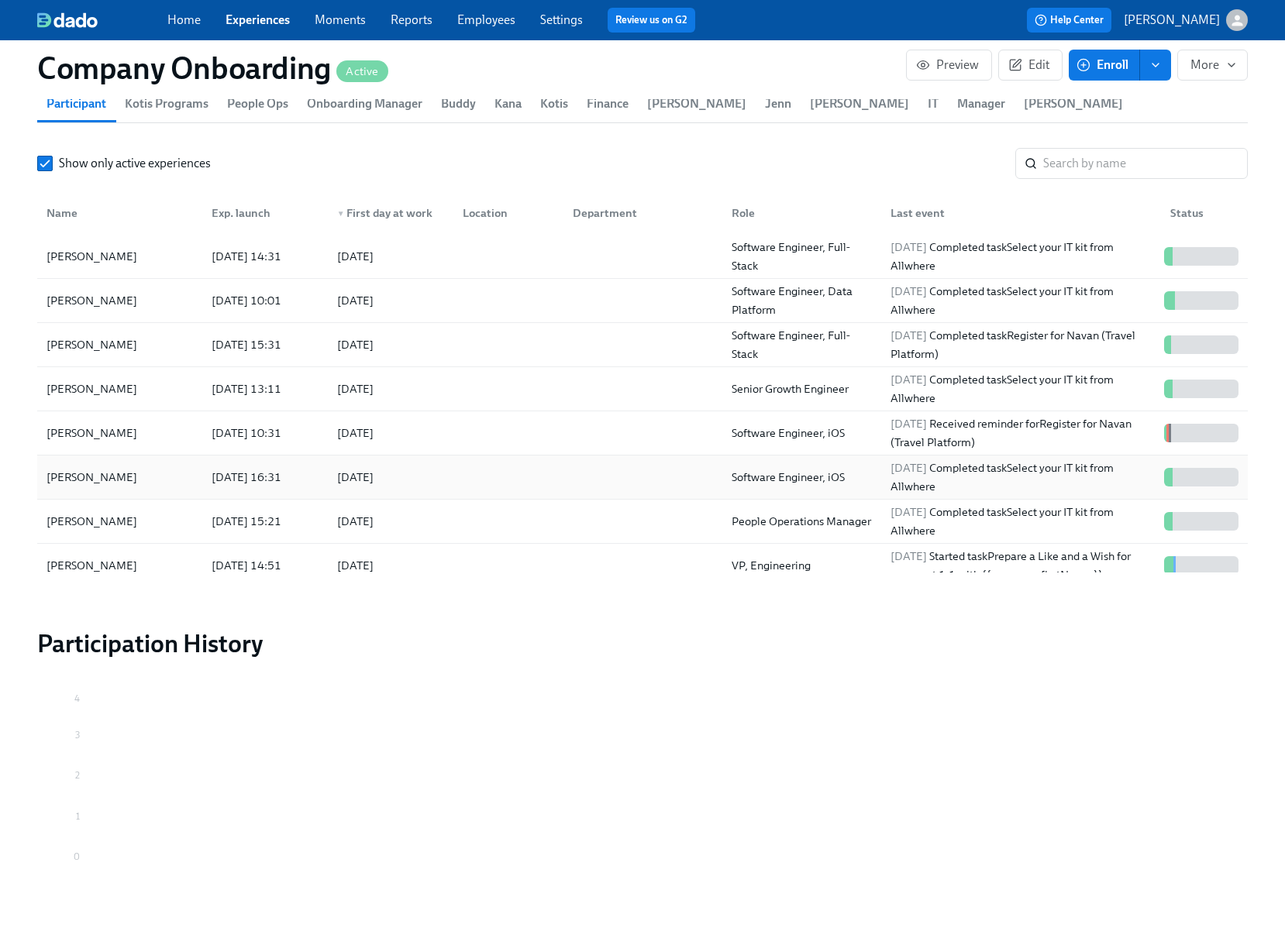
click at [471, 489] on div at bounding box center [505, 477] width 110 height 31
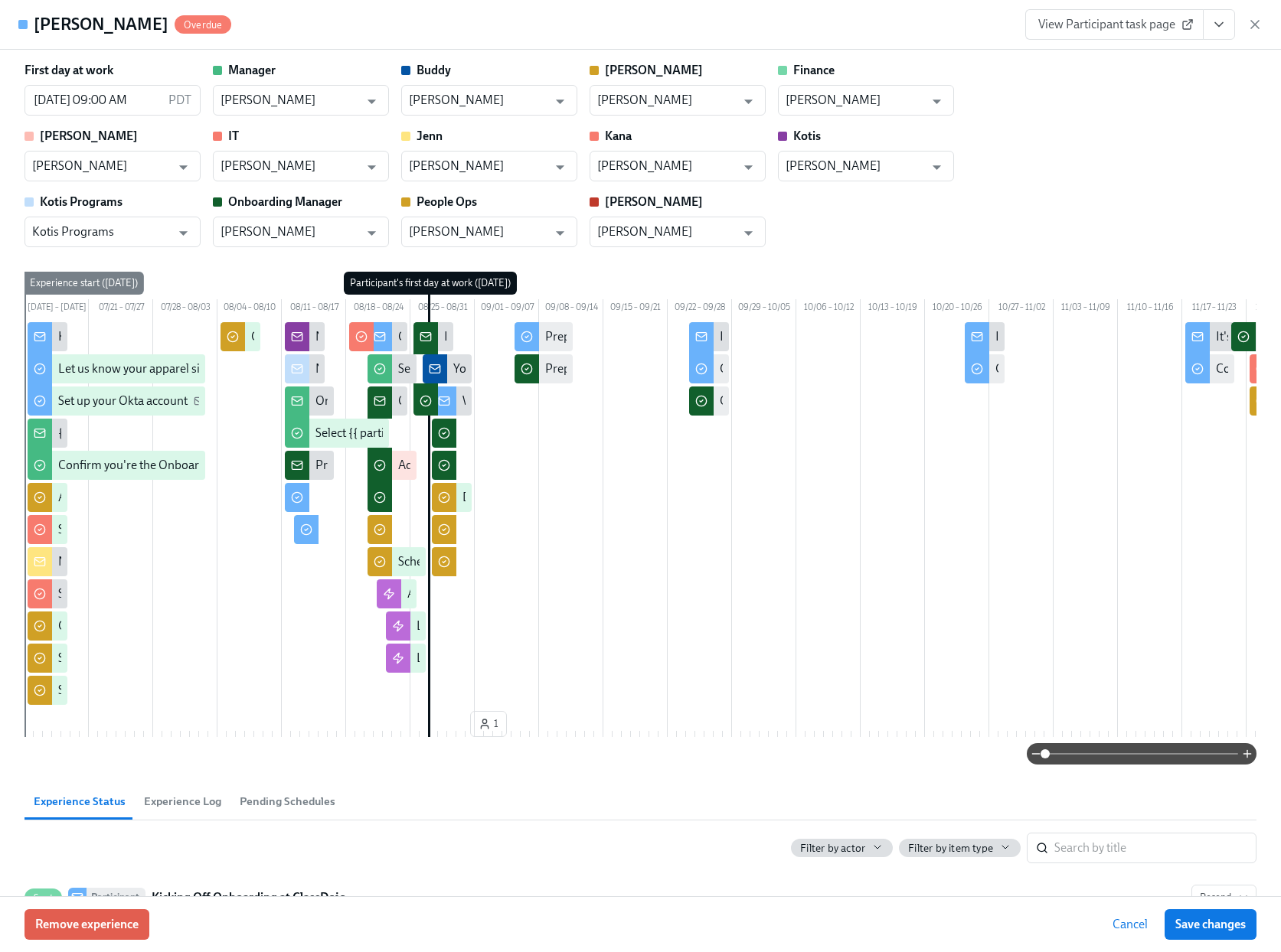
click at [1212, 29] on icon "View task page" at bounding box center [1219, 25] width 16 height 16
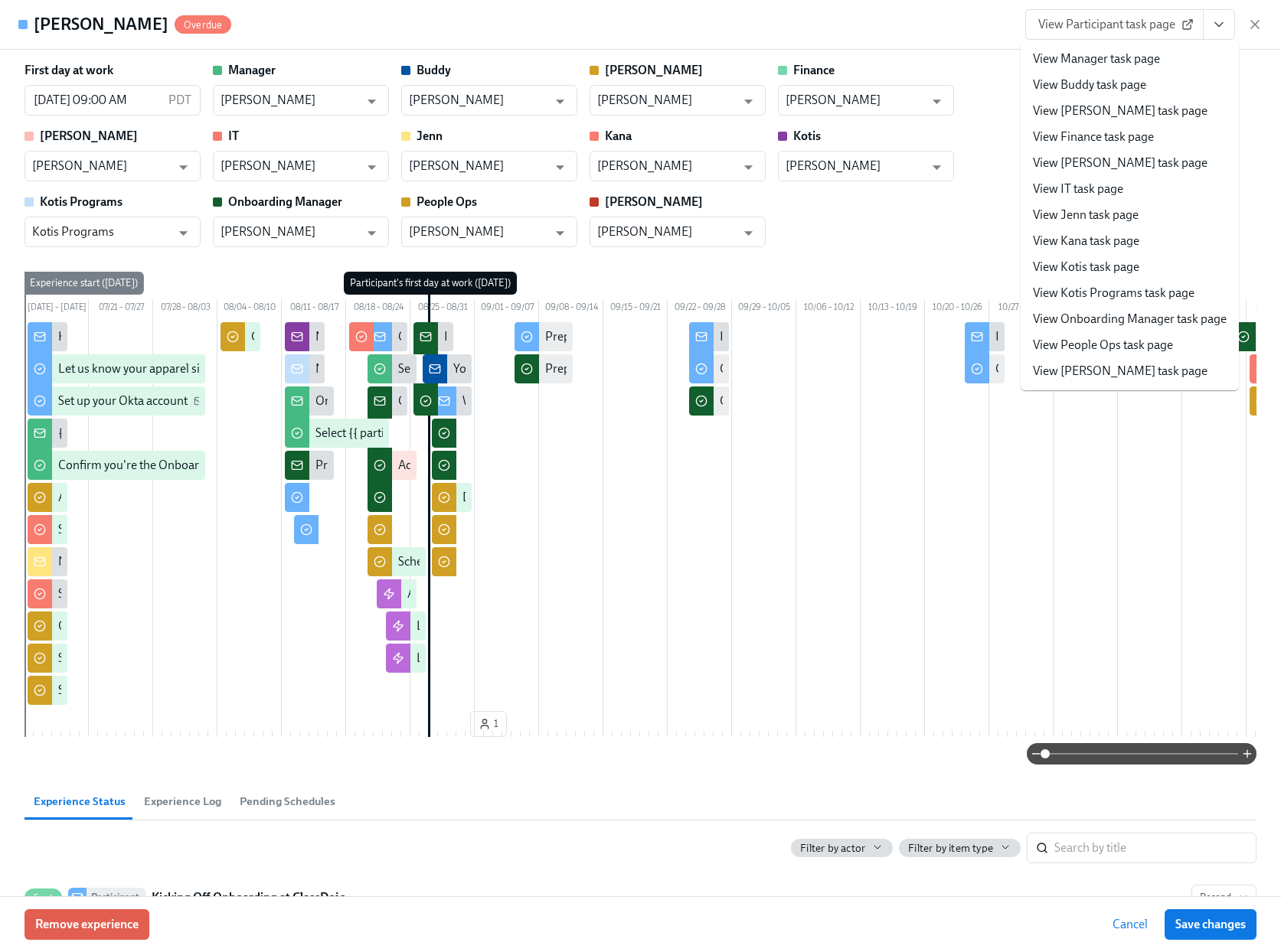
click at [1080, 343] on link "View People Ops task page" at bounding box center [1103, 346] width 141 height 17
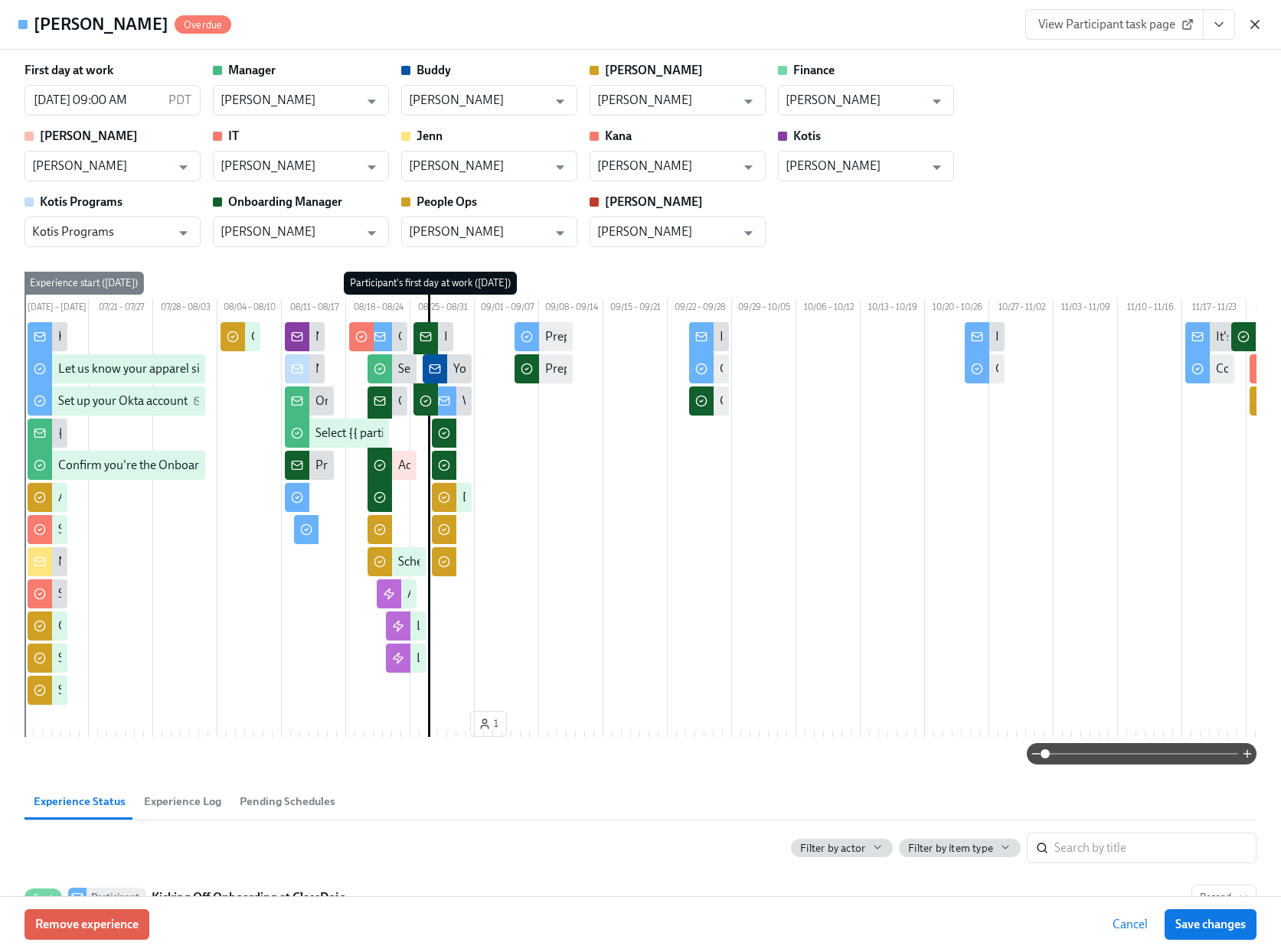
click at [1251, 28] on icon "button" at bounding box center [1255, 24] width 8 height 8
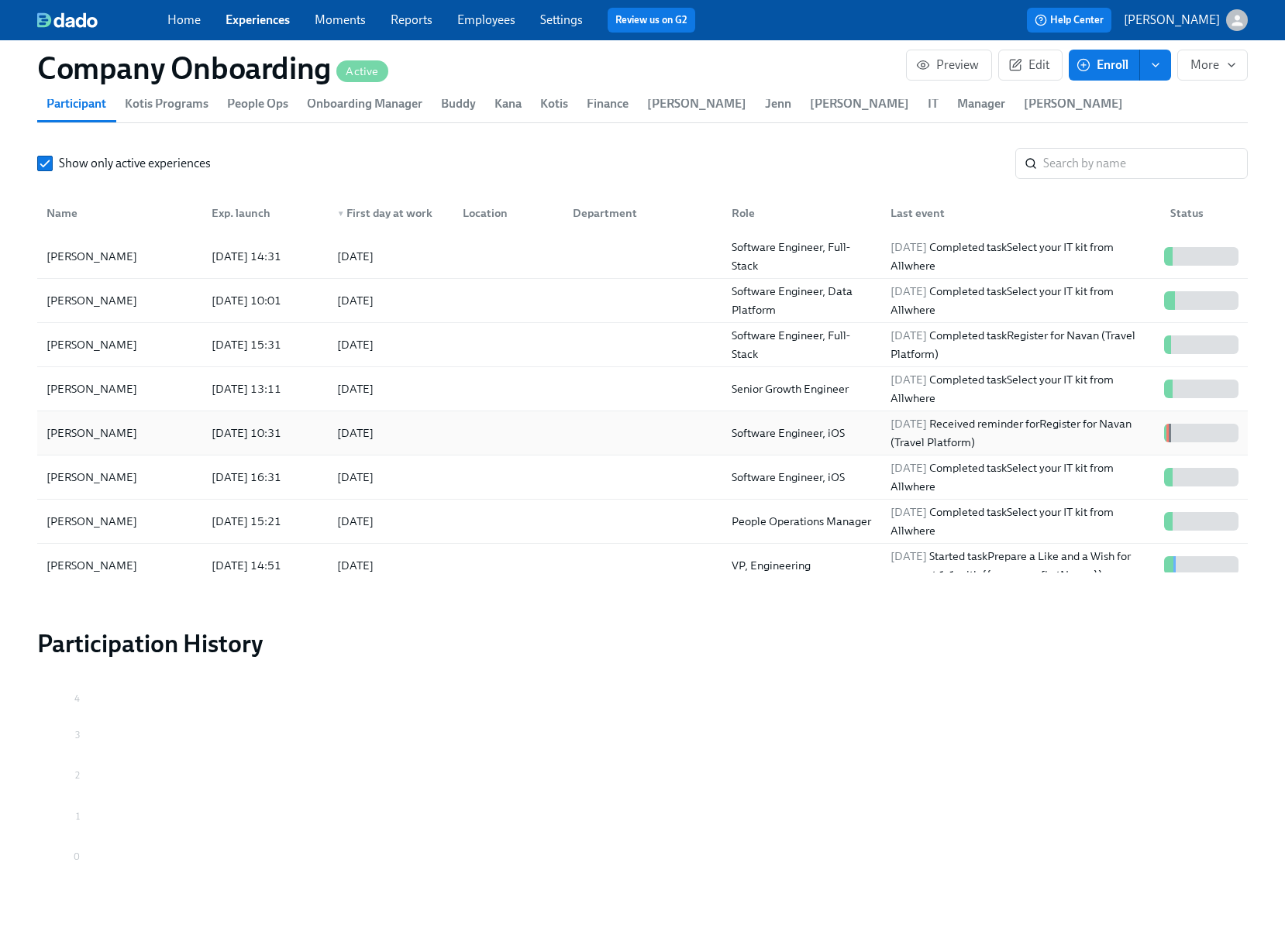
click at [170, 448] on div "Myles Barros" at bounding box center [119, 433] width 159 height 31
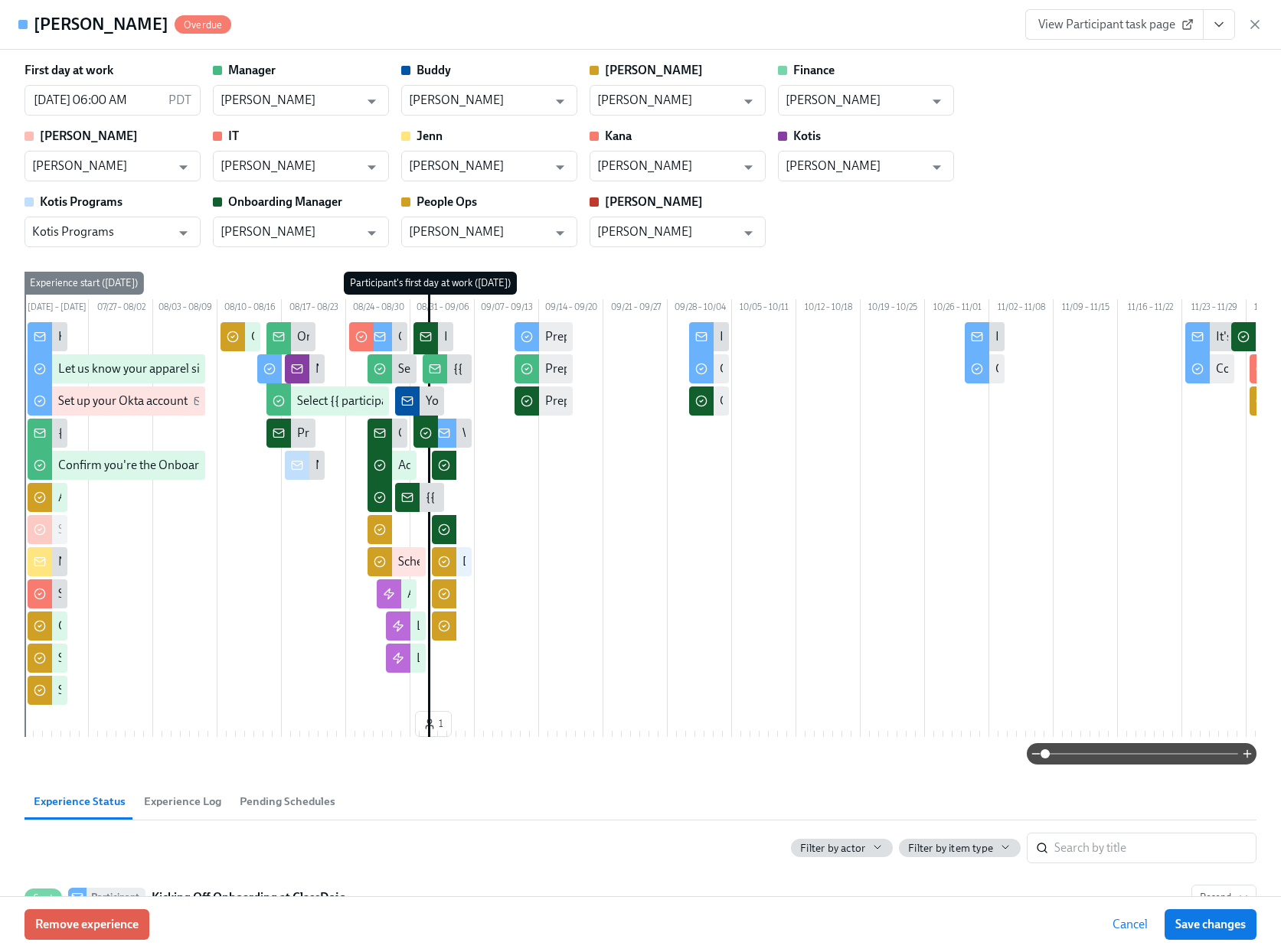
click at [1213, 29] on icon "View task page" at bounding box center [1219, 25] width 16 height 16
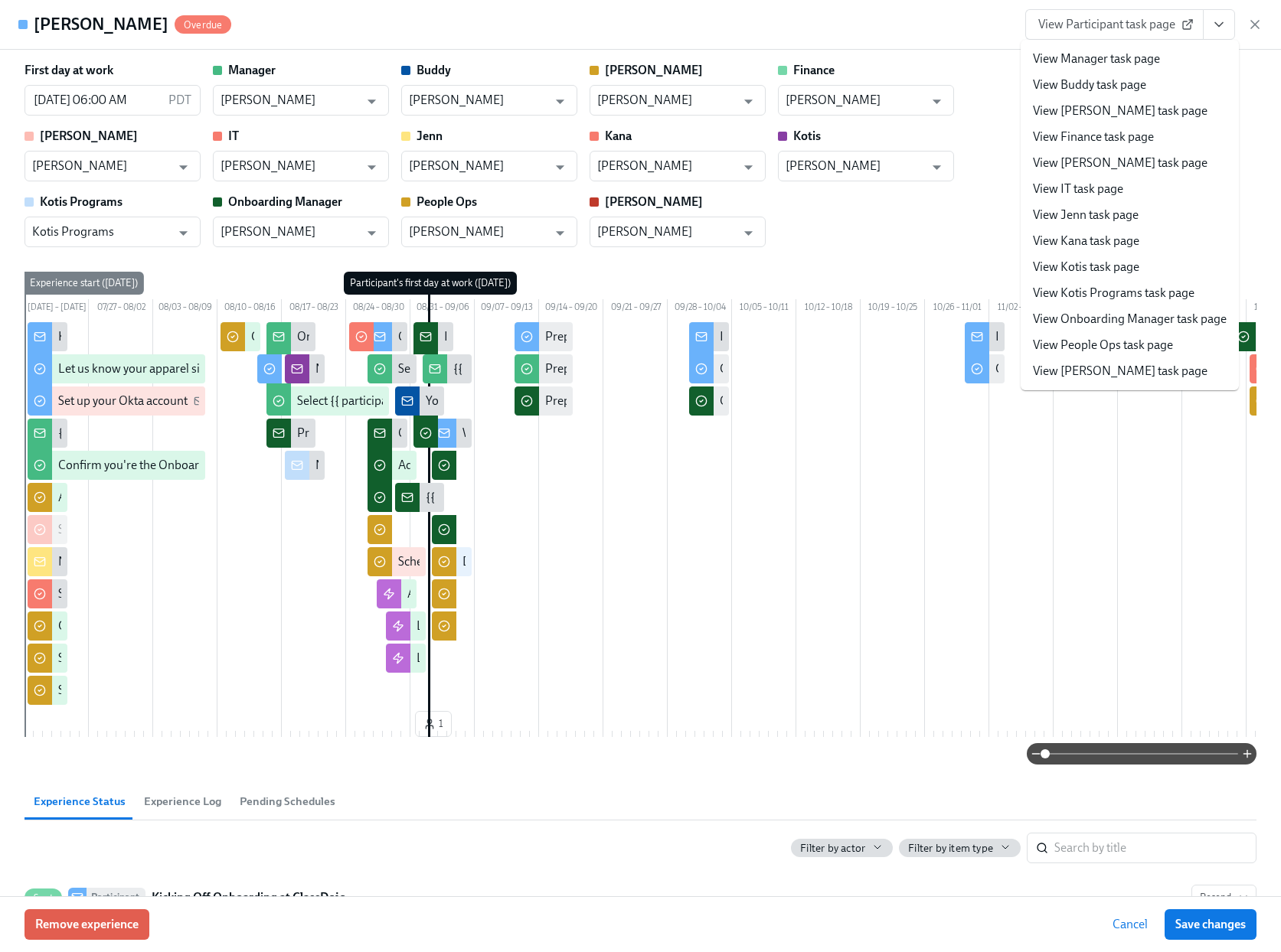
click at [1082, 350] on link "View People Ops task page" at bounding box center [1103, 346] width 141 height 17
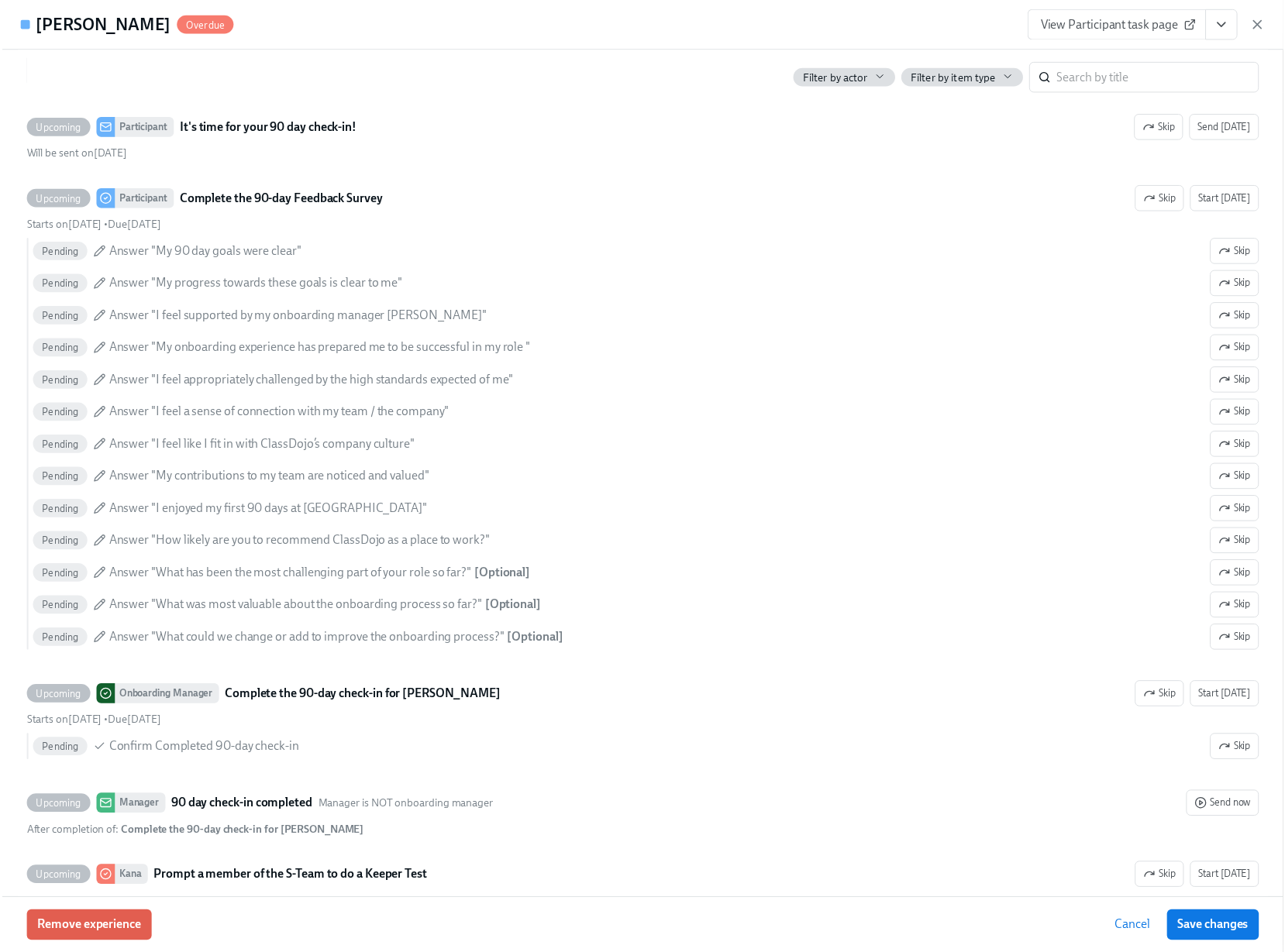
scroll to position [7337, 0]
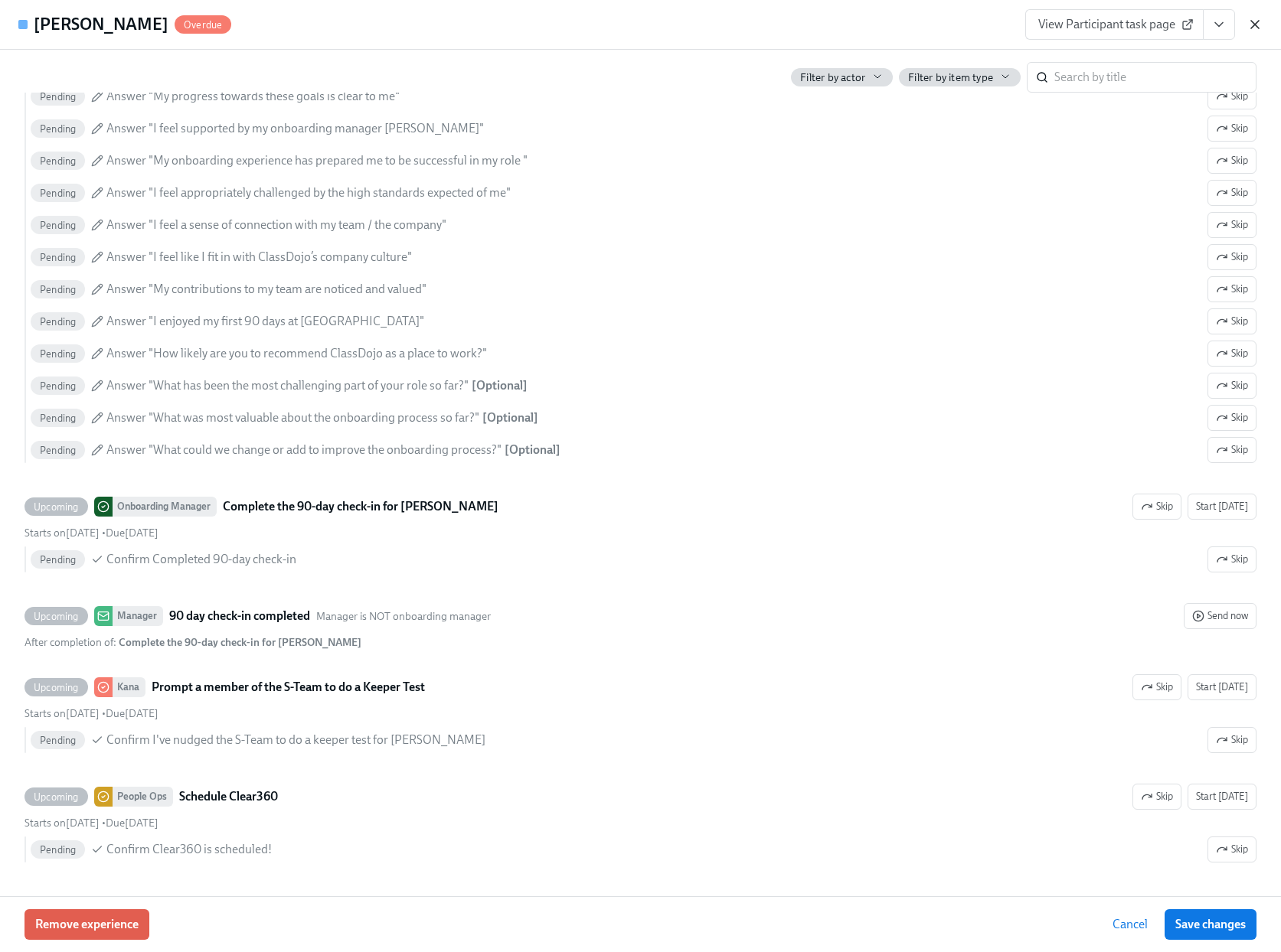
click at [1252, 22] on icon "button" at bounding box center [1255, 24] width 8 height 8
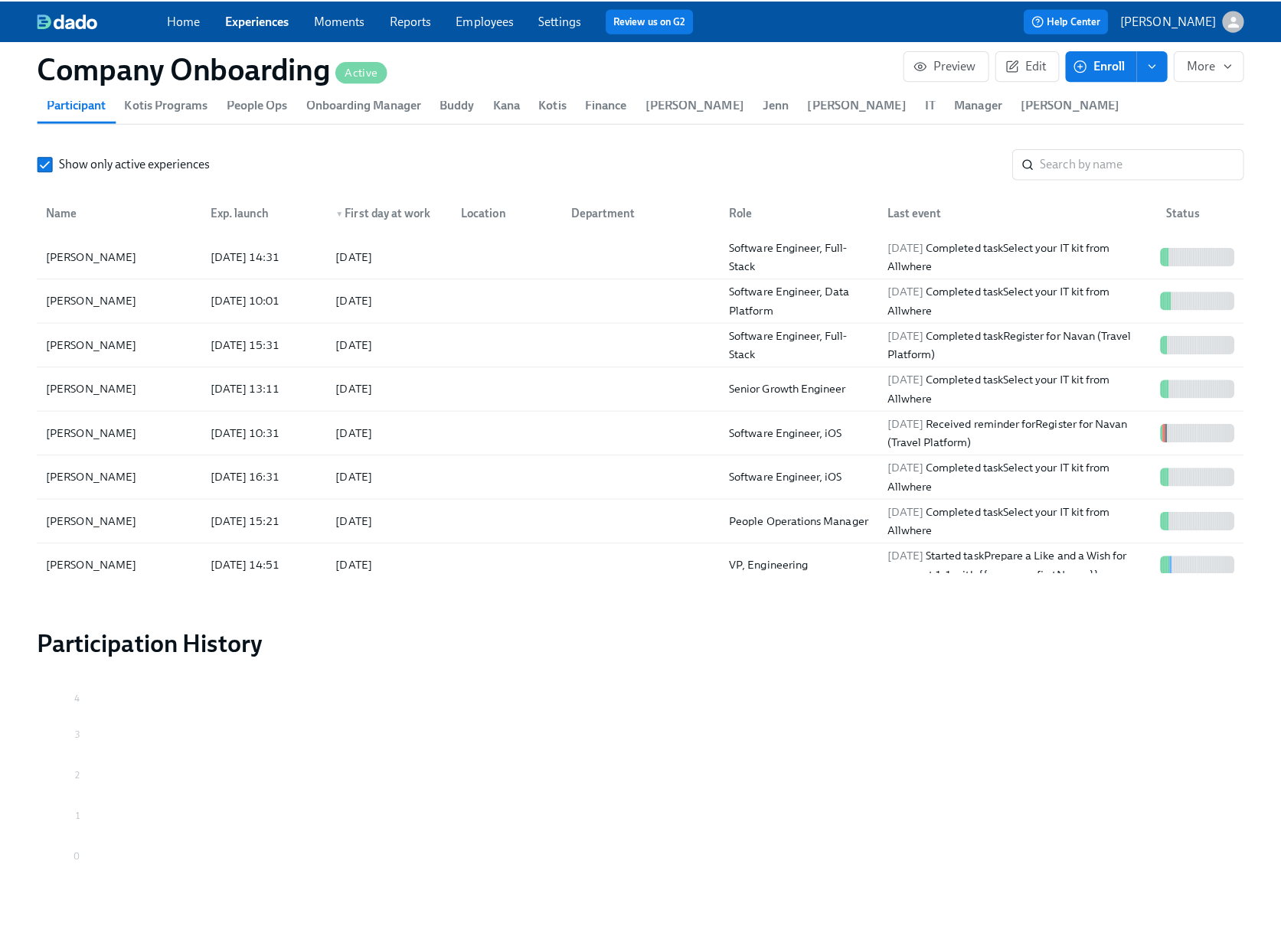
scroll to position [0, 44035]
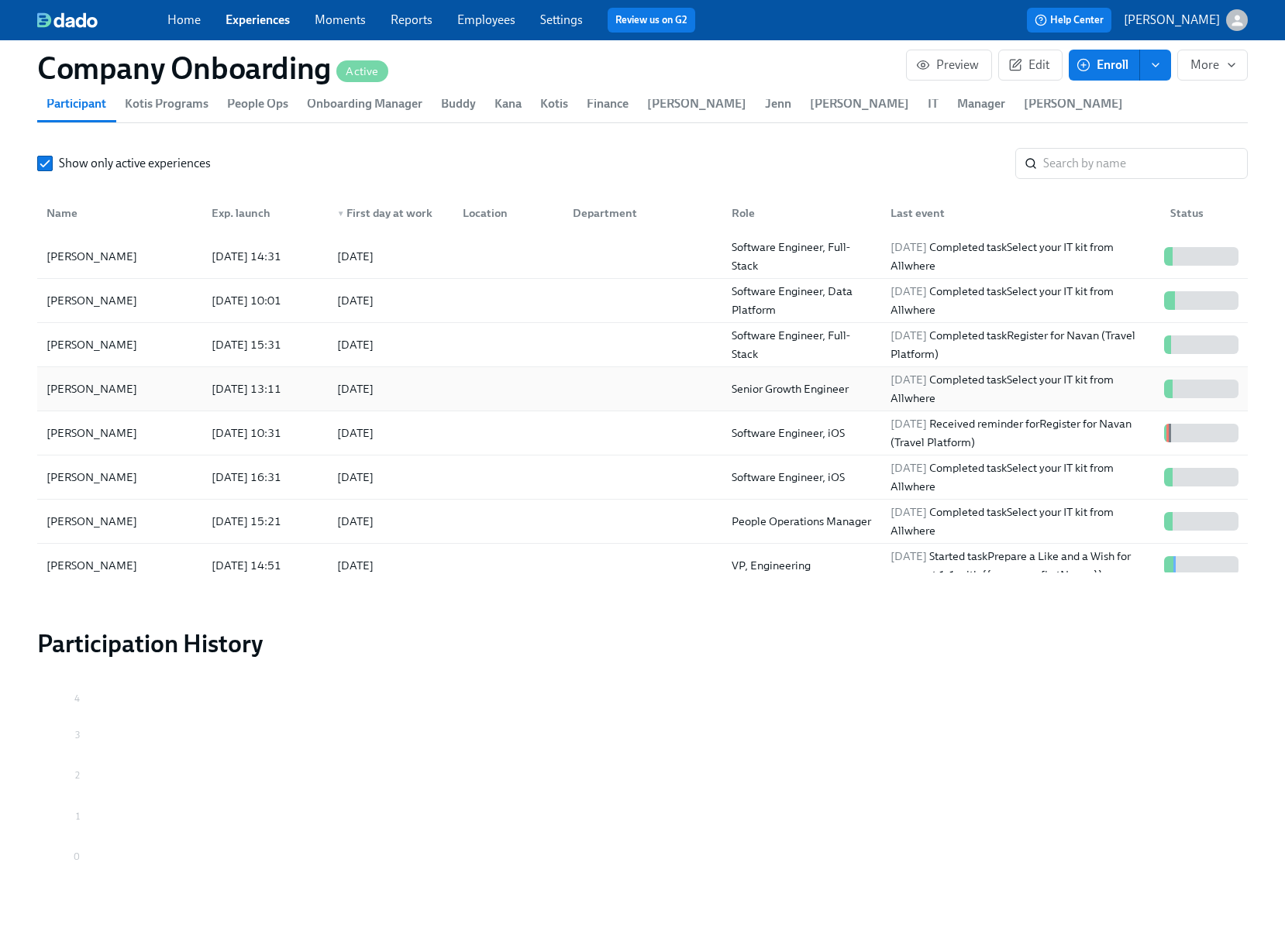
click at [470, 391] on div at bounding box center [505, 388] width 110 height 31
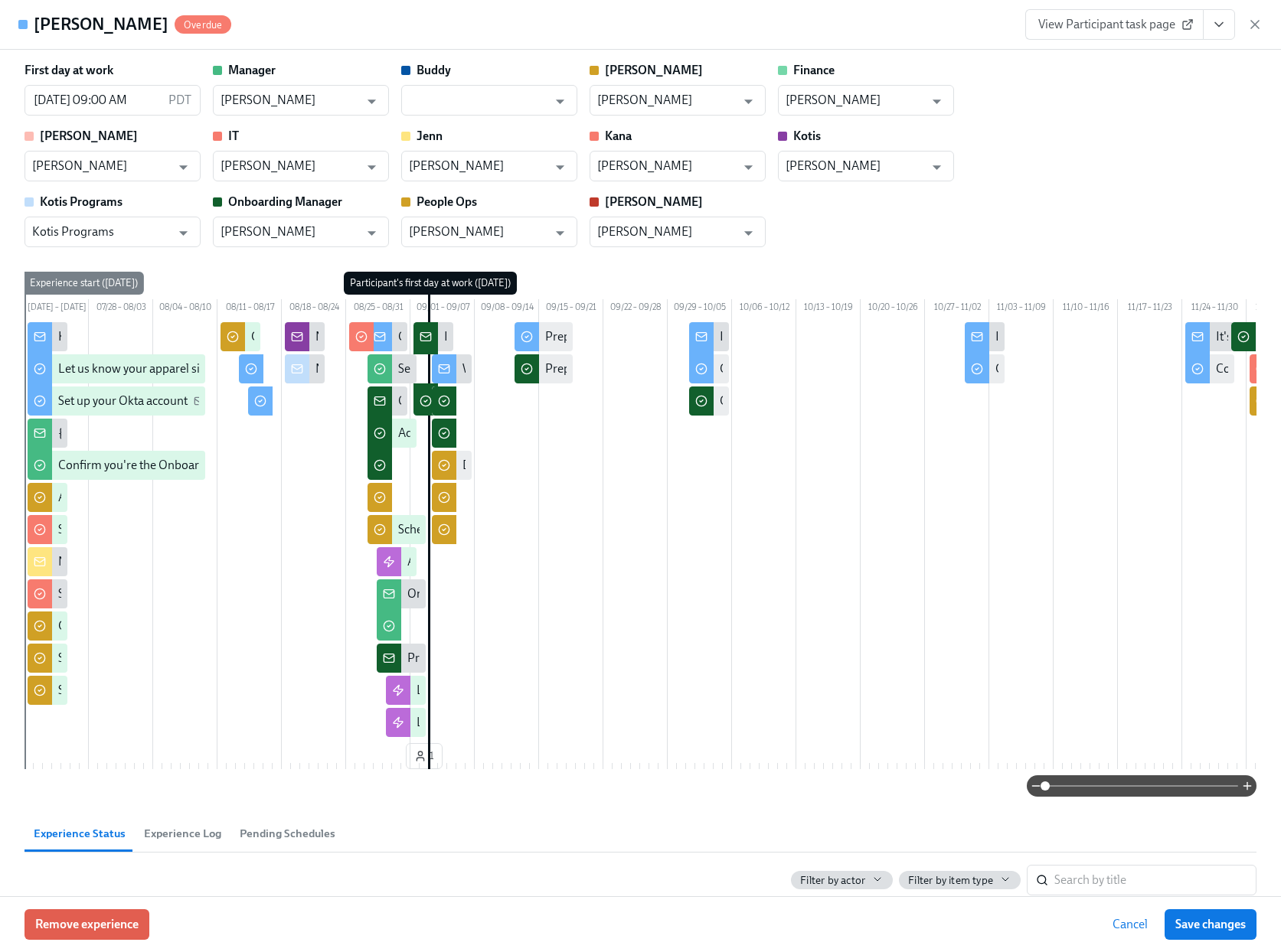
click at [1212, 25] on icon "View task page" at bounding box center [1219, 25] width 16 height 16
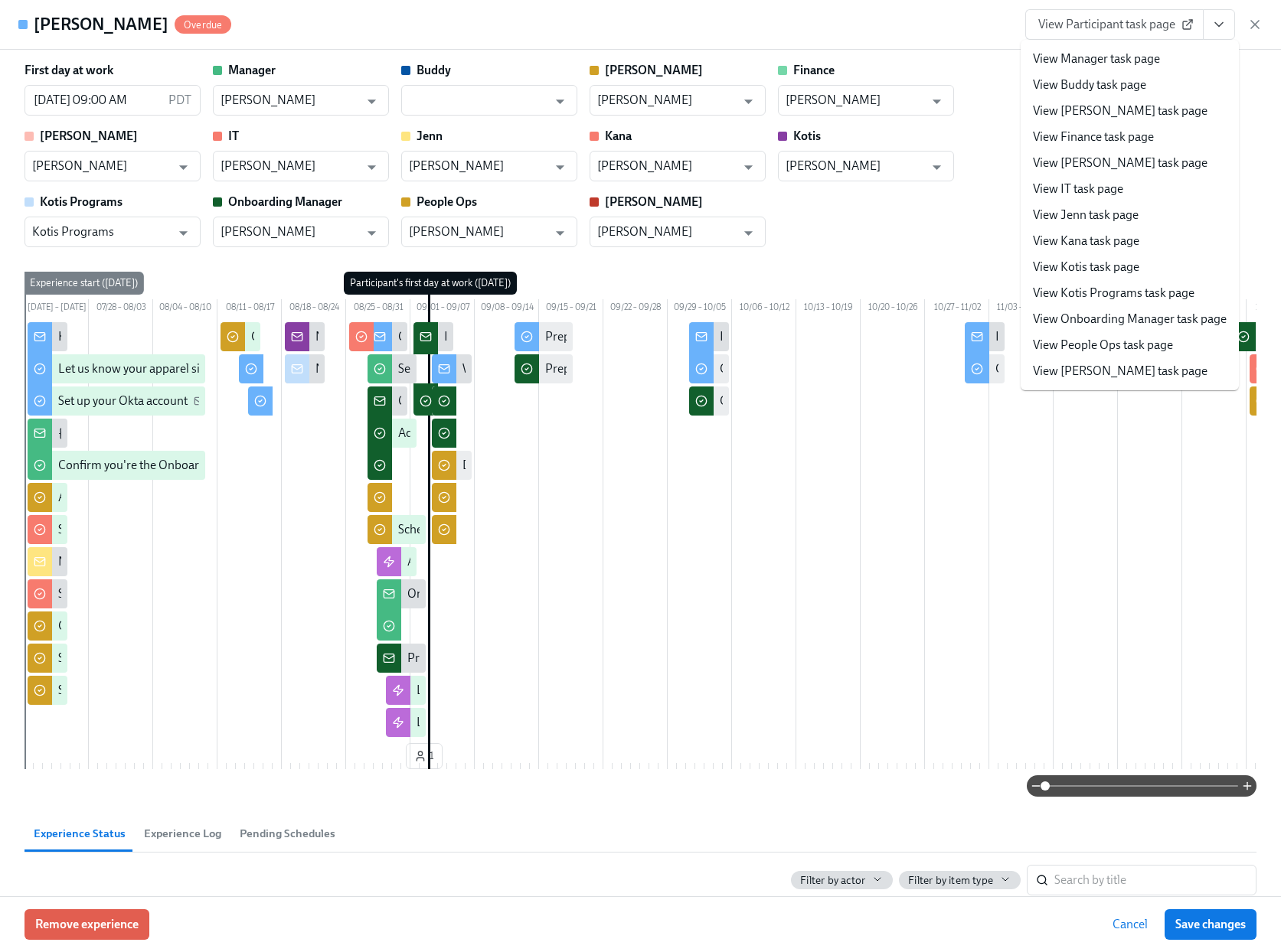
click at [1078, 347] on link "View People Ops task page" at bounding box center [1103, 346] width 141 height 17
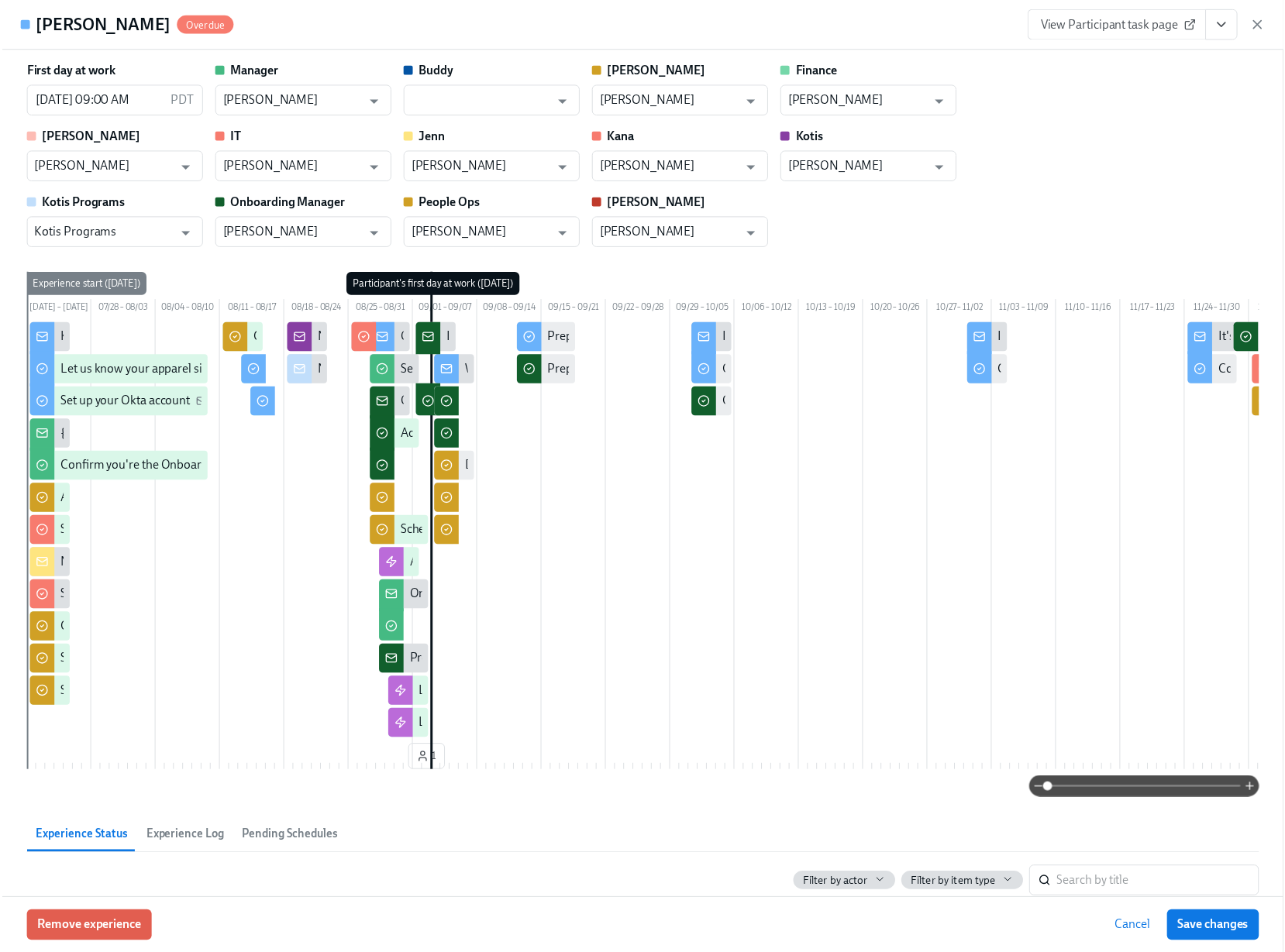
scroll to position [0, 44564]
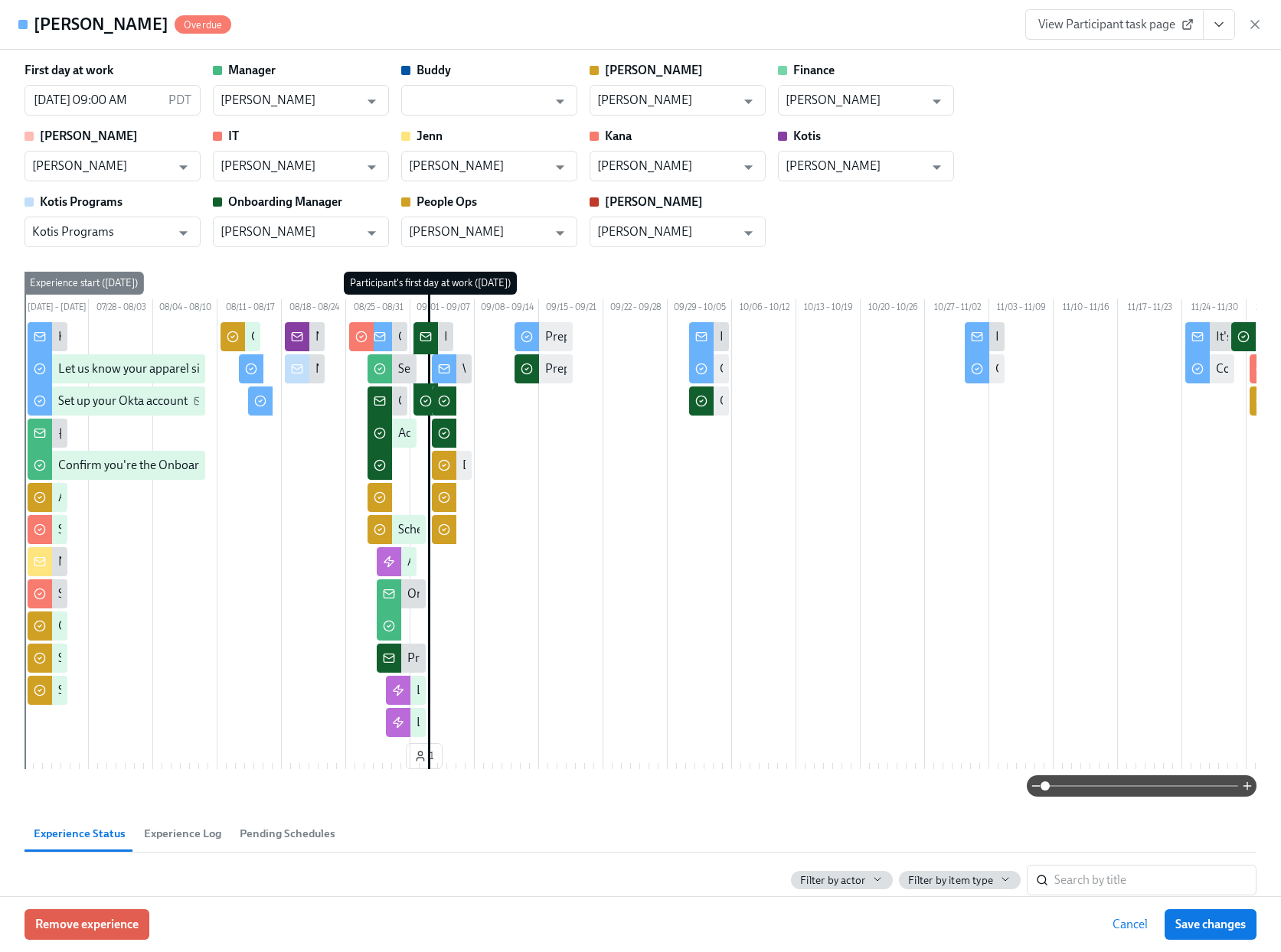
drag, startPoint x: 1250, startPoint y: 27, endPoint x: 491, endPoint y: 552, distance: 922.9
click at [1250, 27] on icon "button" at bounding box center [1255, 25] width 16 height 16
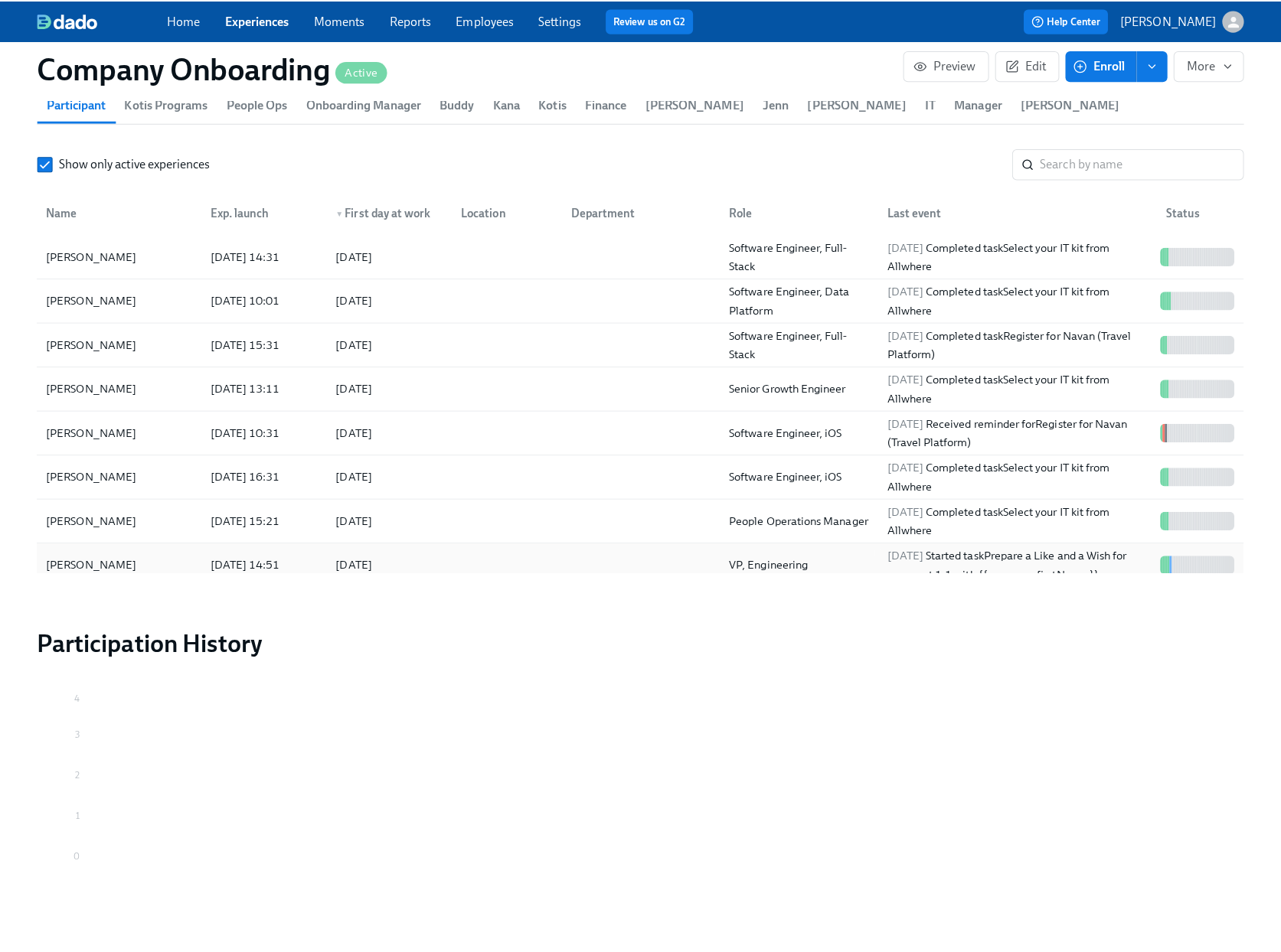
scroll to position [0, 44035]
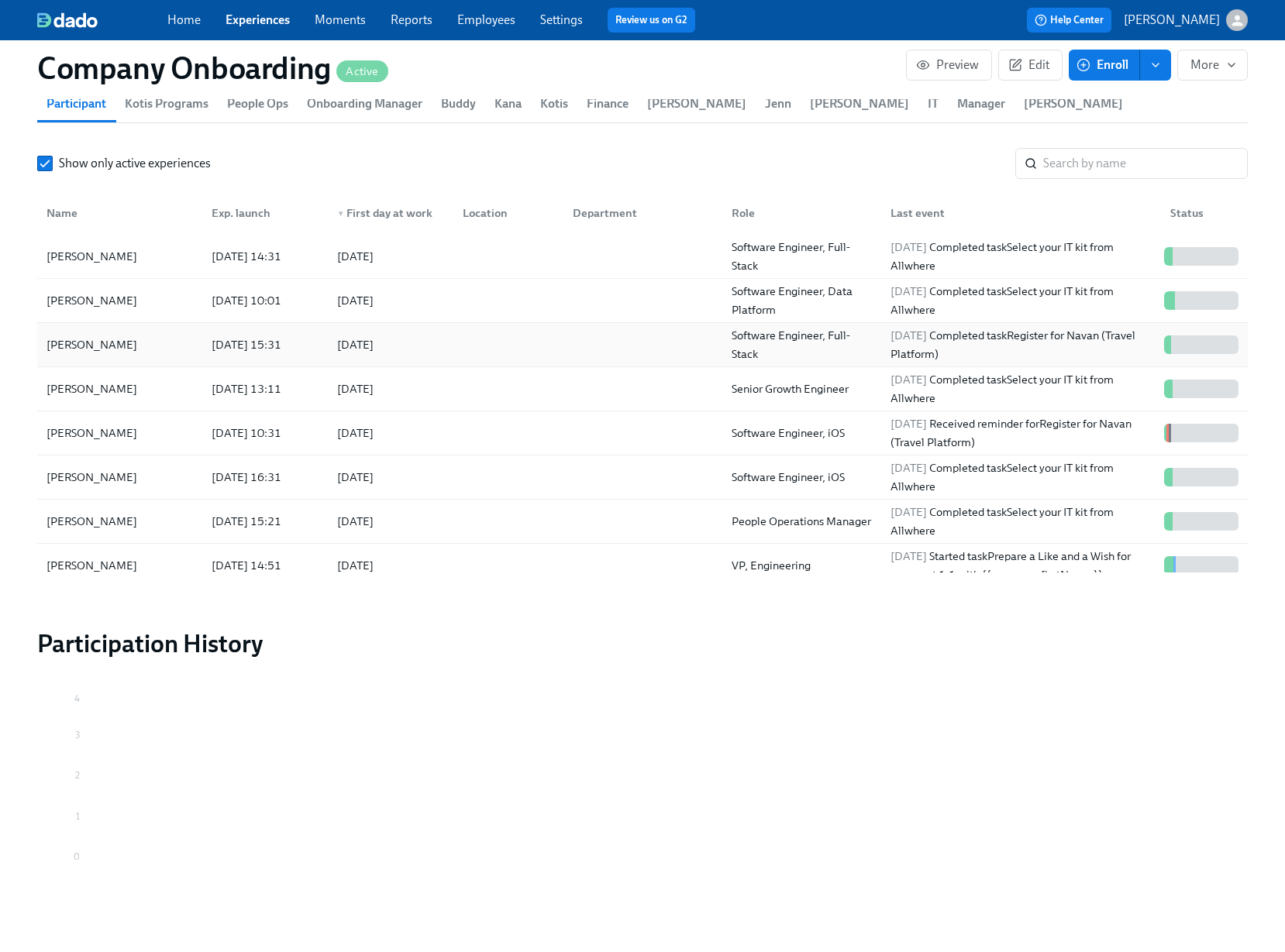
click at [496, 358] on div at bounding box center [505, 344] width 110 height 31
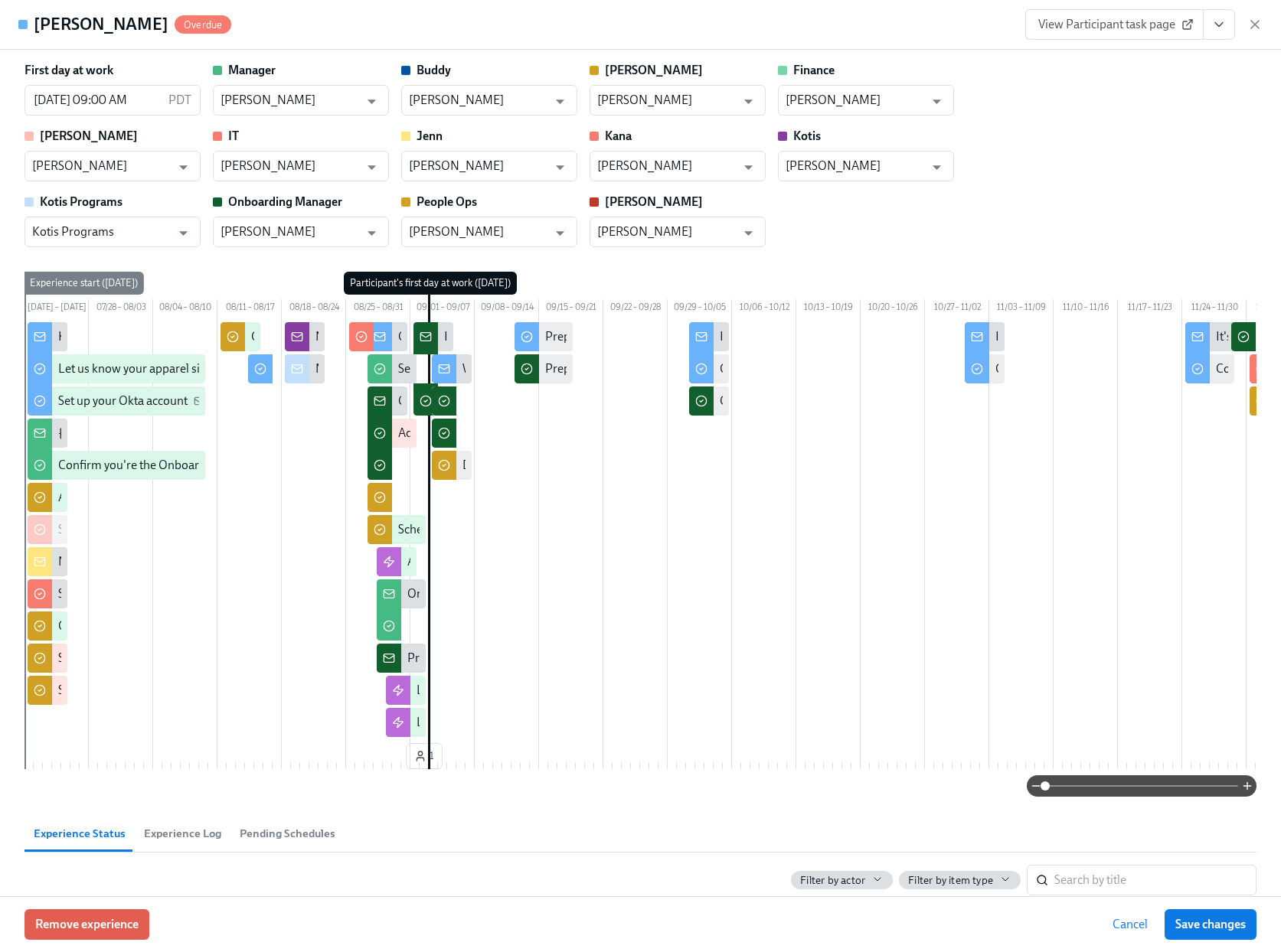
click at [1219, 20] on icon "View task page" at bounding box center [1219, 25] width 16 height 16
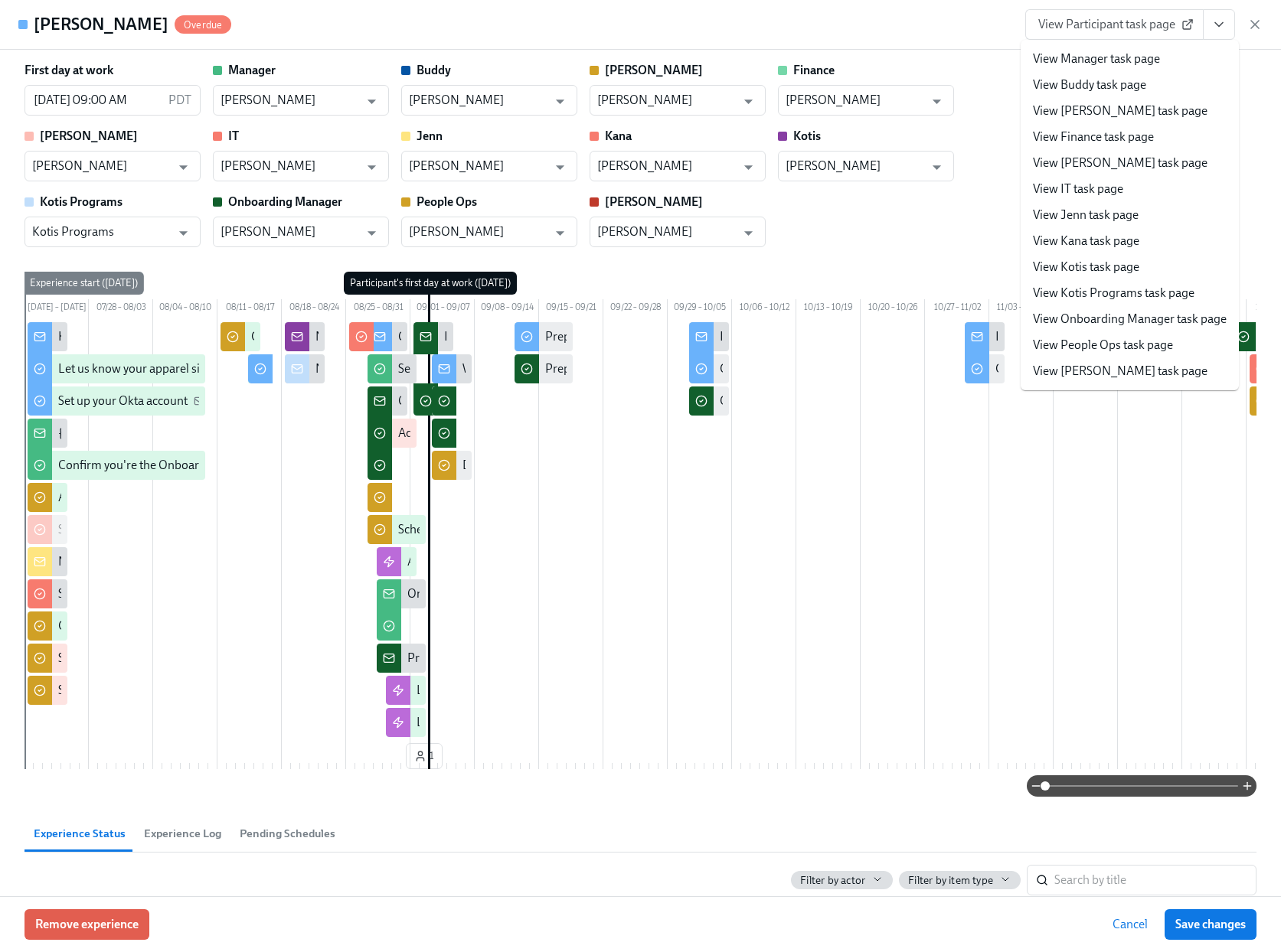
click at [1069, 348] on link "View People Ops task page" at bounding box center [1103, 346] width 141 height 17
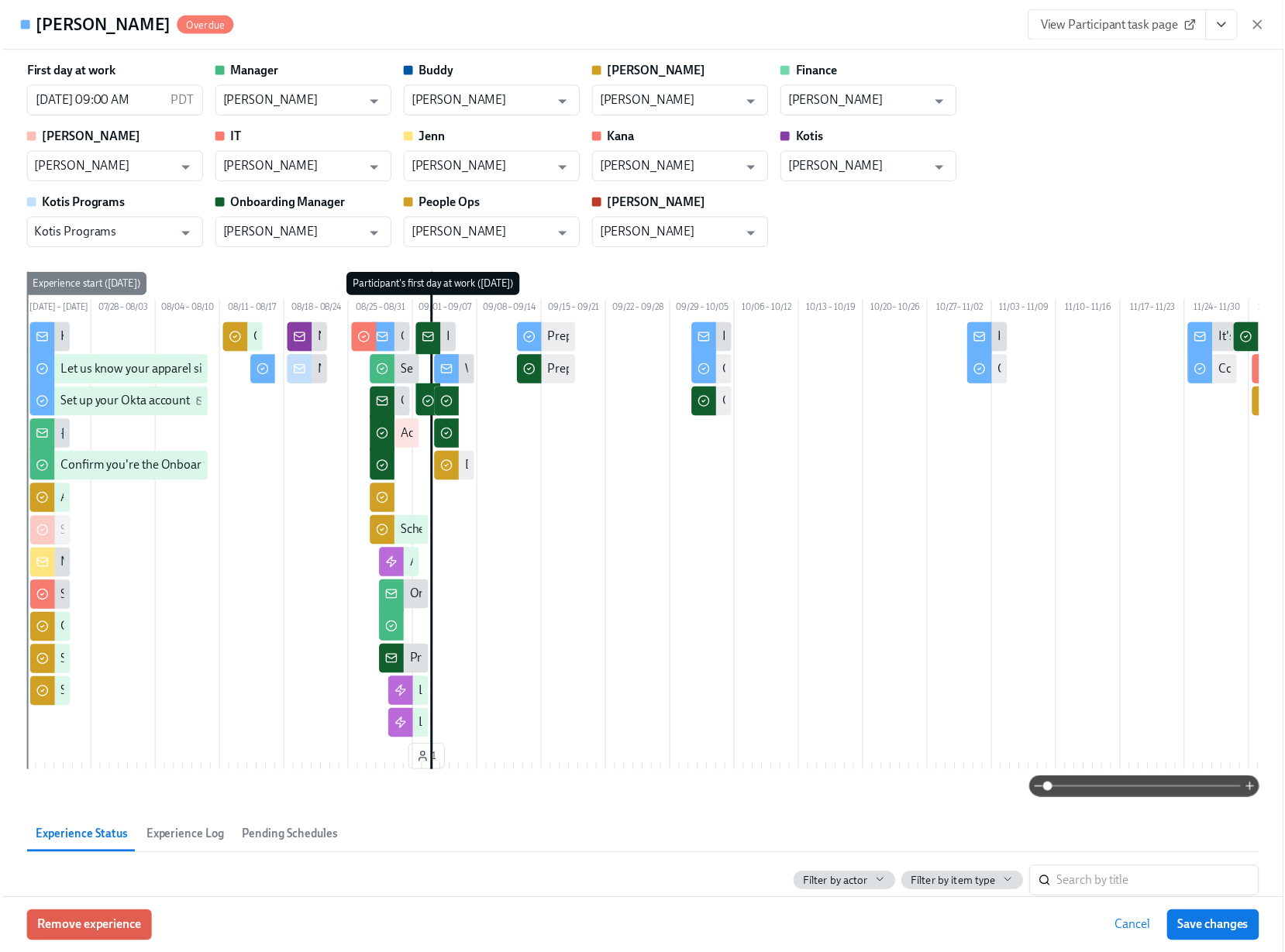
scroll to position [0, 44564]
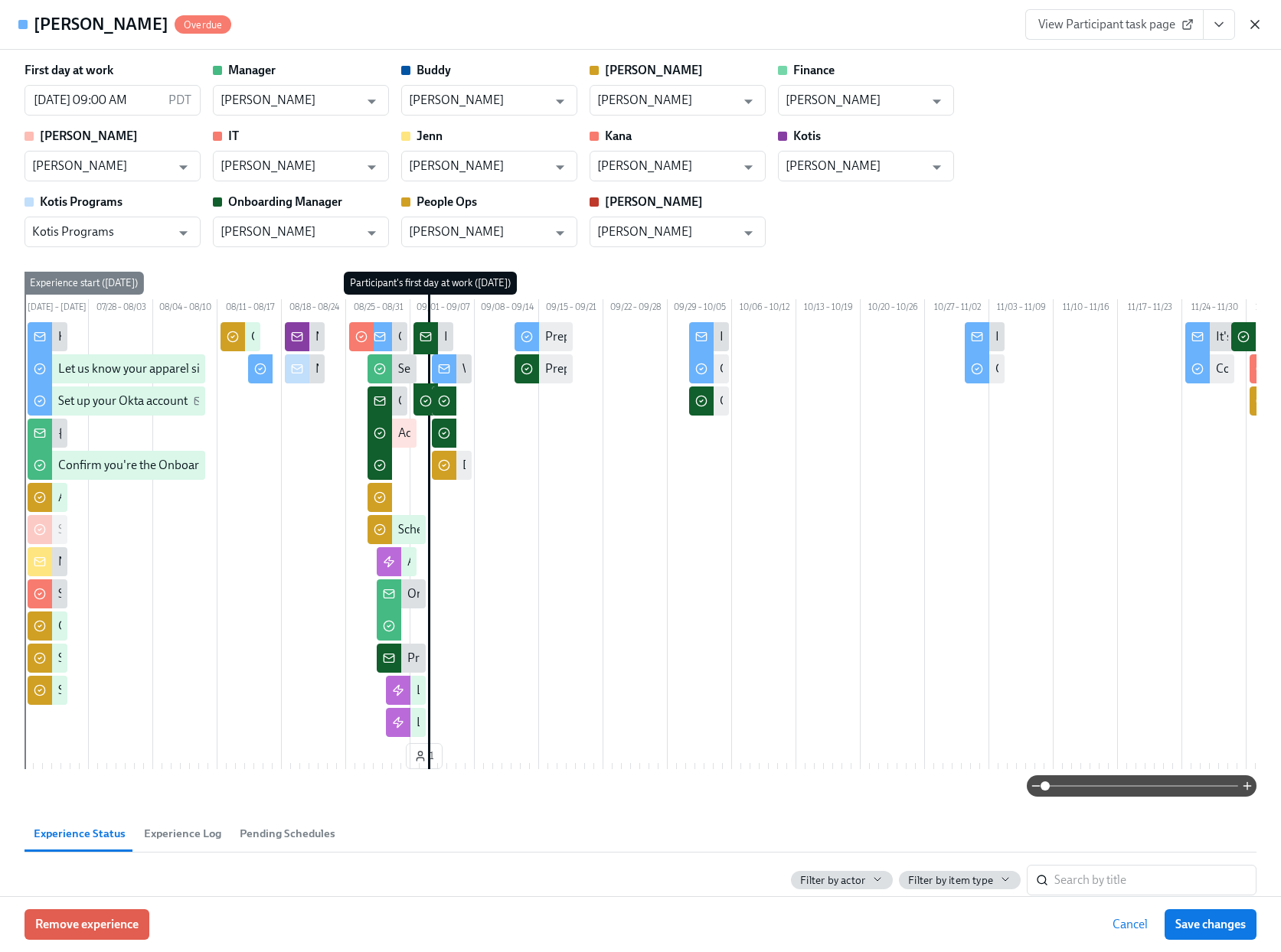
click at [1254, 23] on icon "button" at bounding box center [1255, 24] width 8 height 8
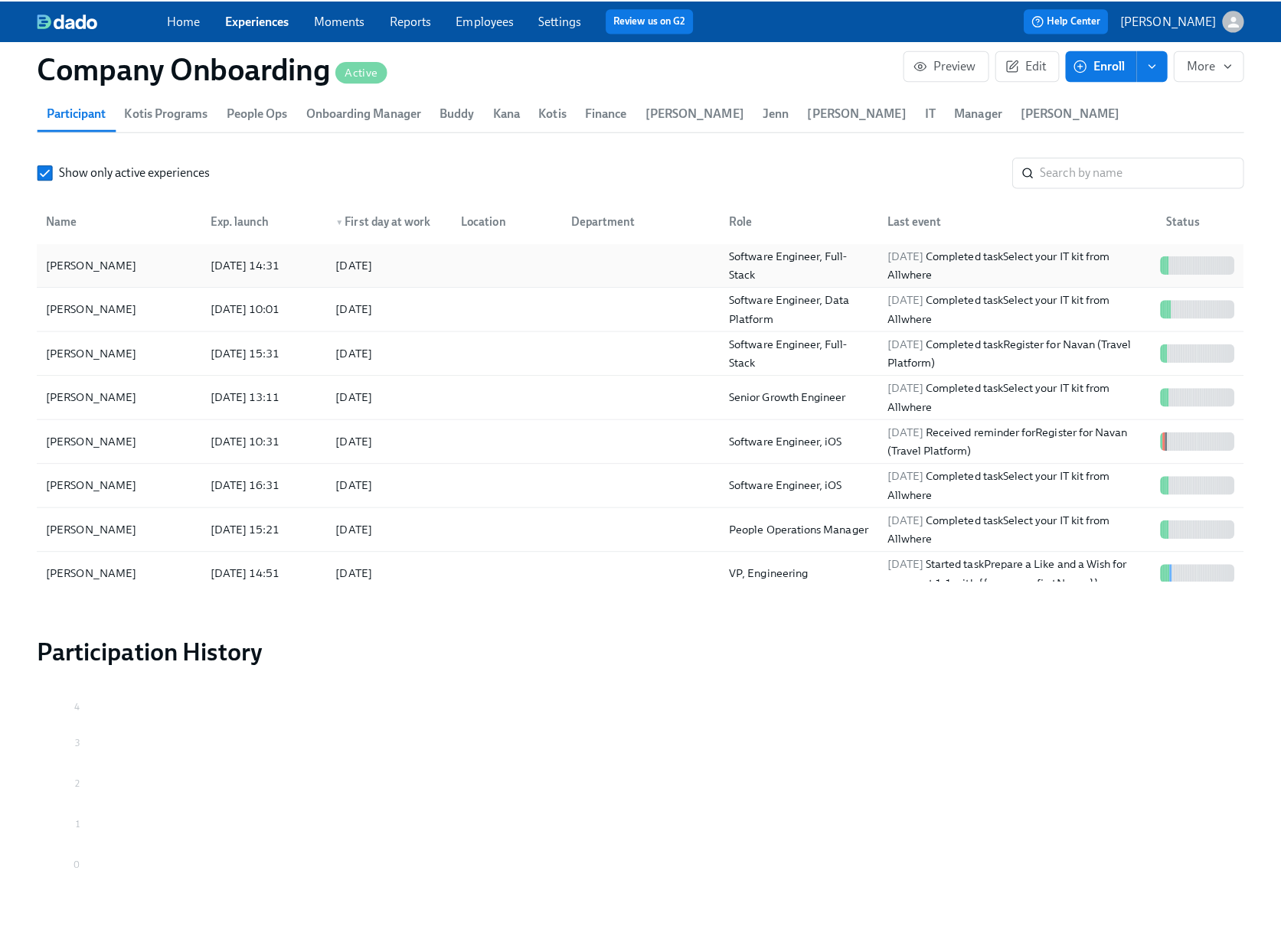
scroll to position [1870, 0]
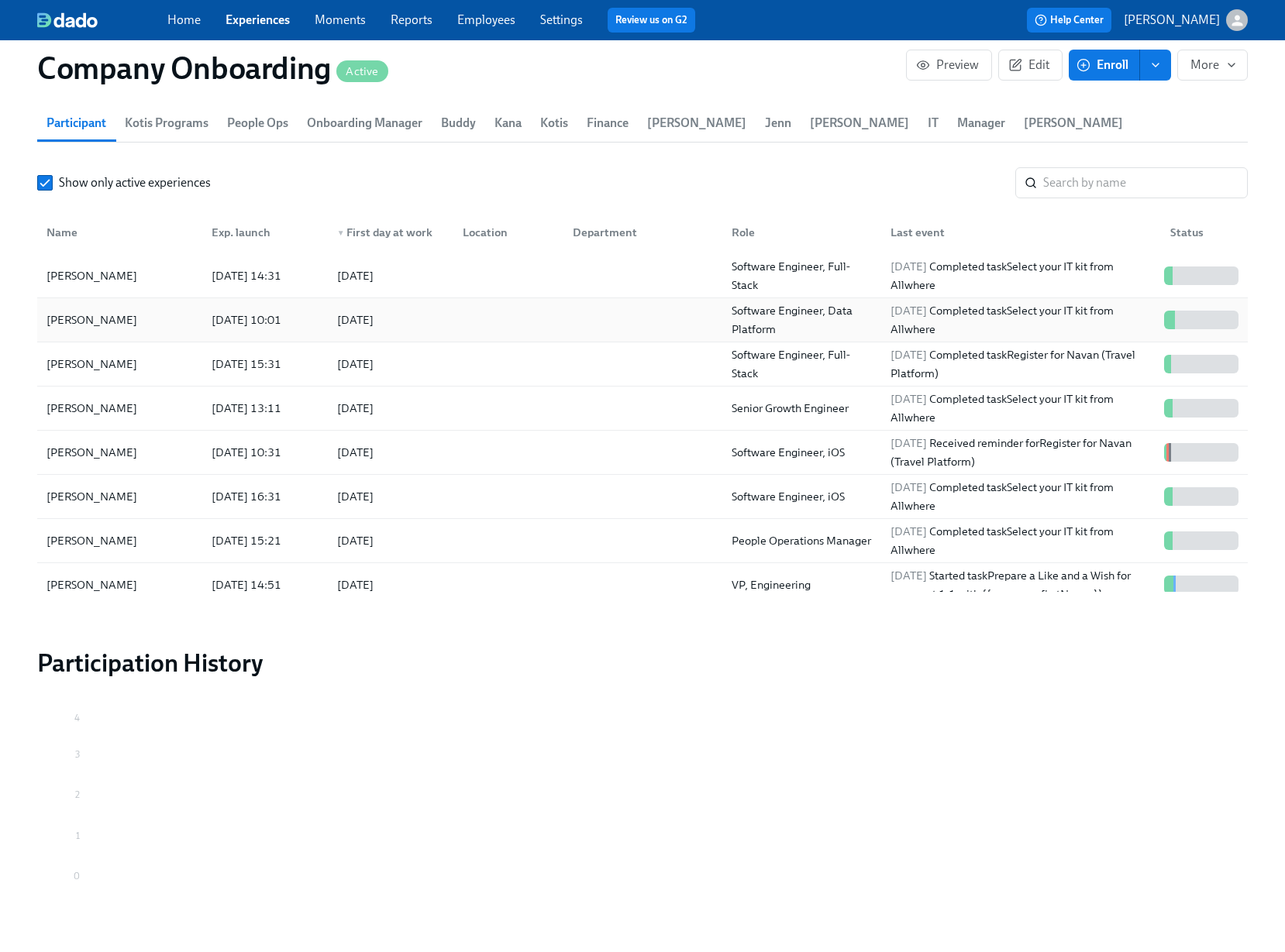
click at [543, 330] on div at bounding box center [505, 320] width 110 height 31
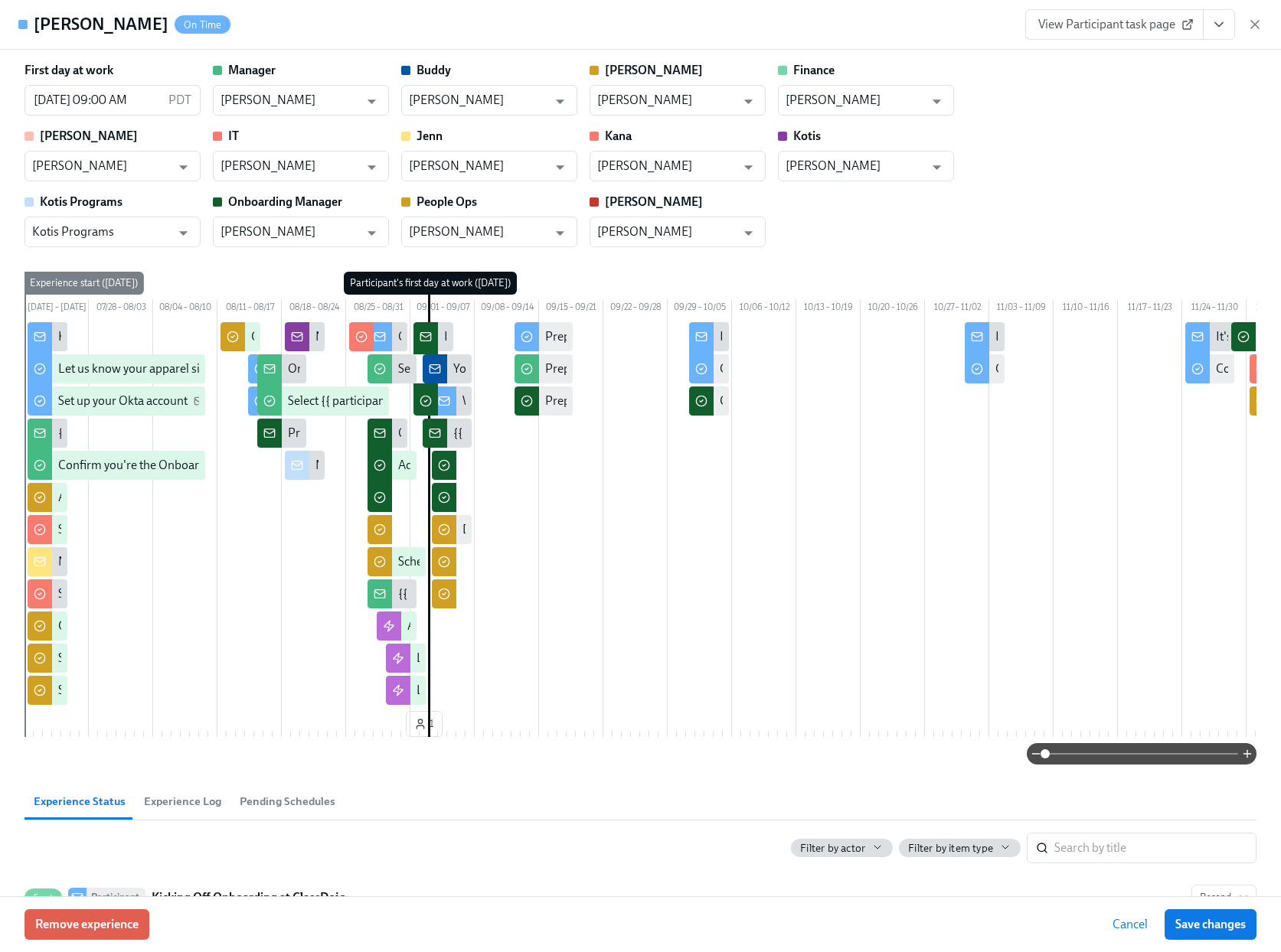
click at [1219, 34] on button "View task page" at bounding box center [1219, 24] width 32 height 30
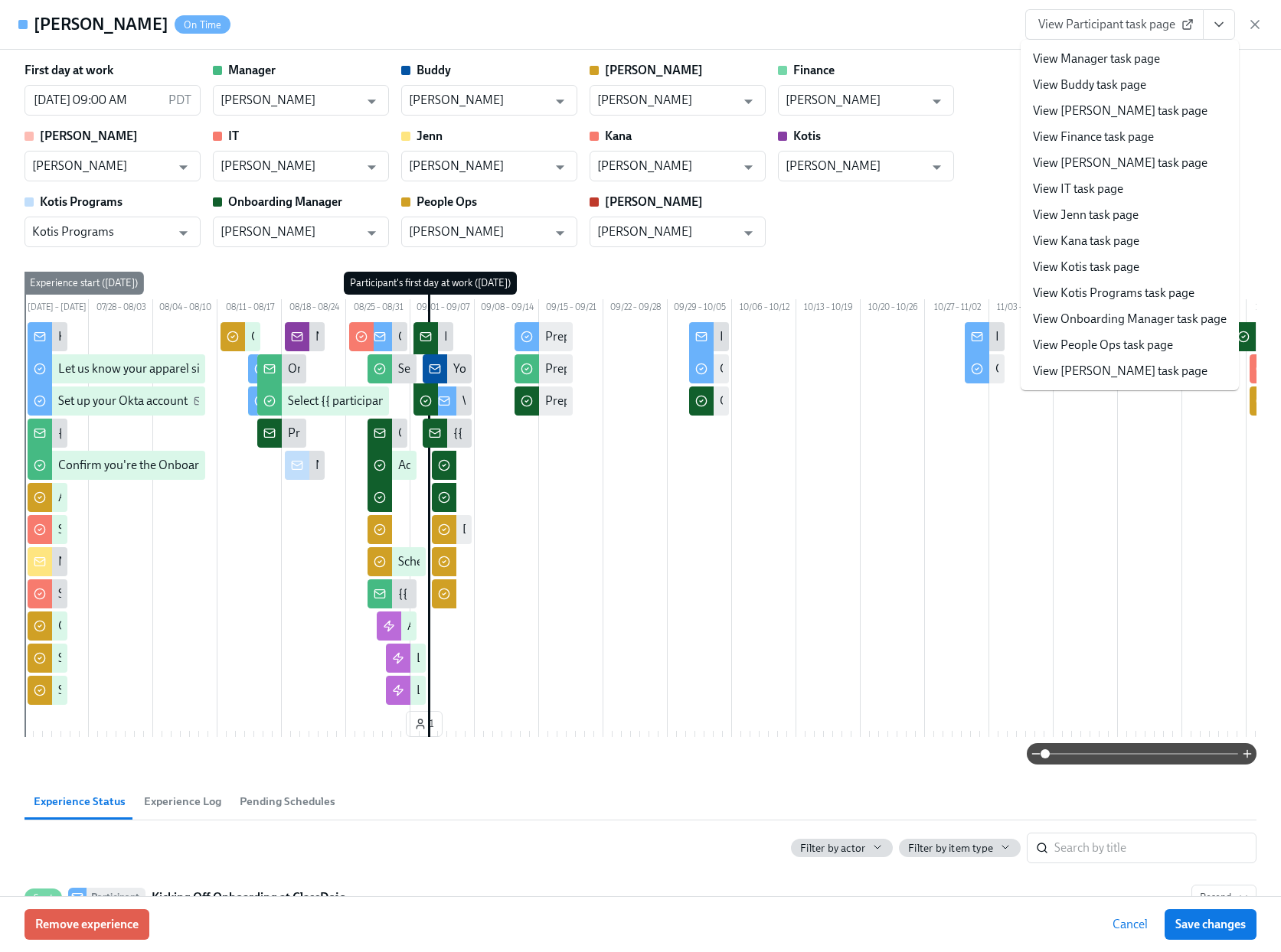
click at [1113, 348] on link "View People Ops task page" at bounding box center [1103, 346] width 141 height 17
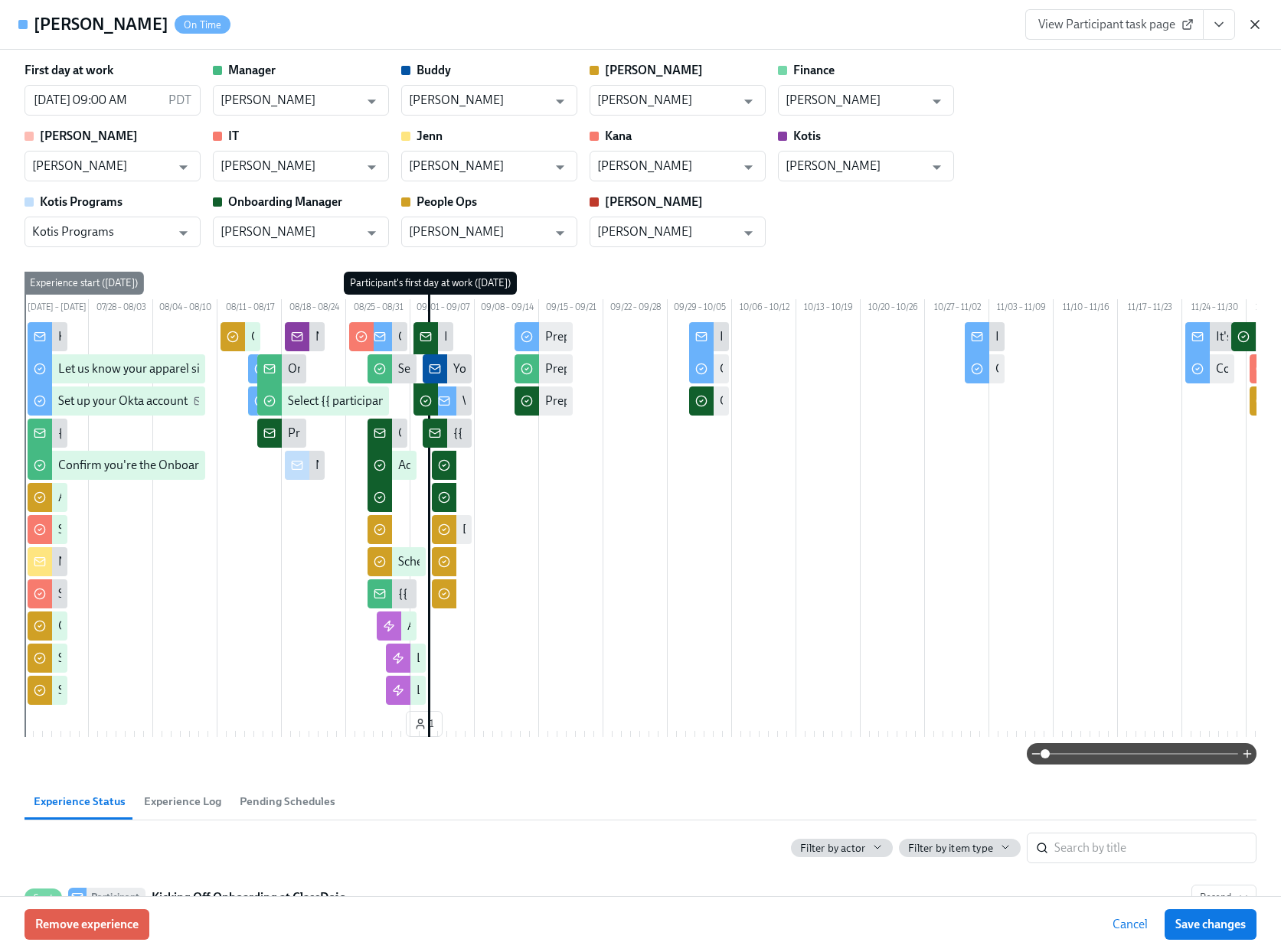
click at [1254, 24] on icon "button" at bounding box center [1255, 24] width 8 height 8
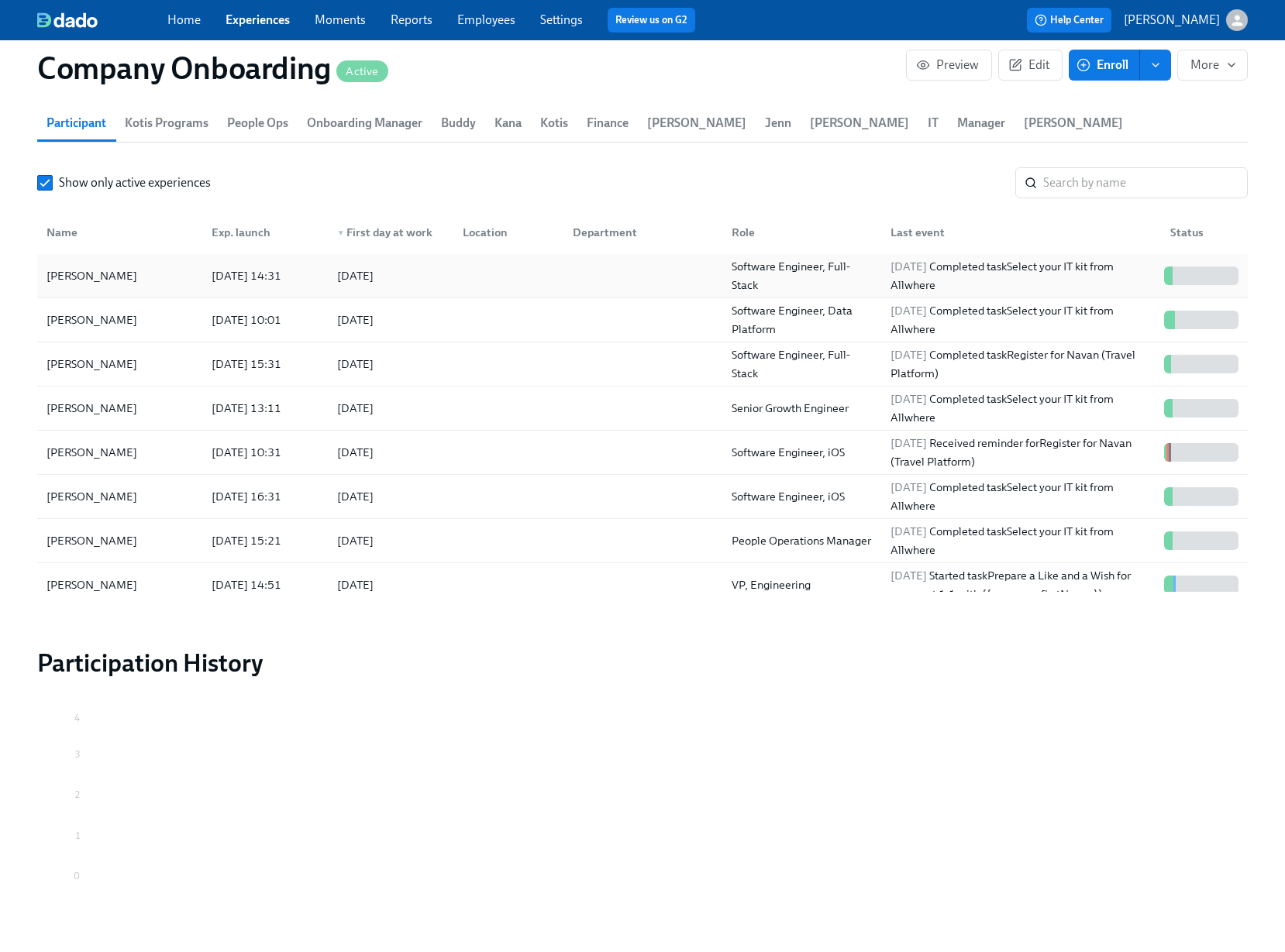
click at [530, 283] on div at bounding box center [505, 275] width 110 height 31
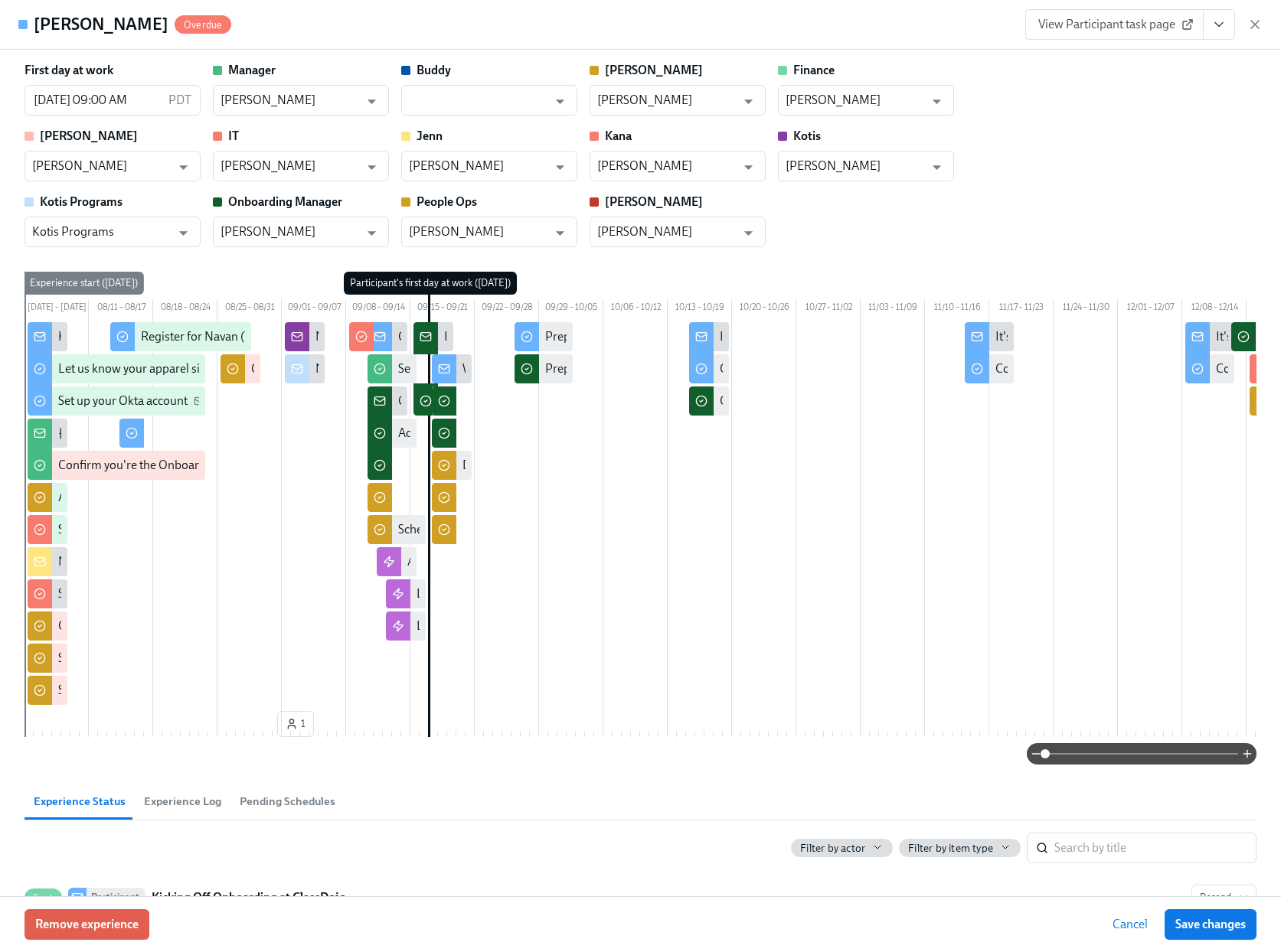
click at [1219, 26] on icon "View task page" at bounding box center [1219, 24] width 8 height 4
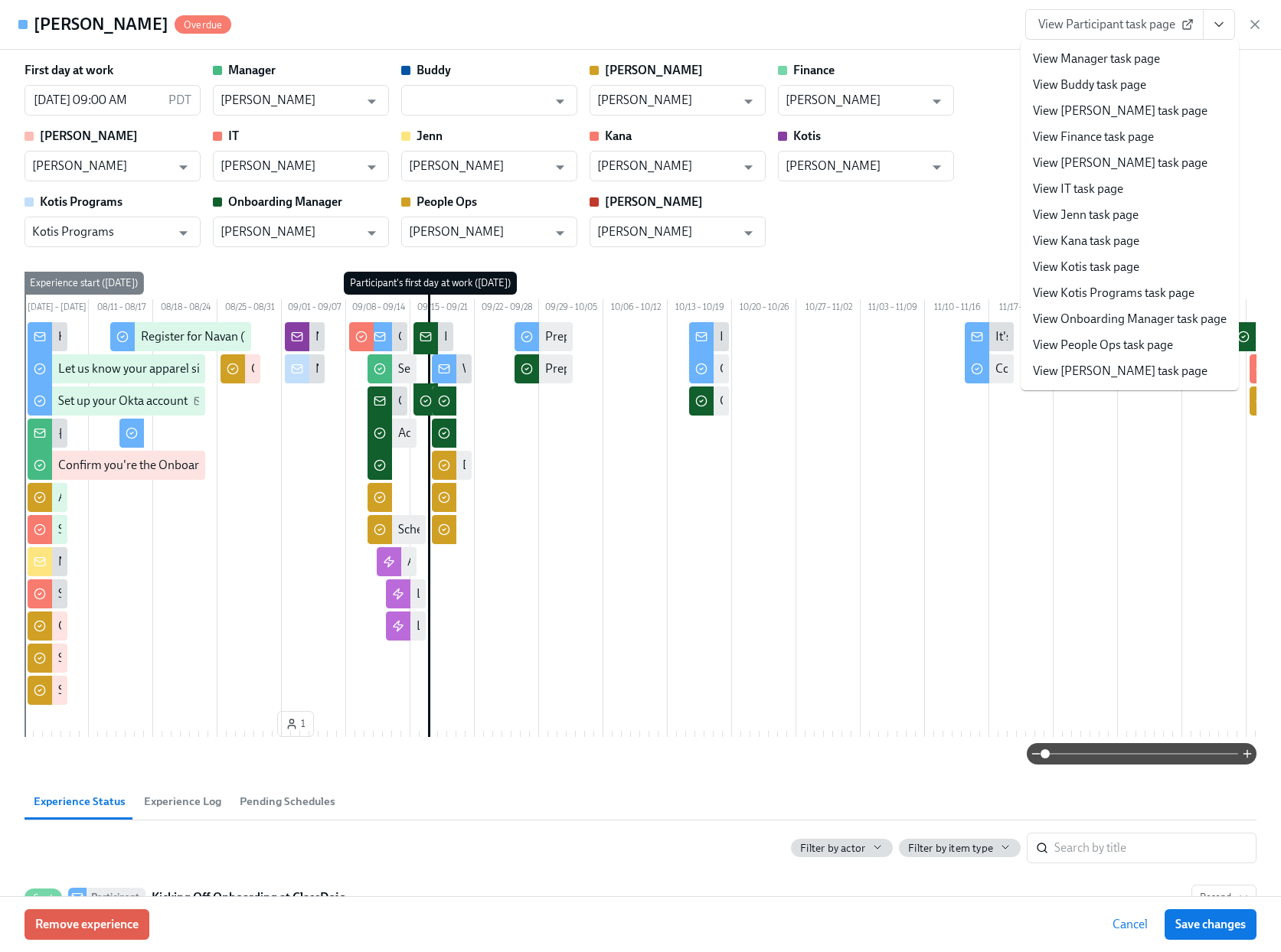
click at [1065, 339] on link "View People Ops task page" at bounding box center [1103, 346] width 141 height 17
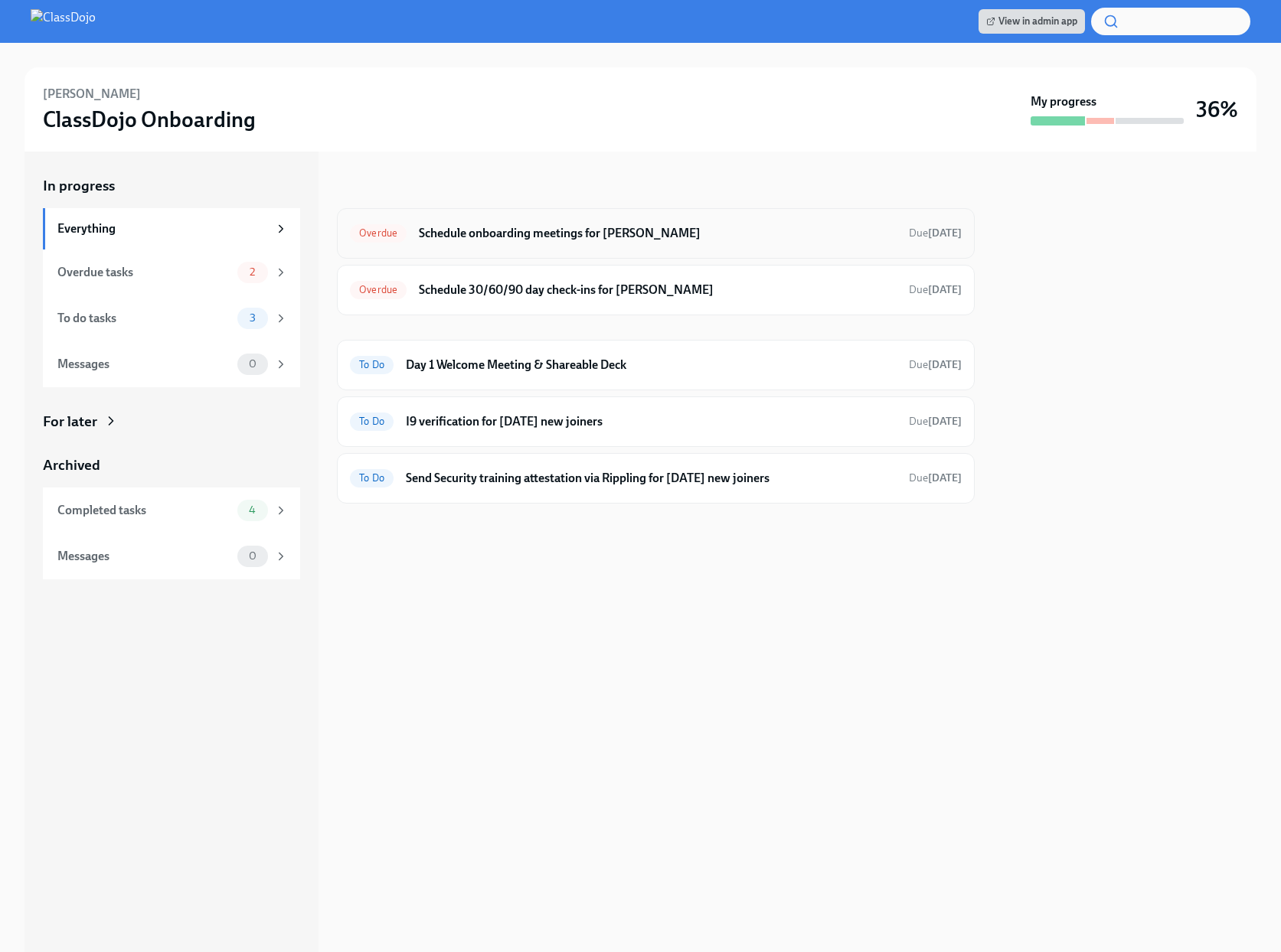
click at [436, 229] on h6 "Schedule onboarding meetings for [PERSON_NAME]" at bounding box center [658, 233] width 478 height 17
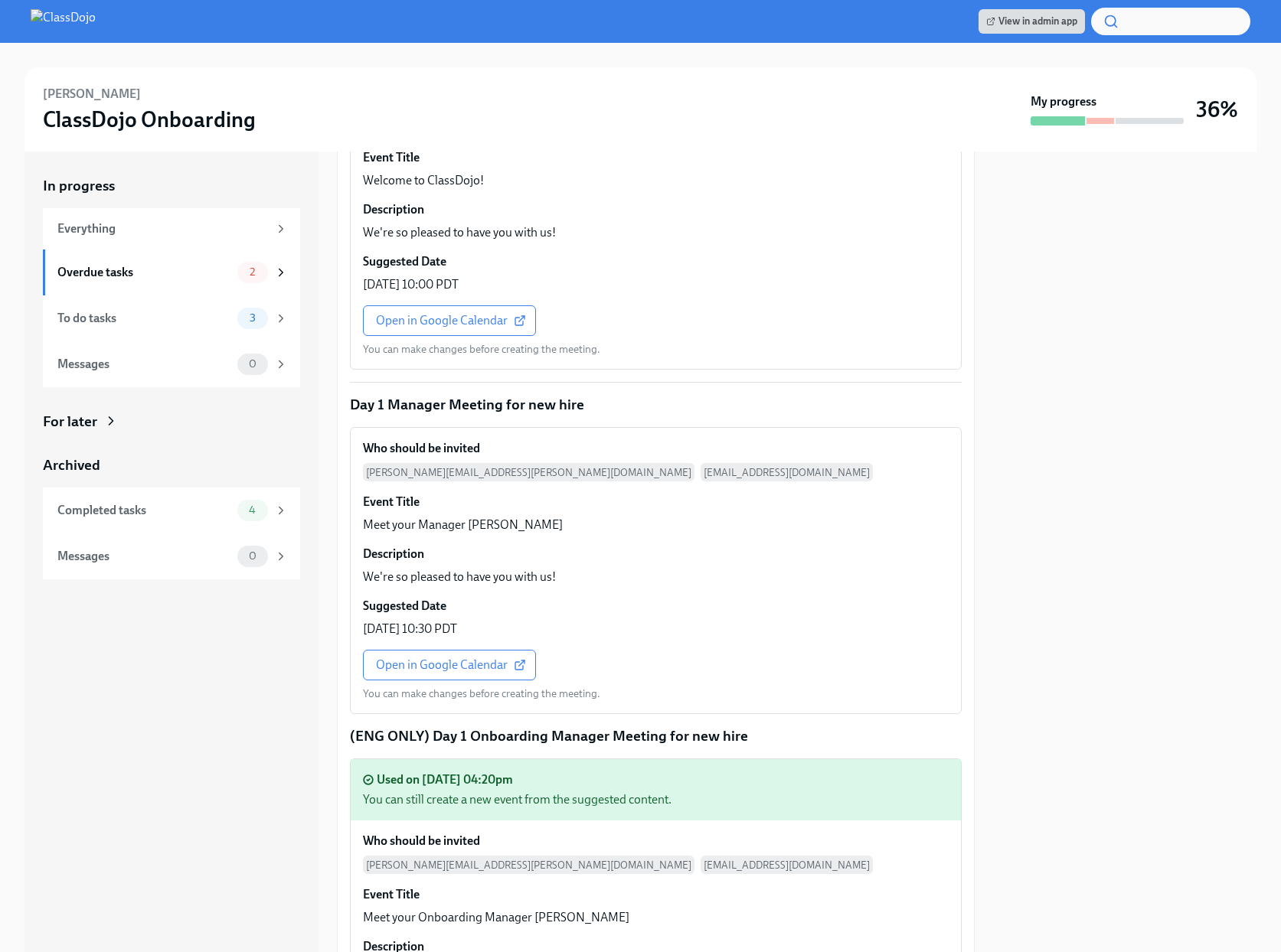
scroll to position [911, 0]
click at [450, 655] on span "Open in Google Calendar" at bounding box center [450, 663] width 147 height 16
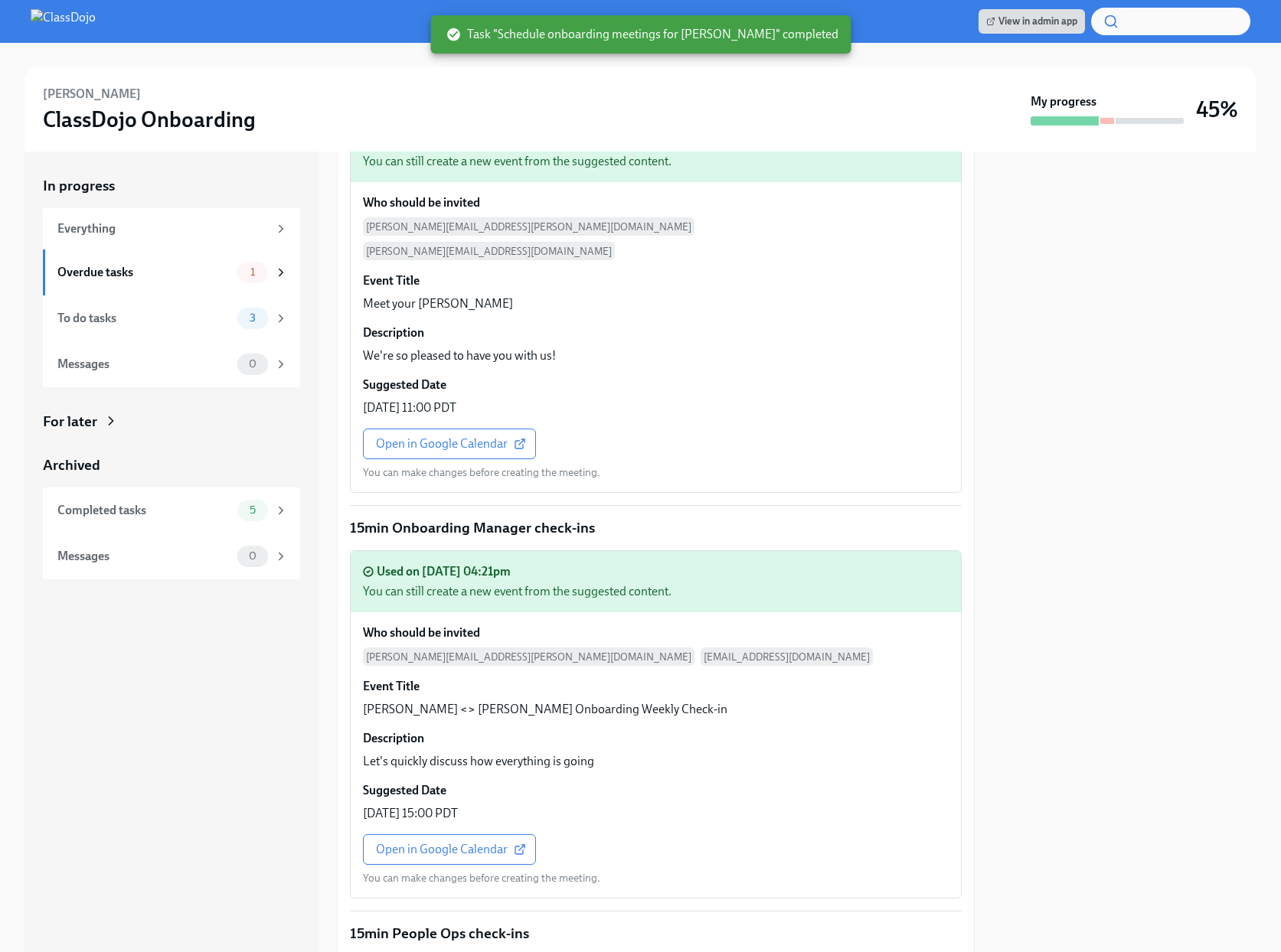
scroll to position [2403, 0]
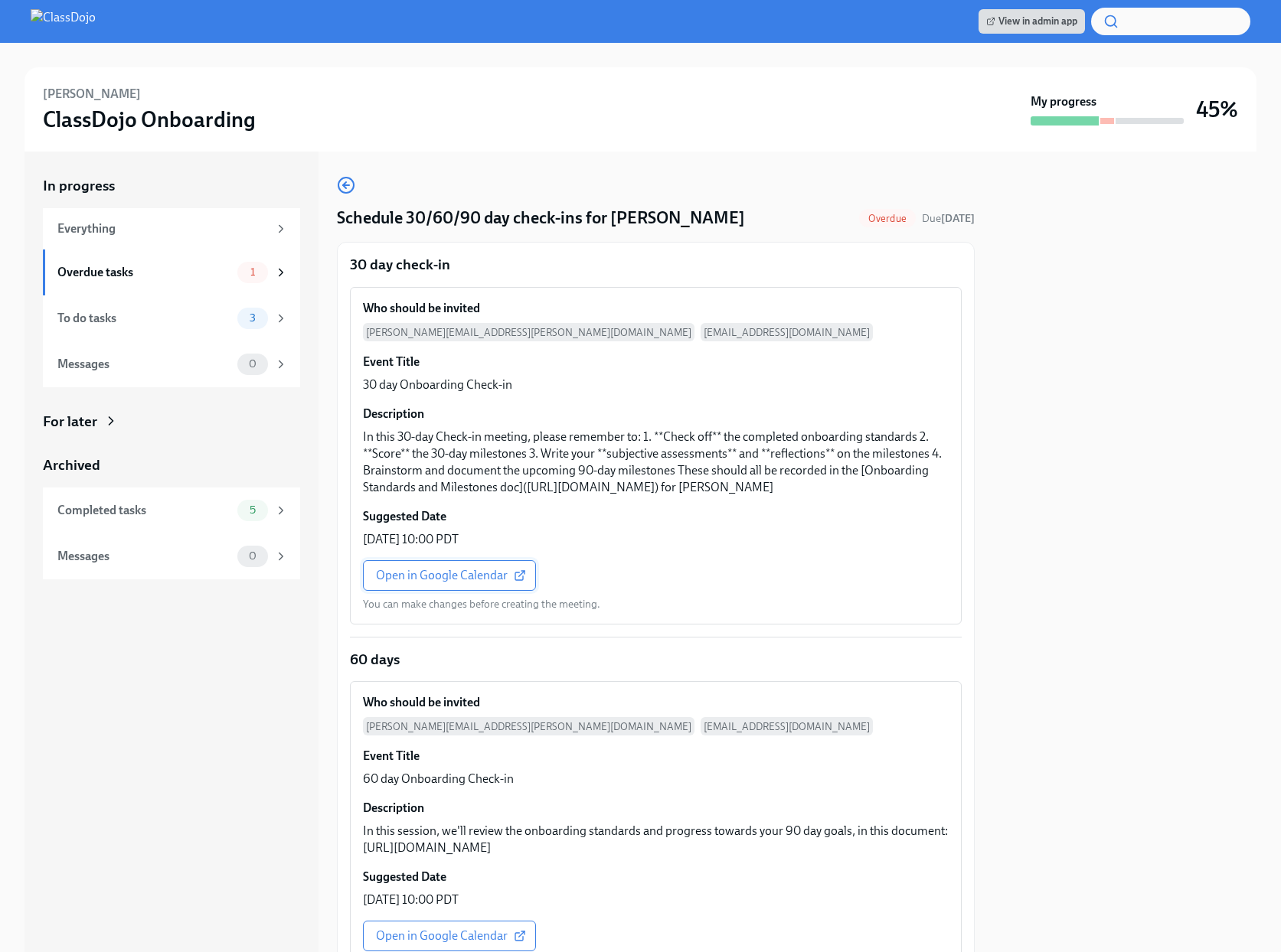
click at [400, 591] on link "Open in Google Calendar" at bounding box center [450, 575] width 173 height 30
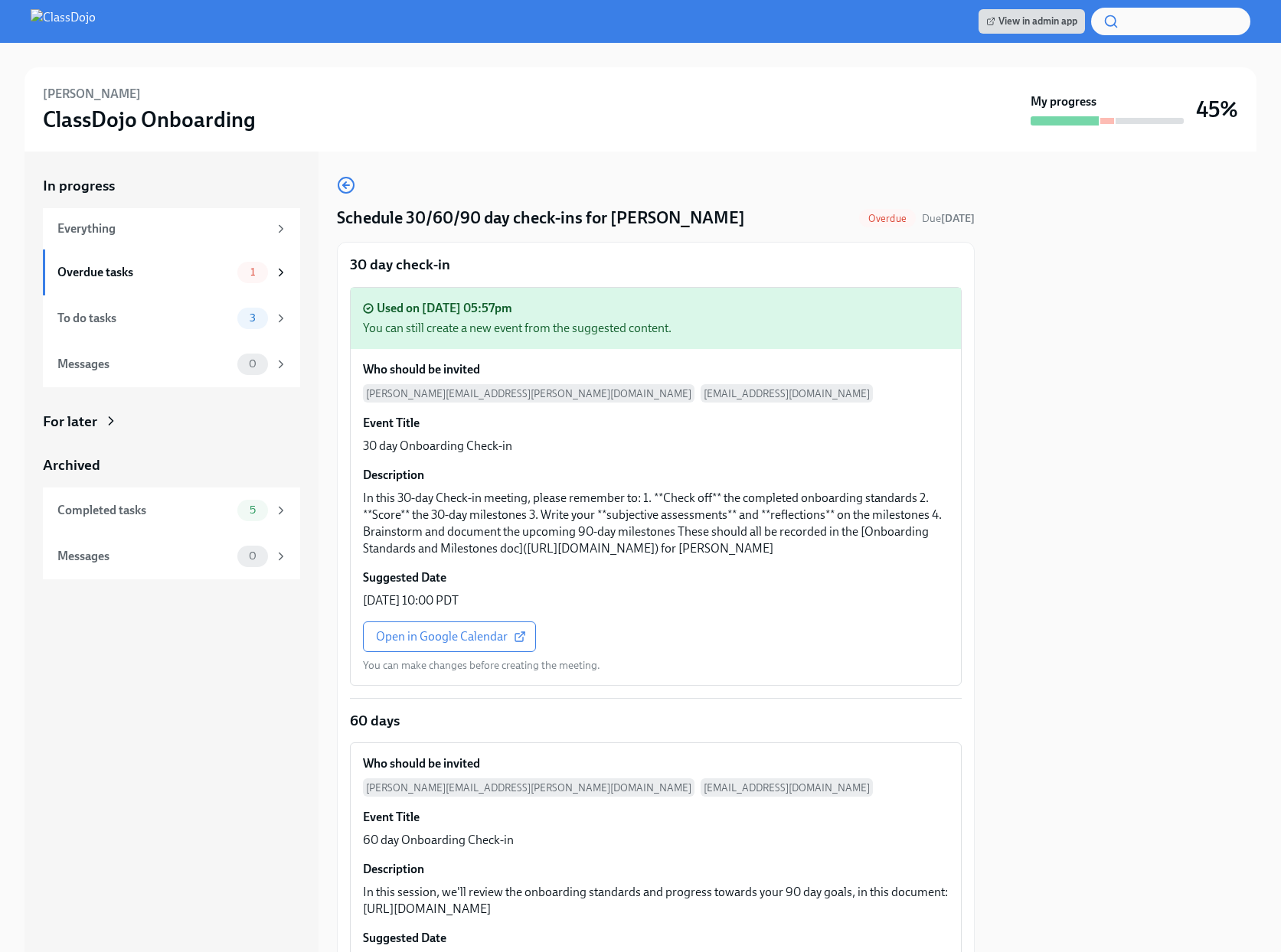
scroll to position [301, 0]
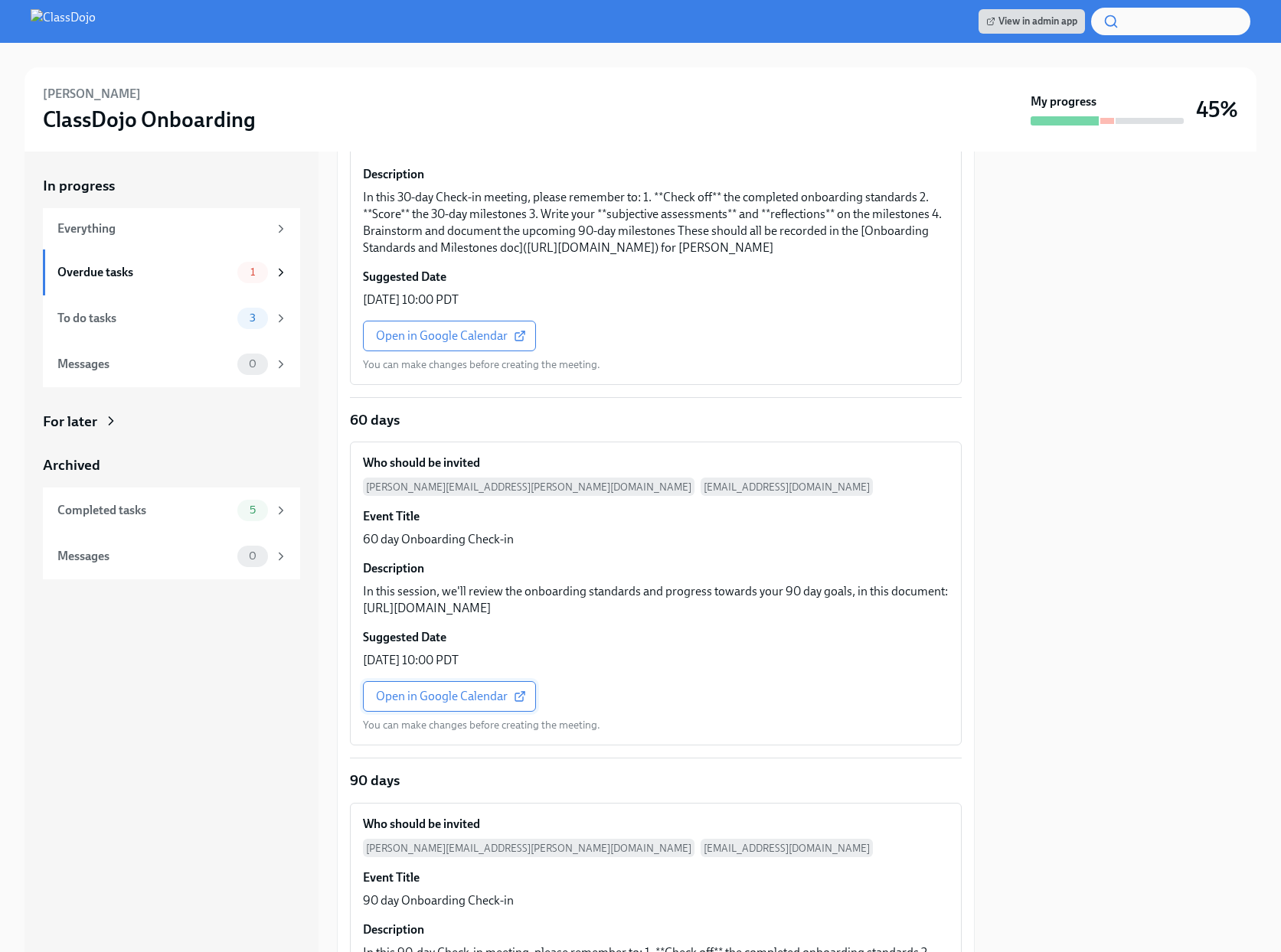
click at [423, 712] on link "Open in Google Calendar" at bounding box center [450, 696] width 173 height 30
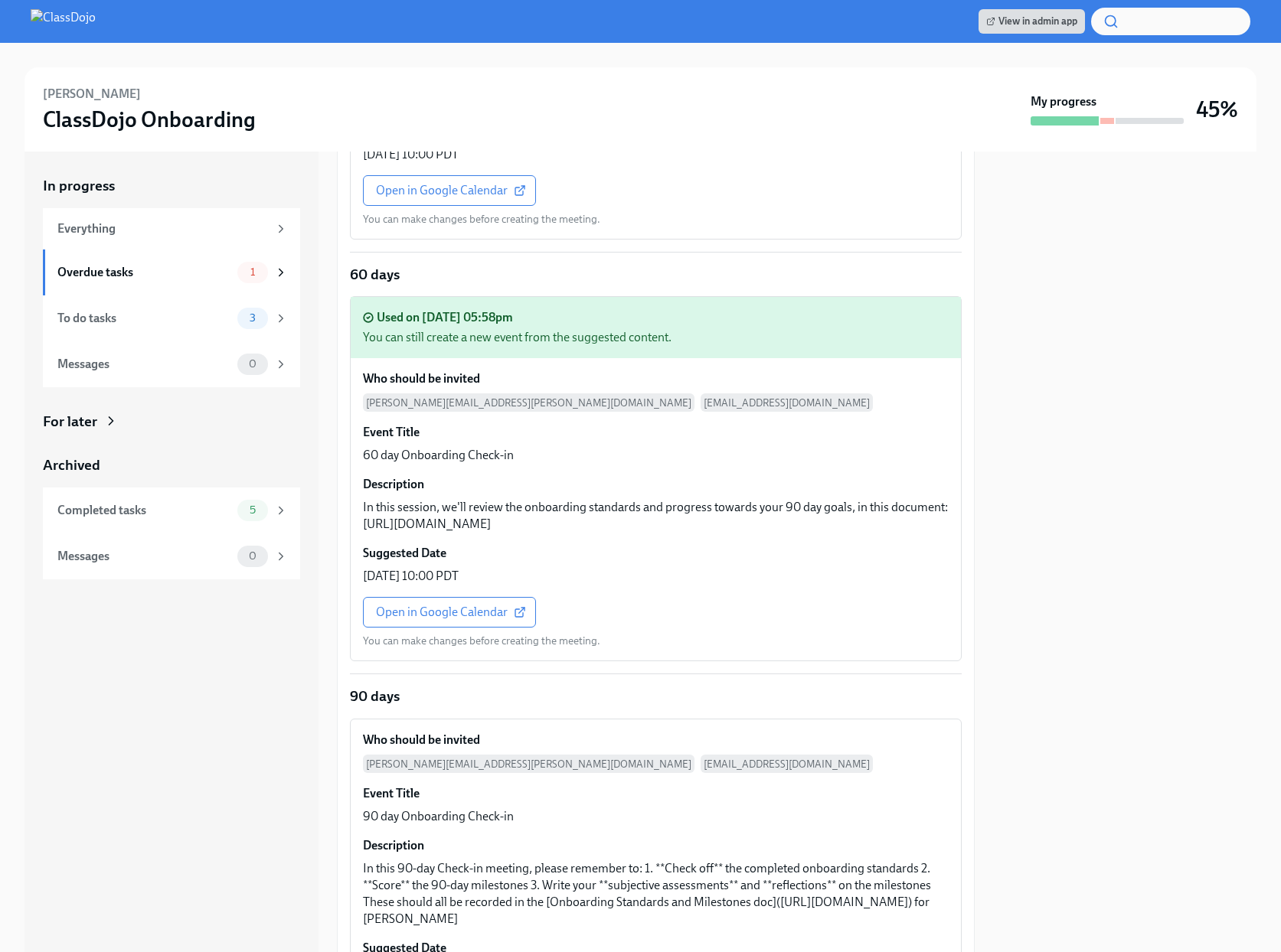
scroll to position [746, 0]
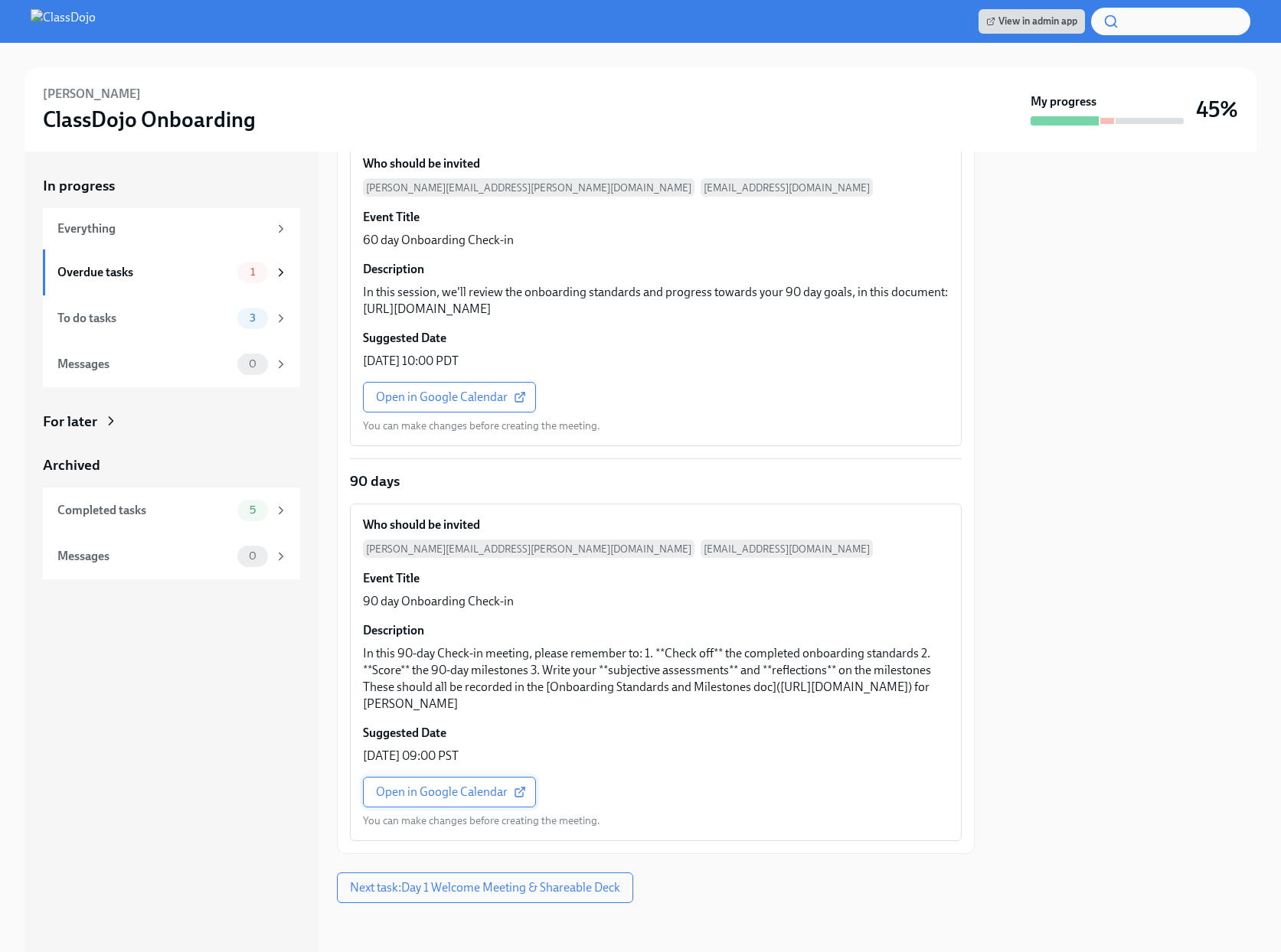
click at [435, 798] on span "Open in Google Calendar" at bounding box center [450, 793] width 147 height 16
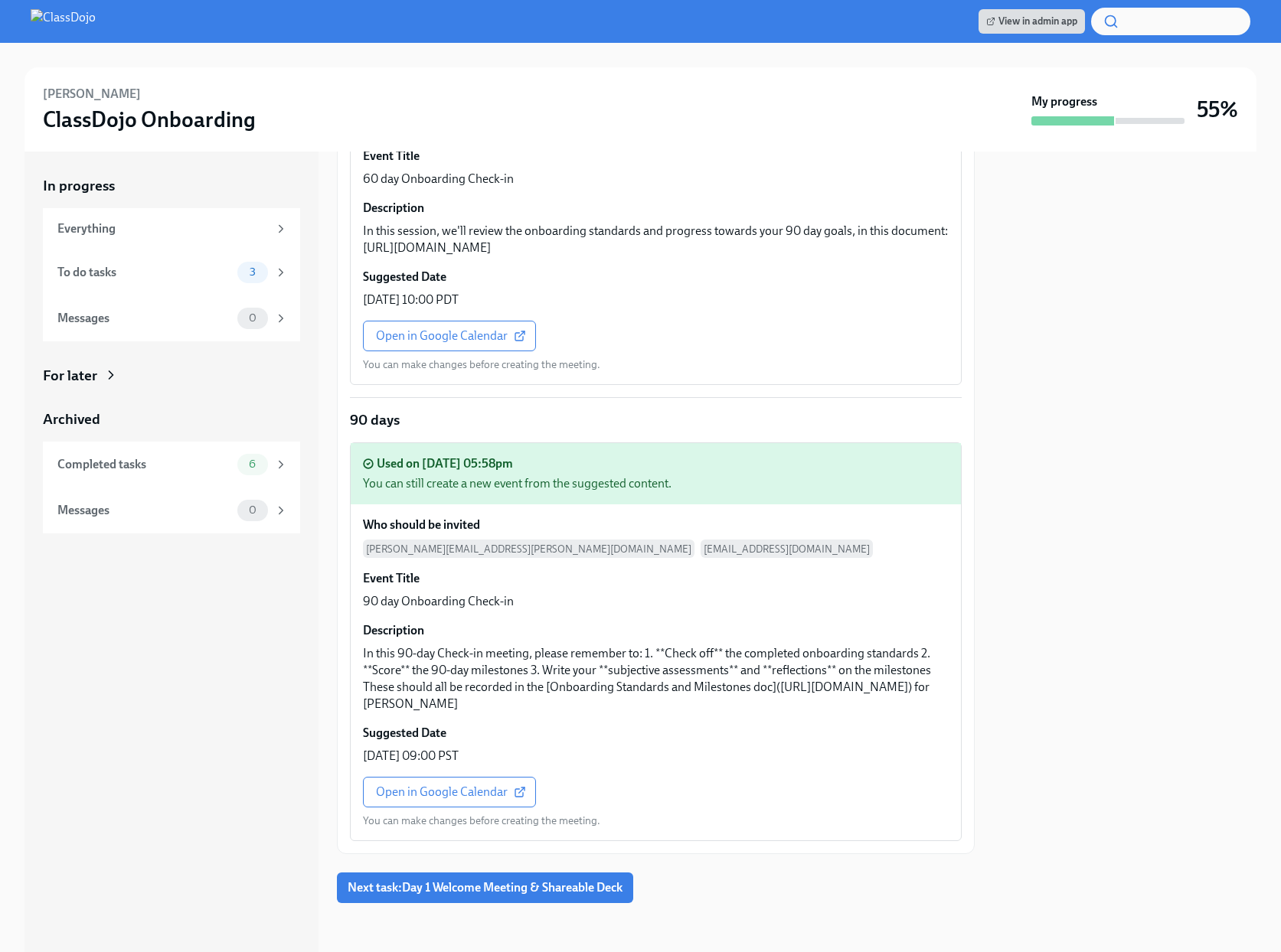
scroll to position [807, 0]
click at [525, 886] on span "Next task : Day 1 Welcome Meeting & Shareable Deck" at bounding box center [485, 888] width 275 height 16
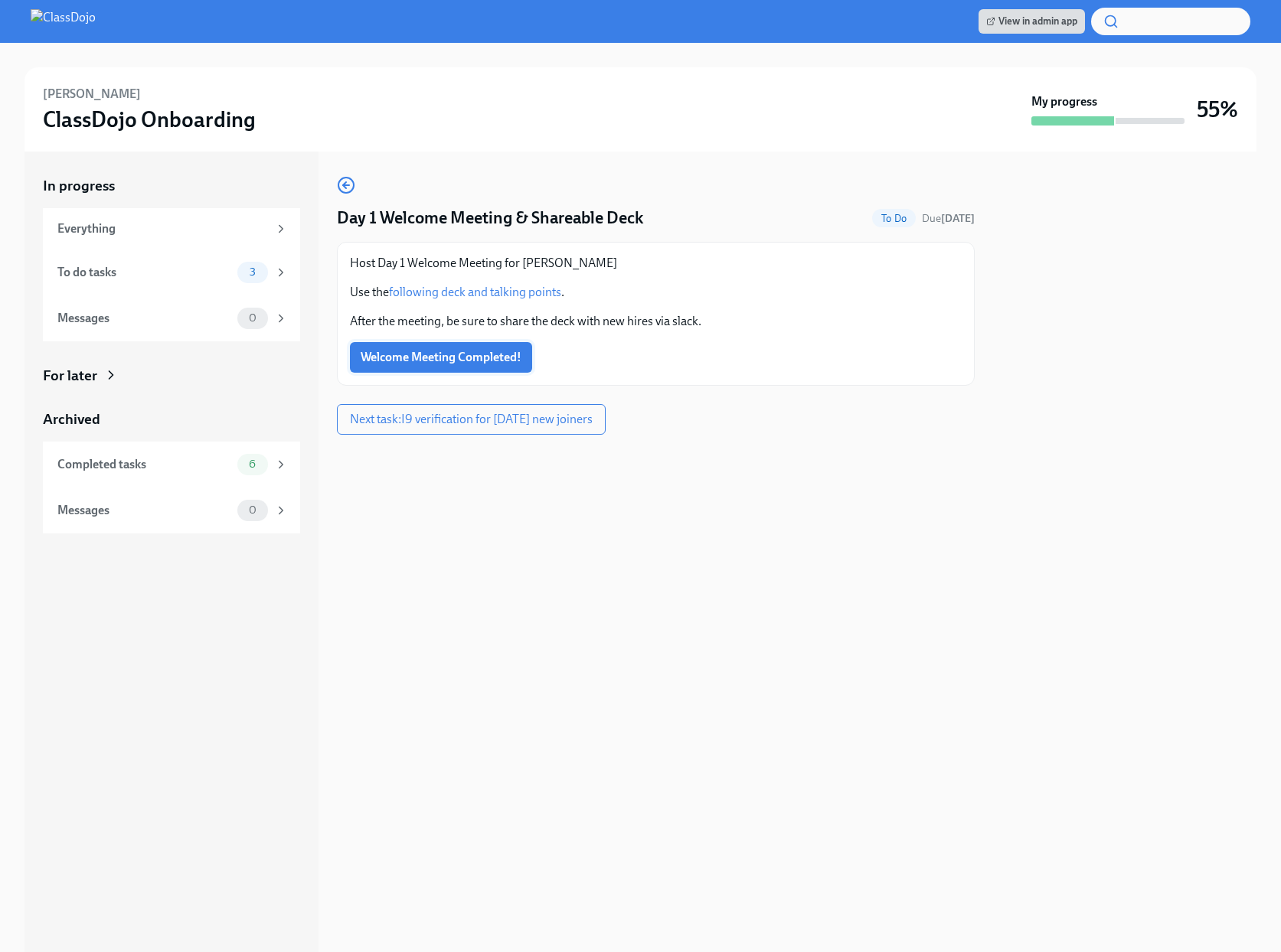
click at [447, 360] on span "Welcome Meeting Completed!" at bounding box center [441, 357] width 161 height 16
click at [449, 422] on span "Next task : I9 verification for [DATE] new joiners" at bounding box center [471, 420] width 243 height 16
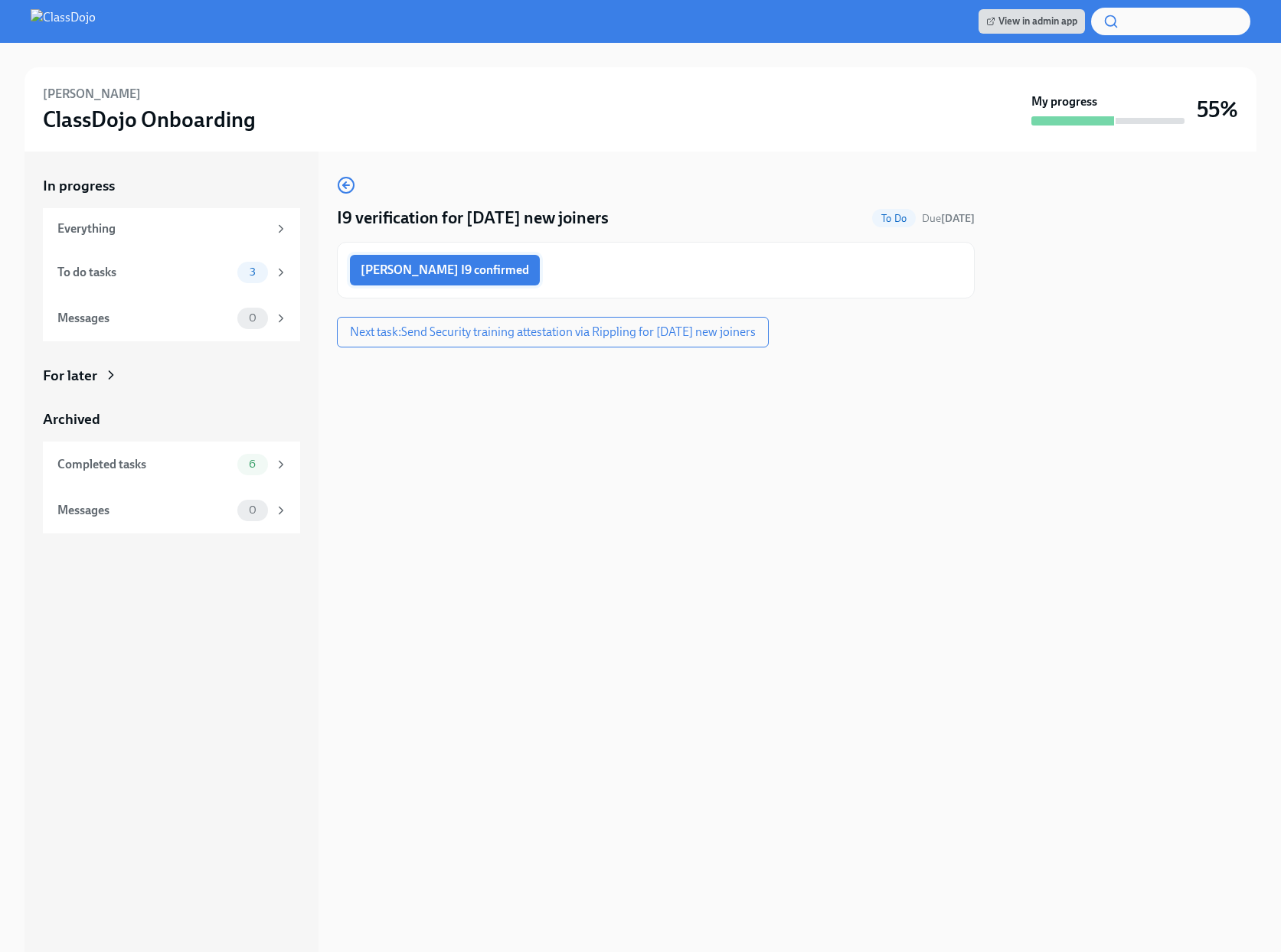
click at [453, 272] on span "[PERSON_NAME] I9 confirmed" at bounding box center [445, 271] width 169 height 16
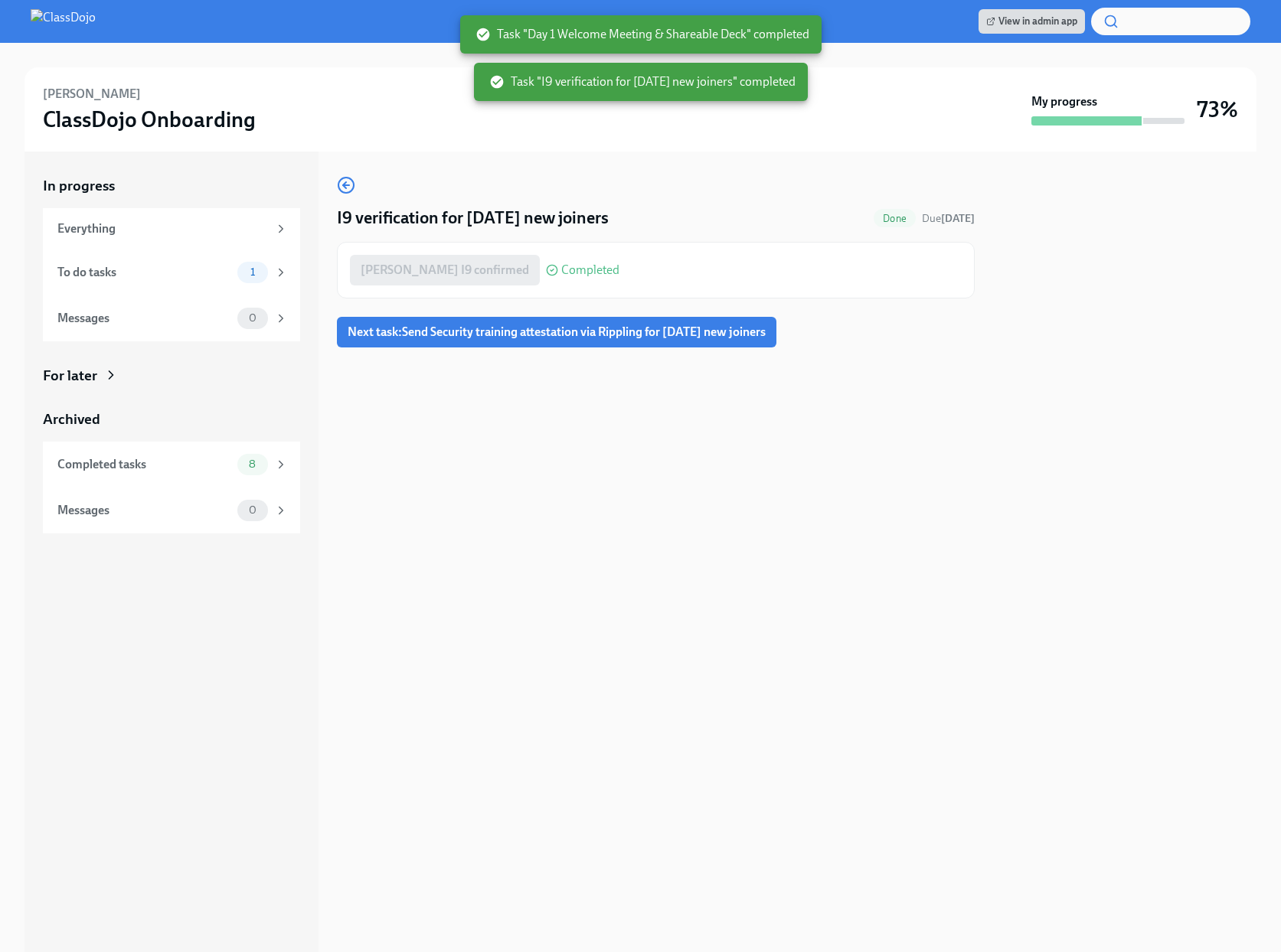
drag, startPoint x: 415, startPoint y: 326, endPoint x: 379, endPoint y: 364, distance: 52.3
click at [415, 326] on span "Next task : Send Security training attestation via Rippling for [DATE] new join…" at bounding box center [557, 332] width 418 height 16
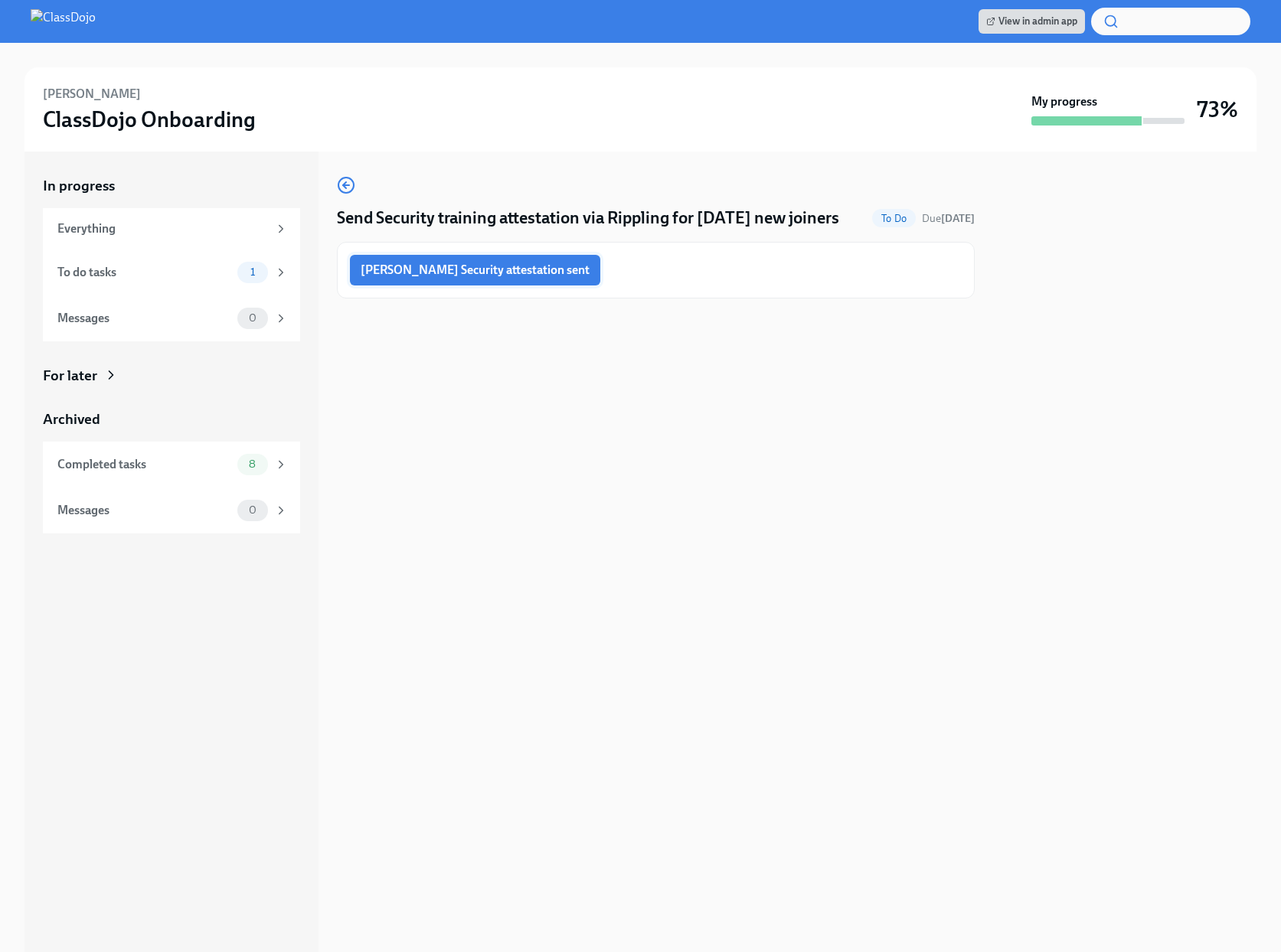
click at [515, 257] on button "[PERSON_NAME] Security attestation sent" at bounding box center [475, 270] width 251 height 30
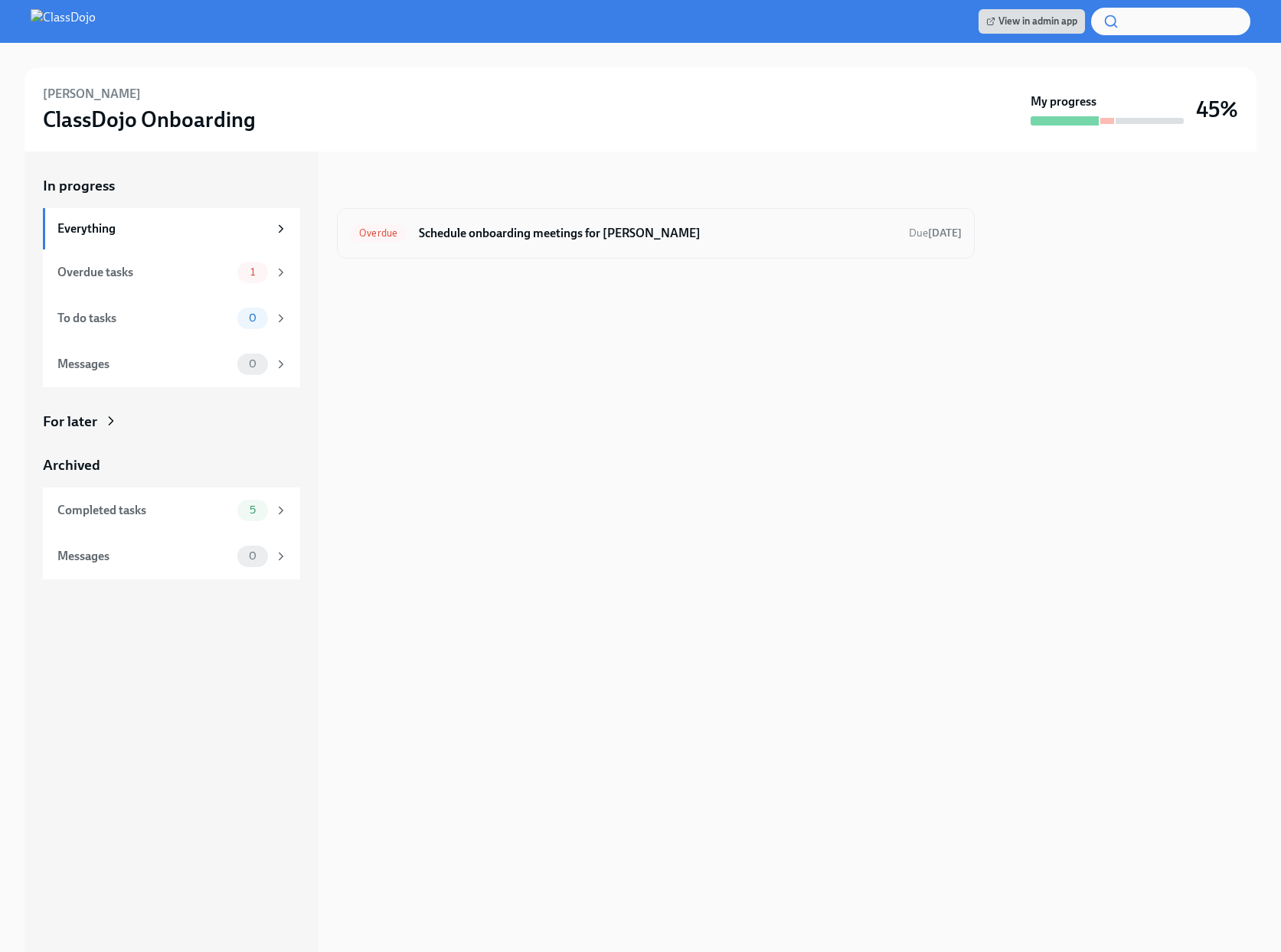
click at [584, 232] on h6 "Schedule onboarding meetings for [PERSON_NAME]" at bounding box center [658, 233] width 478 height 17
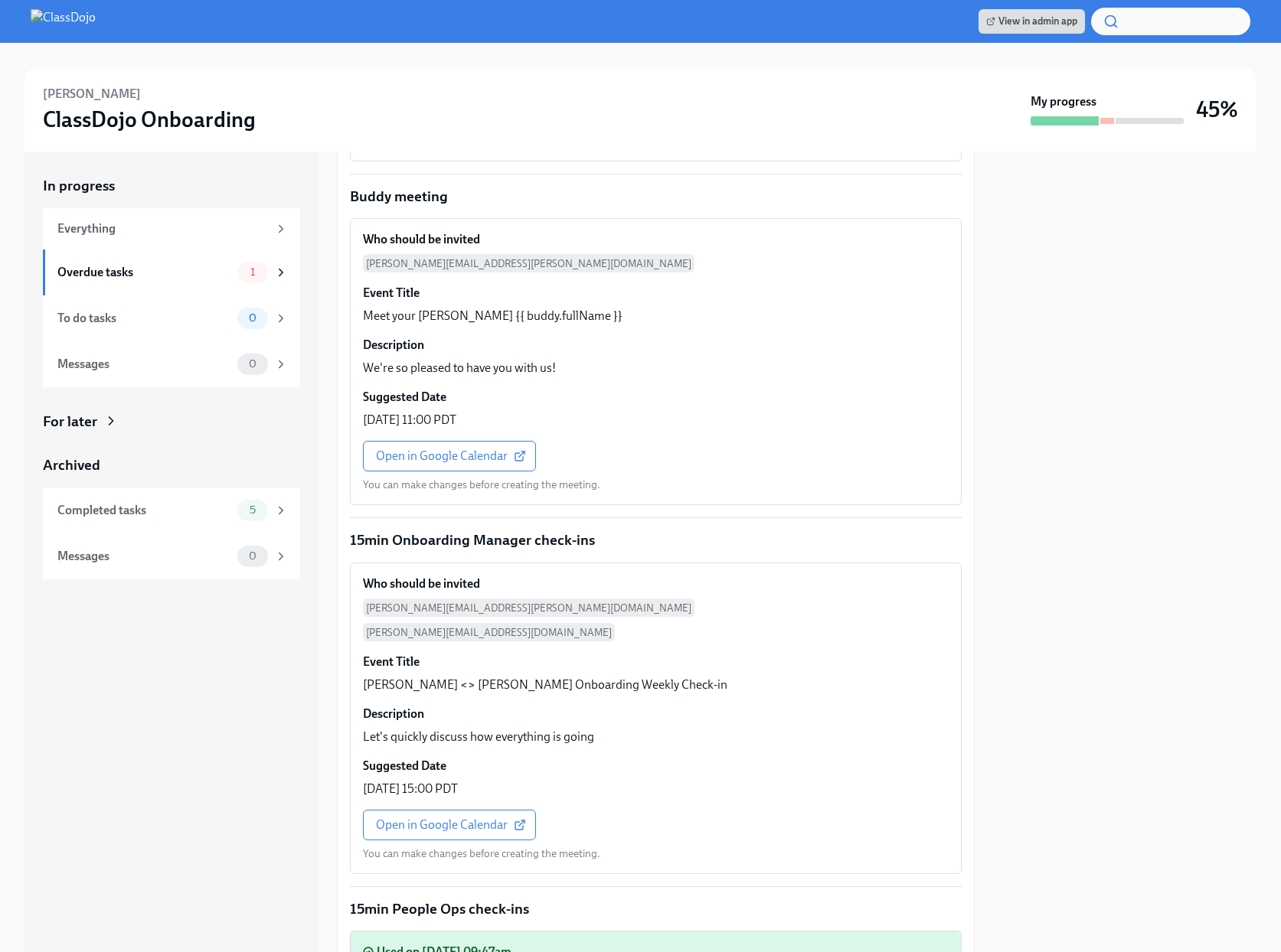
scroll to position [1835, 0]
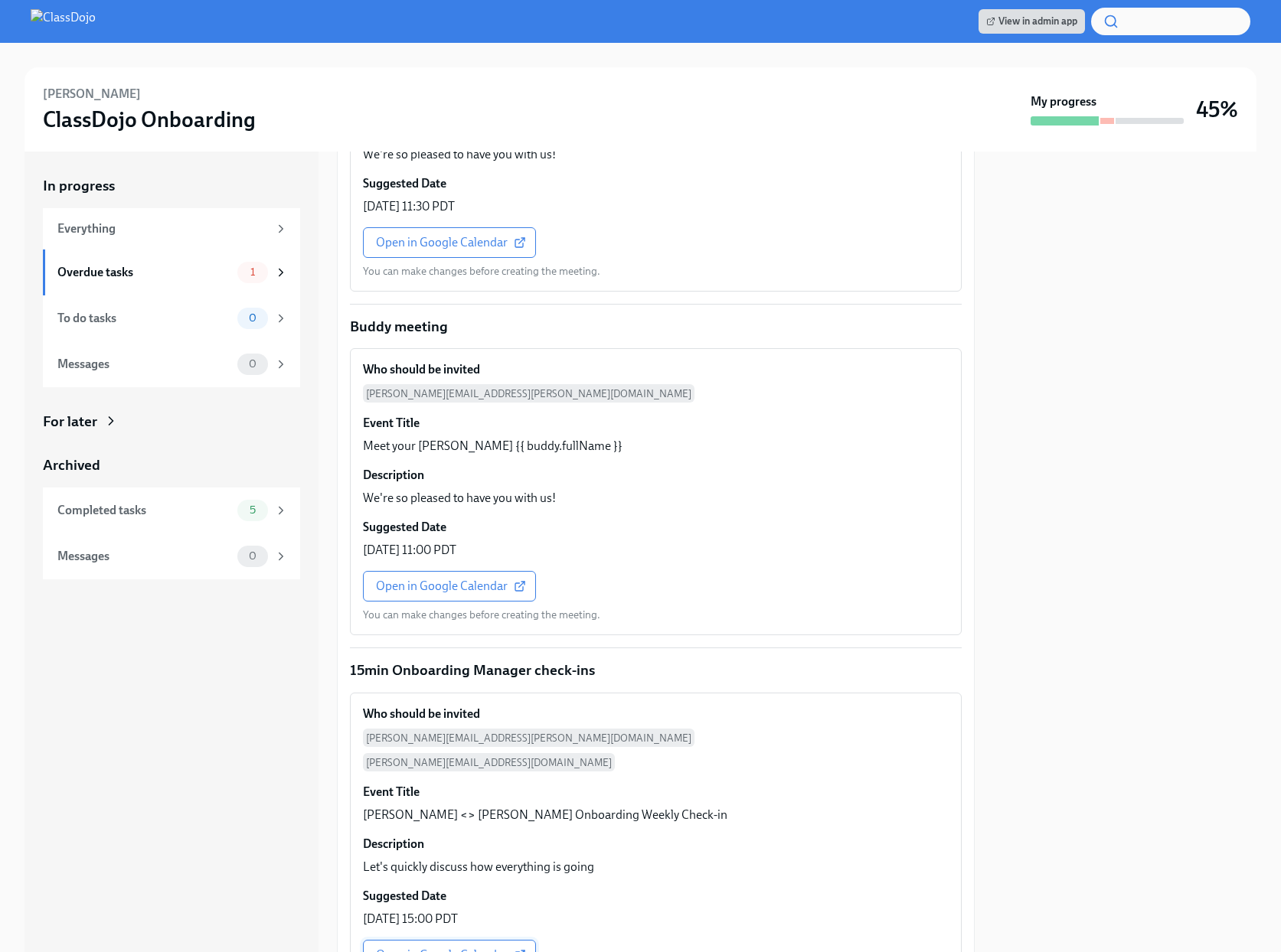
click at [408, 948] on span "Open in Google Calendar" at bounding box center [450, 956] width 147 height 16
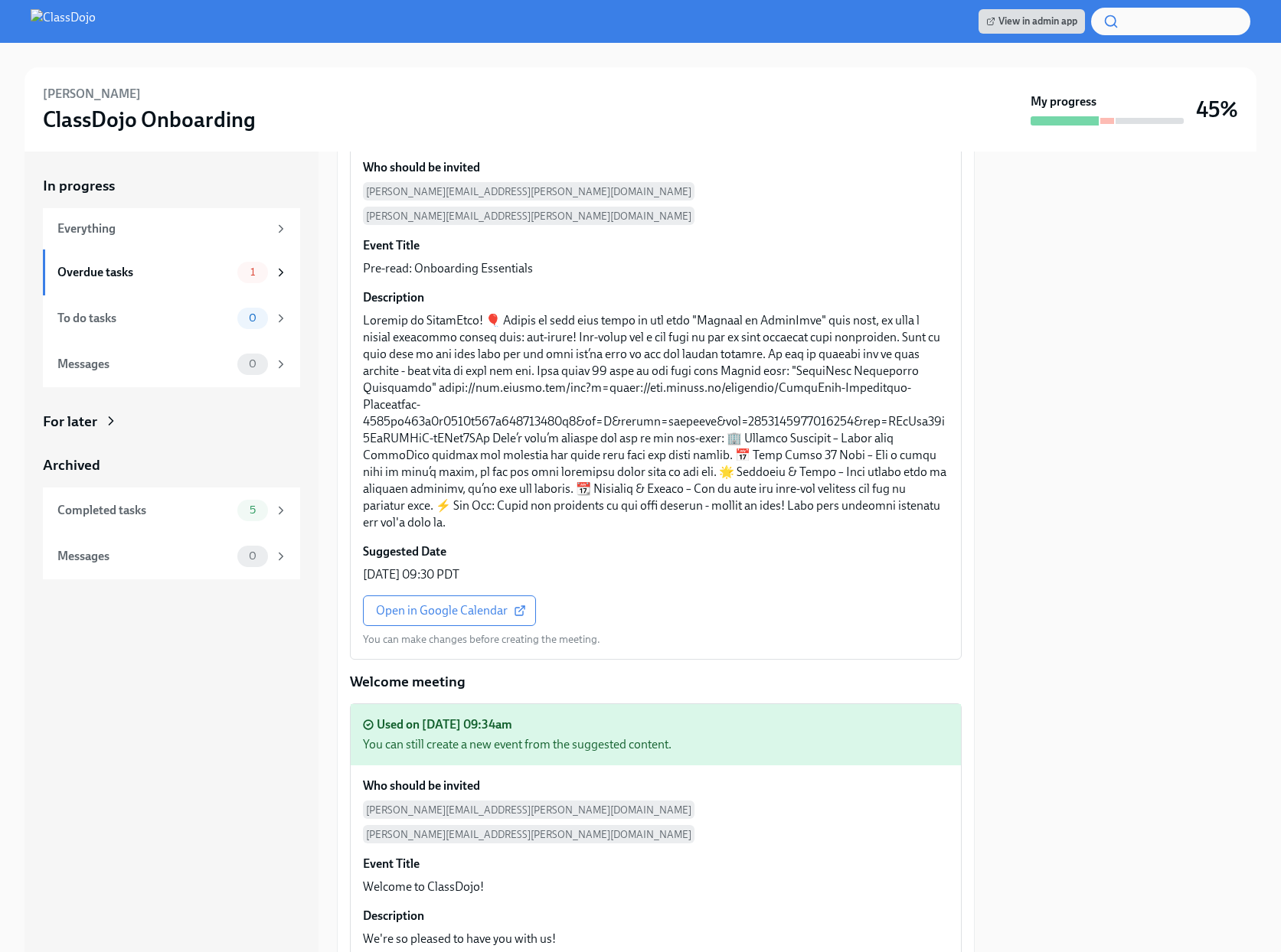
scroll to position [0, 0]
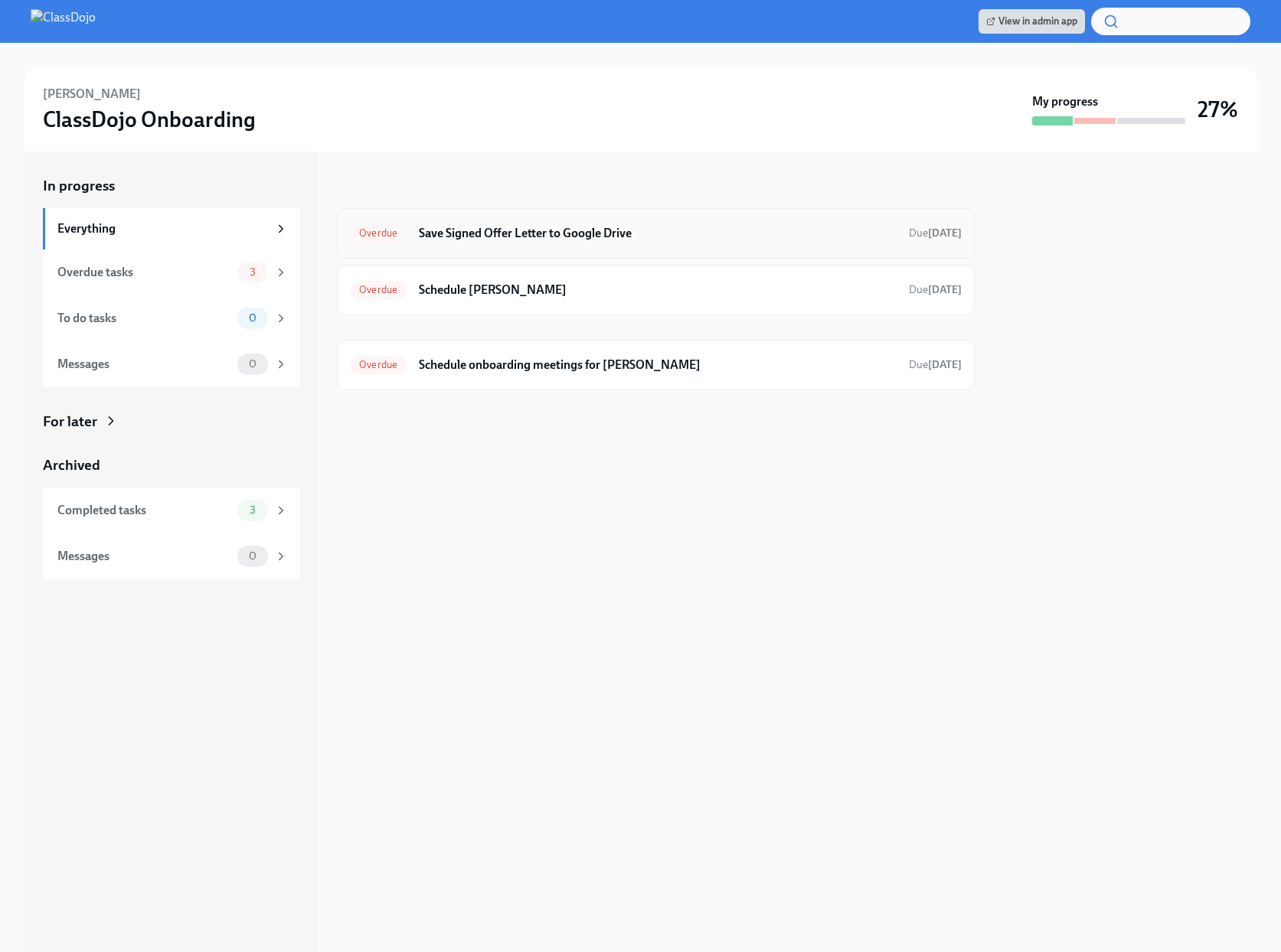
click at [582, 234] on h6 "Save Signed Offer Letter to Google Drive" at bounding box center [658, 233] width 478 height 17
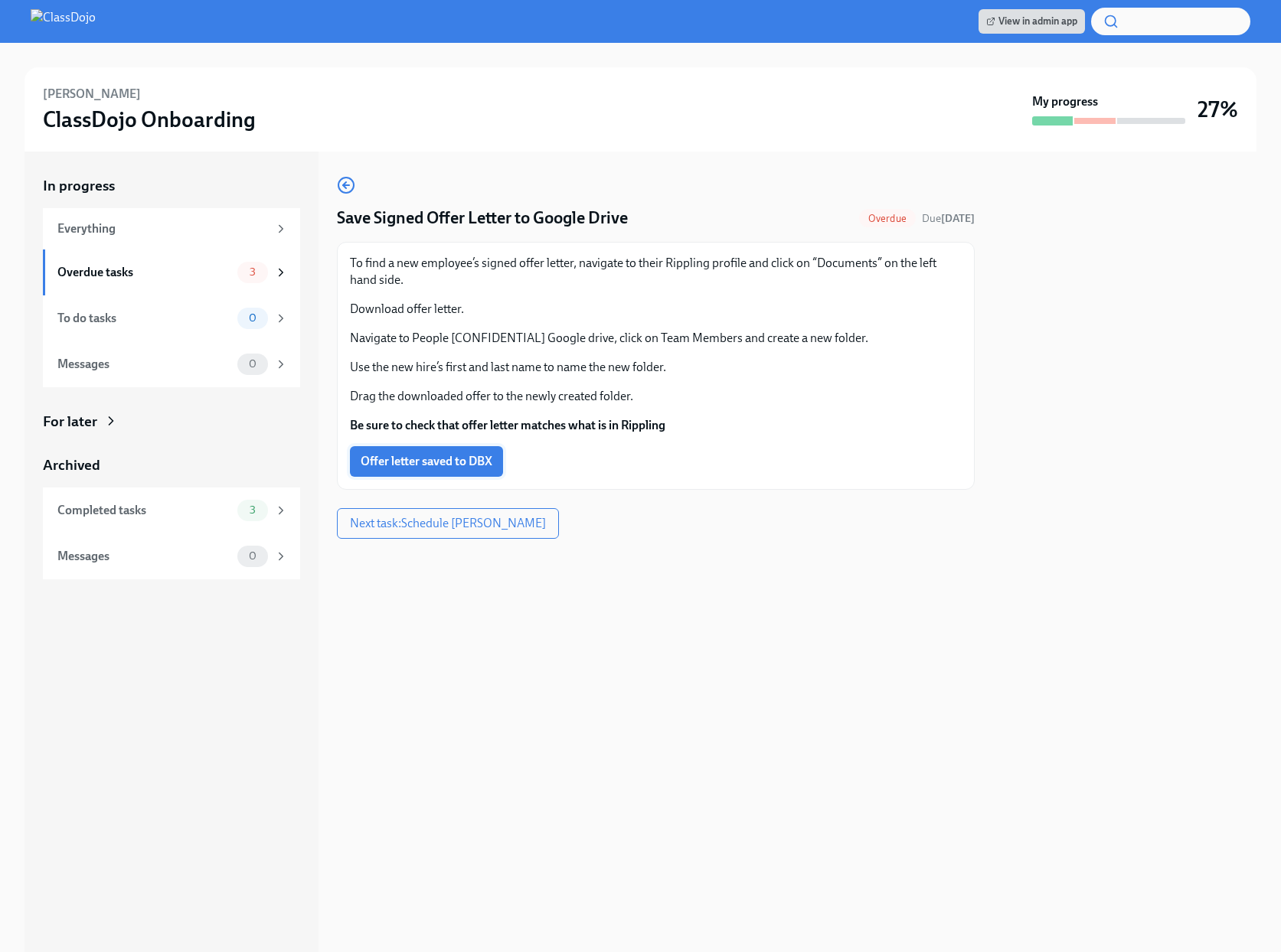
click at [393, 459] on span "Offer letter saved to DBX" at bounding box center [426, 462] width 132 height 16
click at [141, 92] on div "[PERSON_NAME] ClassDojo Onboarding" at bounding box center [535, 109] width 984 height 48
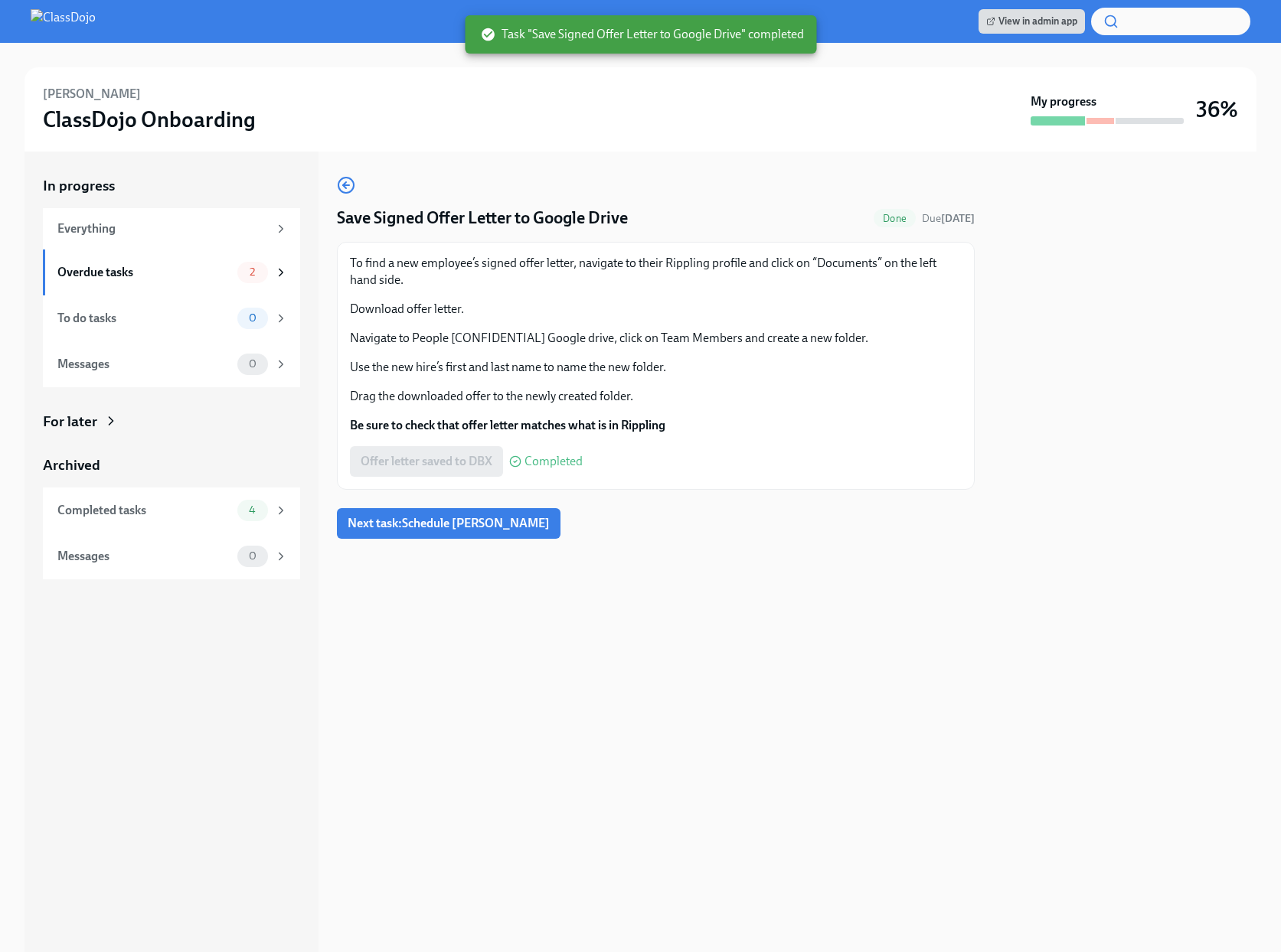
drag, startPoint x: 140, startPoint y: 93, endPoint x: 41, endPoint y: 95, distance: 99.0
click at [41, 95] on div "[PERSON_NAME] ClassDojo Onboarding My progress 36%" at bounding box center [640, 109] width 1233 height 84
copy h6 "[PERSON_NAME]"
click at [459, 522] on span "Next task : Schedule [PERSON_NAME]" at bounding box center [448, 524] width 202 height 16
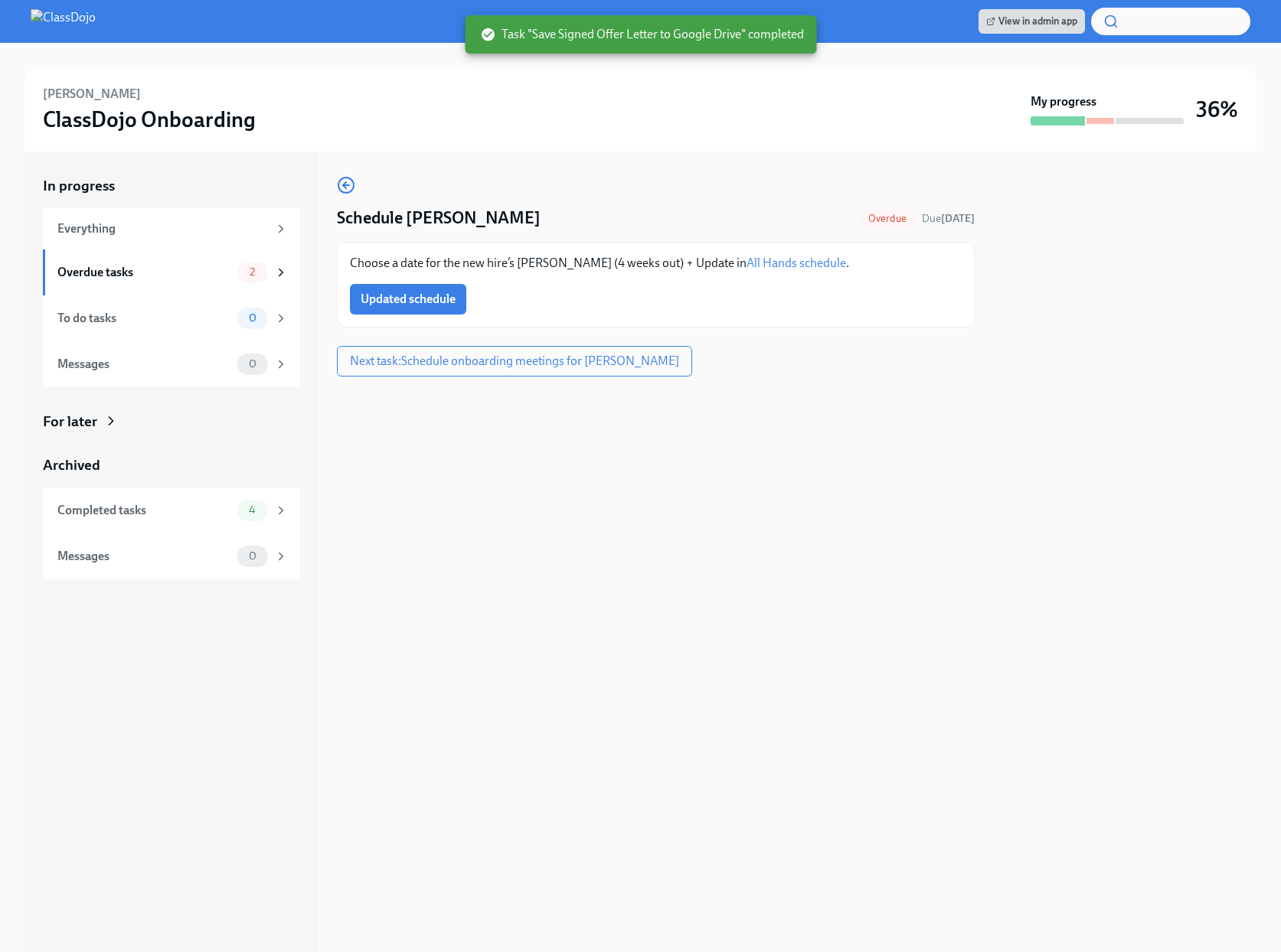
click at [760, 263] on link "All Hands schedule" at bounding box center [797, 263] width 100 height 15
click at [416, 287] on button "Updated schedule" at bounding box center [407, 299] width 116 height 30
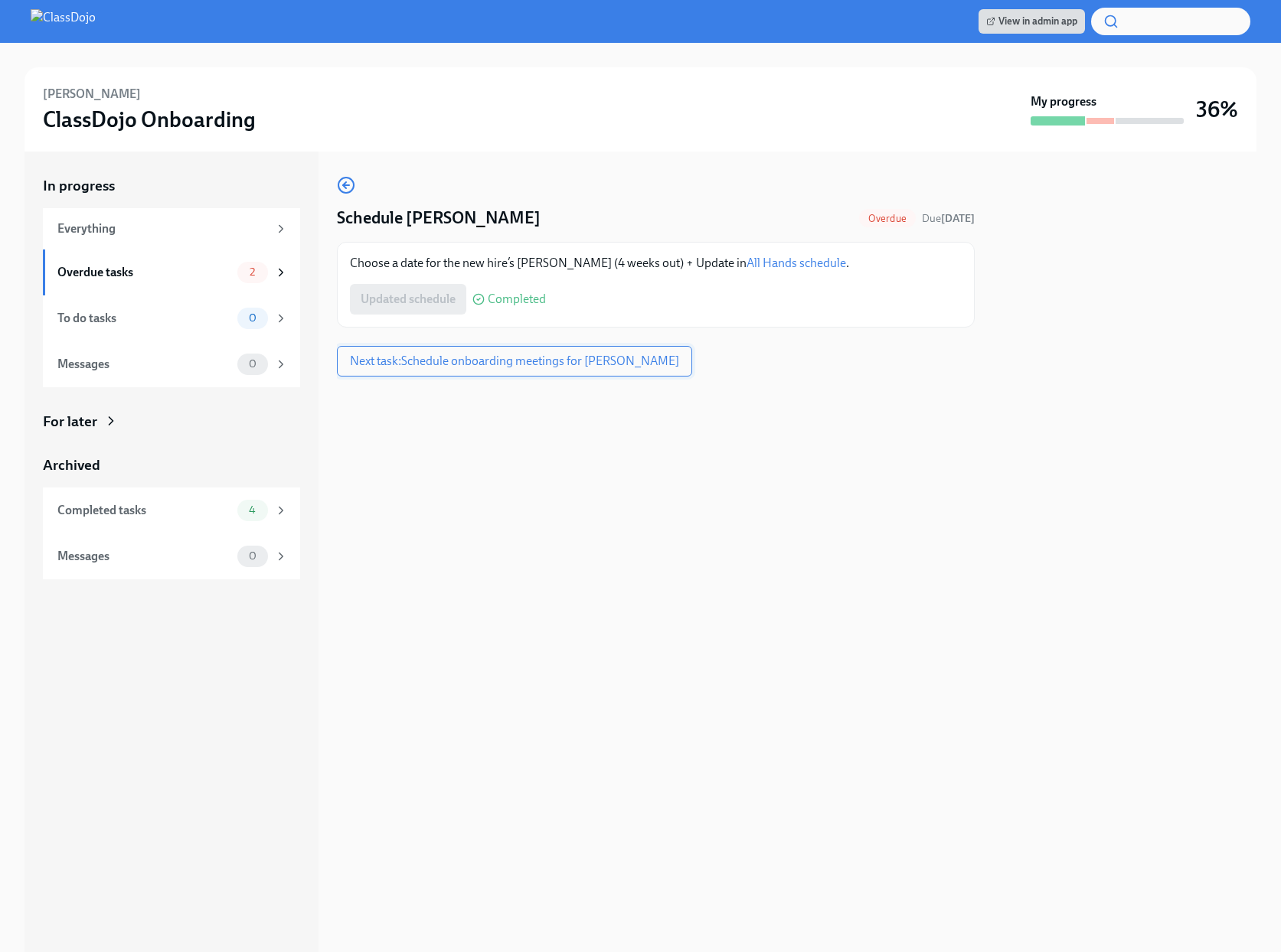
click at [459, 370] on button "Next task : Schedule onboarding meetings for [PERSON_NAME]" at bounding box center [514, 361] width 355 height 30
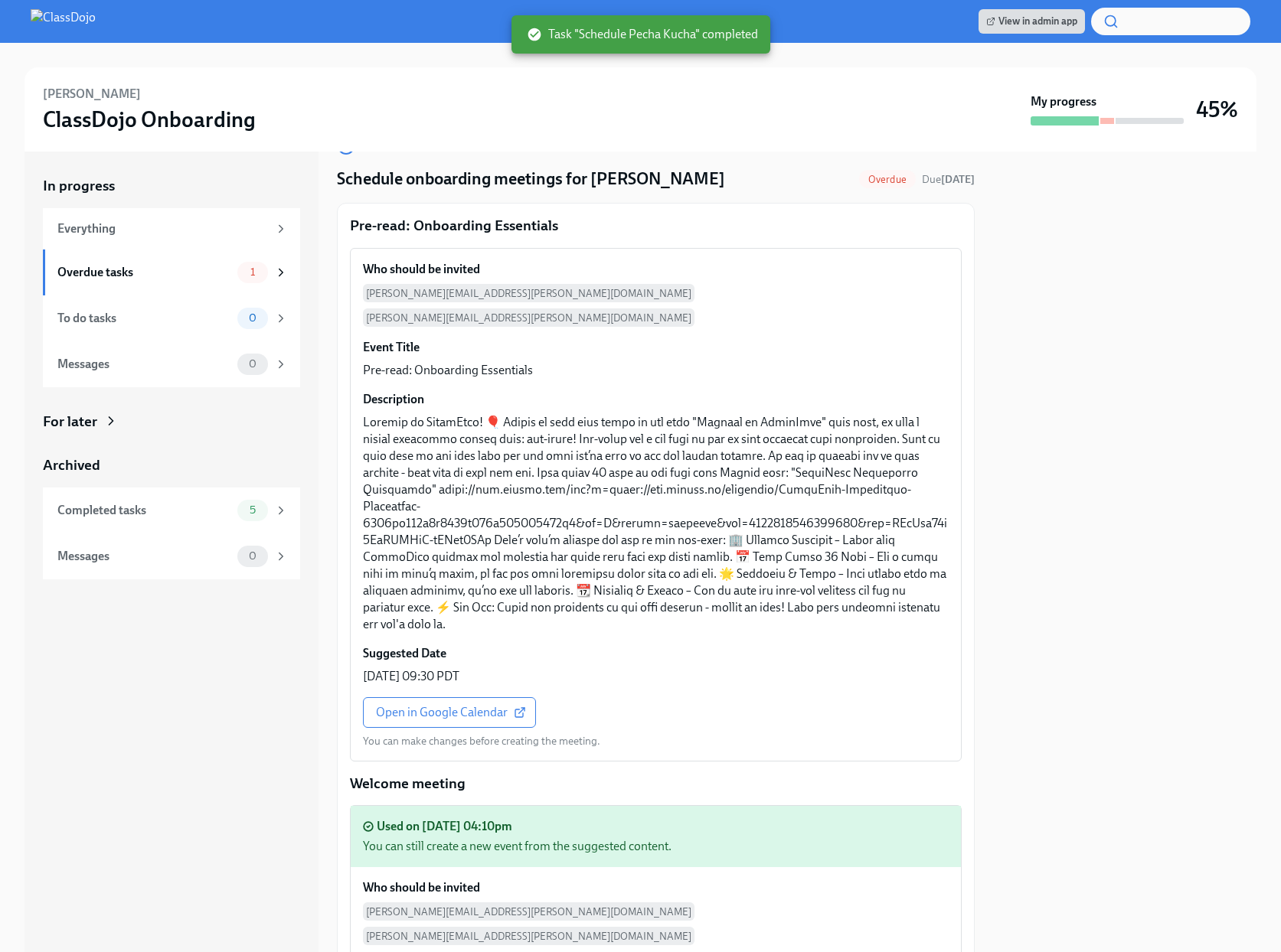
scroll to position [274, 0]
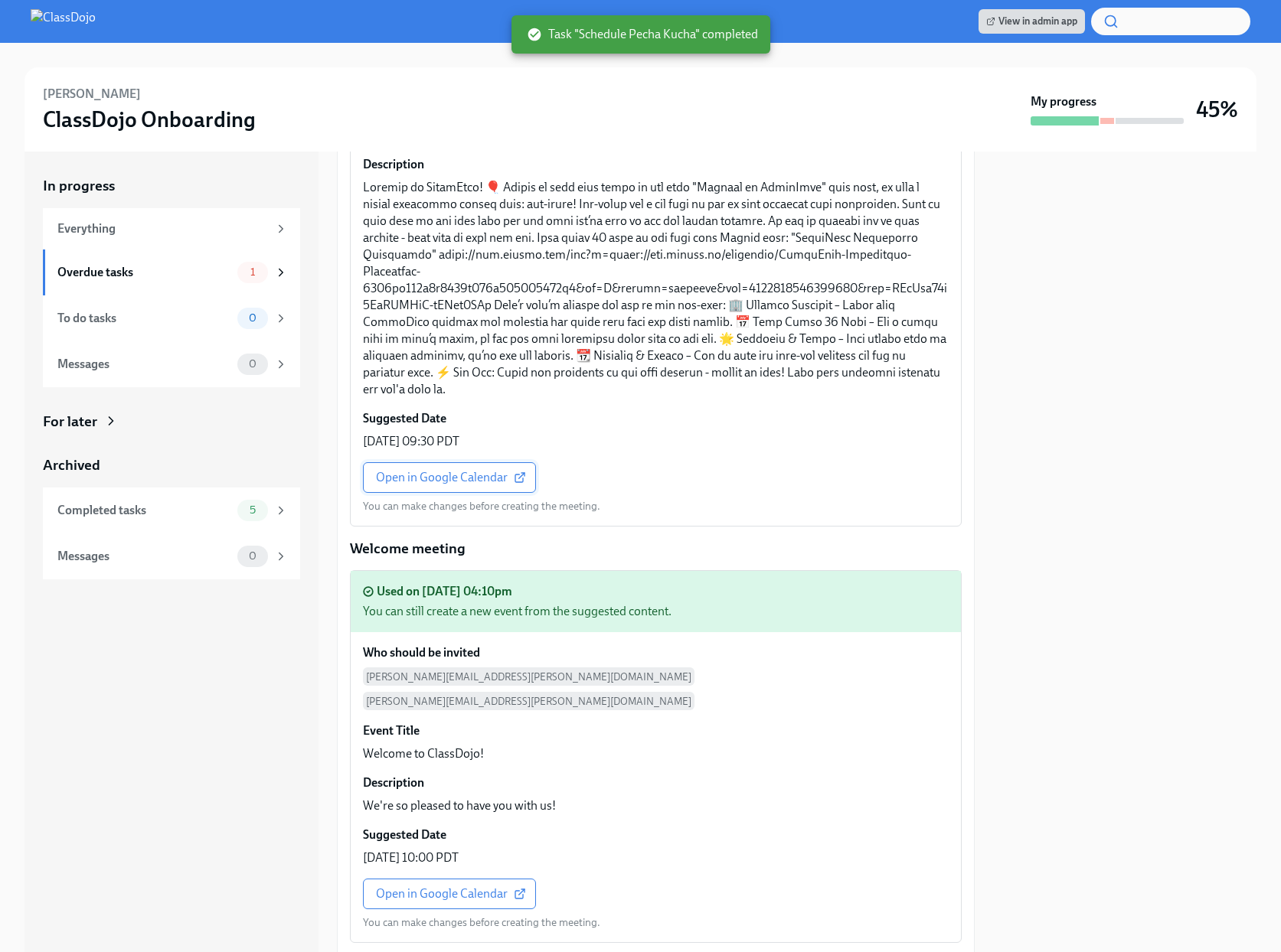
click at [475, 463] on link "Open in Google Calendar" at bounding box center [450, 478] width 173 height 30
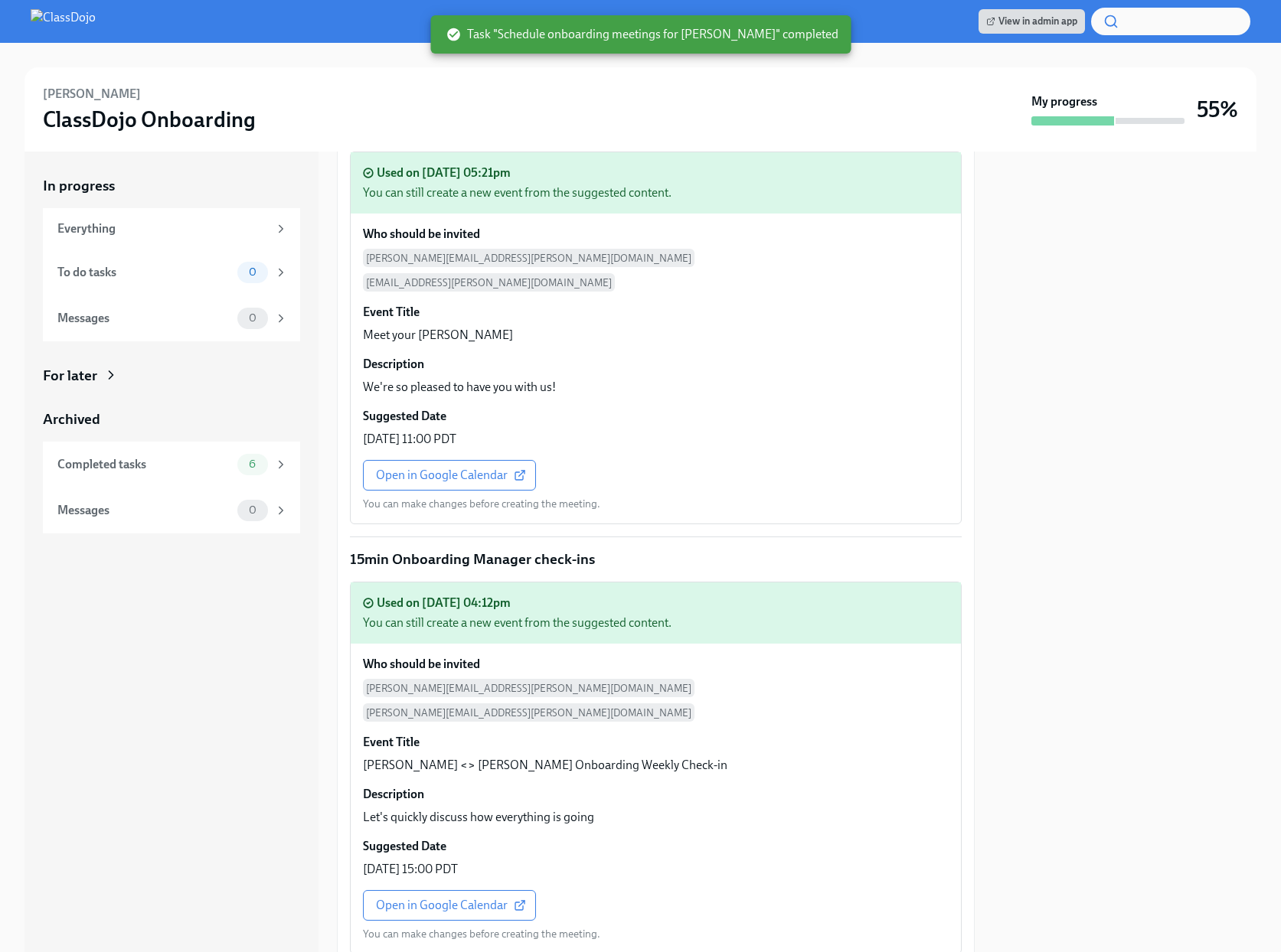
scroll to position [2353, 0]
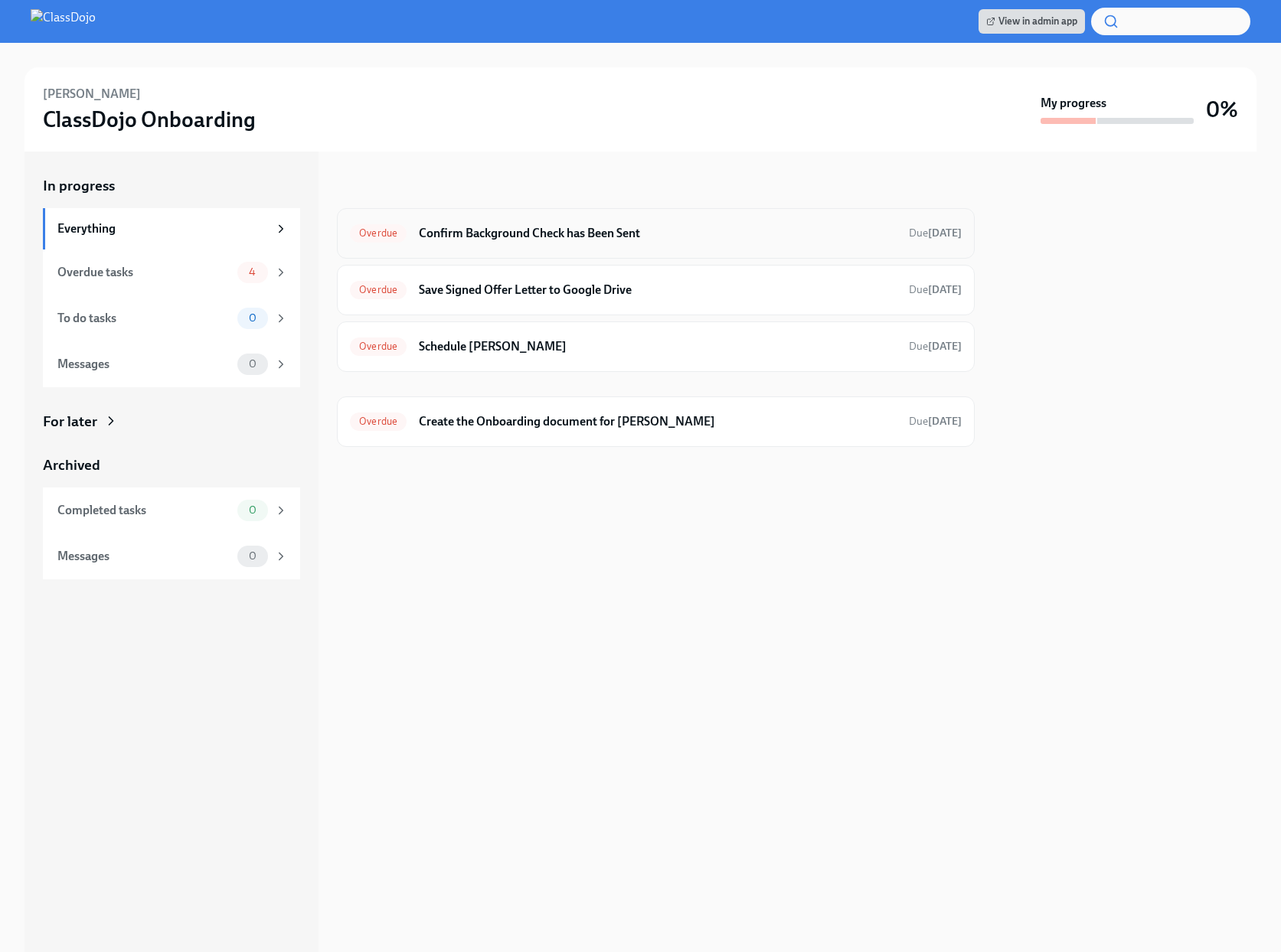
click at [535, 233] on h6 "Confirm Background Check has Been Sent" at bounding box center [658, 233] width 478 height 17
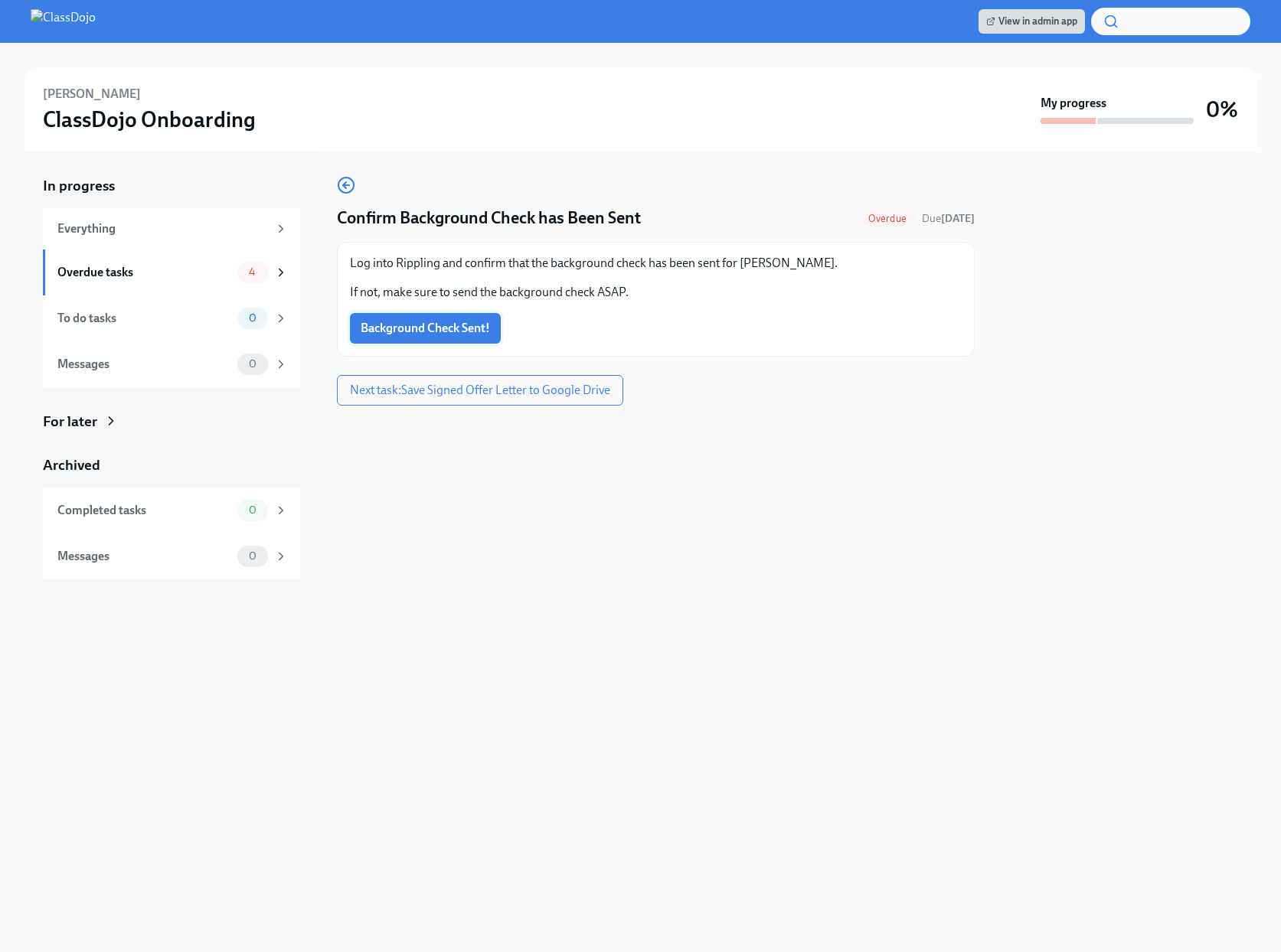
click at [400, 322] on span "Background Check Sent!" at bounding box center [425, 329] width 130 height 16
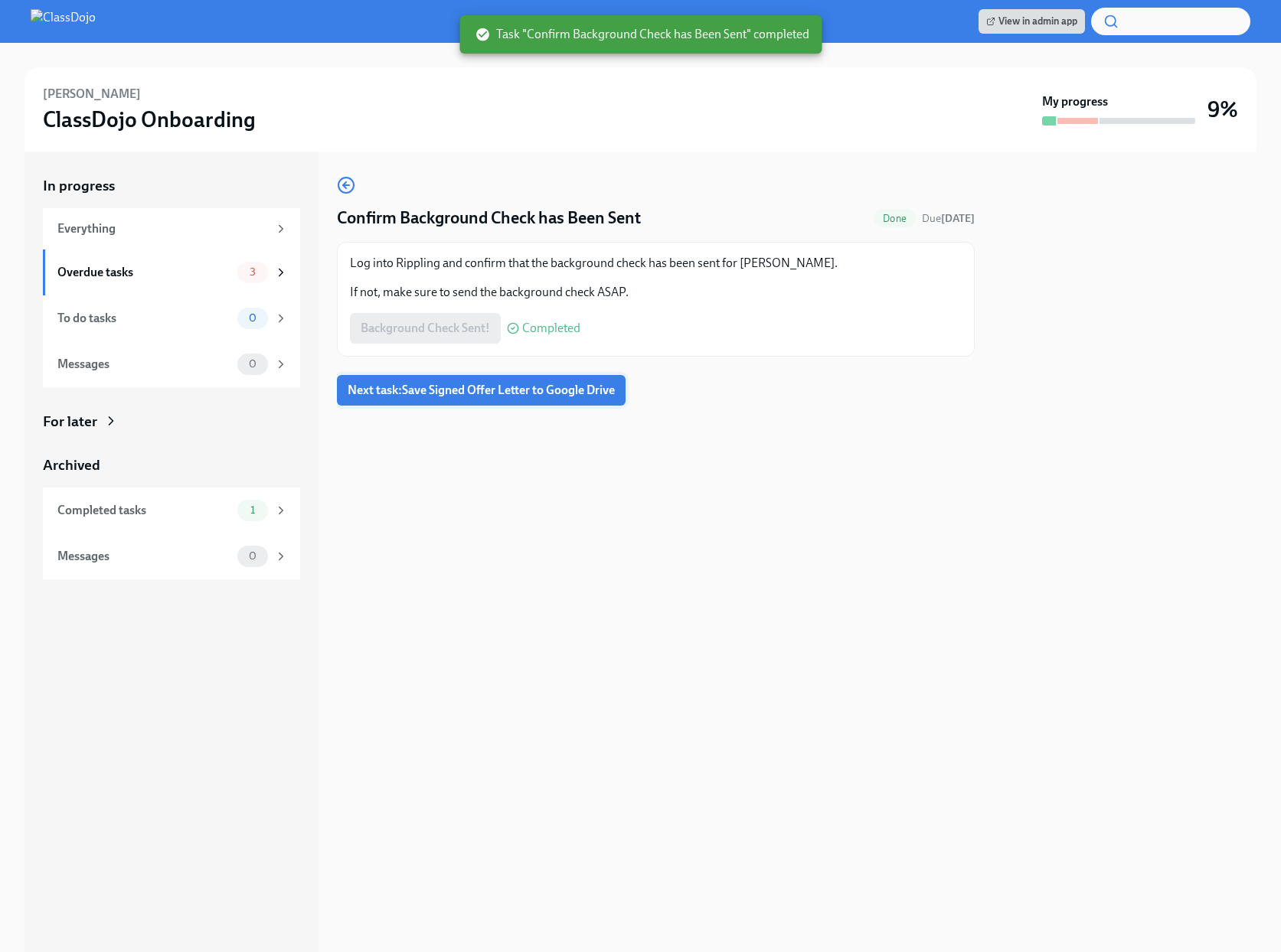
click at [464, 391] on span "Next task : Save Signed Offer Letter to Google Drive" at bounding box center [481, 391] width 267 height 16
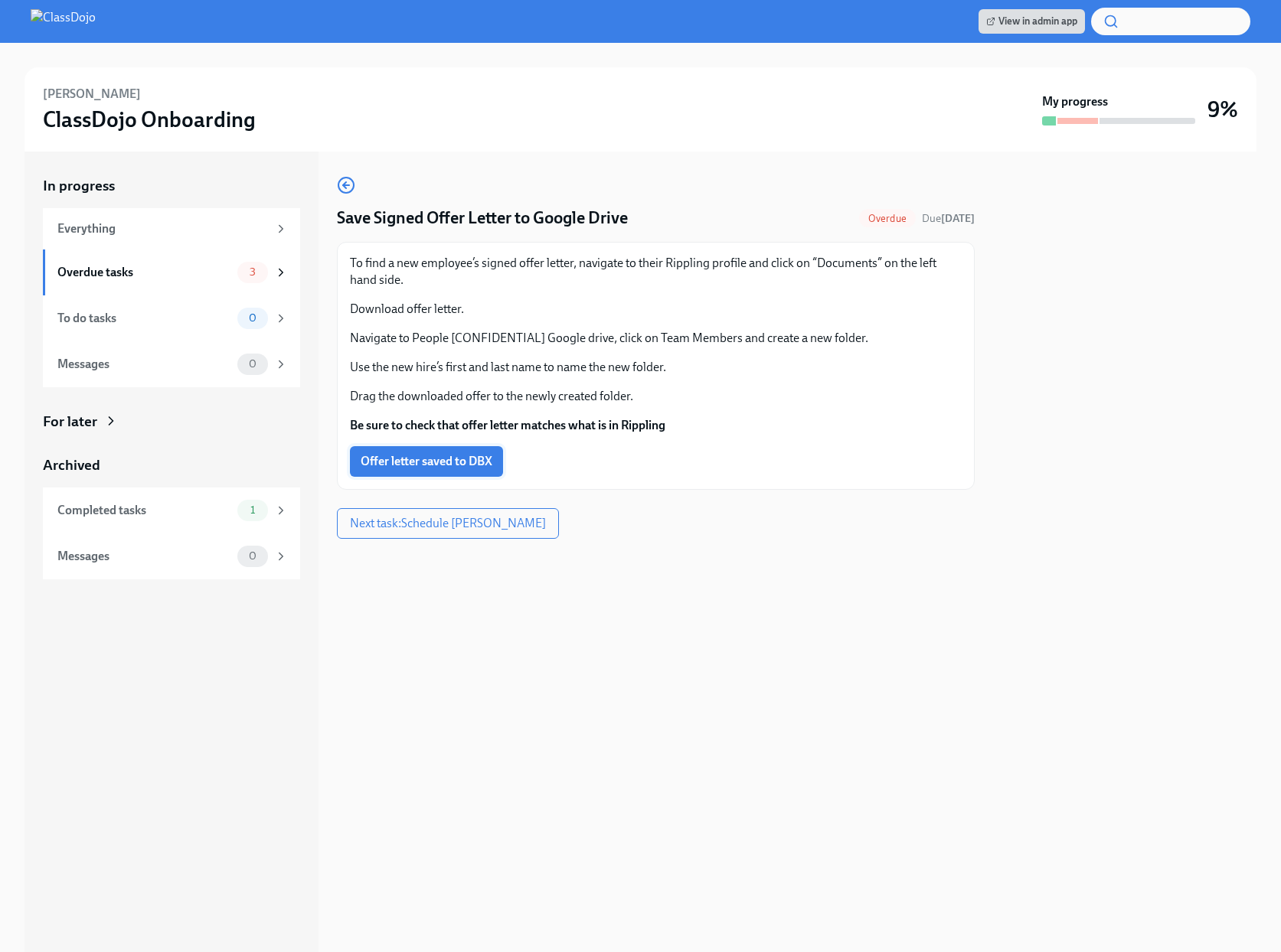
click at [444, 463] on span "Offer letter saved to DBX" at bounding box center [426, 462] width 132 height 16
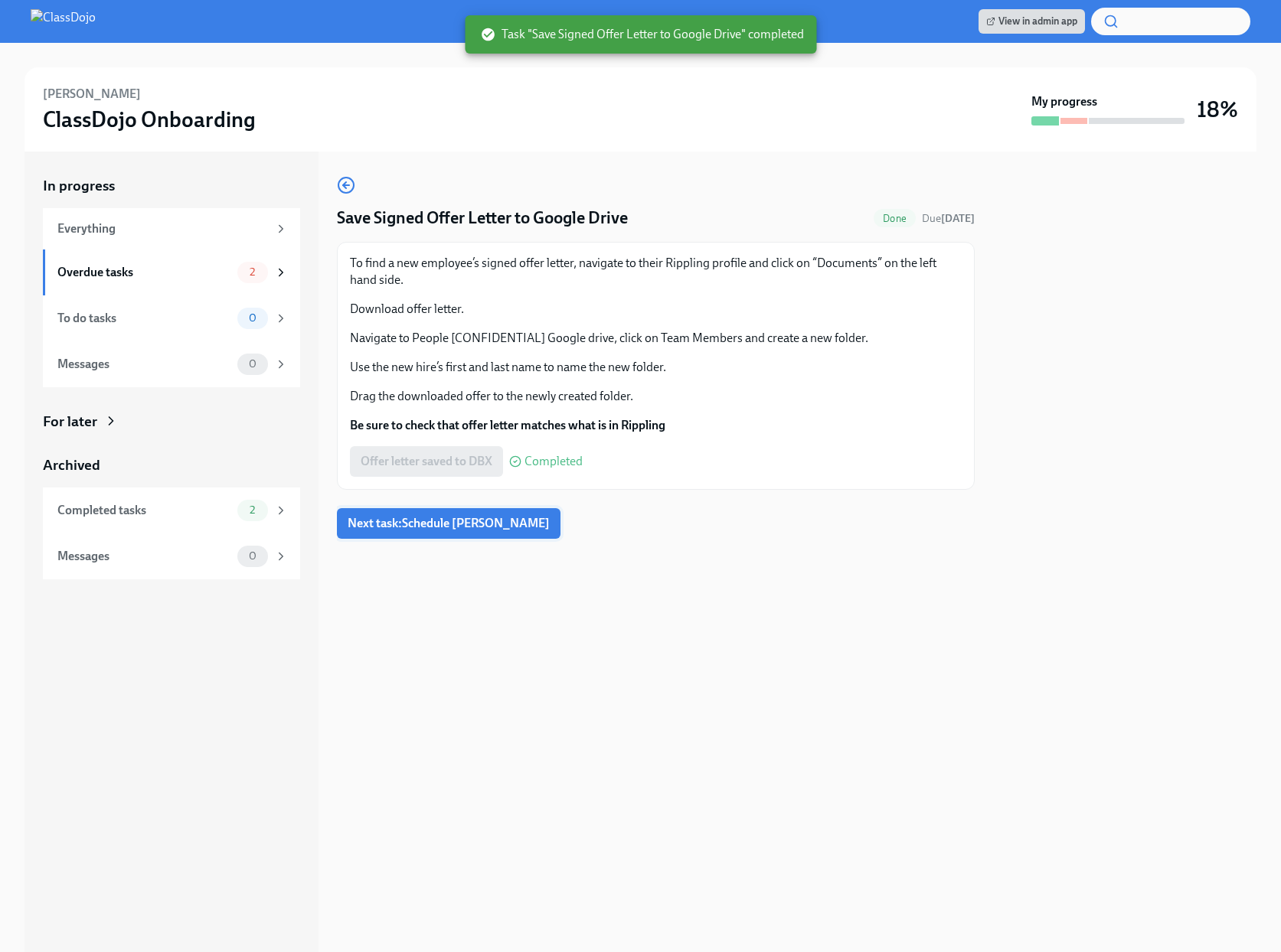
click at [445, 528] on span "Next task : Schedule [PERSON_NAME]" at bounding box center [448, 524] width 202 height 16
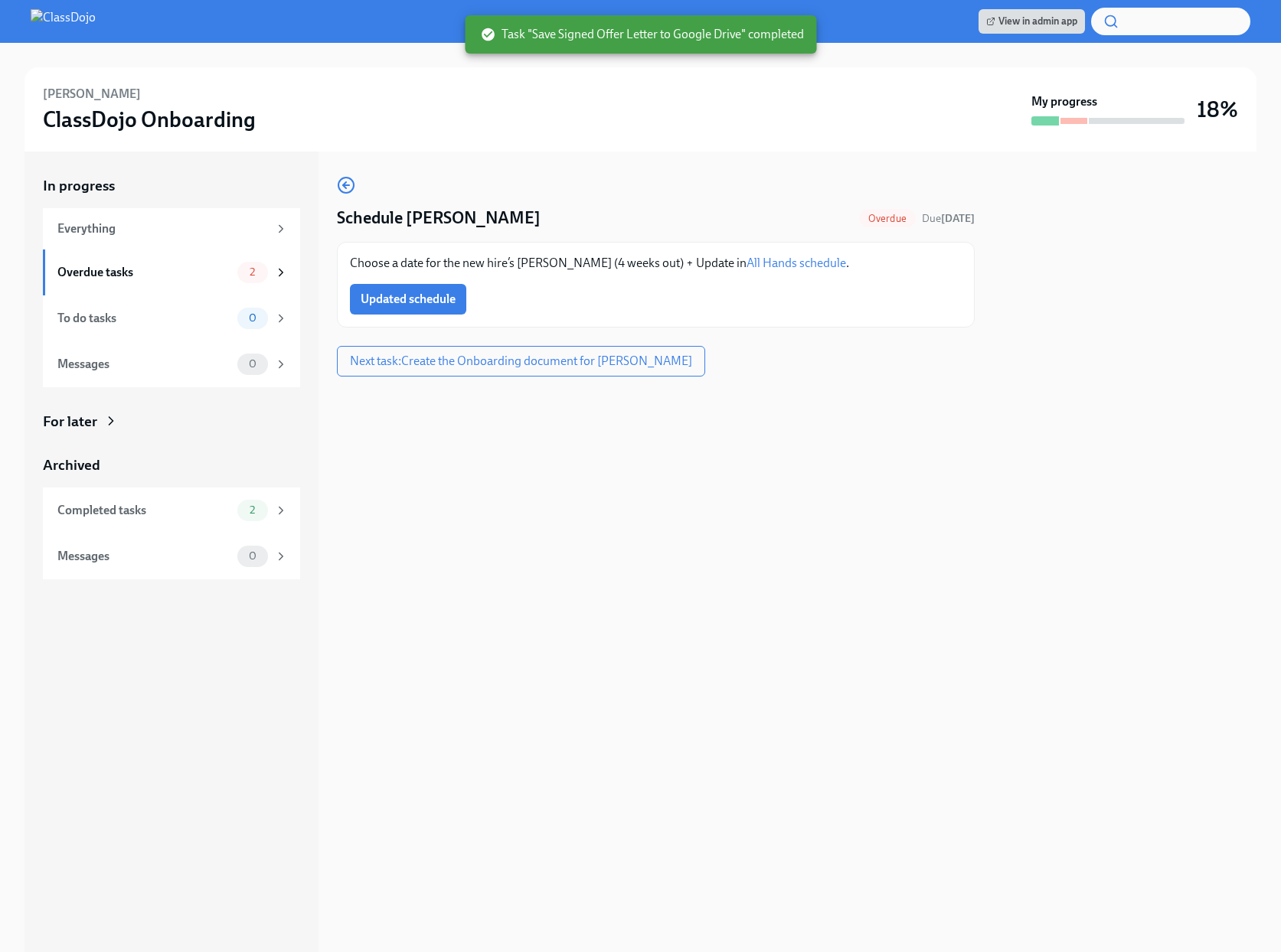
click at [761, 261] on link "All Hands schedule" at bounding box center [797, 263] width 100 height 15
drag, startPoint x: 111, startPoint y: 92, endPoint x: 37, endPoint y: 95, distance: 74.1
click at [37, 95] on div "[PERSON_NAME] ClassDojo Onboarding My progress 18%" at bounding box center [640, 109] width 1233 height 84
copy h6 "[PERSON_NAME]"
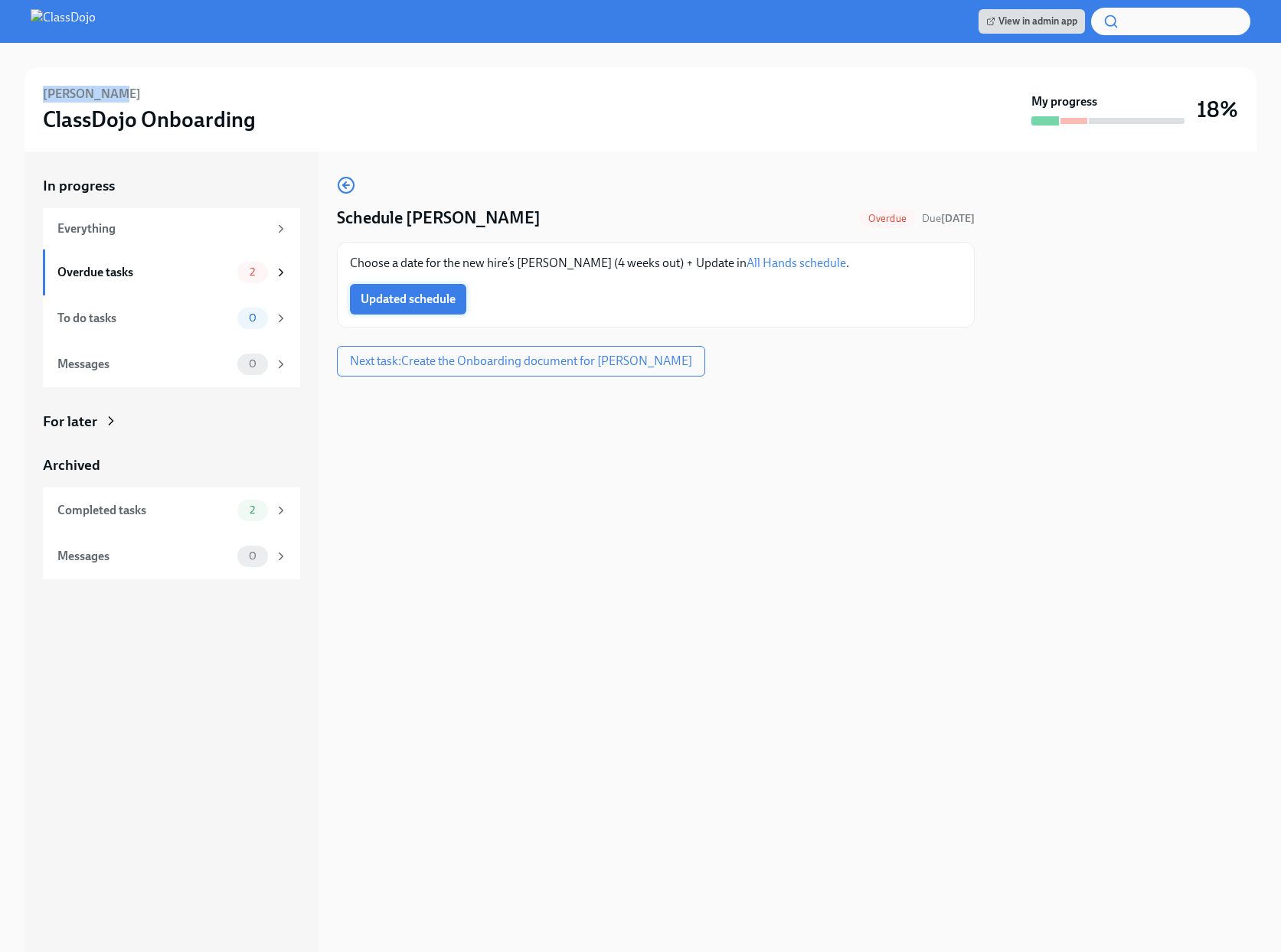
click at [405, 290] on button "Updated schedule" at bounding box center [407, 299] width 116 height 30
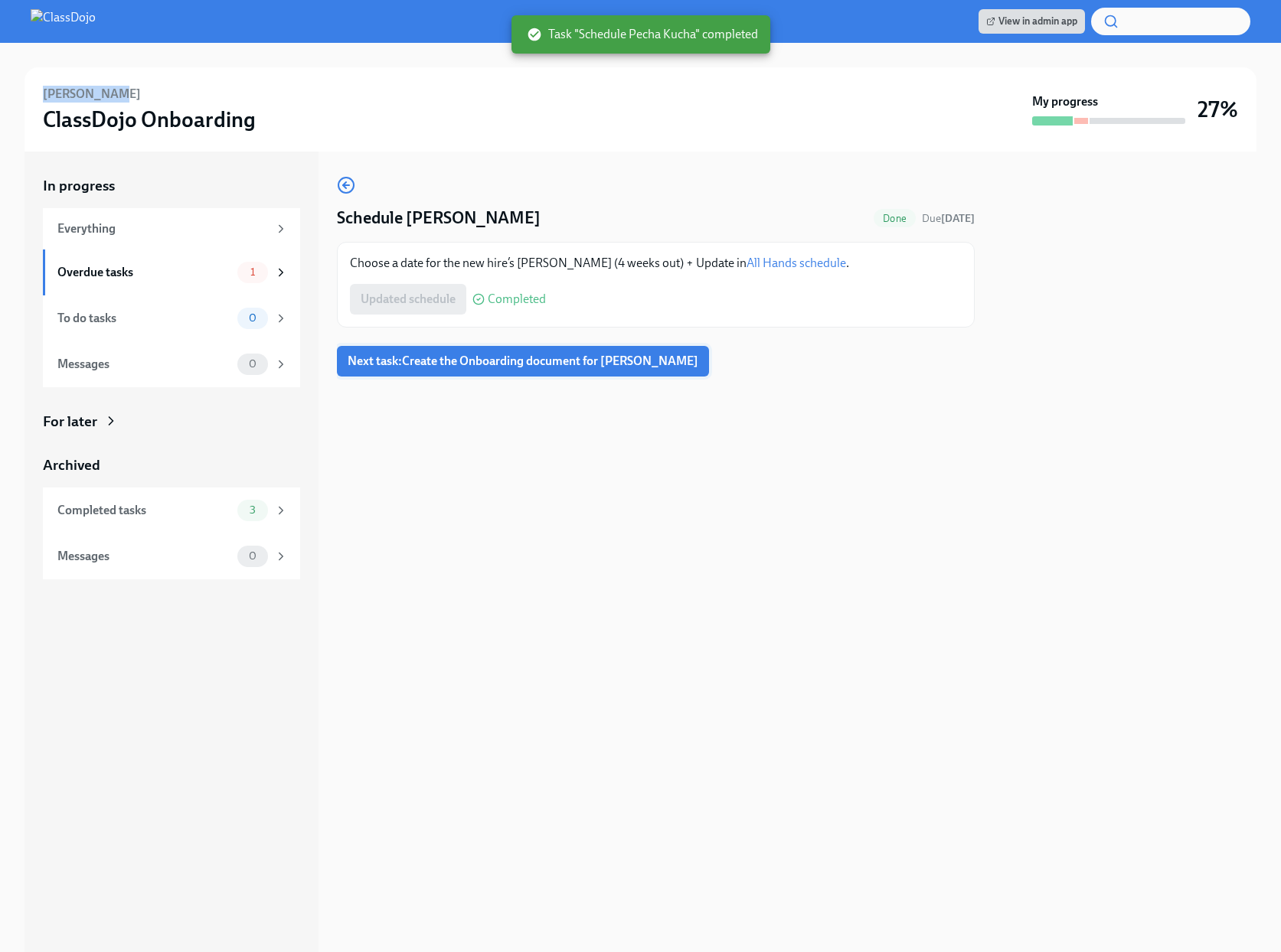
click at [547, 365] on span "Next task : Create the Onboarding document for [PERSON_NAME]" at bounding box center [522, 361] width 350 height 16
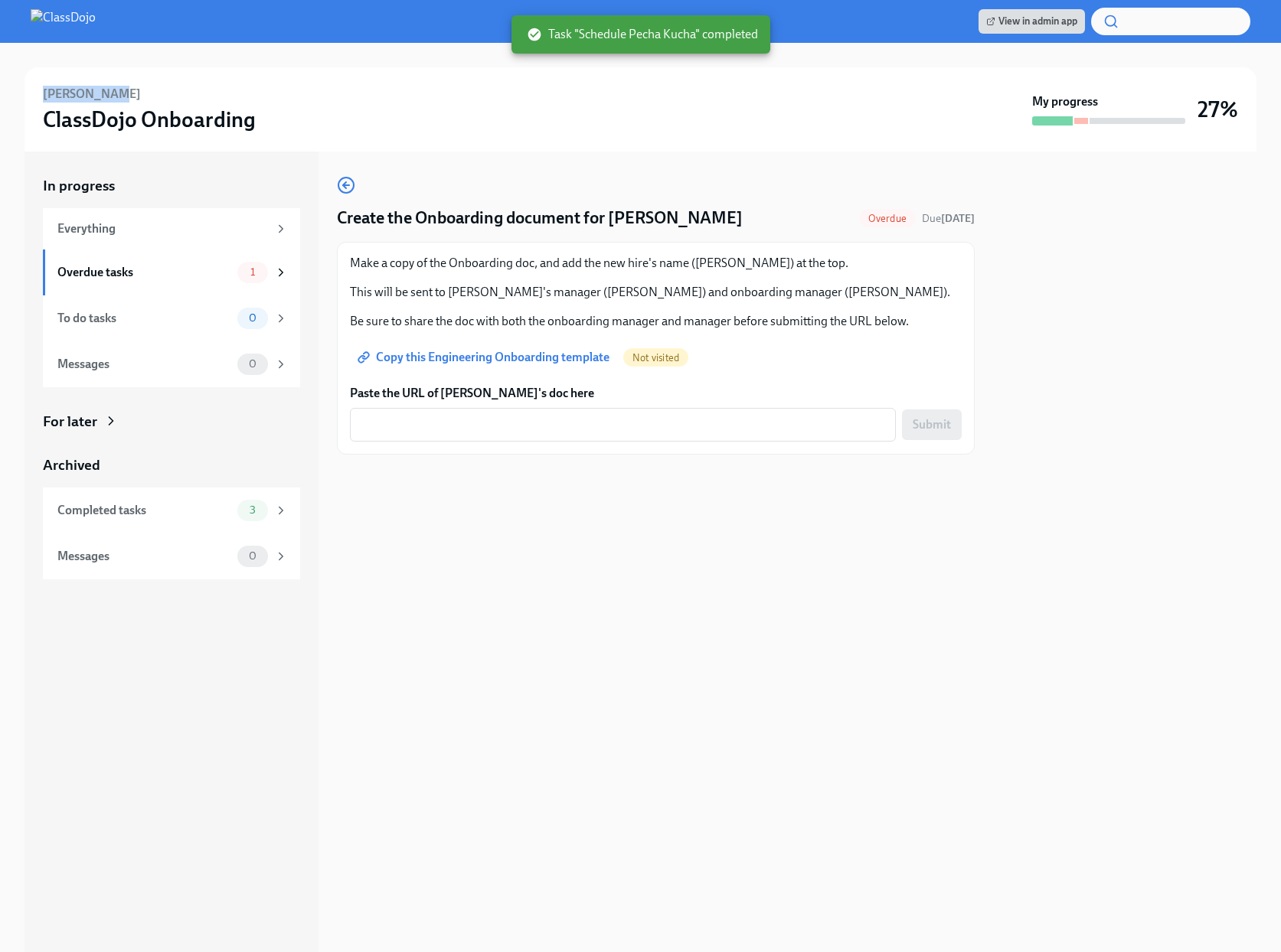
click at [552, 359] on span "Copy this Engineering Onboarding template" at bounding box center [485, 357] width 249 height 16
